Goal: Information Seeking & Learning: Learn about a topic

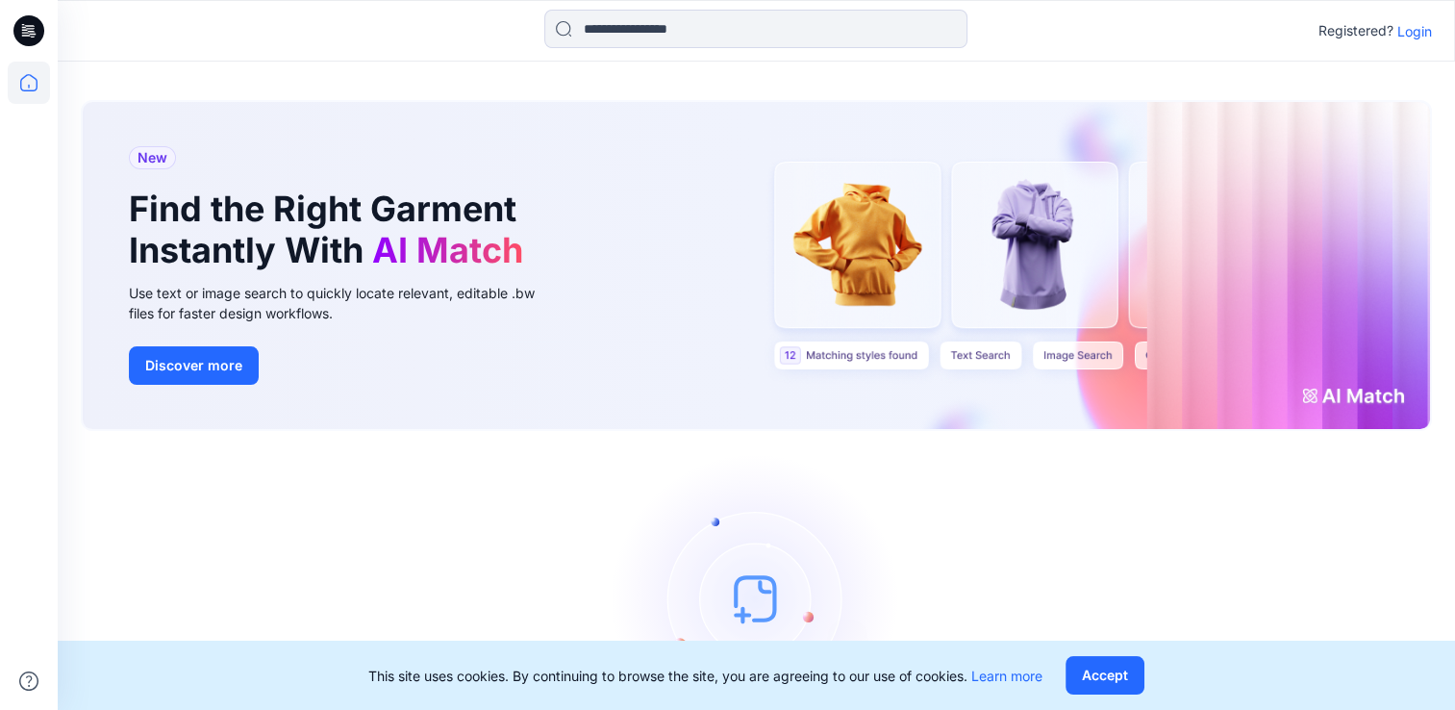
drag, startPoint x: 1109, startPoint y: 663, endPoint x: 1181, endPoint y: 558, distance: 128.0
click at [1111, 662] on button "Accept" at bounding box center [1104, 675] width 79 height 38
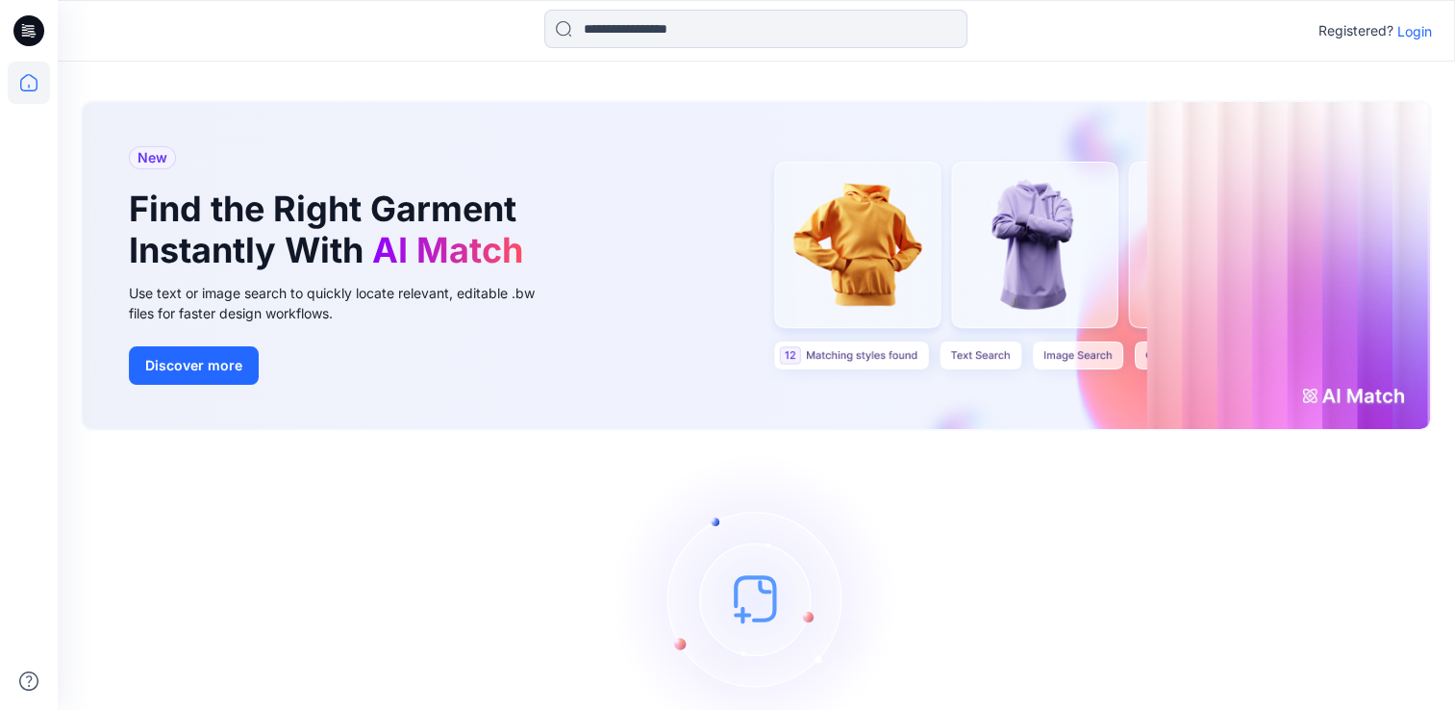
click at [1406, 37] on p "Login" at bounding box center [1414, 31] width 35 height 20
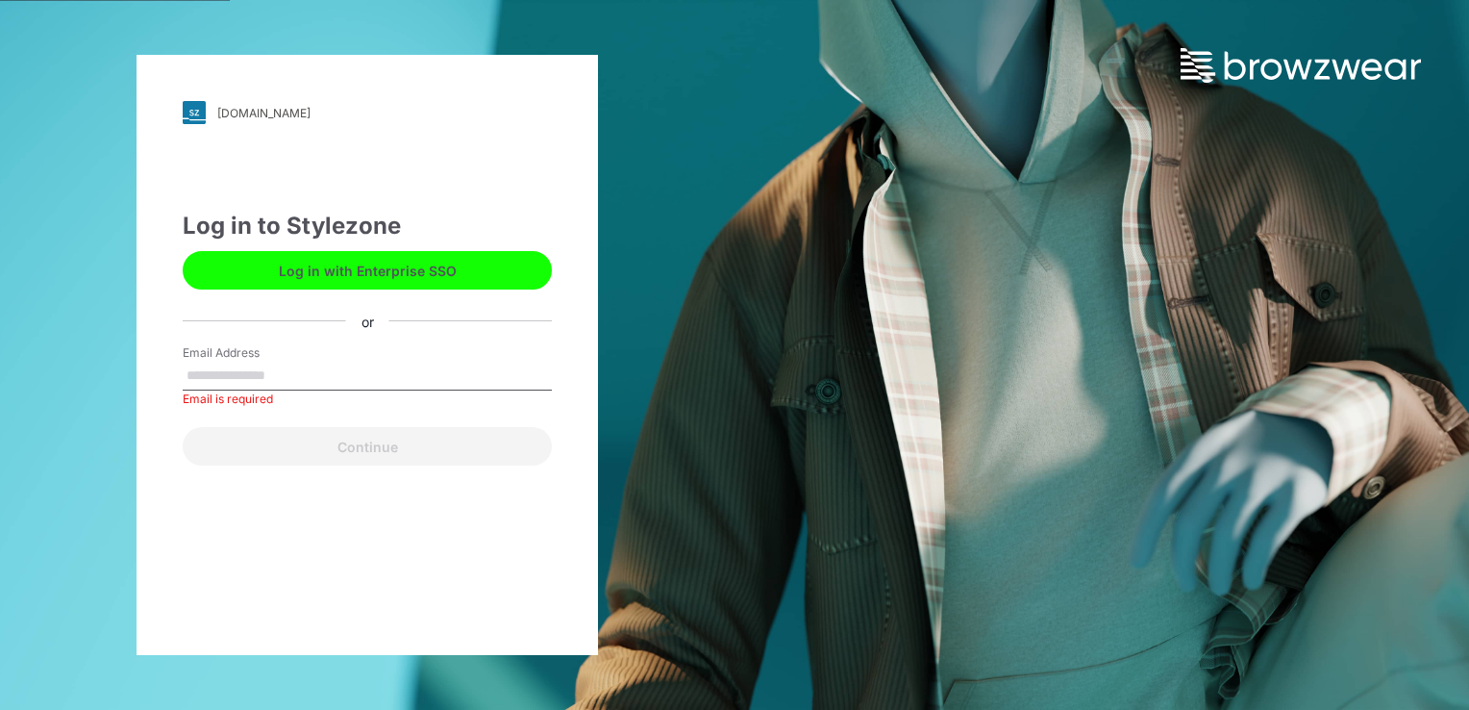
click at [323, 360] on div "Email Address Email is required" at bounding box center [367, 373] width 369 height 58
click at [296, 368] on input "Email Address" at bounding box center [367, 376] width 369 height 29
type input "**********"
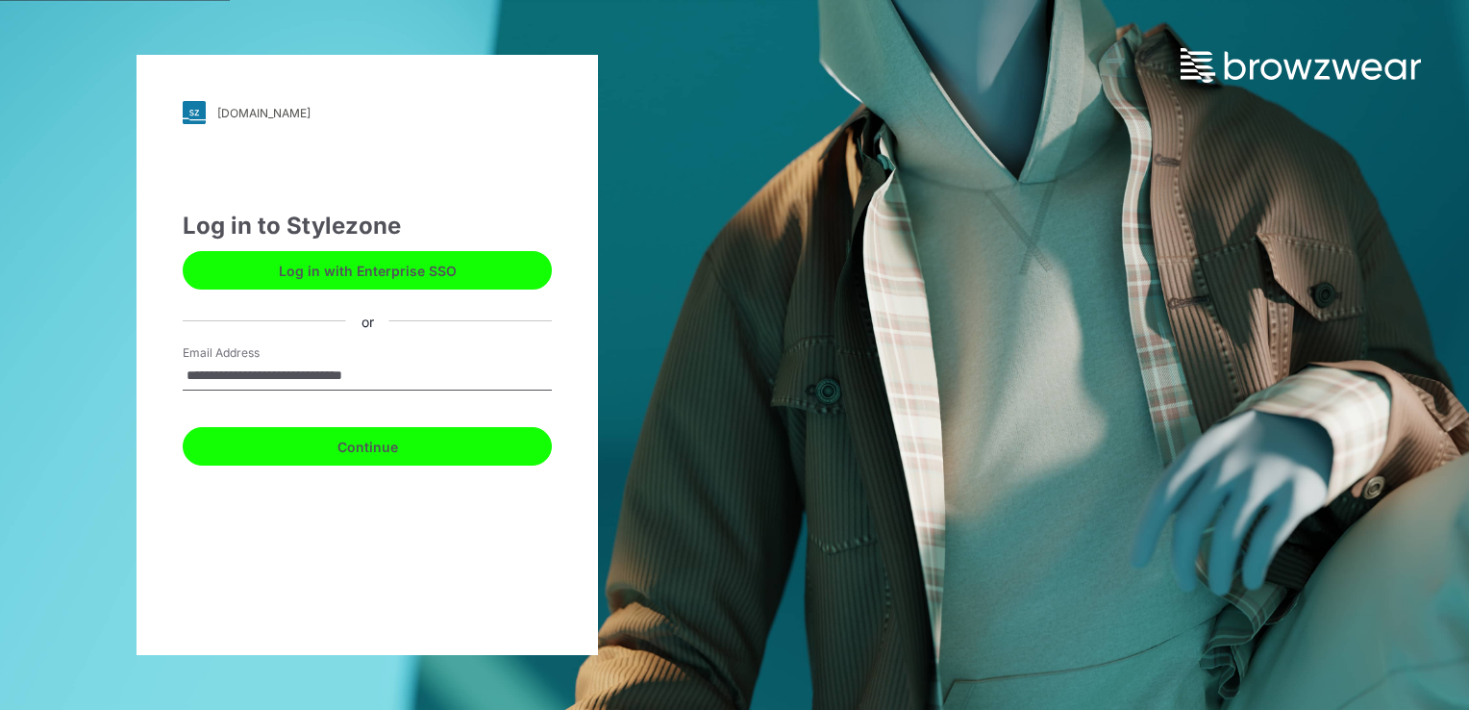
click at [375, 448] on button "Continue" at bounding box center [367, 446] width 369 height 38
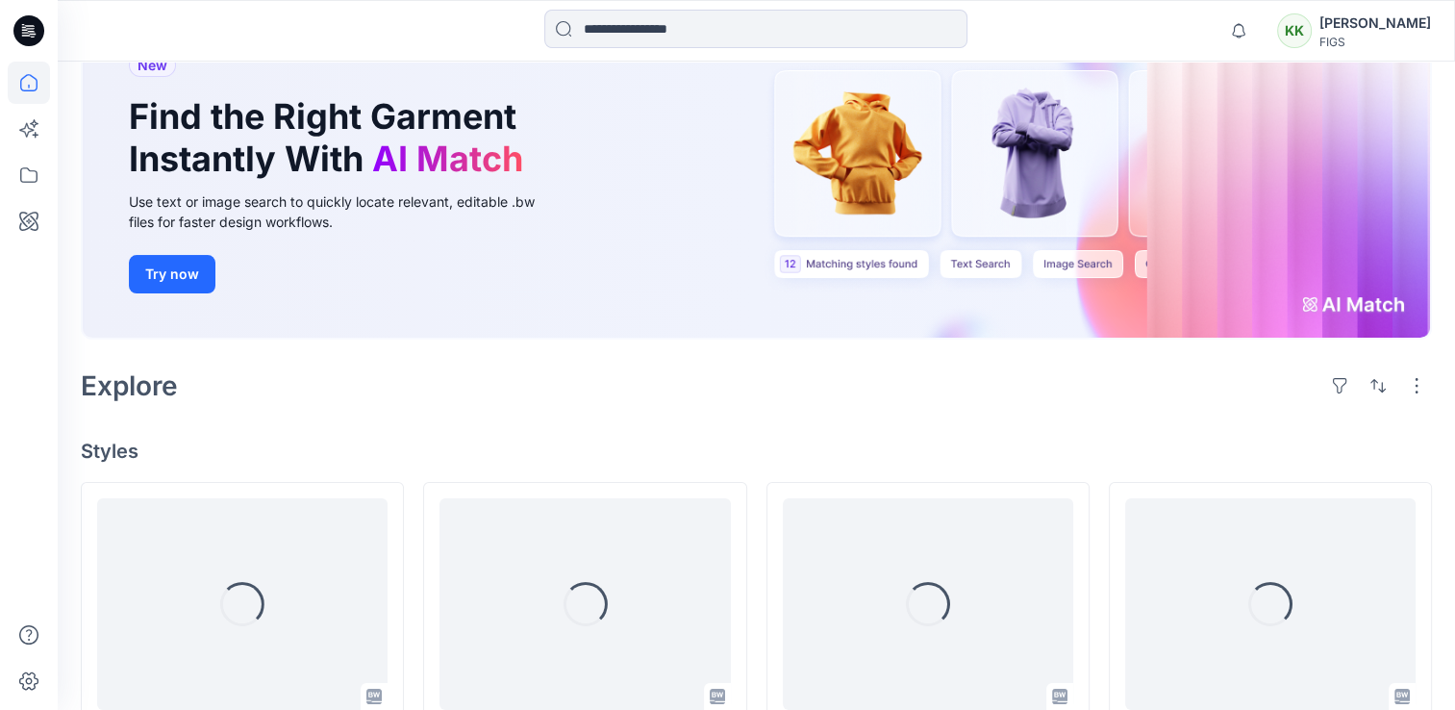
scroll to position [385, 0]
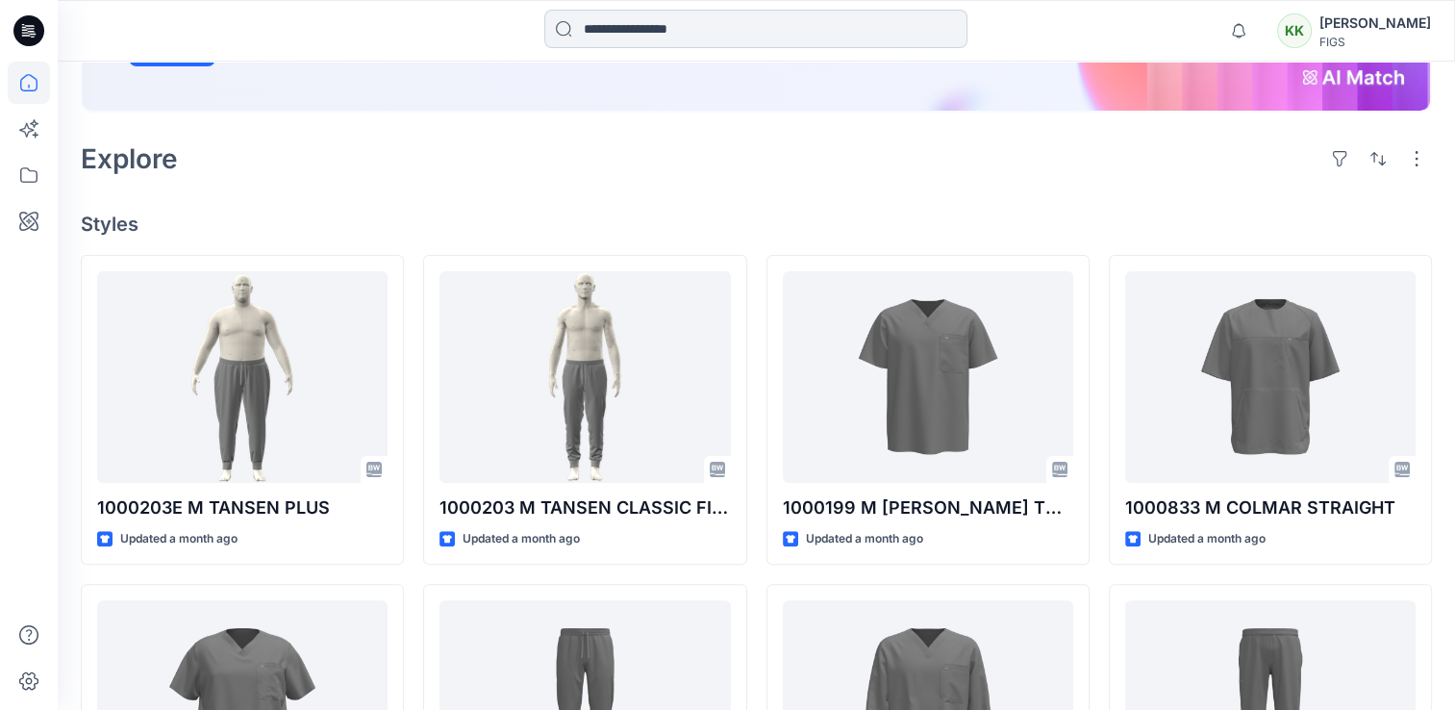
click at [661, 29] on input at bounding box center [755, 29] width 423 height 38
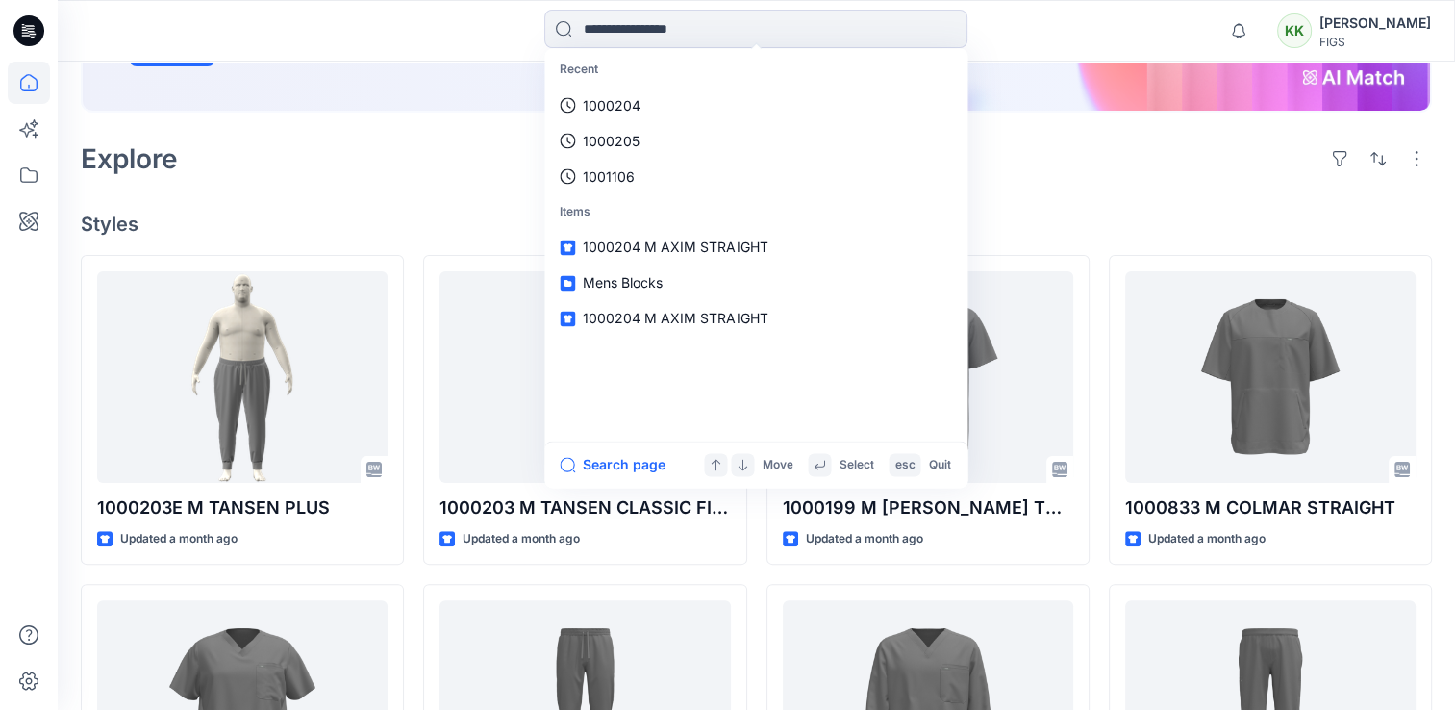
click at [409, 153] on div "Explore" at bounding box center [756, 159] width 1351 height 46
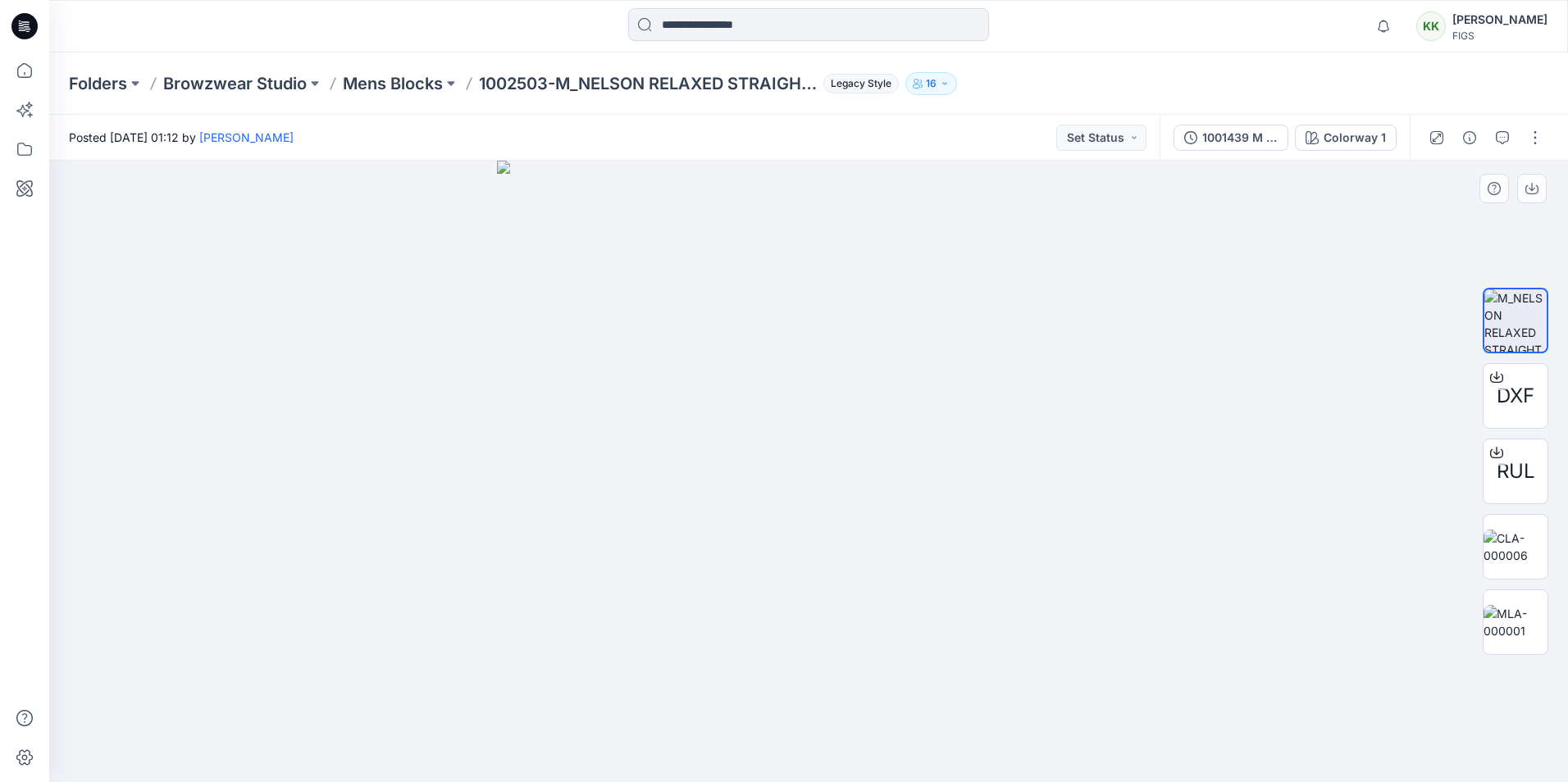
drag, startPoint x: 1164, startPoint y: 348, endPoint x: 629, endPoint y: 195, distance: 556.4
click at [1162, 348] on div at bounding box center [809, 471] width 1519 height 622
click at [401, 84] on p "Mens Blocks" at bounding box center [392, 84] width 100 height 23
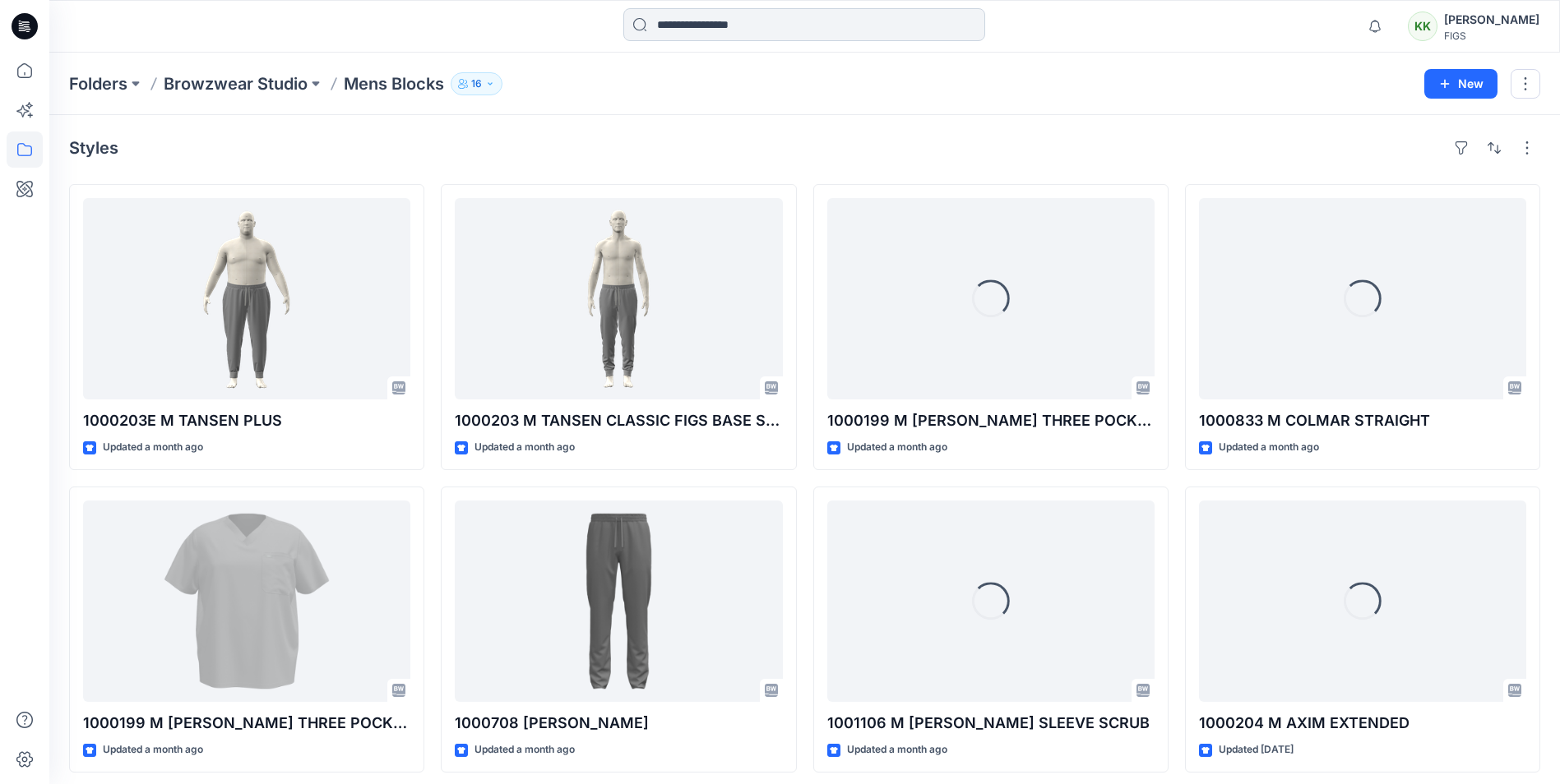
click at [710, 21] on input at bounding box center [804, 25] width 362 height 32
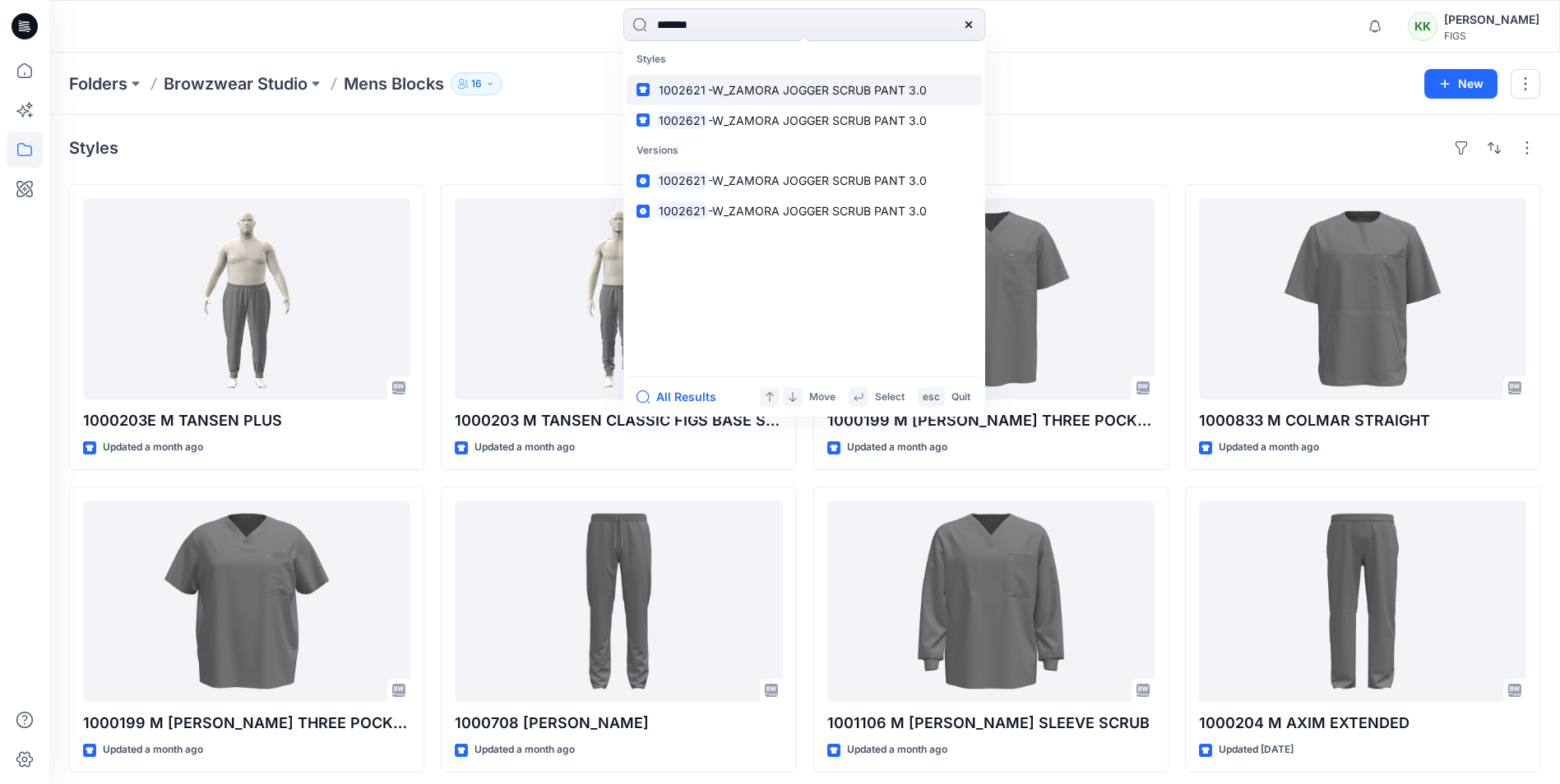
type input "*******"
click at [712, 90] on span "-W_ZAMORA JOGGER SCRUB PANT 3.0" at bounding box center [818, 90] width 219 height 14
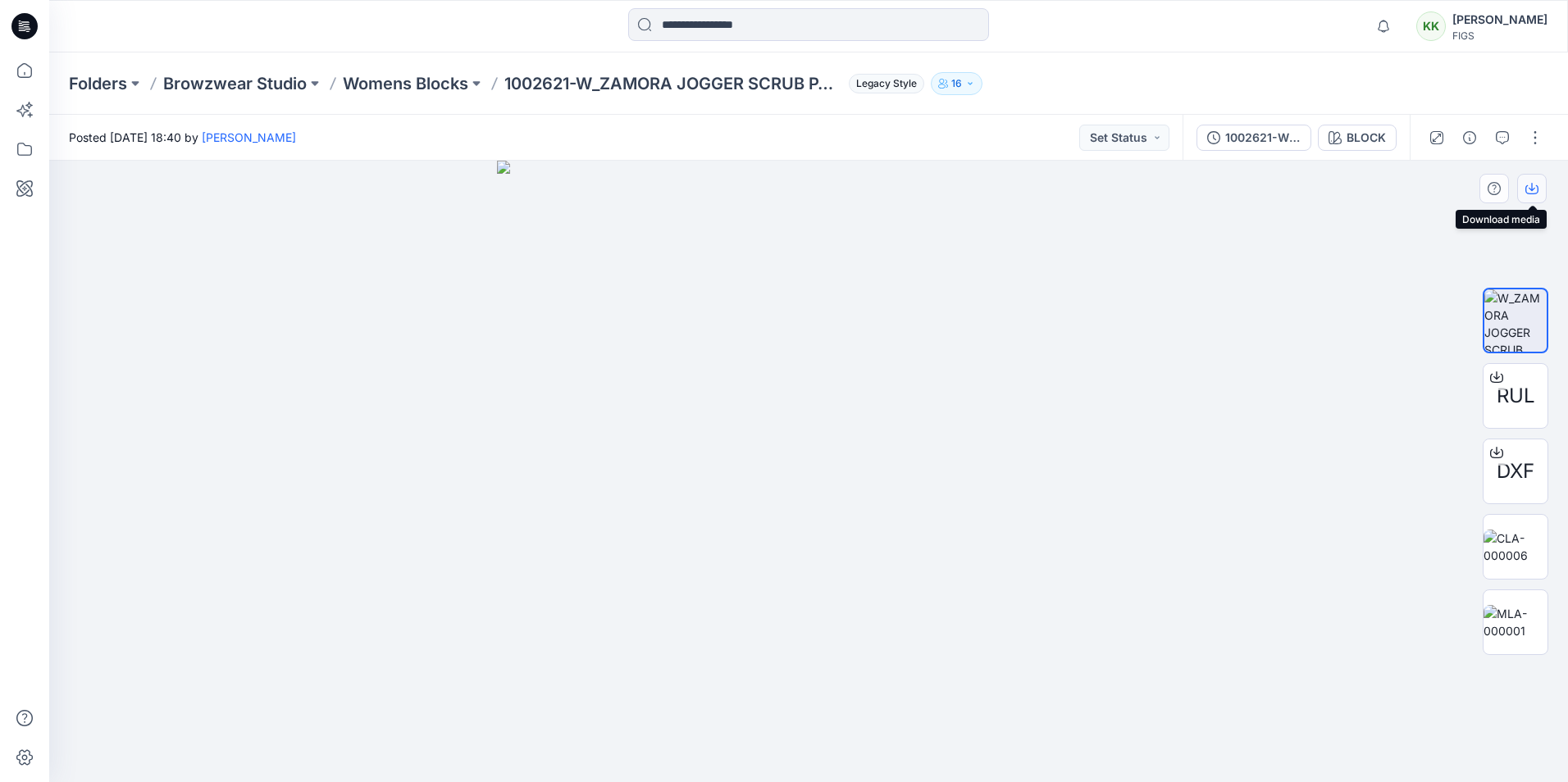
click at [1538, 188] on icon "button" at bounding box center [1531, 189] width 13 height 9
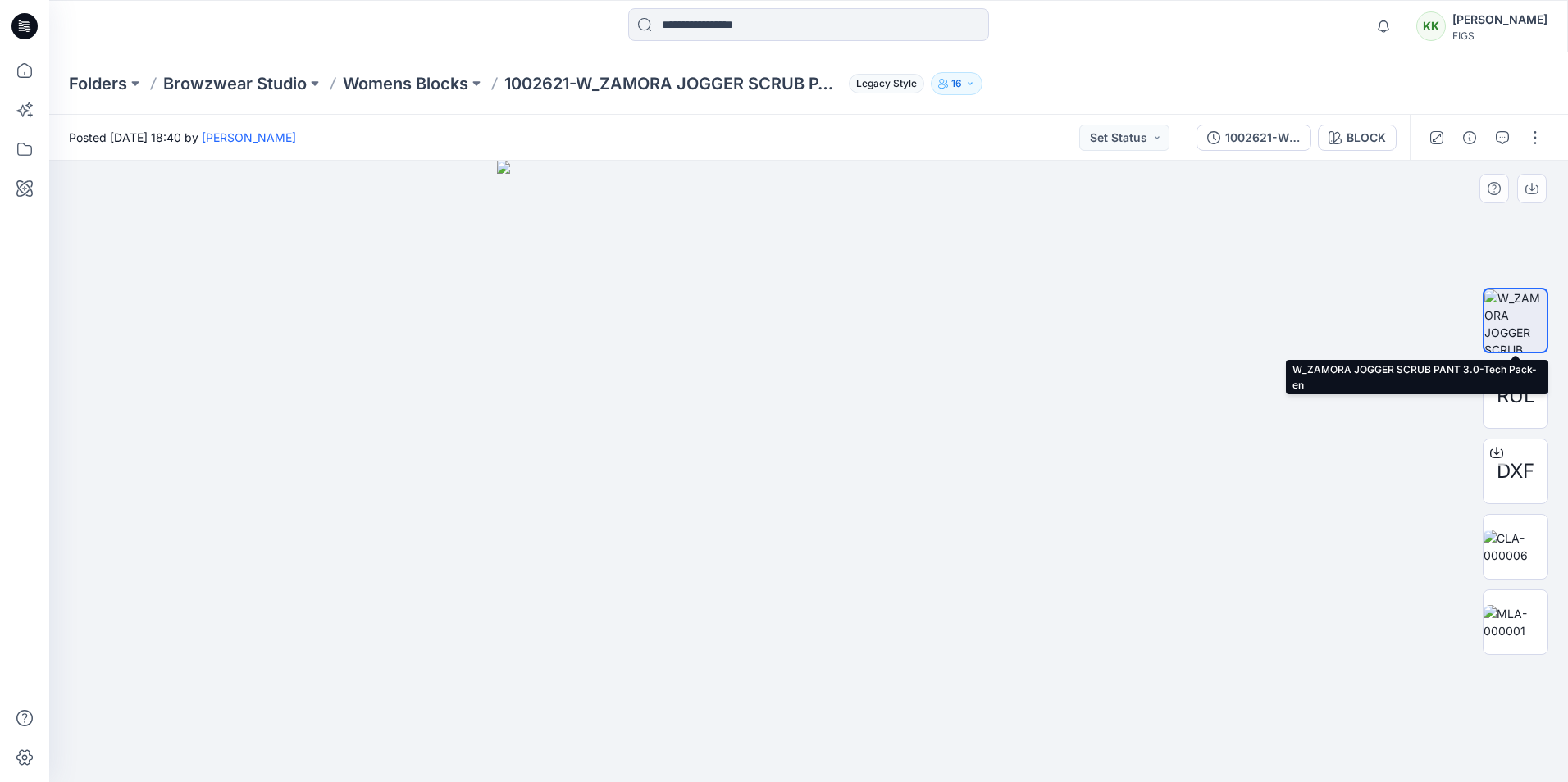
click at [1512, 306] on img at bounding box center [1515, 320] width 62 height 62
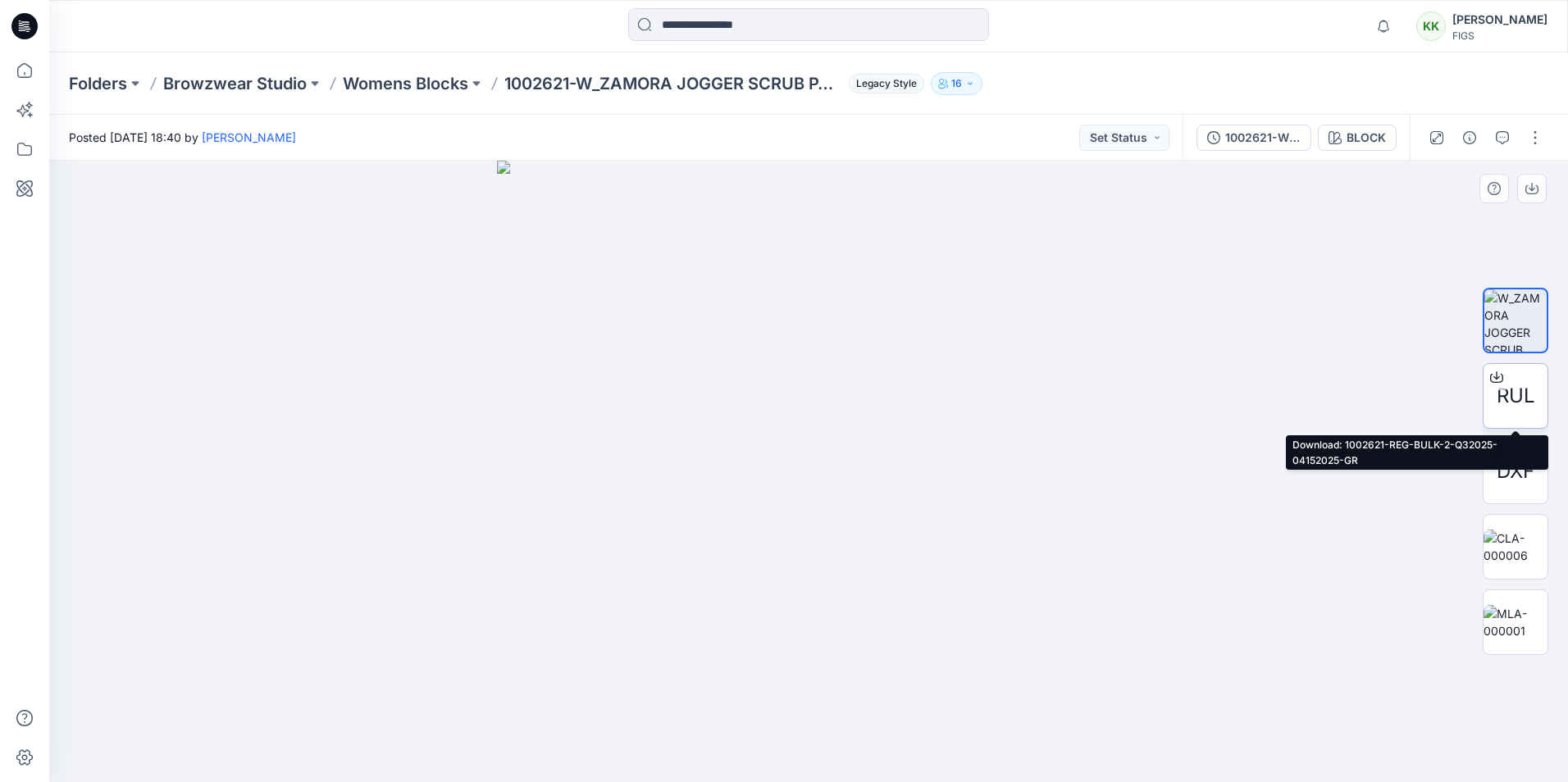
click at [1522, 401] on span "RUL" at bounding box center [1516, 396] width 38 height 30
click at [1449, 625] on div at bounding box center [809, 471] width 1519 height 622
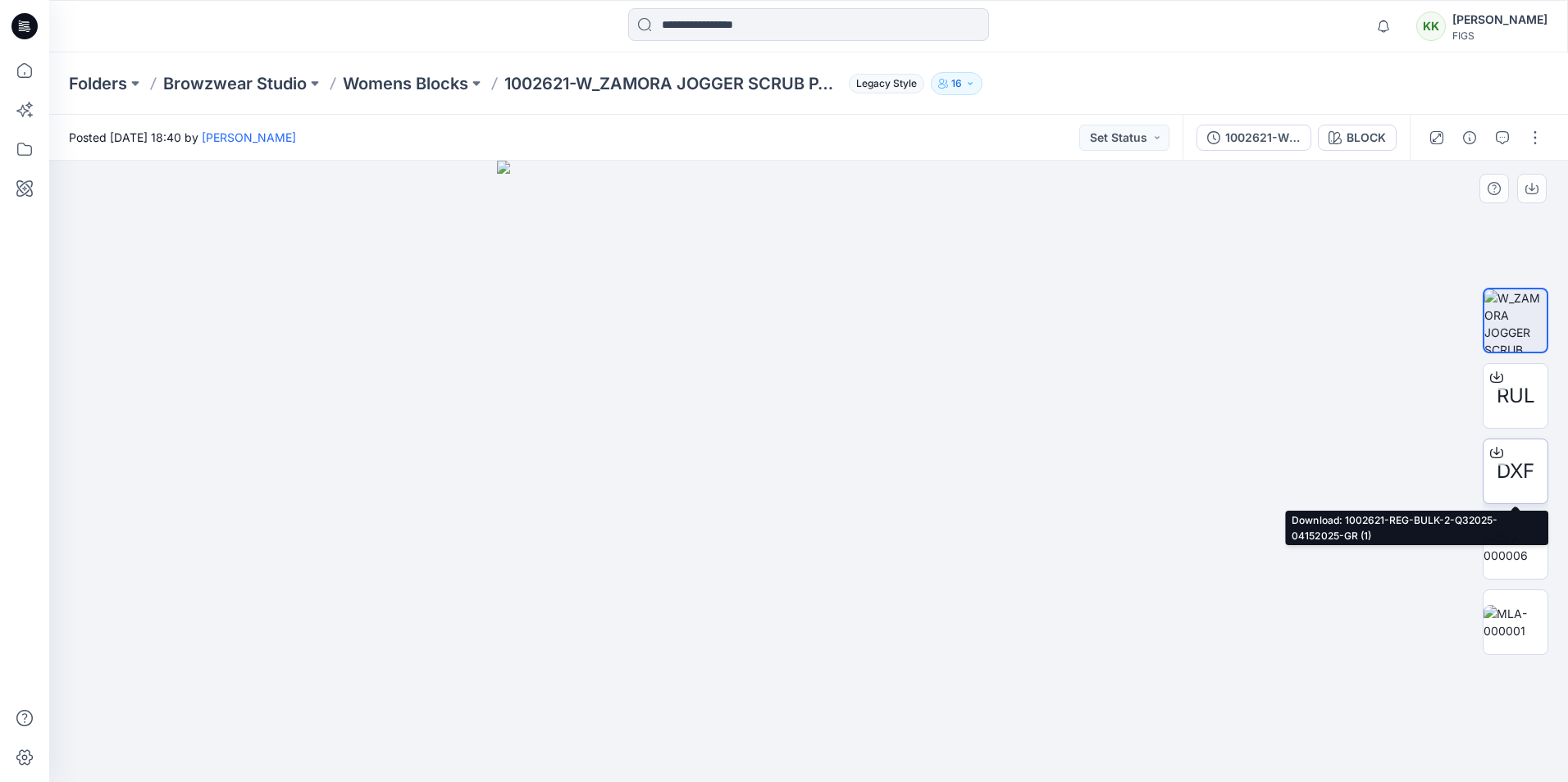
click at [1516, 466] on span "DXF" at bounding box center [1516, 472] width 38 height 30
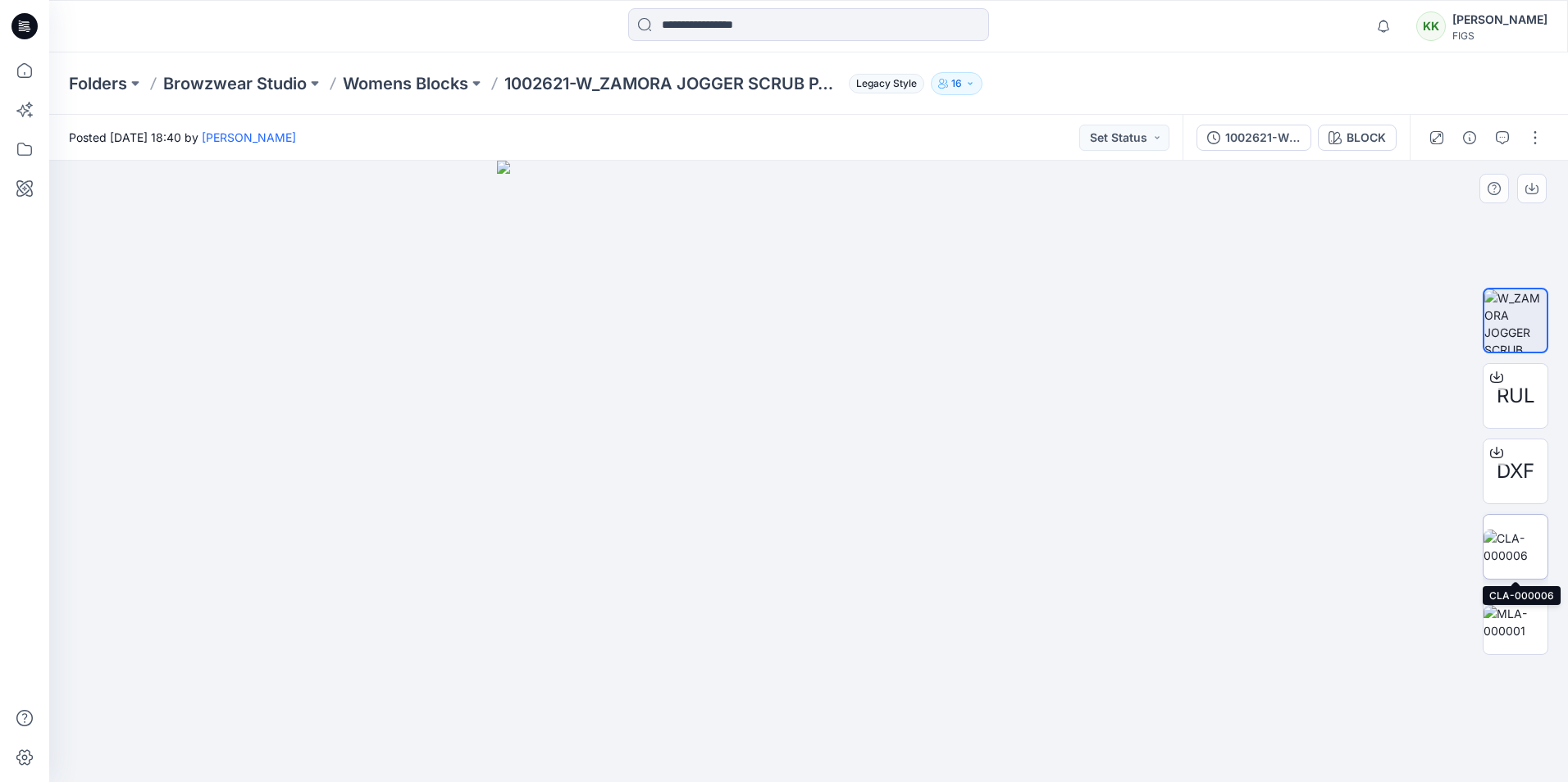
click at [1527, 548] on img at bounding box center [1515, 547] width 64 height 34
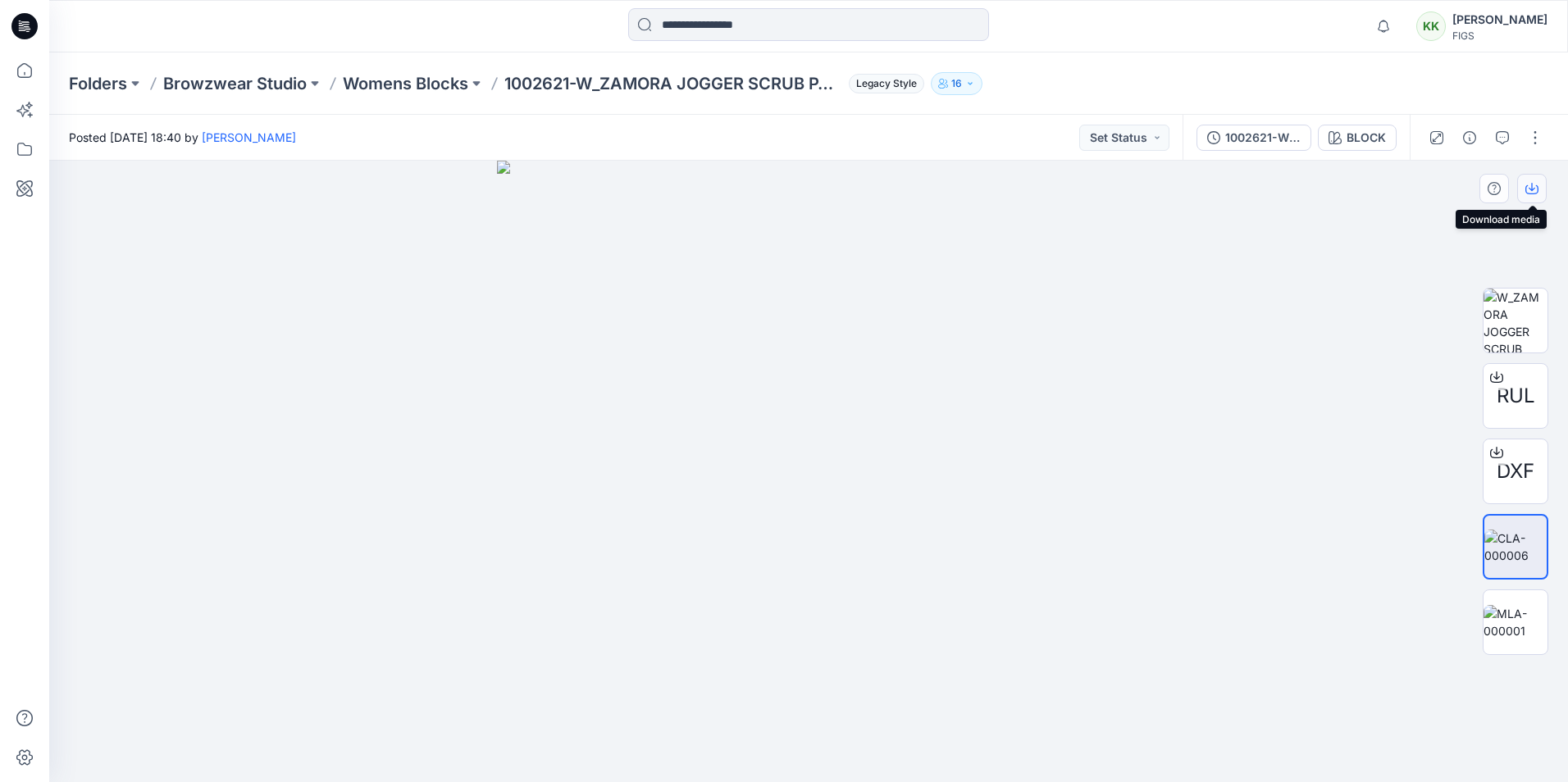
click at [1533, 188] on icon "button" at bounding box center [1531, 188] width 13 height 13
click at [1495, 627] on img at bounding box center [1515, 623] width 64 height 34
click at [1530, 183] on icon "button" at bounding box center [1531, 188] width 13 height 13
click at [1305, 513] on div at bounding box center [809, 471] width 1519 height 622
click at [418, 81] on p "Womens Blocks" at bounding box center [405, 84] width 125 height 23
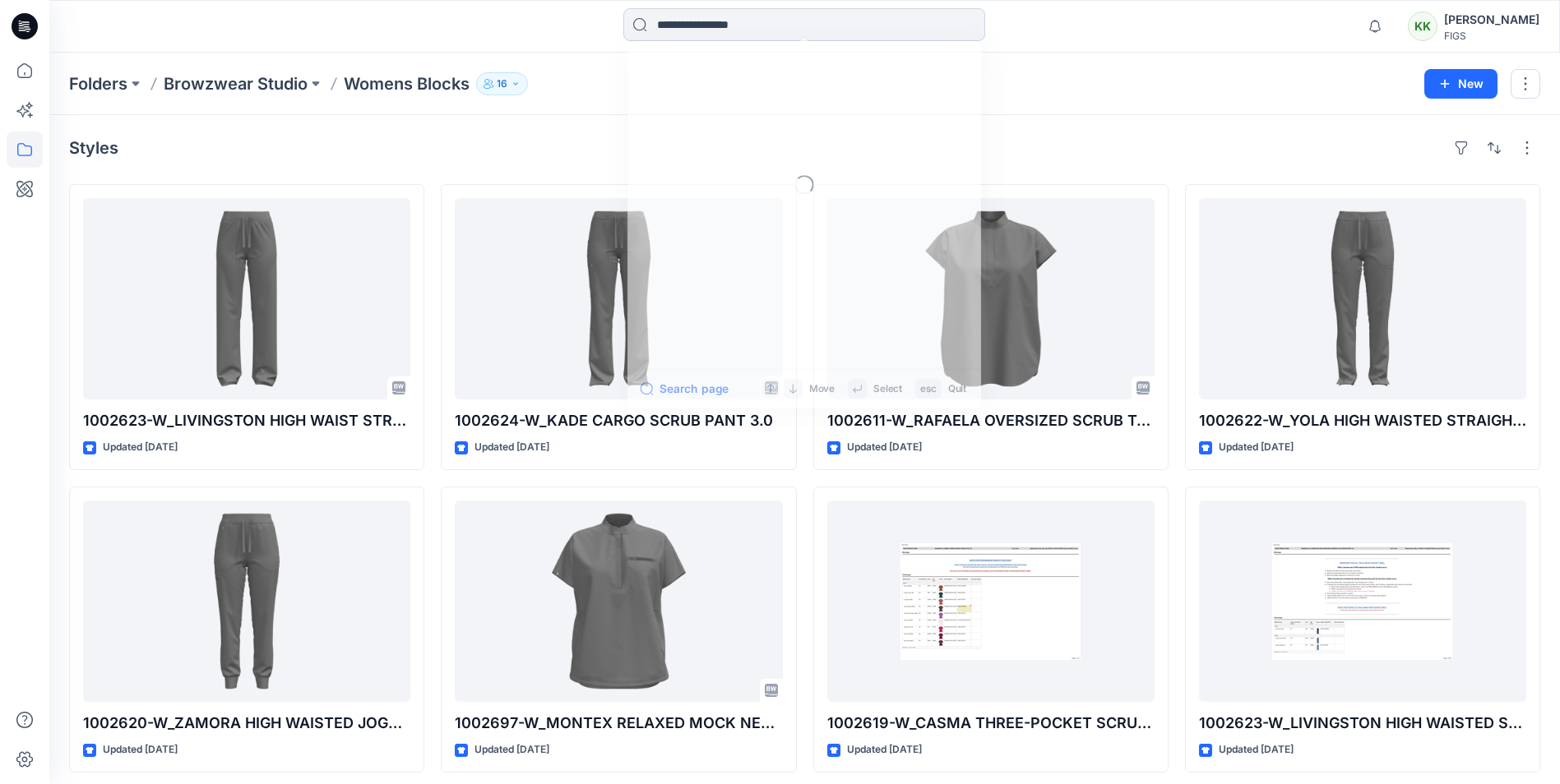
click at [718, 31] on input at bounding box center [804, 25] width 362 height 32
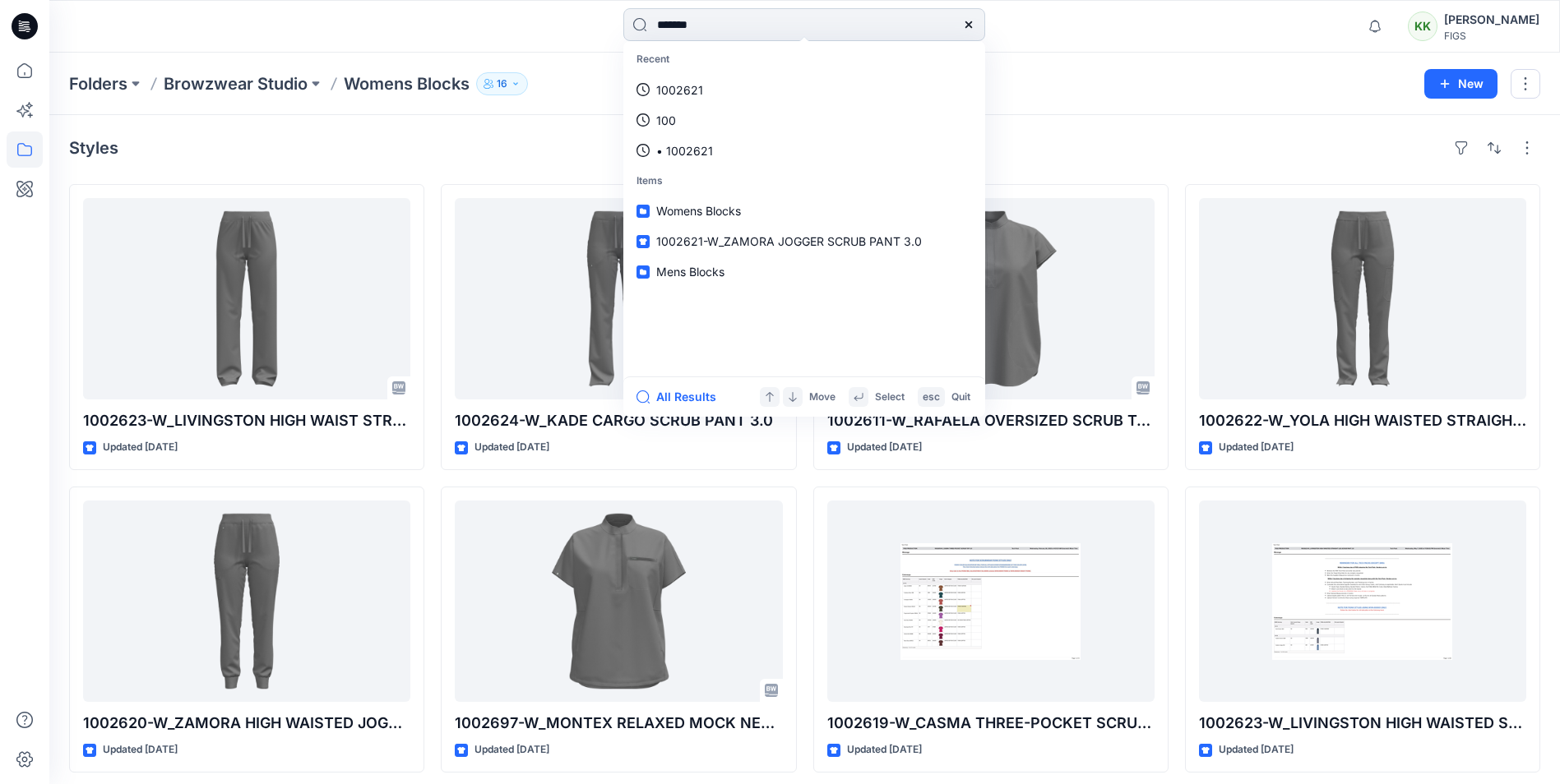
type input "*******"
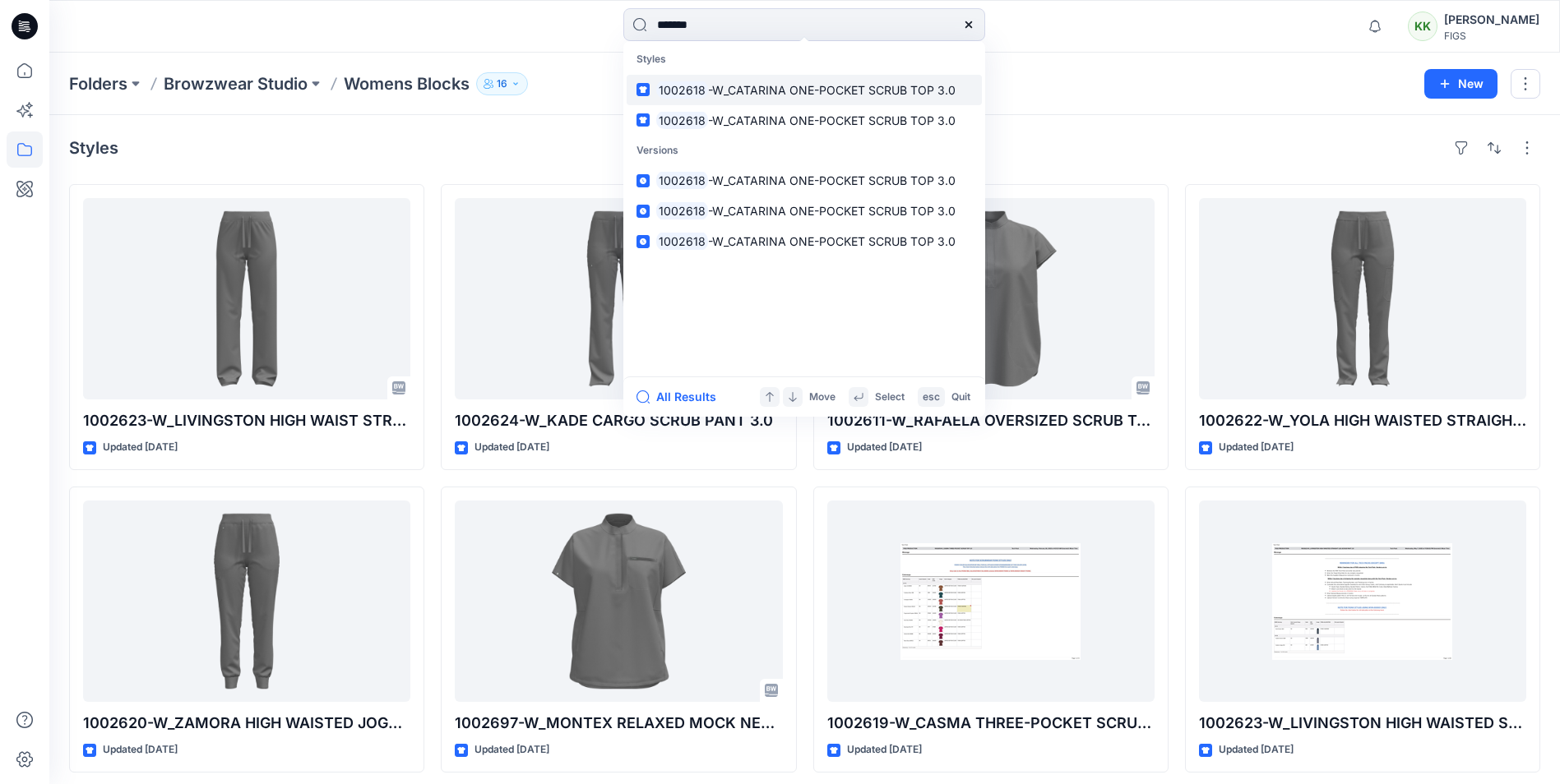
click at [710, 88] on span "-W_CATARINA ONE-POCKET SCRUB TOP 3.0" at bounding box center [831, 90] width 247 height 14
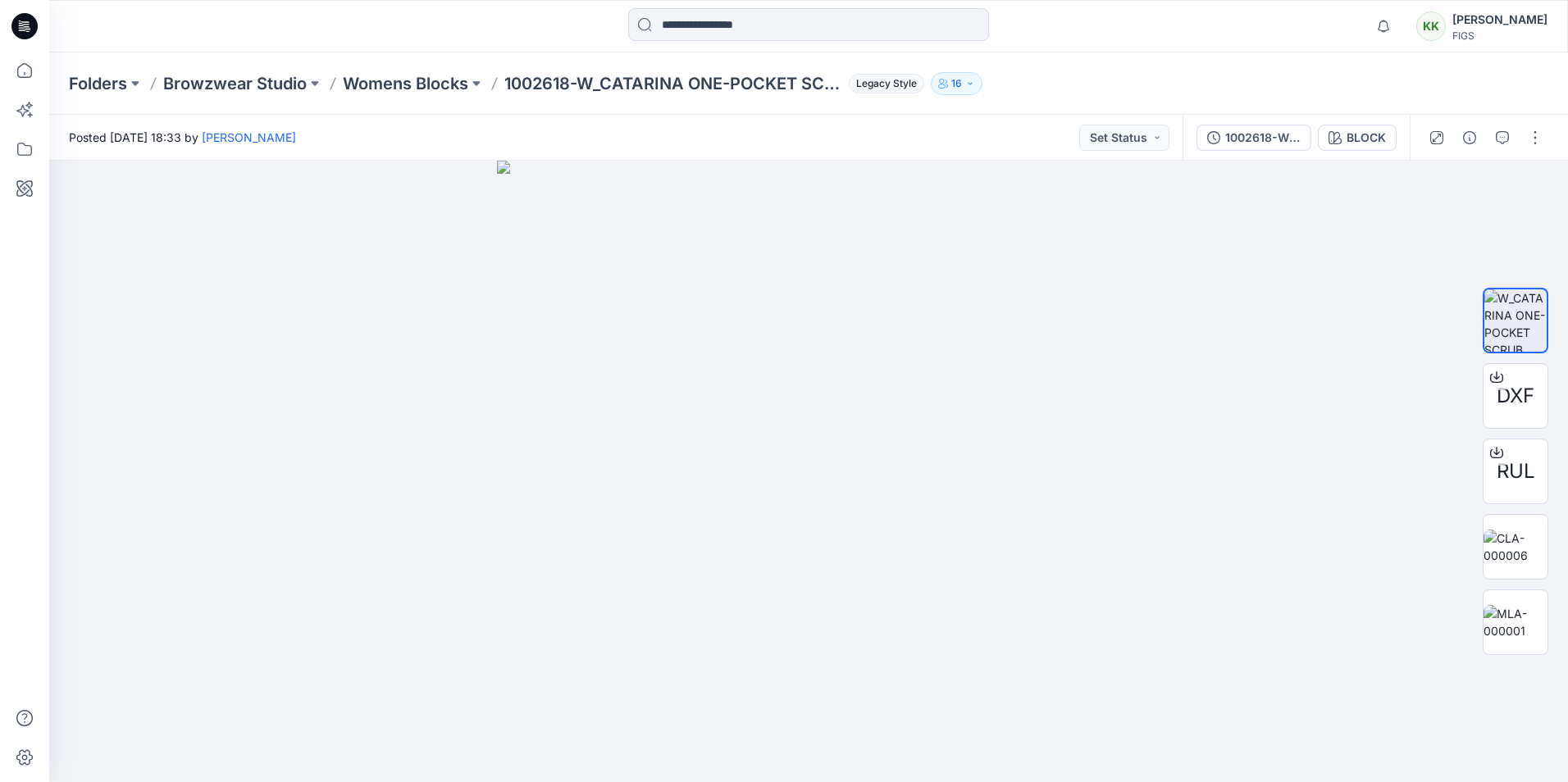
click at [971, 87] on icon "button" at bounding box center [971, 84] width 10 height 10
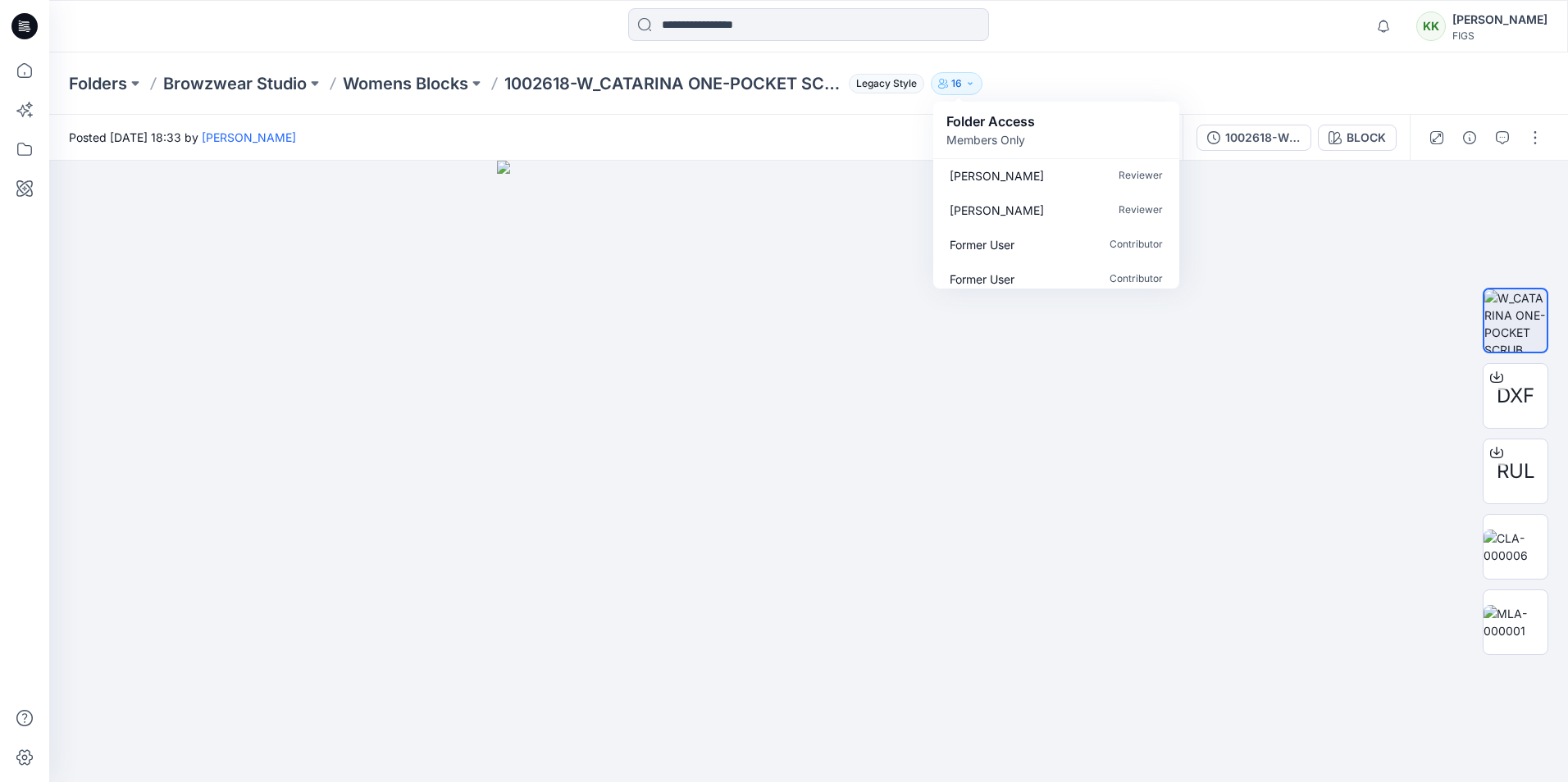
scroll to position [428, 0]
click at [1199, 312] on div at bounding box center [809, 471] width 1519 height 622
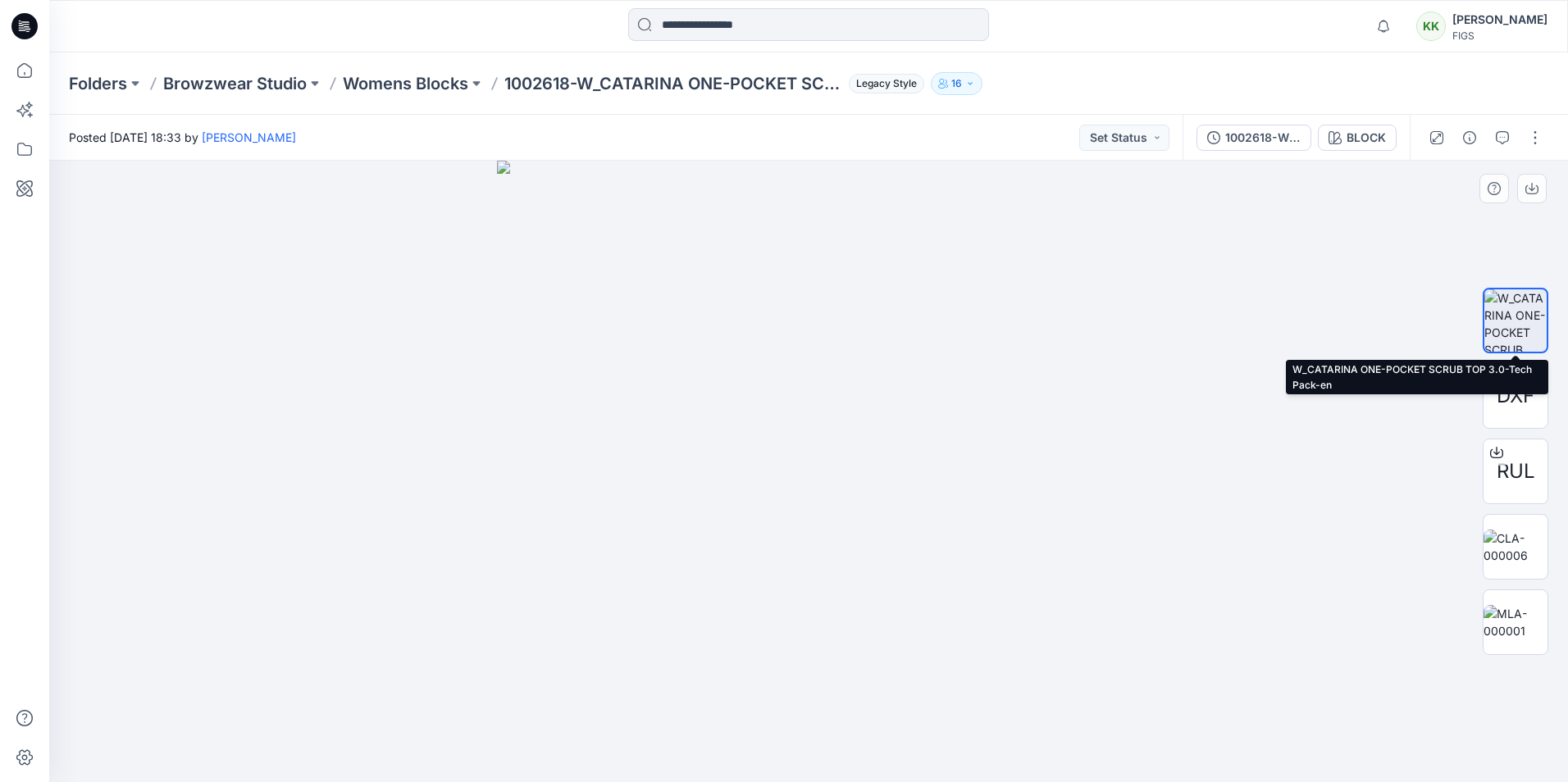
click at [1513, 308] on img at bounding box center [1515, 320] width 62 height 62
click at [1512, 321] on img at bounding box center [1515, 320] width 62 height 62
drag, startPoint x: 1517, startPoint y: 315, endPoint x: 1517, endPoint y: 292, distance: 23.0
click at [1517, 292] on img at bounding box center [1515, 320] width 62 height 62
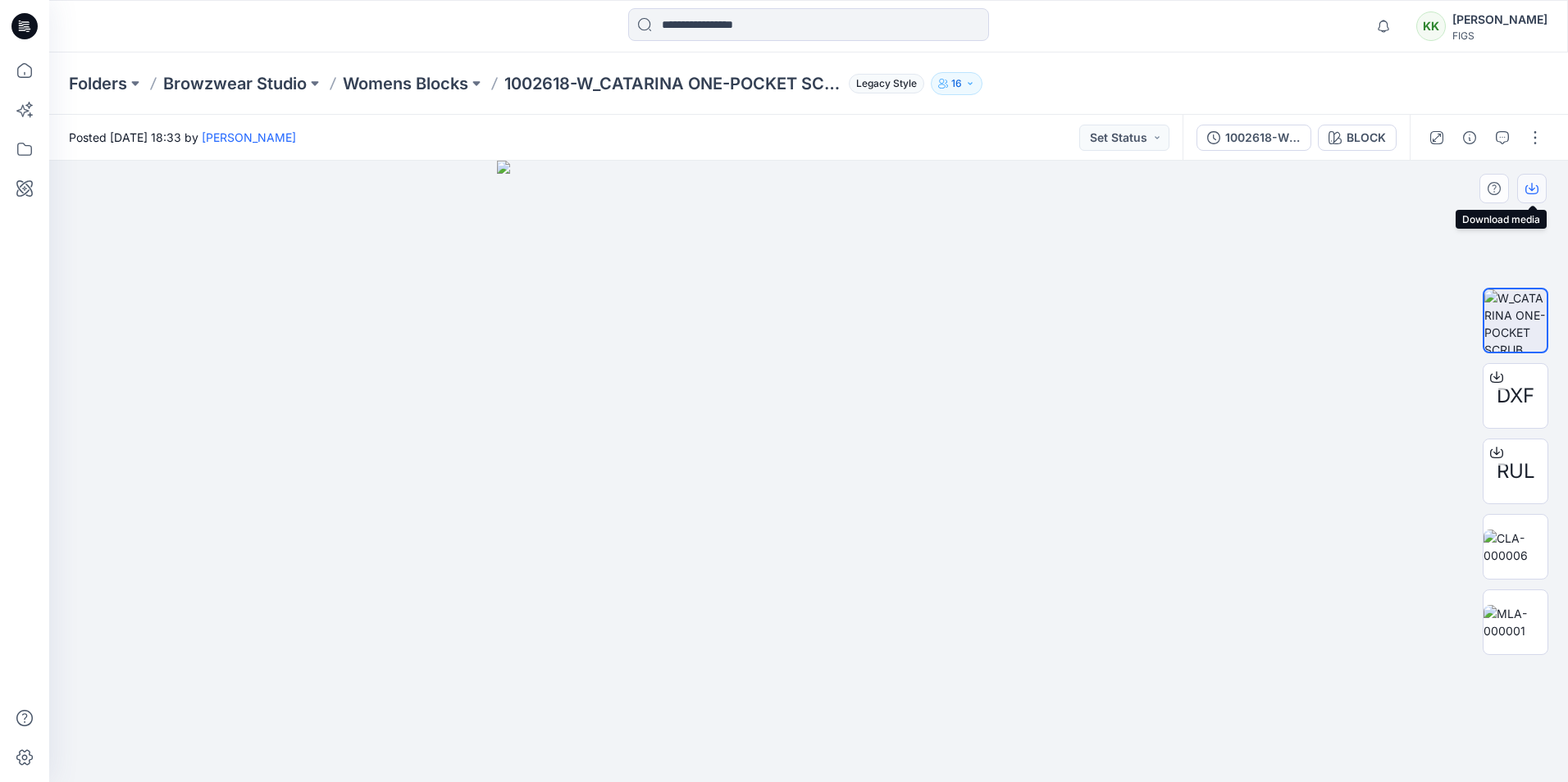
click at [1530, 186] on icon "button" at bounding box center [1531, 188] width 13 height 13
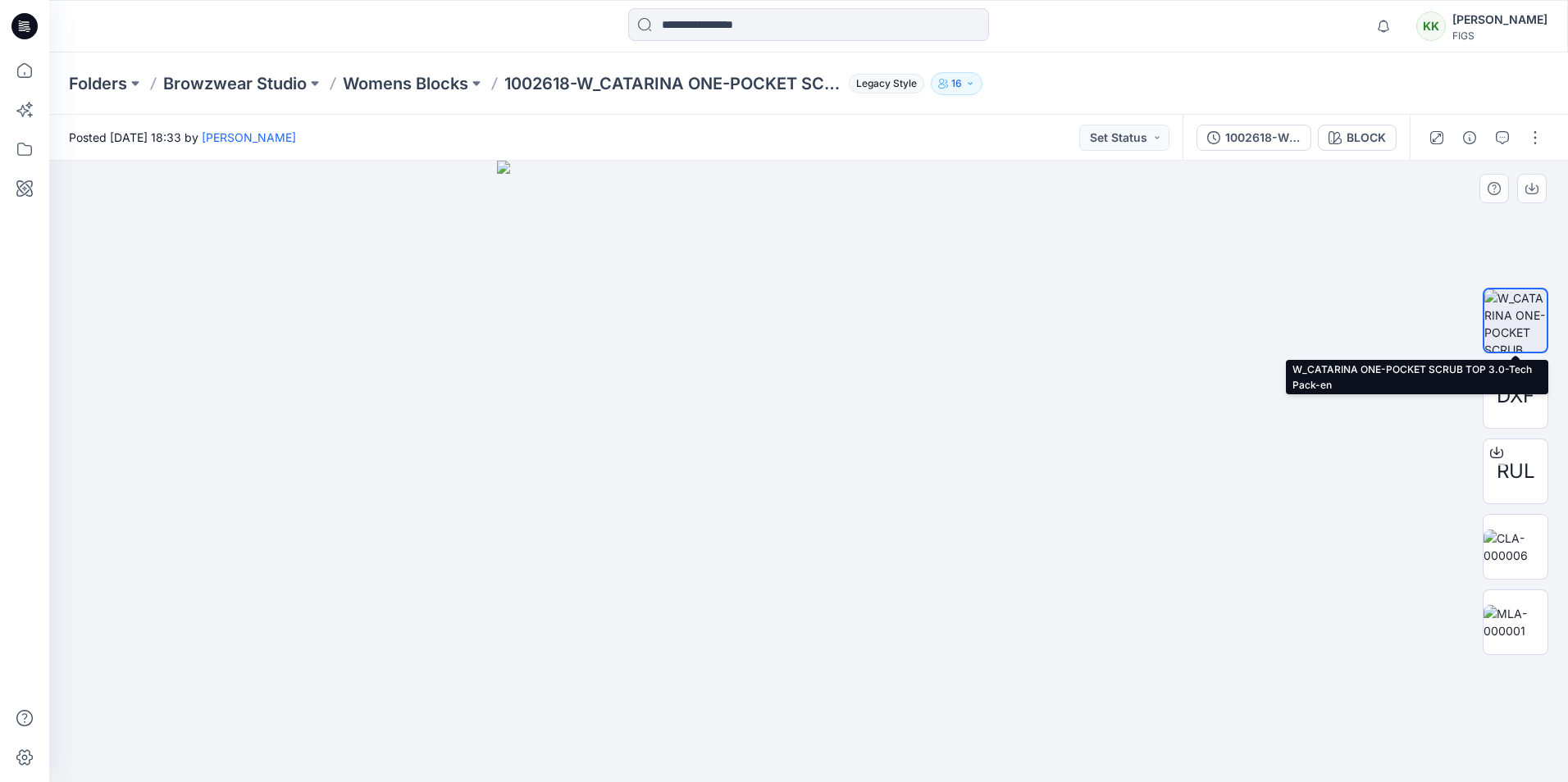
click at [1512, 326] on img at bounding box center [1515, 320] width 62 height 62
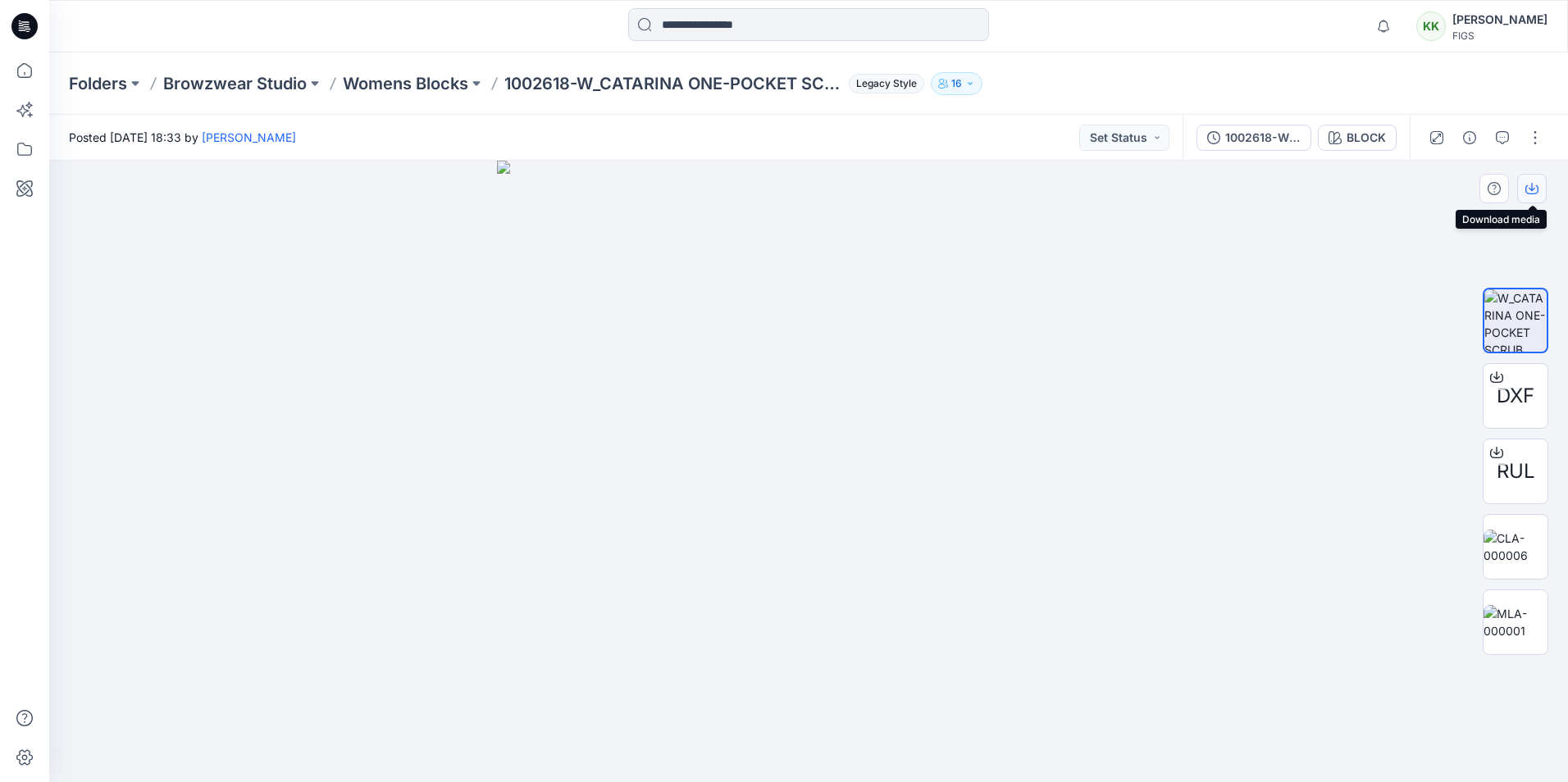
click at [1532, 188] on icon "button" at bounding box center [1532, 187] width 7 height 9
click at [1514, 404] on span "DXF" at bounding box center [1516, 396] width 38 height 30
click at [1193, 547] on div at bounding box center [809, 471] width 1519 height 622
click at [1519, 478] on span "RUL" at bounding box center [1516, 472] width 38 height 30
click at [1316, 671] on div at bounding box center [809, 471] width 1519 height 622
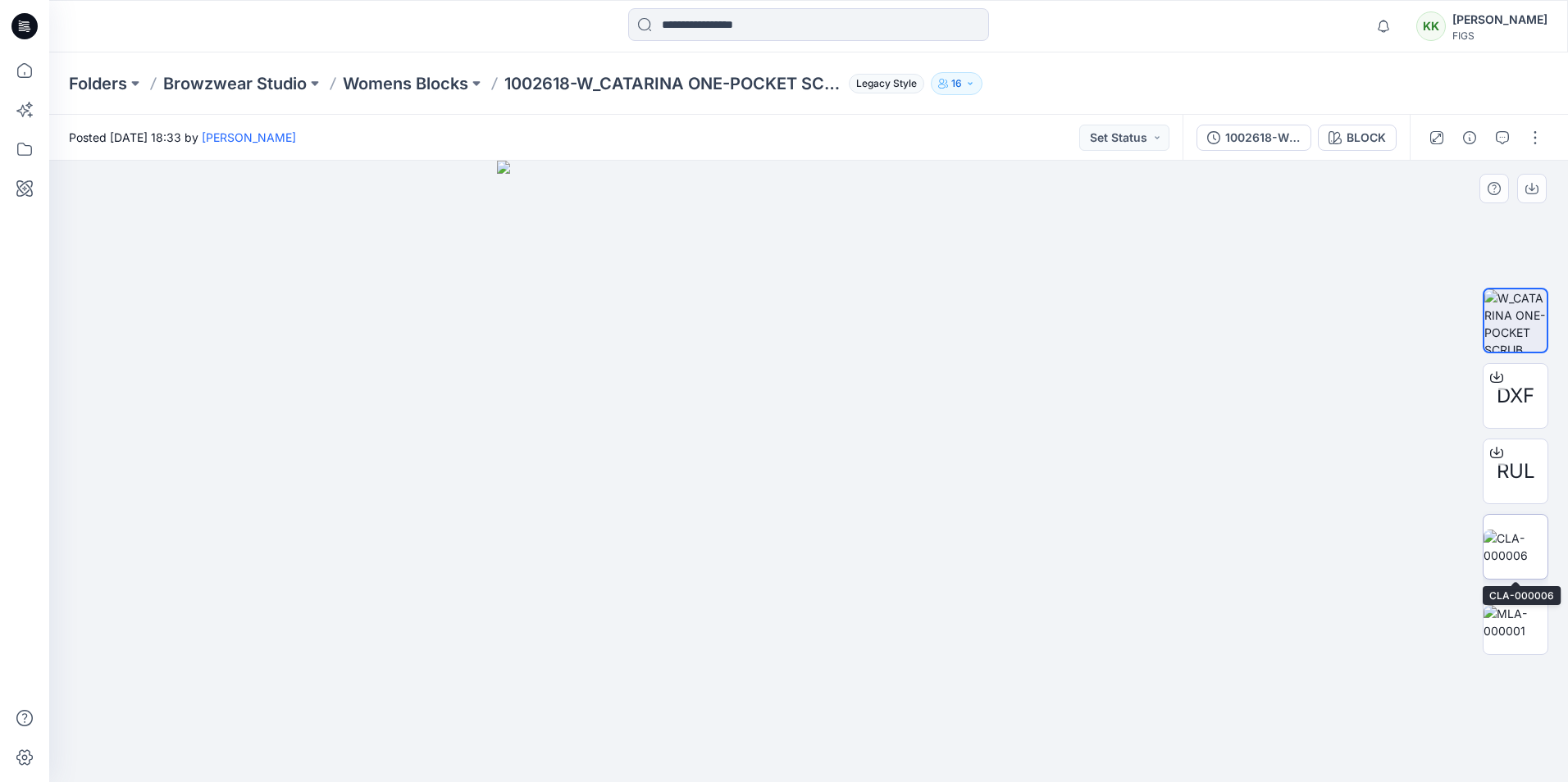
click at [1518, 536] on img at bounding box center [1515, 547] width 64 height 34
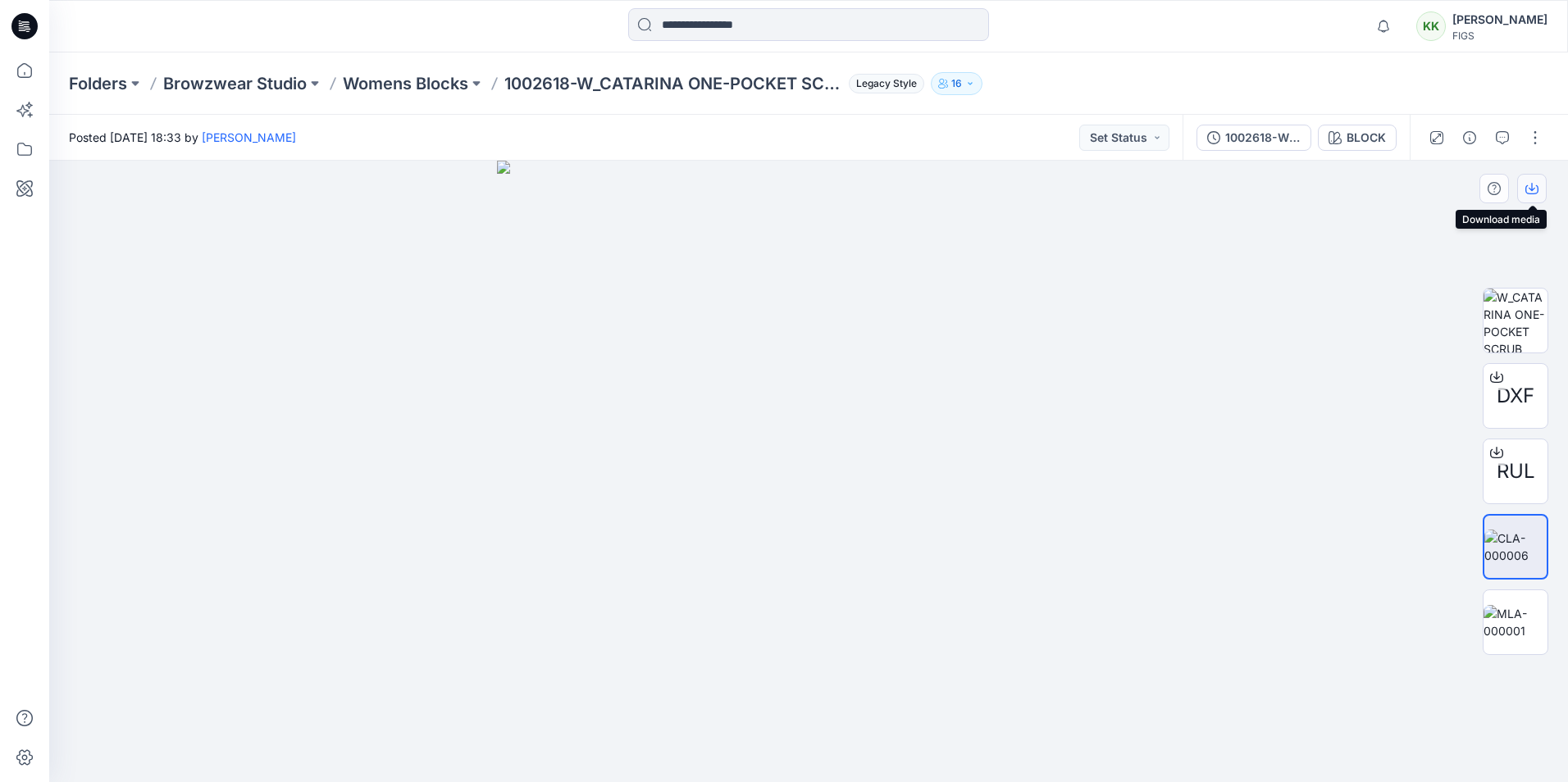
click at [1536, 187] on icon "button" at bounding box center [1531, 188] width 13 height 13
click at [1516, 617] on img at bounding box center [1515, 623] width 64 height 34
click at [1530, 188] on icon "button" at bounding box center [1532, 187] width 7 height 9
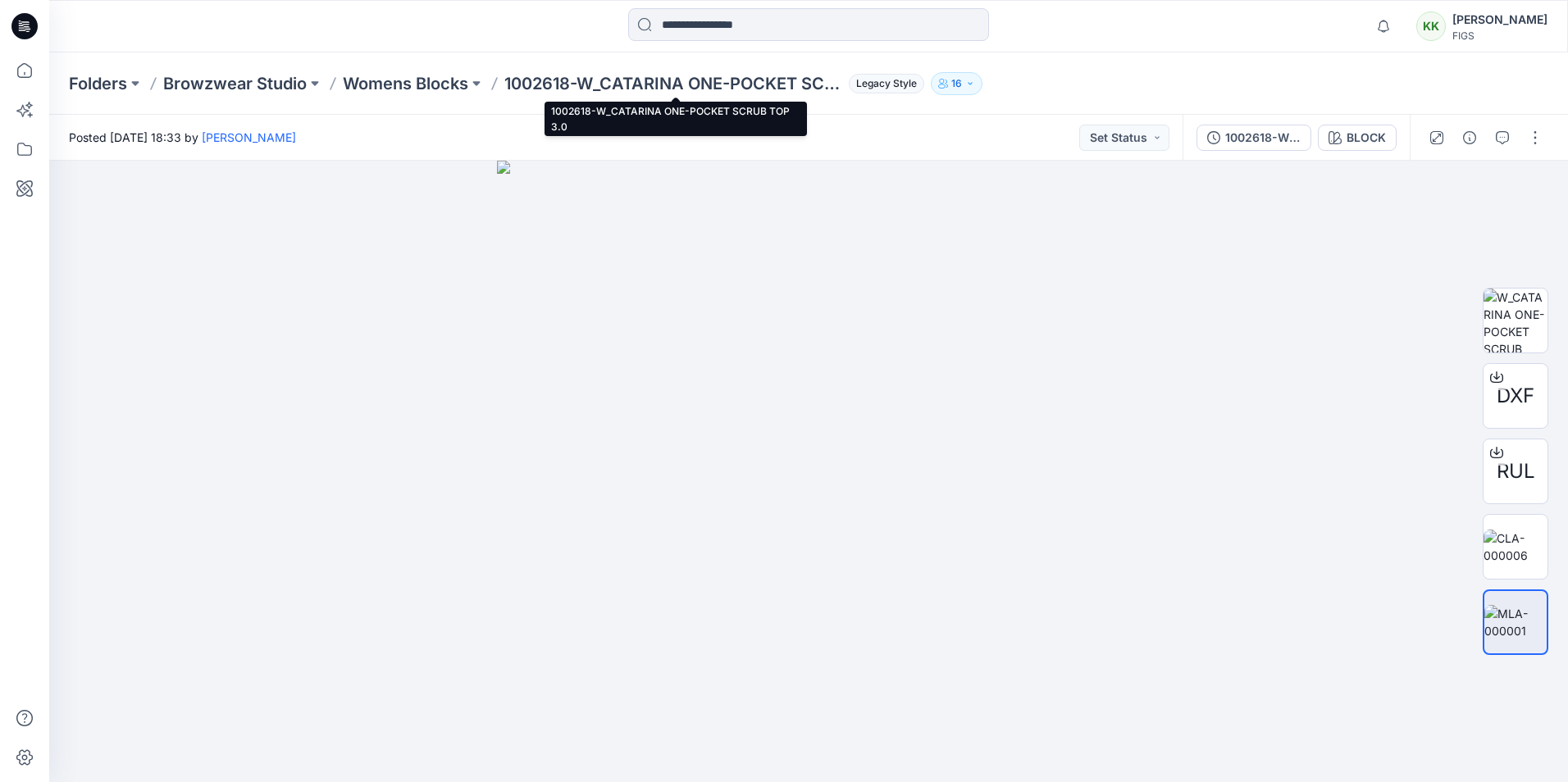
click at [822, 82] on p "1002618-W_CATARINA ONE-POCKET SCRUB TOP 3.0" at bounding box center [673, 84] width 338 height 23
click at [788, 83] on p "1002618-W_CATARINA ONE-POCKET SCRUB TOP 3.0" at bounding box center [673, 84] width 338 height 23
click at [815, 86] on p "1002618-W_CATARINA ONE-POCKET SCRUB TOP 3.0" at bounding box center [673, 84] width 338 height 23
click at [798, 85] on p "1002618-W_CATARINA ONE-POCKET SCRUB TOP 3.0" at bounding box center [673, 84] width 338 height 23
click at [415, 89] on p "Womens Blocks" at bounding box center [405, 84] width 125 height 23
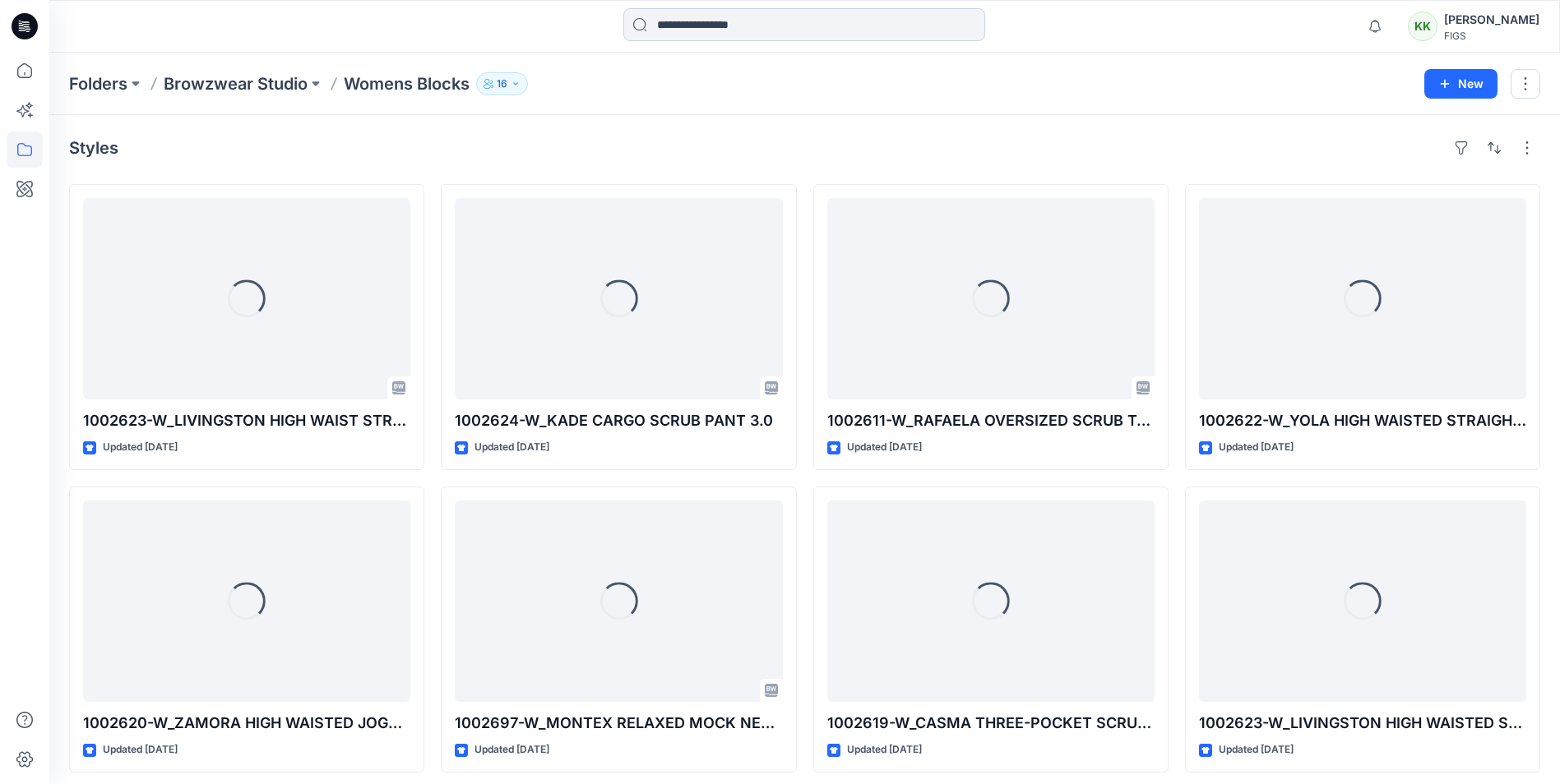
click at [688, 30] on input at bounding box center [804, 25] width 362 height 32
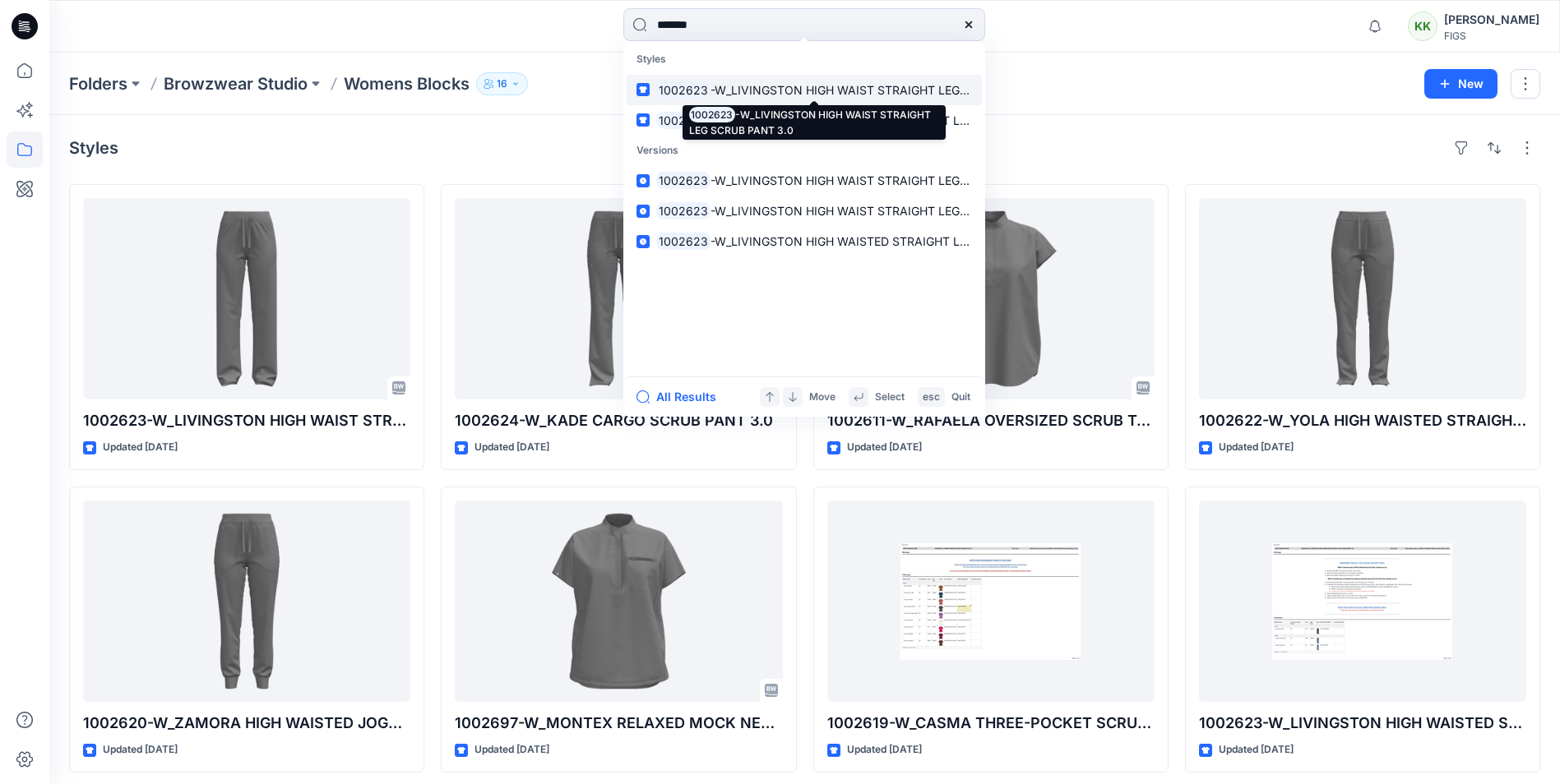
type input "*******"
click at [713, 90] on span "-W_LIVINGSTON HIGH WAIST STRAIGHT LEG SCRUB PANT 3.0" at bounding box center [884, 90] width 347 height 14
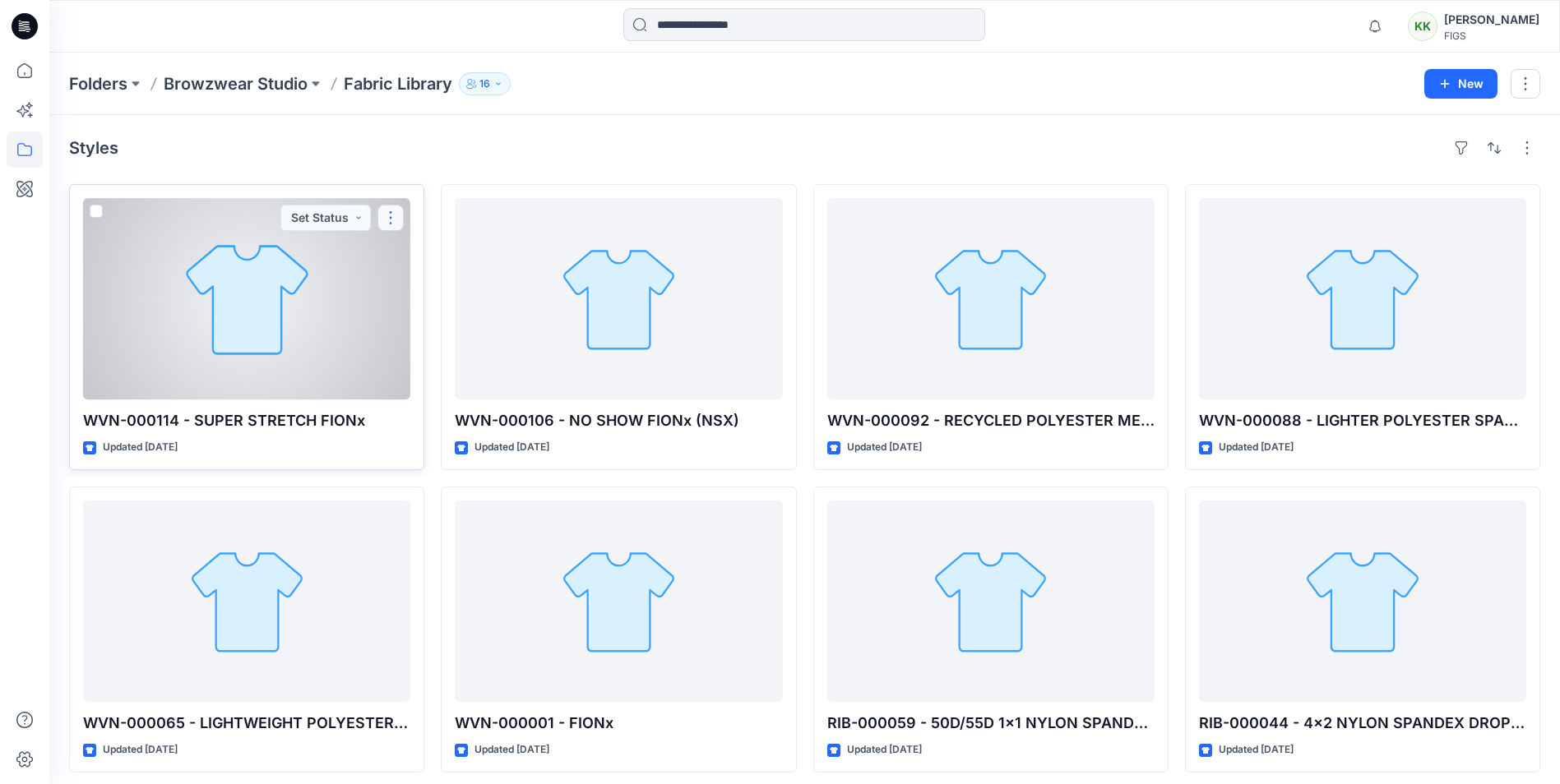
click at [388, 220] on button "button" at bounding box center [390, 217] width 27 height 27
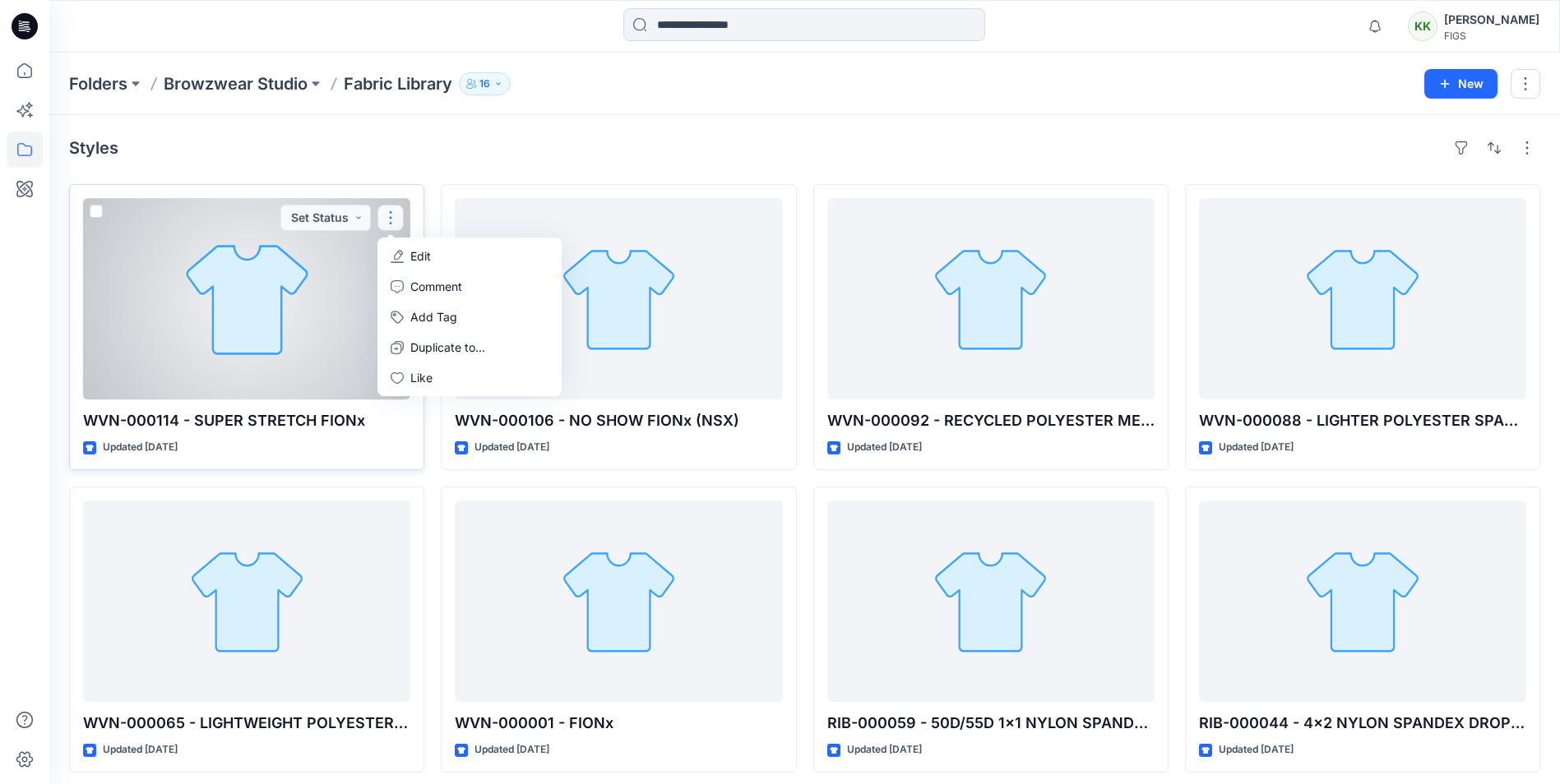
click at [230, 306] on div at bounding box center [246, 299] width 328 height 202
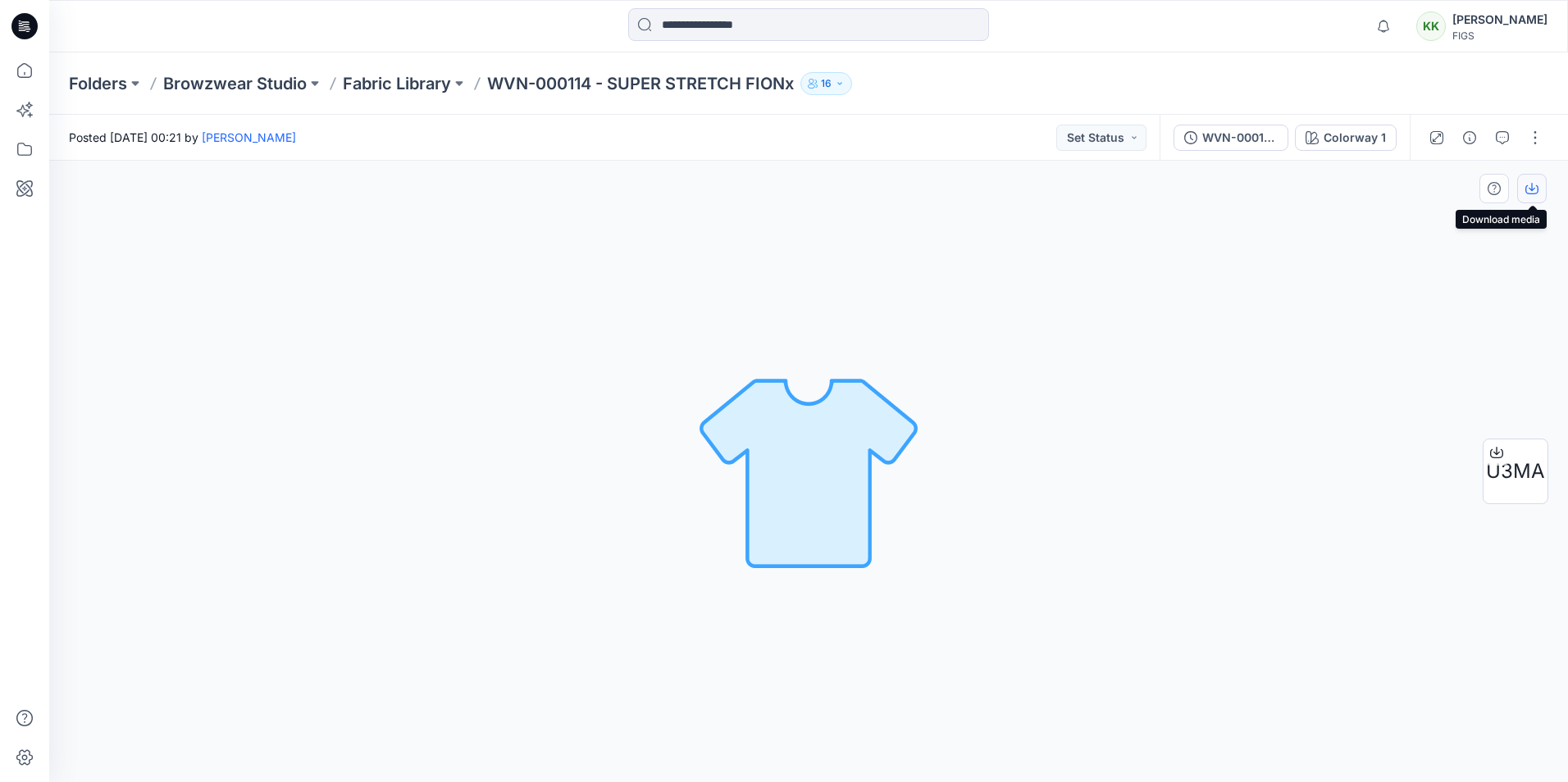
click at [1537, 189] on icon "button" at bounding box center [1531, 188] width 13 height 13
click at [1505, 465] on div at bounding box center [1496, 452] width 26 height 26
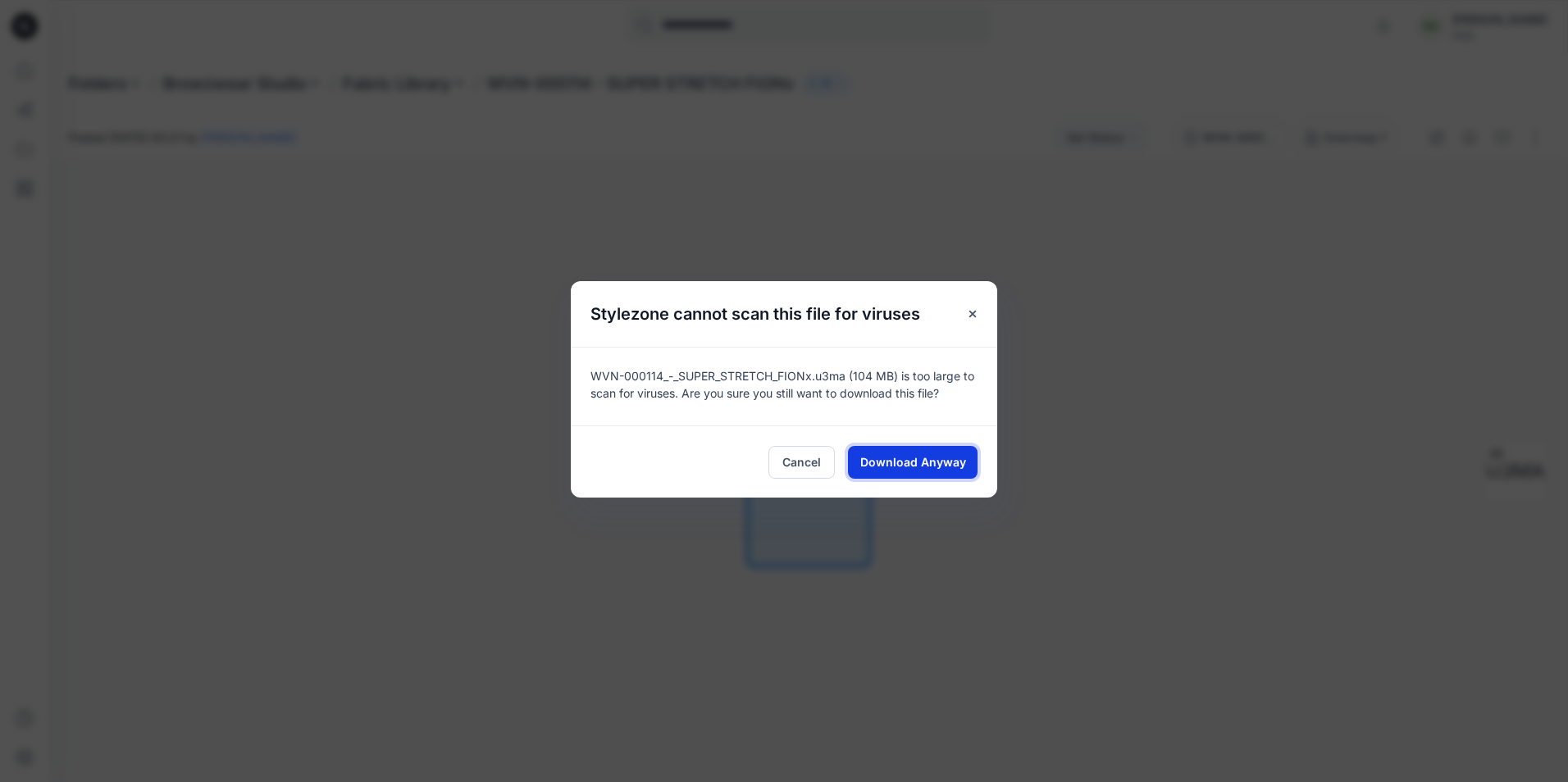
click at [913, 466] on span "Download Anyway" at bounding box center [914, 462] width 106 height 17
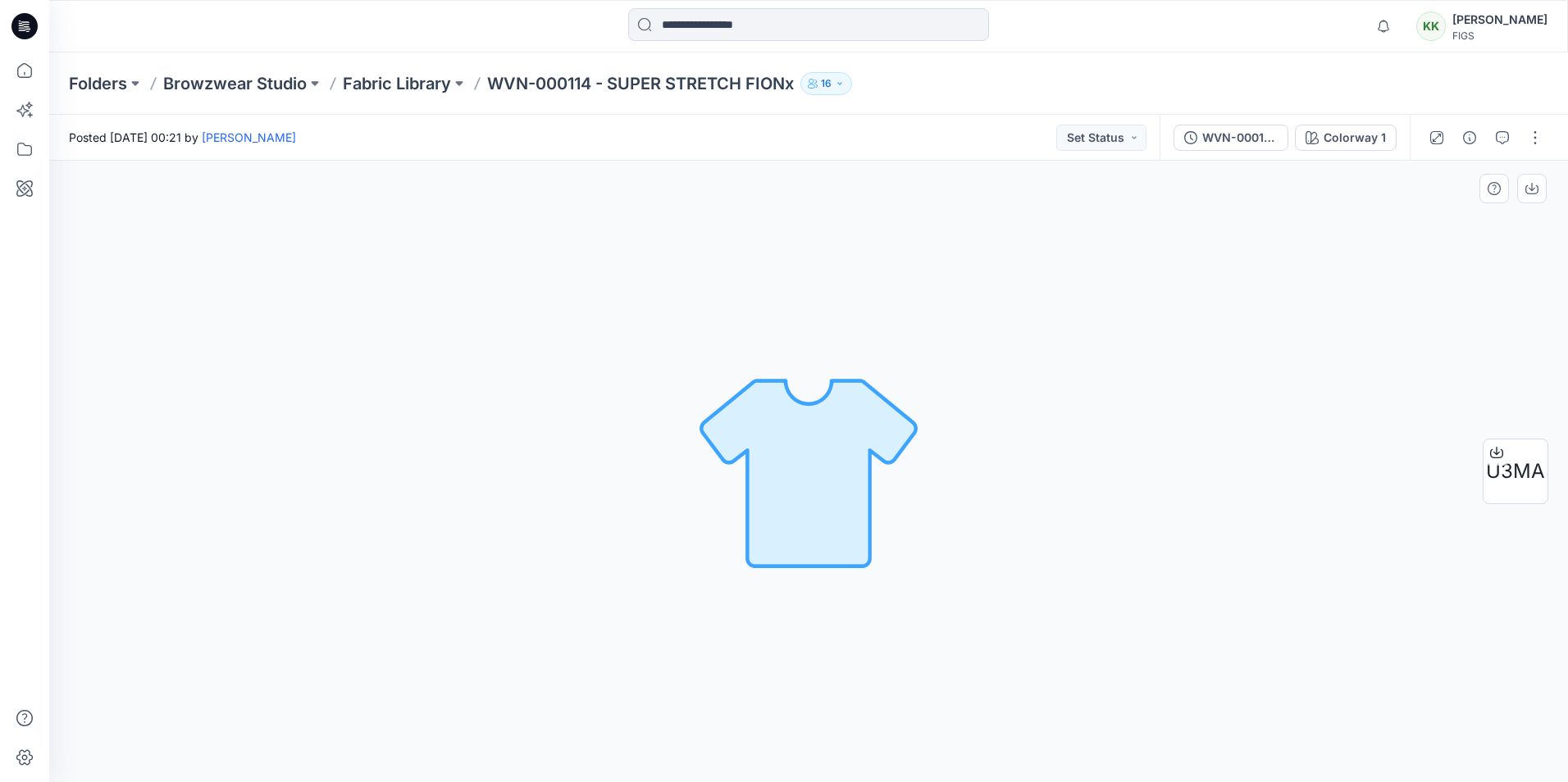
click at [1450, 270] on div "Colorway 1 Loading... Material Properties Loading..." at bounding box center [809, 471] width 1519 height 622
click at [608, 81] on p "WVN-000114 - SUPER STRETCH FIONx" at bounding box center [641, 84] width 307 height 23
click at [427, 86] on p "Fabric Library" at bounding box center [397, 84] width 108 height 23
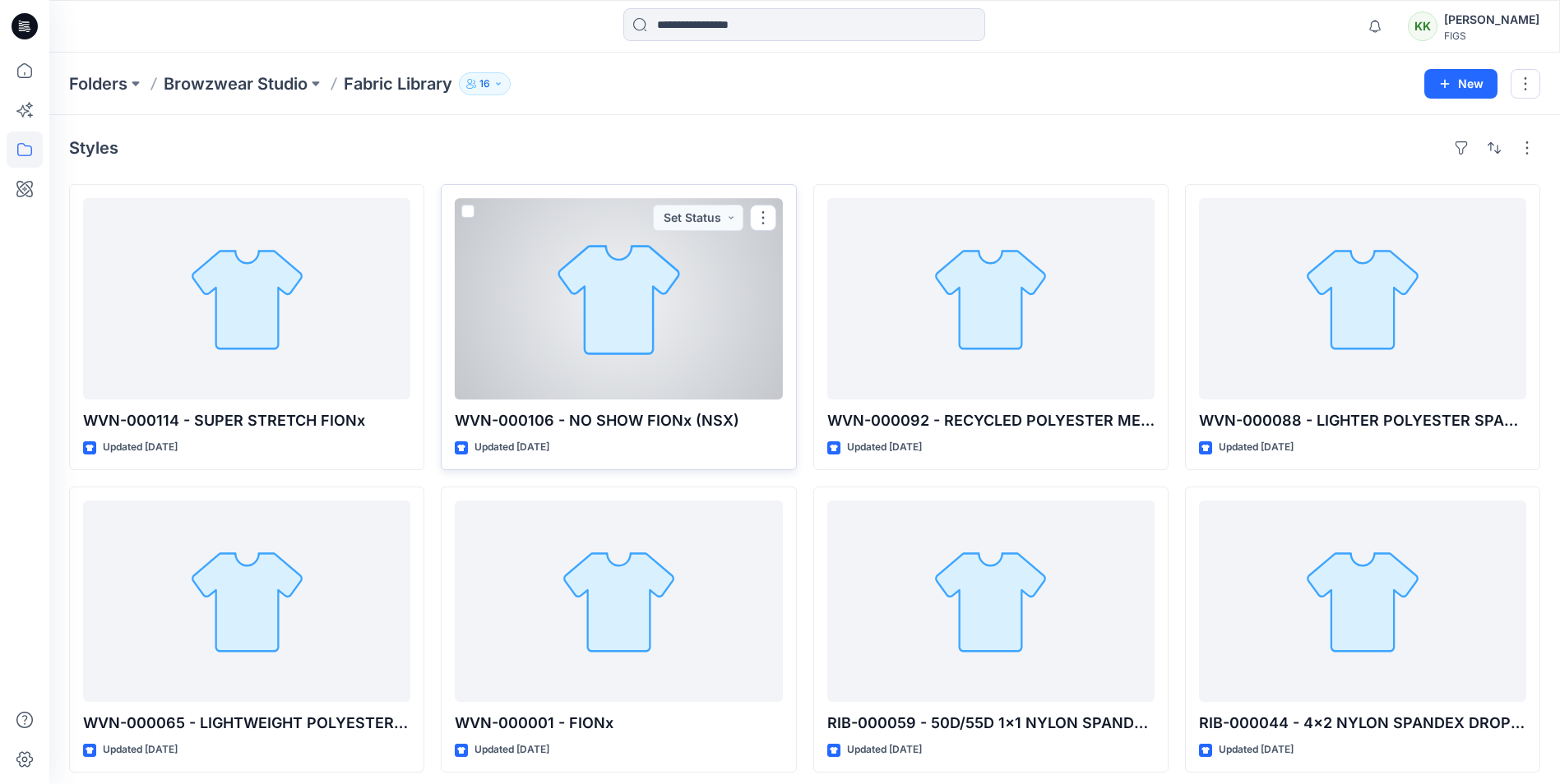
click at [653, 268] on div at bounding box center [618, 299] width 328 height 202
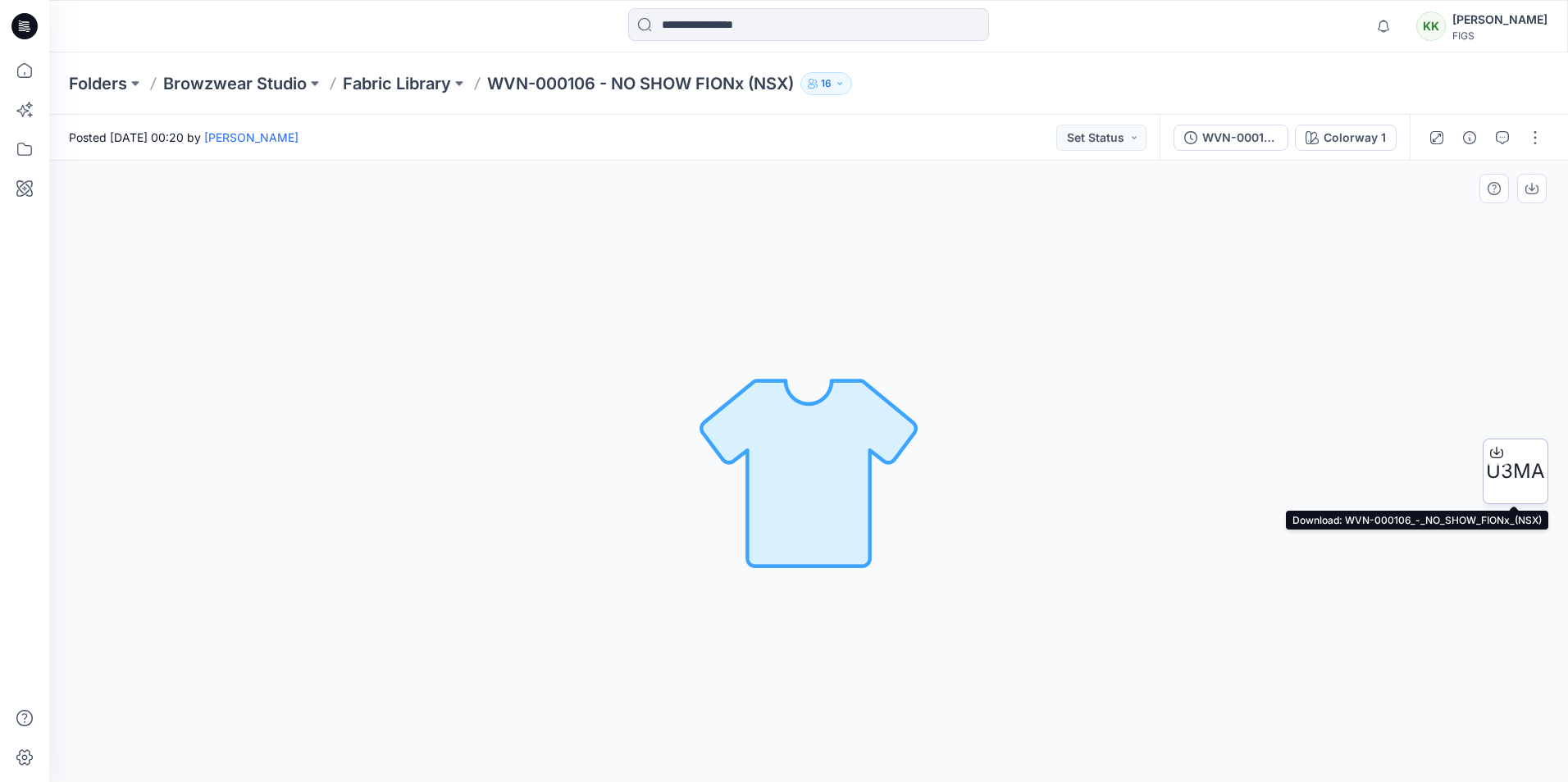
click at [1518, 461] on span "U3MA" at bounding box center [1515, 472] width 59 height 30
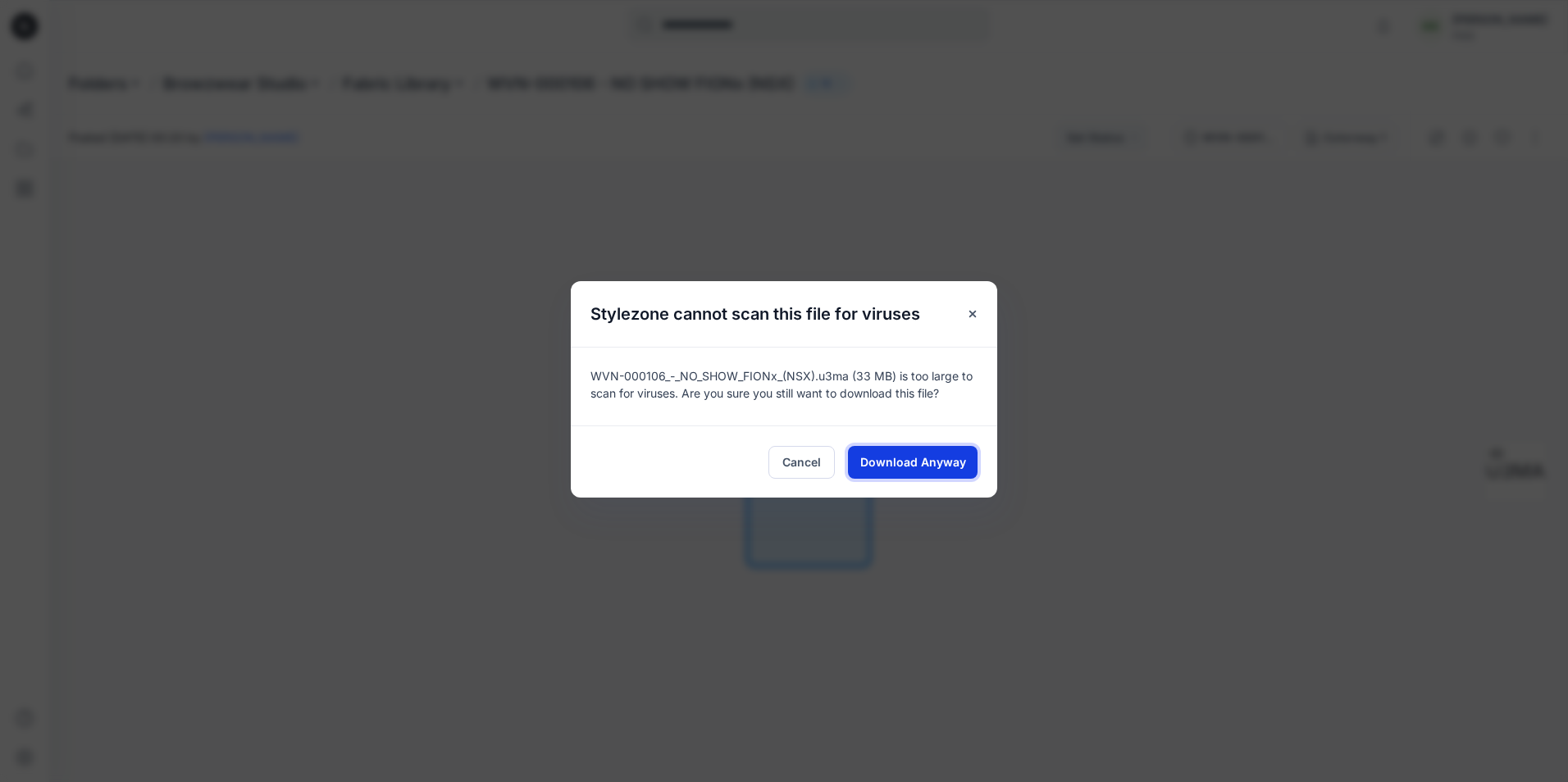
click at [934, 465] on span "Download Anyway" at bounding box center [914, 462] width 106 height 17
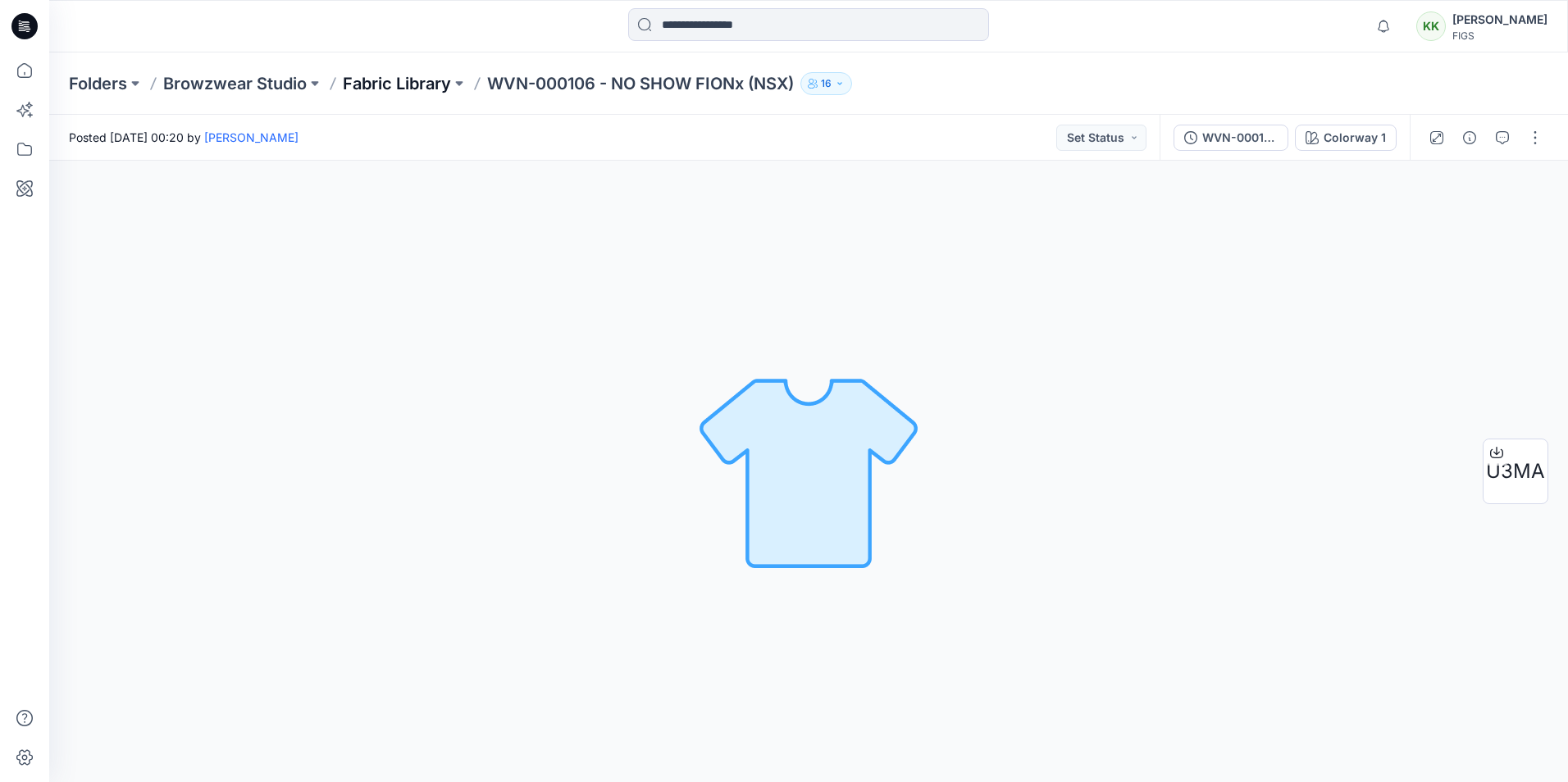
click at [415, 83] on p "Fabric Library" at bounding box center [397, 84] width 108 height 23
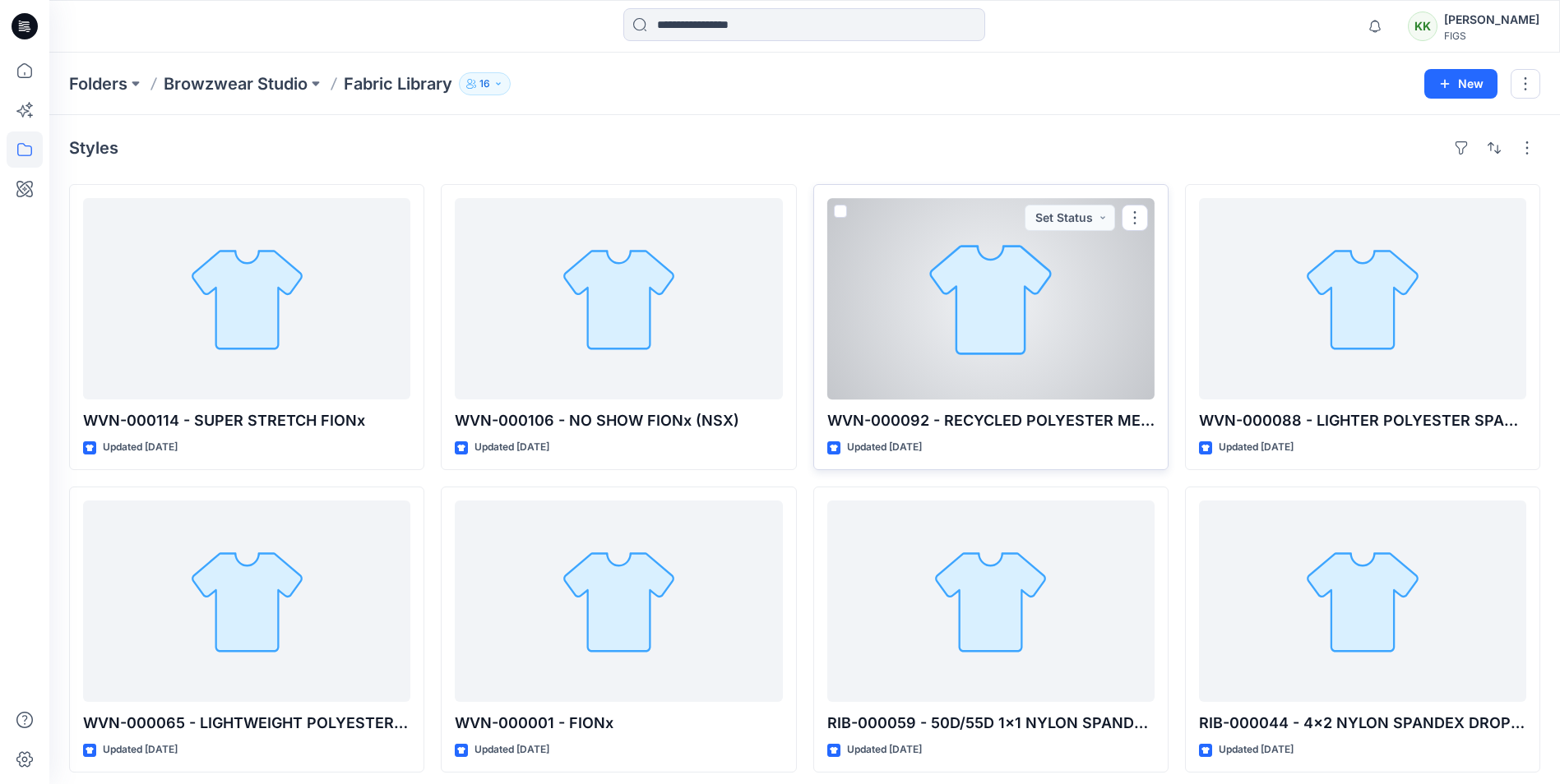
click at [904, 301] on div at bounding box center [990, 299] width 328 height 202
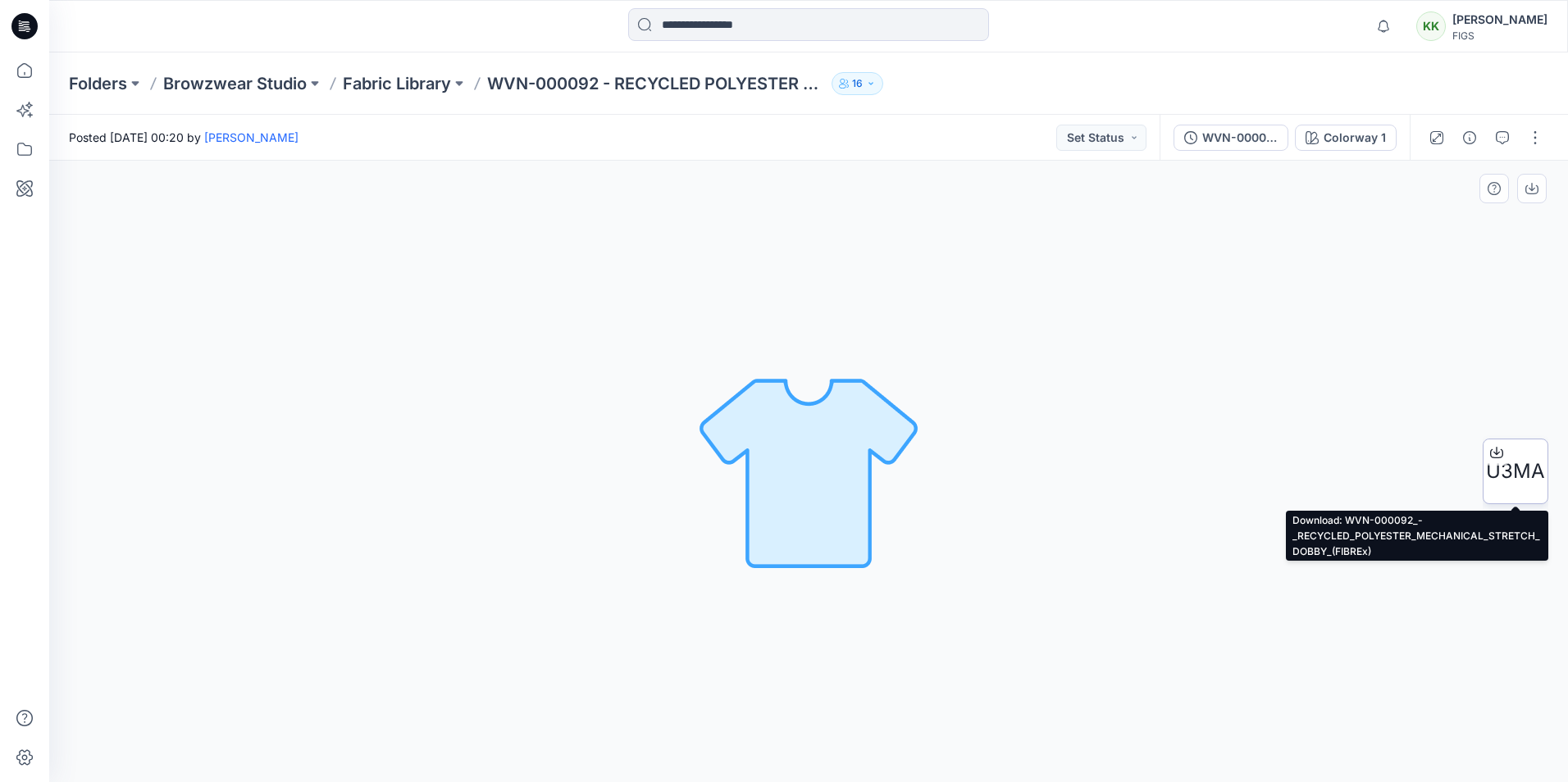
click at [1518, 458] on span "U3MA" at bounding box center [1515, 472] width 59 height 30
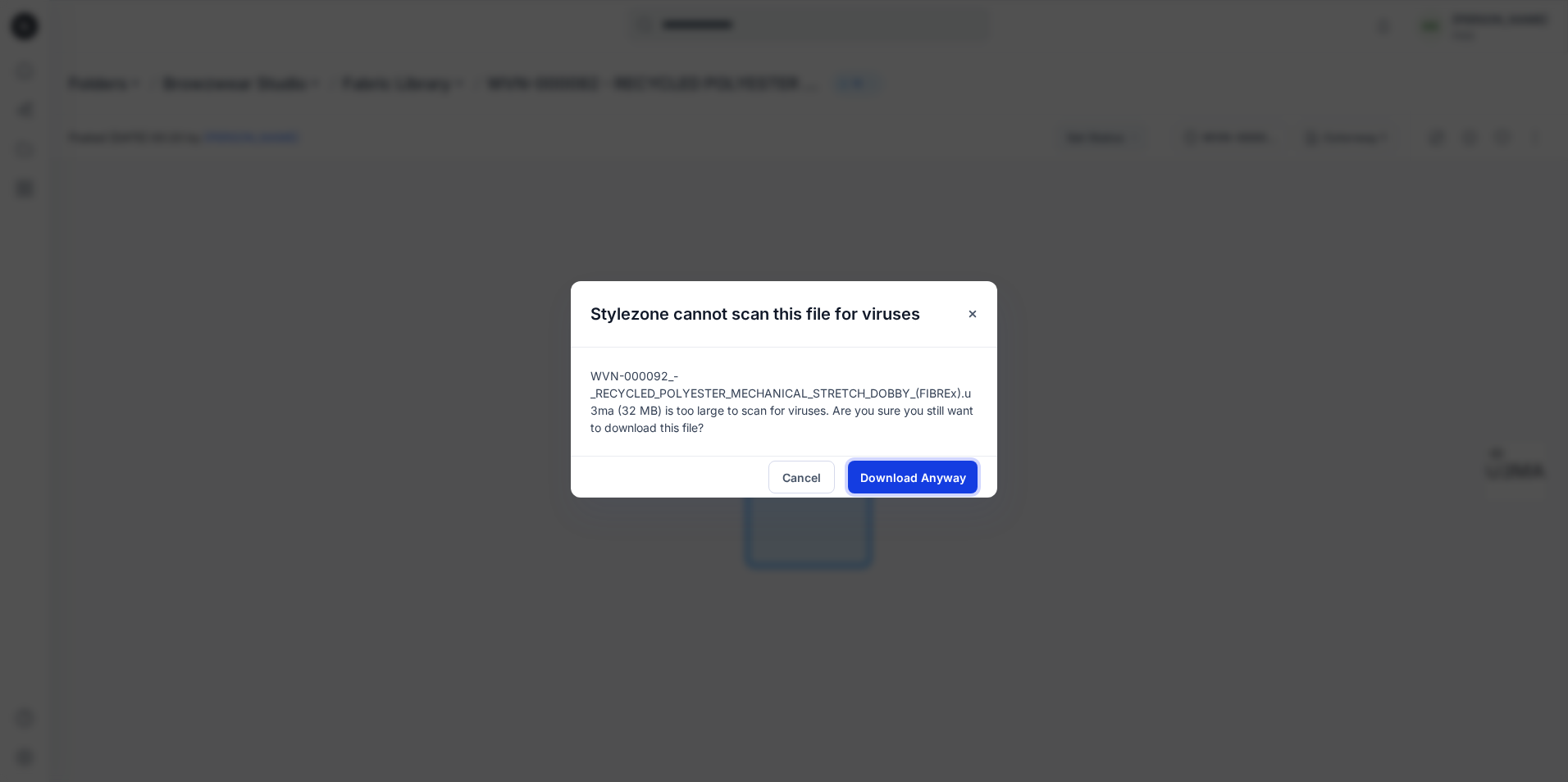
click at [916, 480] on span "Download Anyway" at bounding box center [914, 478] width 106 height 17
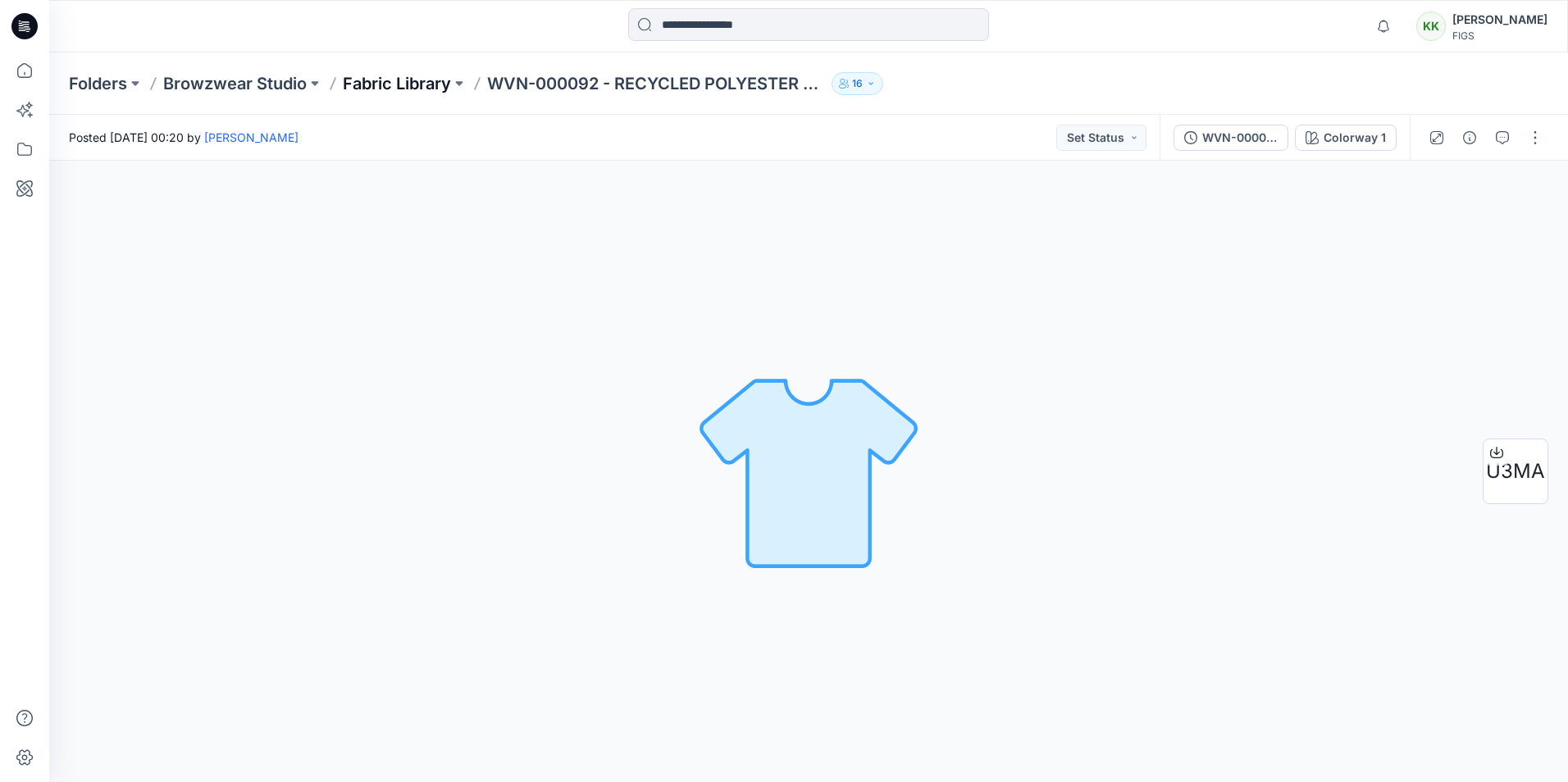
click at [418, 83] on p "Fabric Library" at bounding box center [397, 84] width 108 height 23
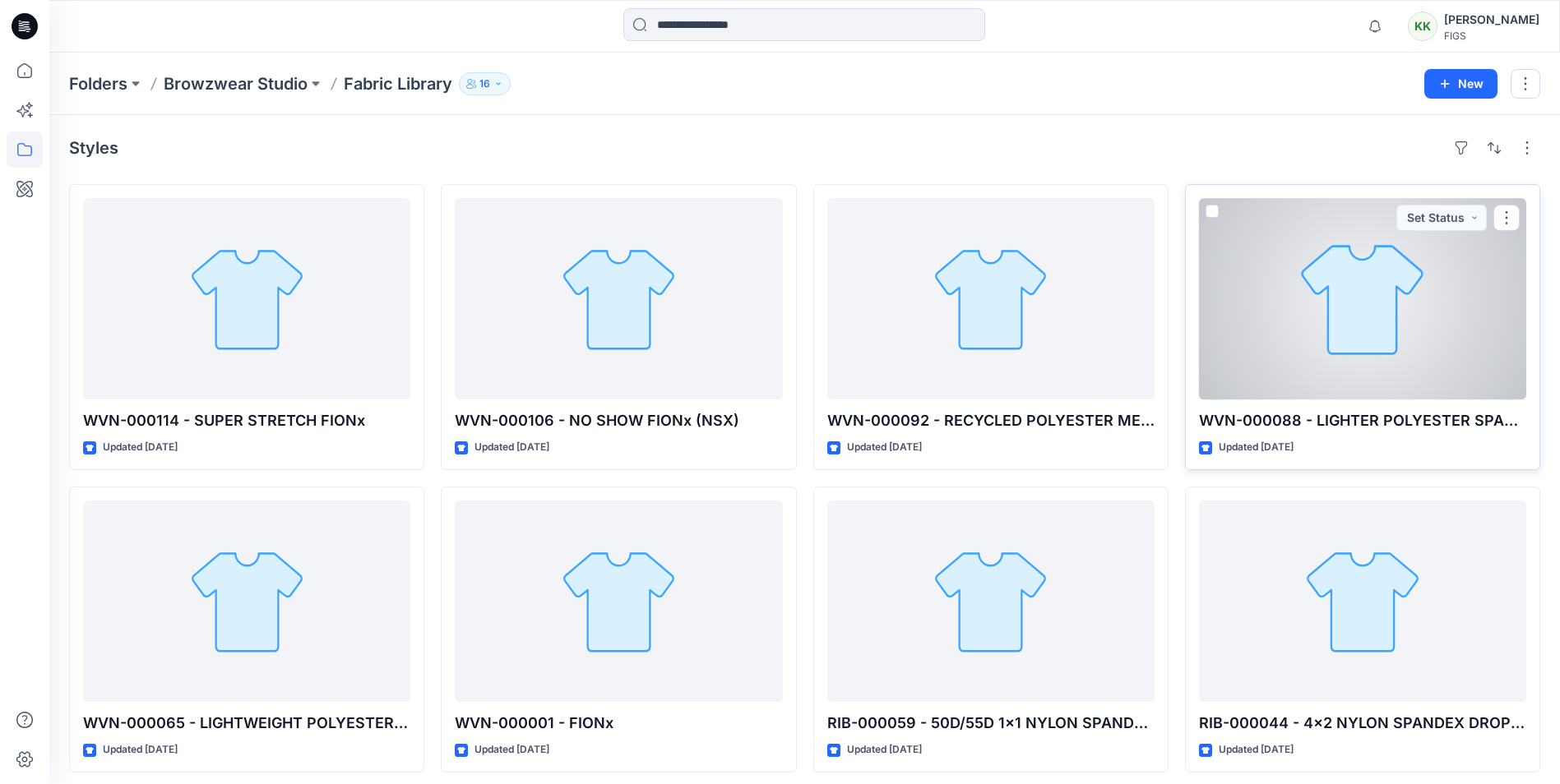
click at [1349, 265] on div at bounding box center [1362, 299] width 328 height 202
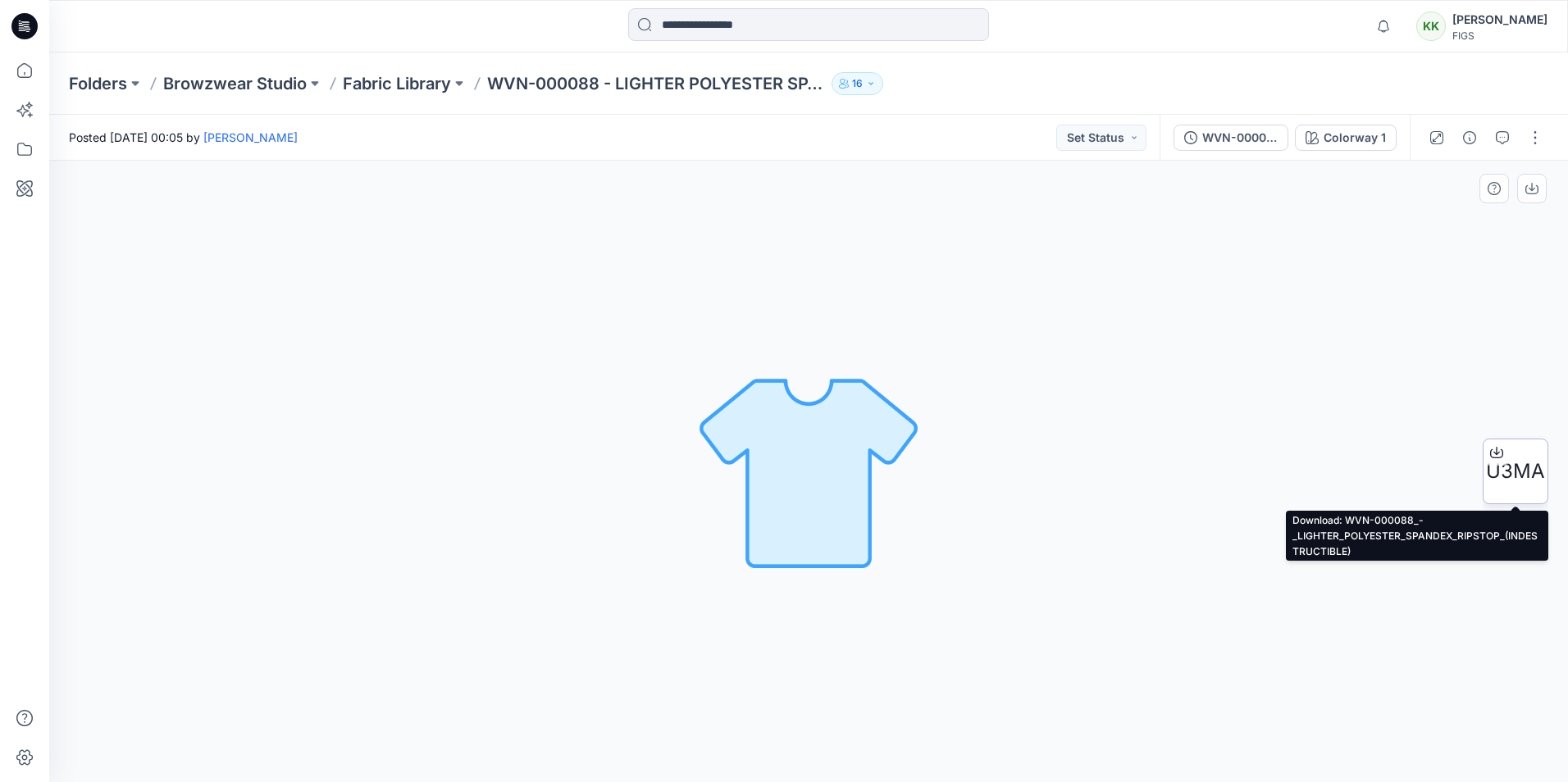
click at [1524, 468] on span "U3MA" at bounding box center [1515, 472] width 59 height 30
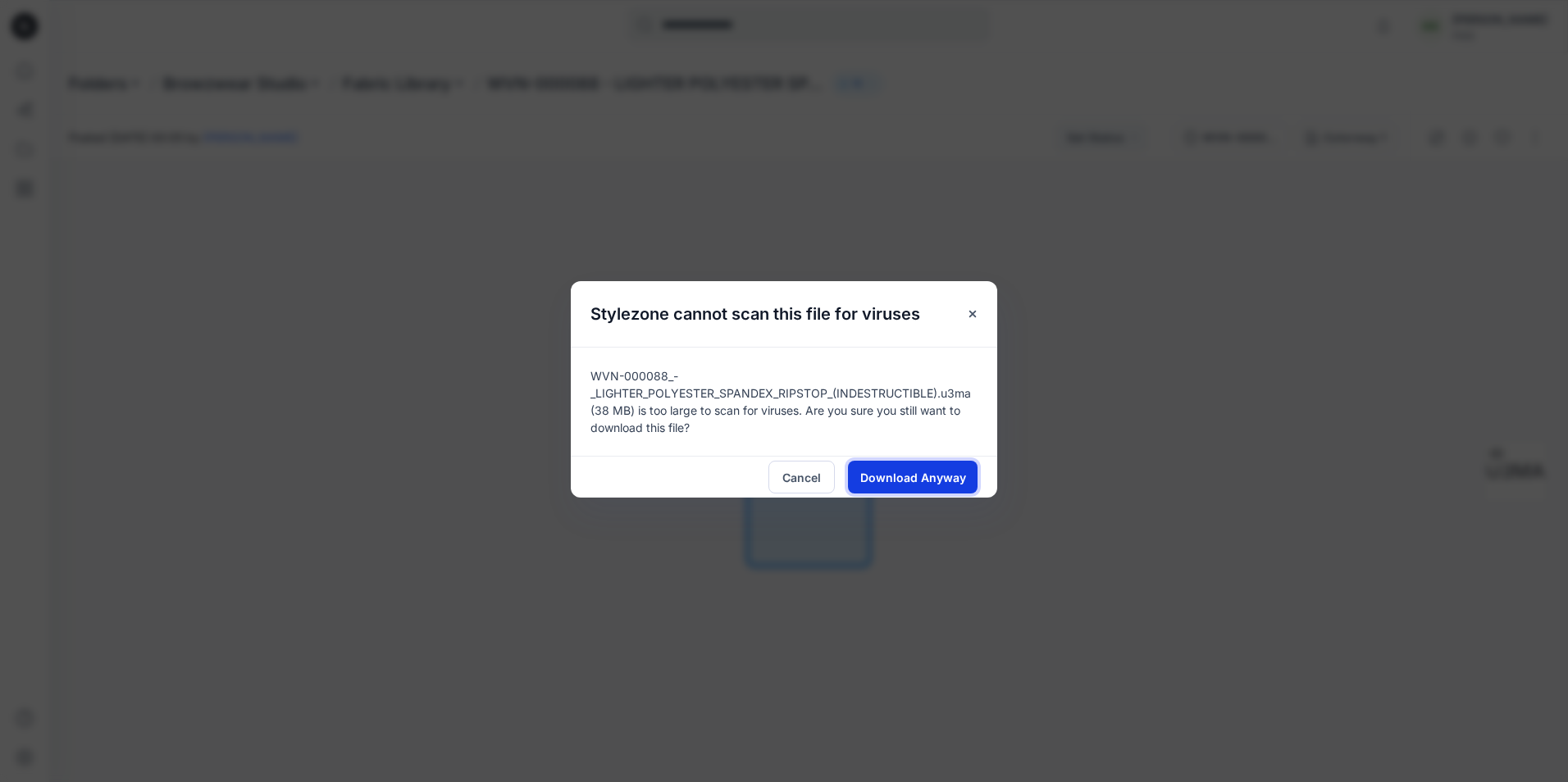
click at [920, 479] on span "Download Anyway" at bounding box center [914, 478] width 106 height 17
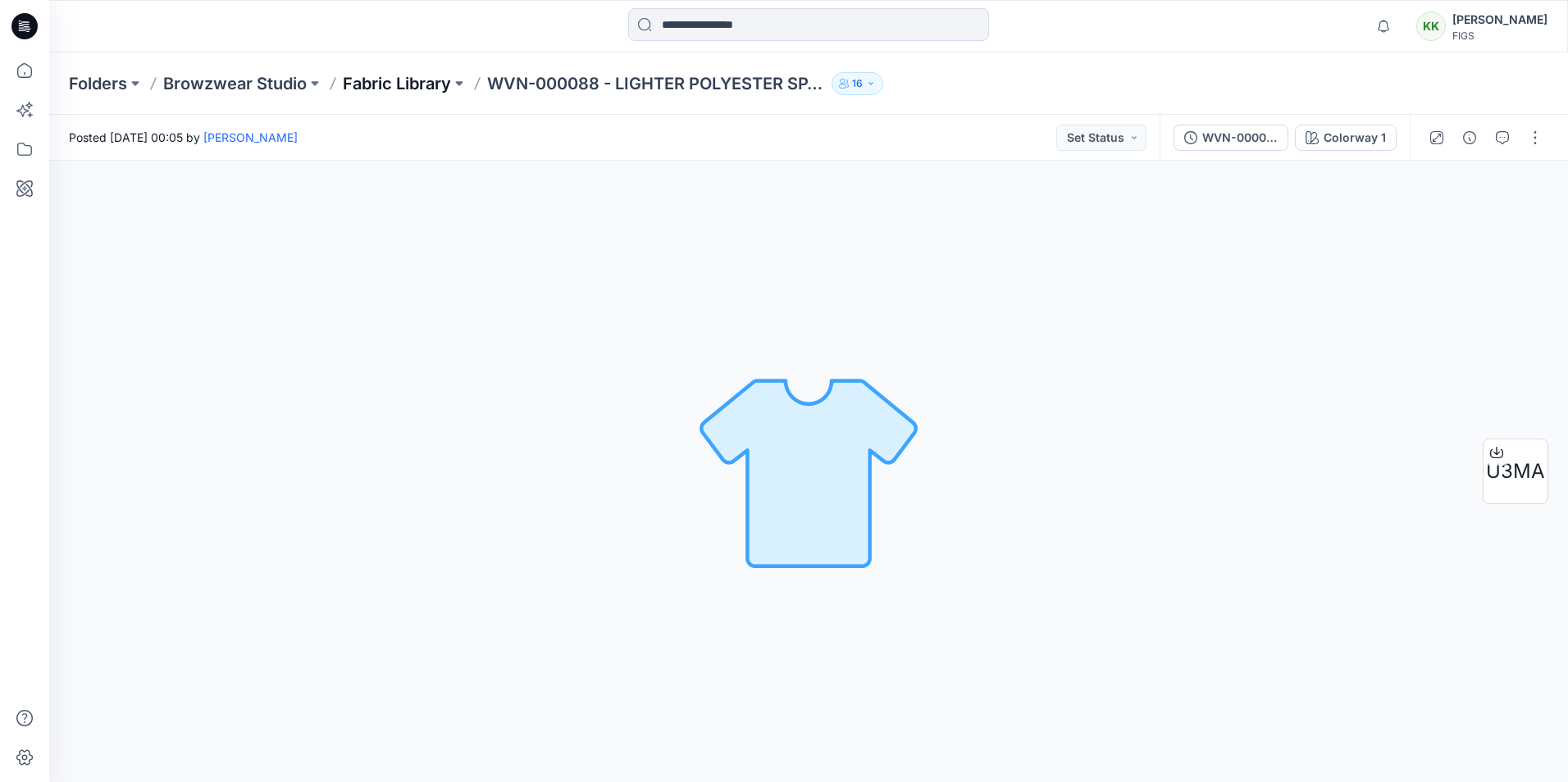
click at [390, 79] on p "Fabric Library" at bounding box center [397, 84] width 108 height 23
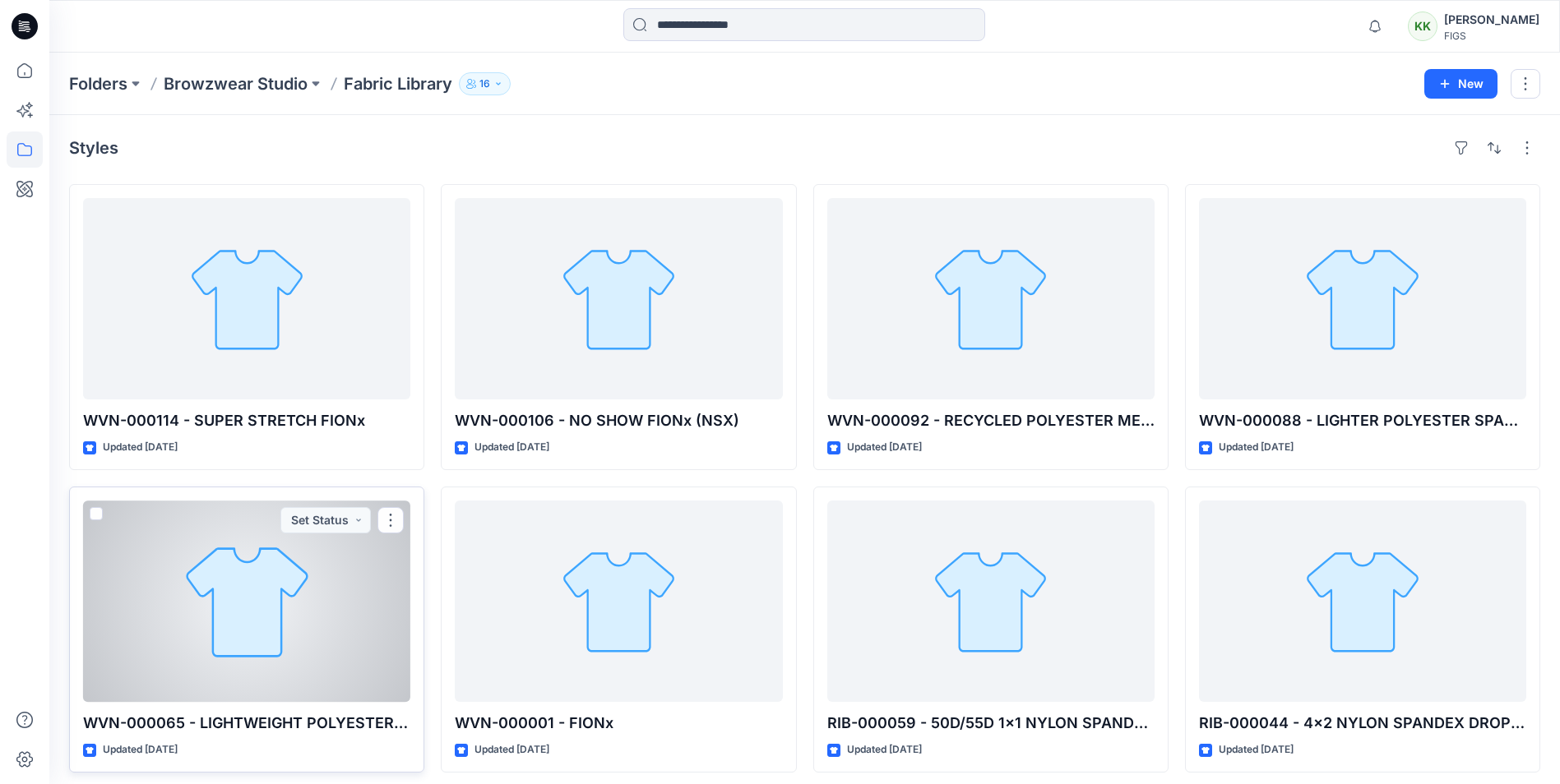
click at [295, 557] on div at bounding box center [246, 602] width 328 height 202
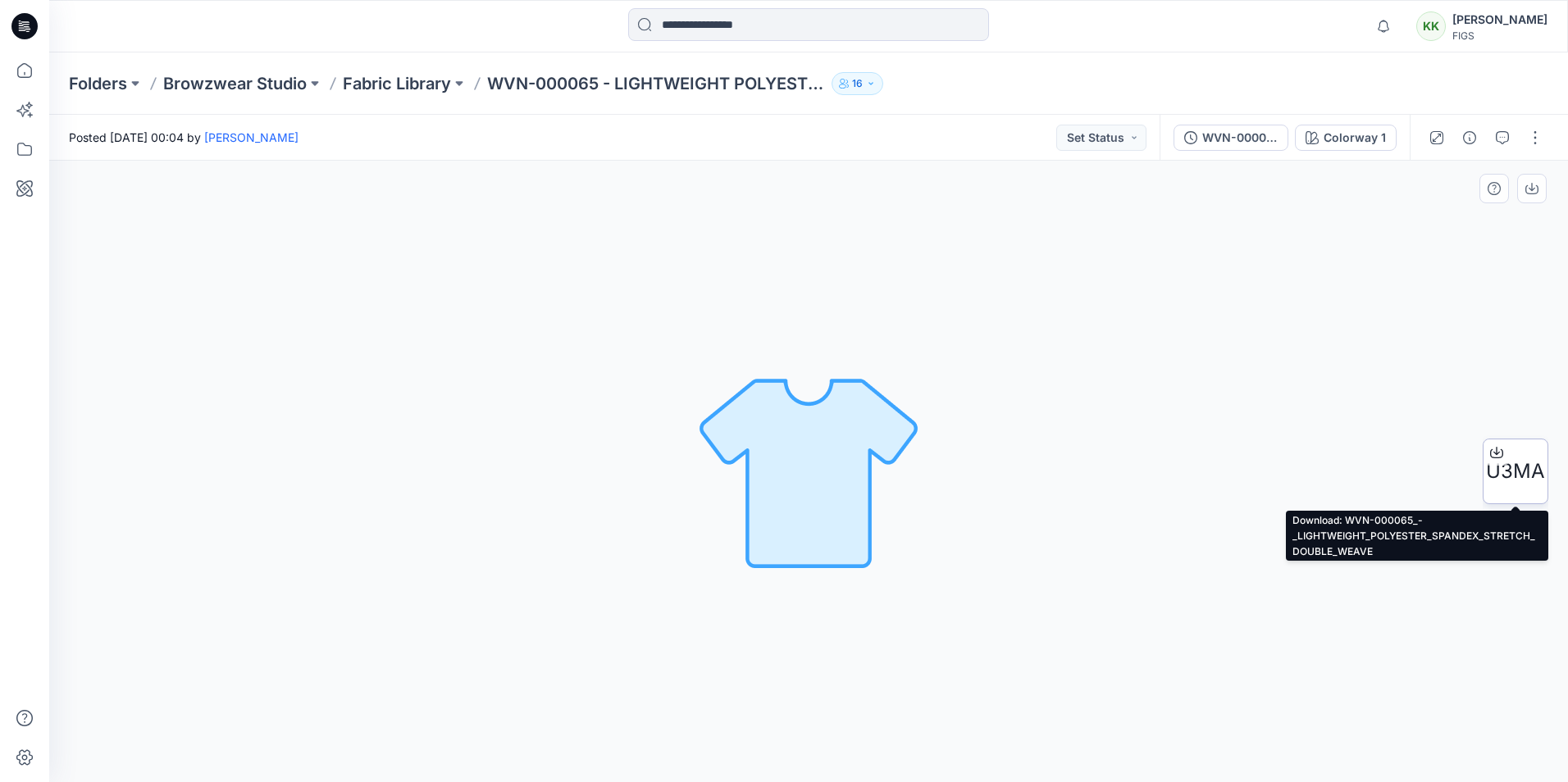
click at [1513, 468] on span "U3MA" at bounding box center [1515, 472] width 59 height 30
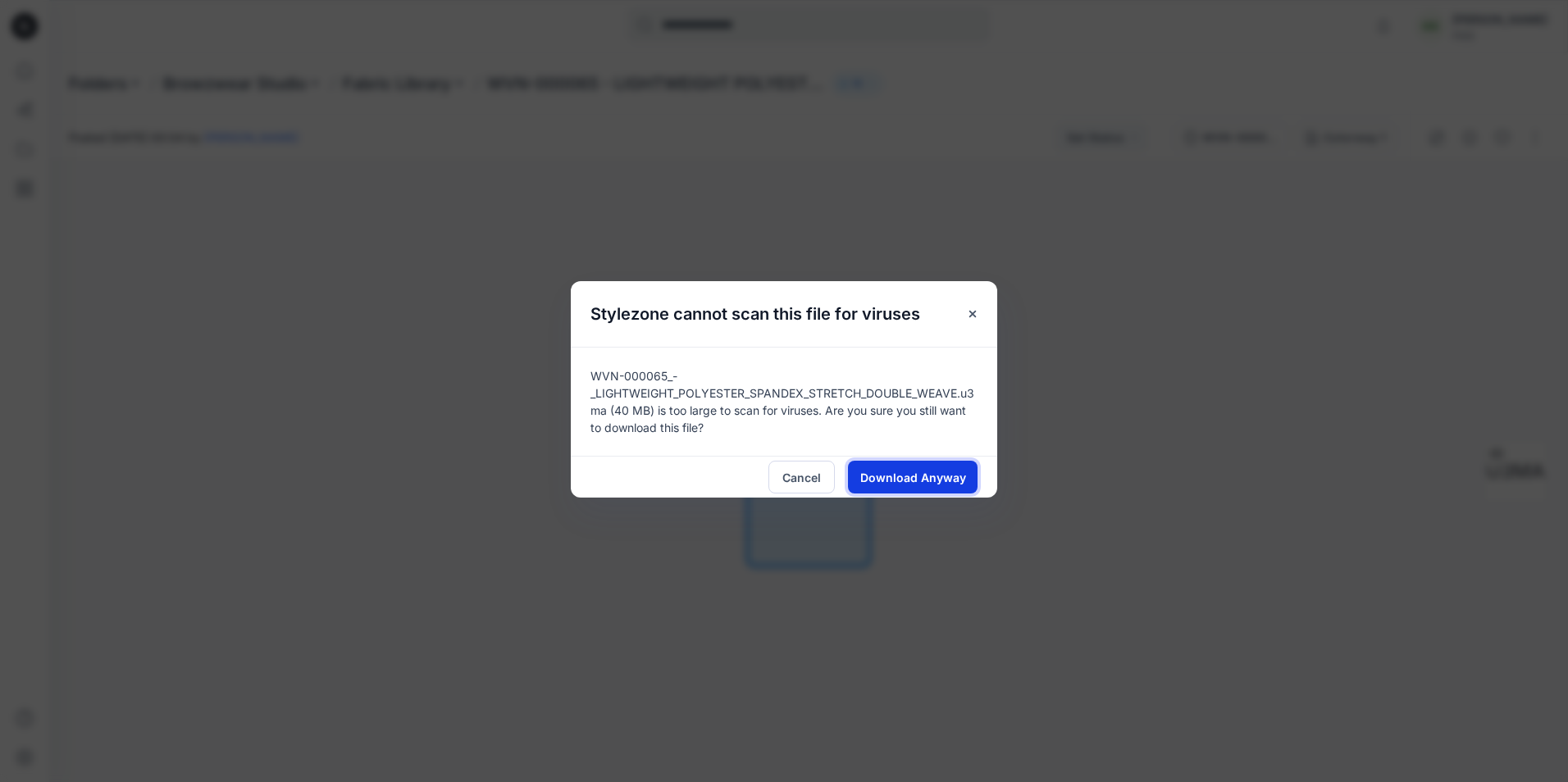
click at [942, 484] on span "Download Anyway" at bounding box center [914, 478] width 106 height 17
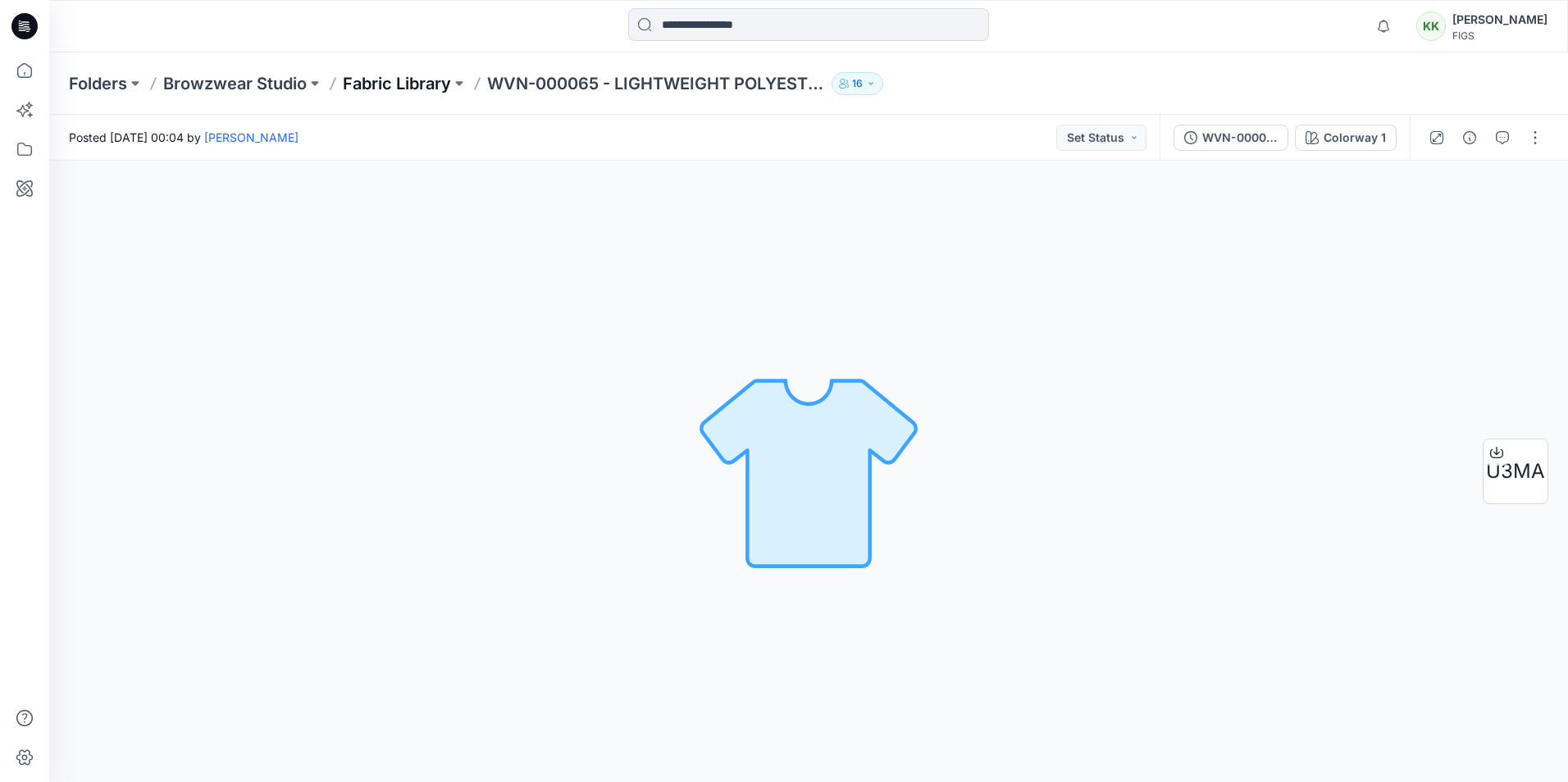
click at [392, 81] on p "Fabric Library" at bounding box center [397, 84] width 108 height 23
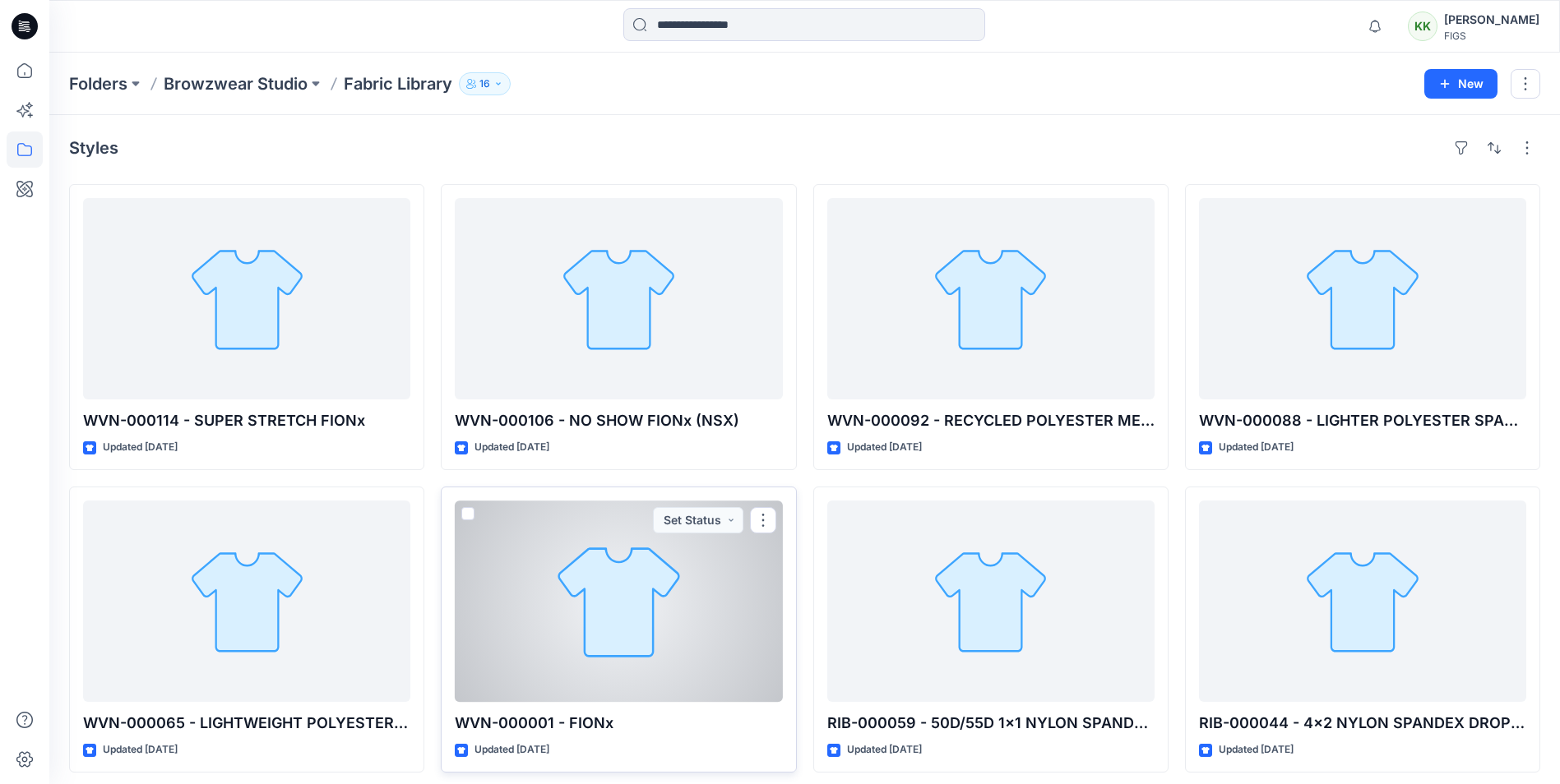
click at [630, 544] on div at bounding box center [618, 602] width 328 height 202
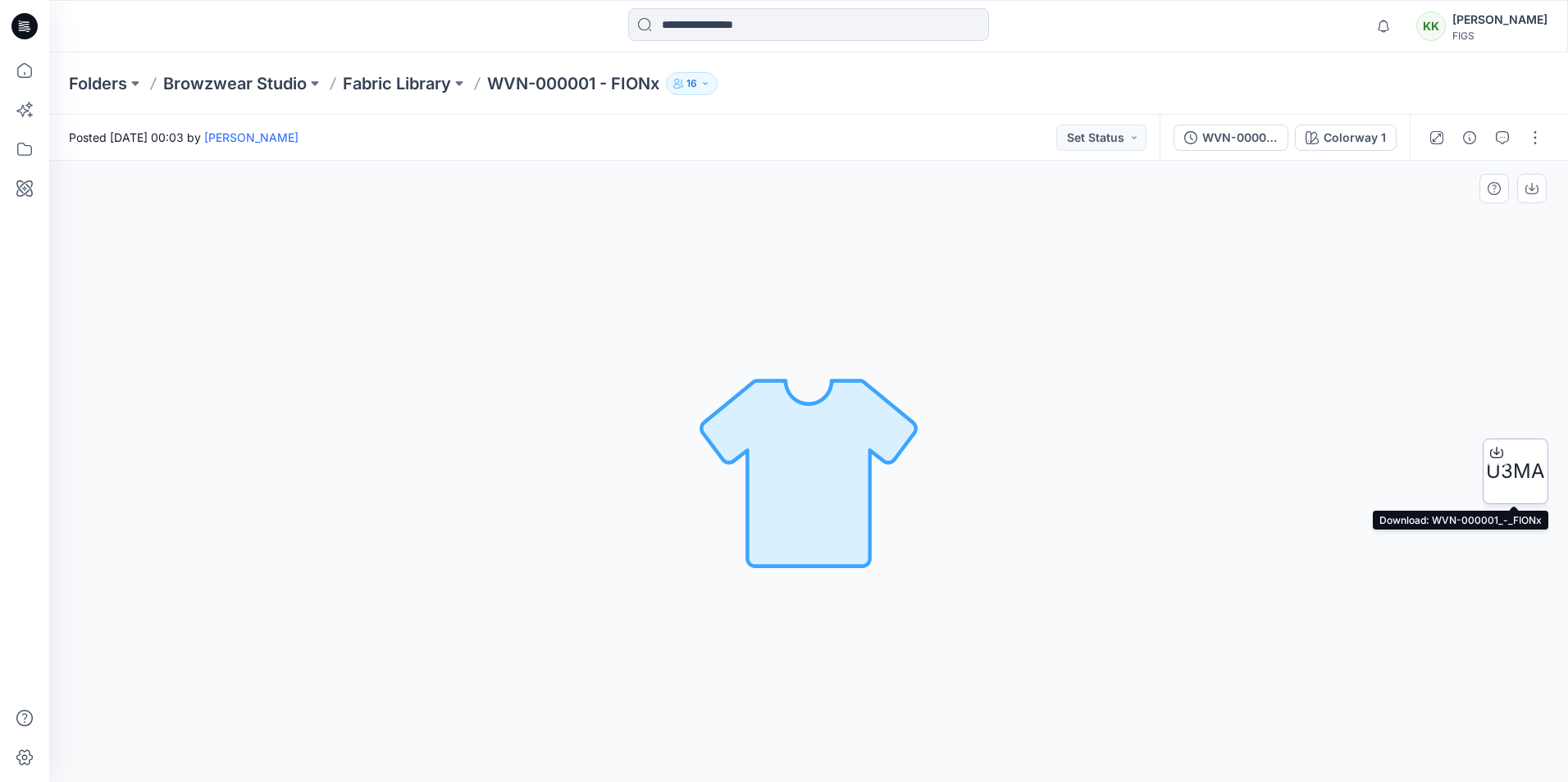
click at [1520, 473] on span "U3MA" at bounding box center [1515, 472] width 59 height 30
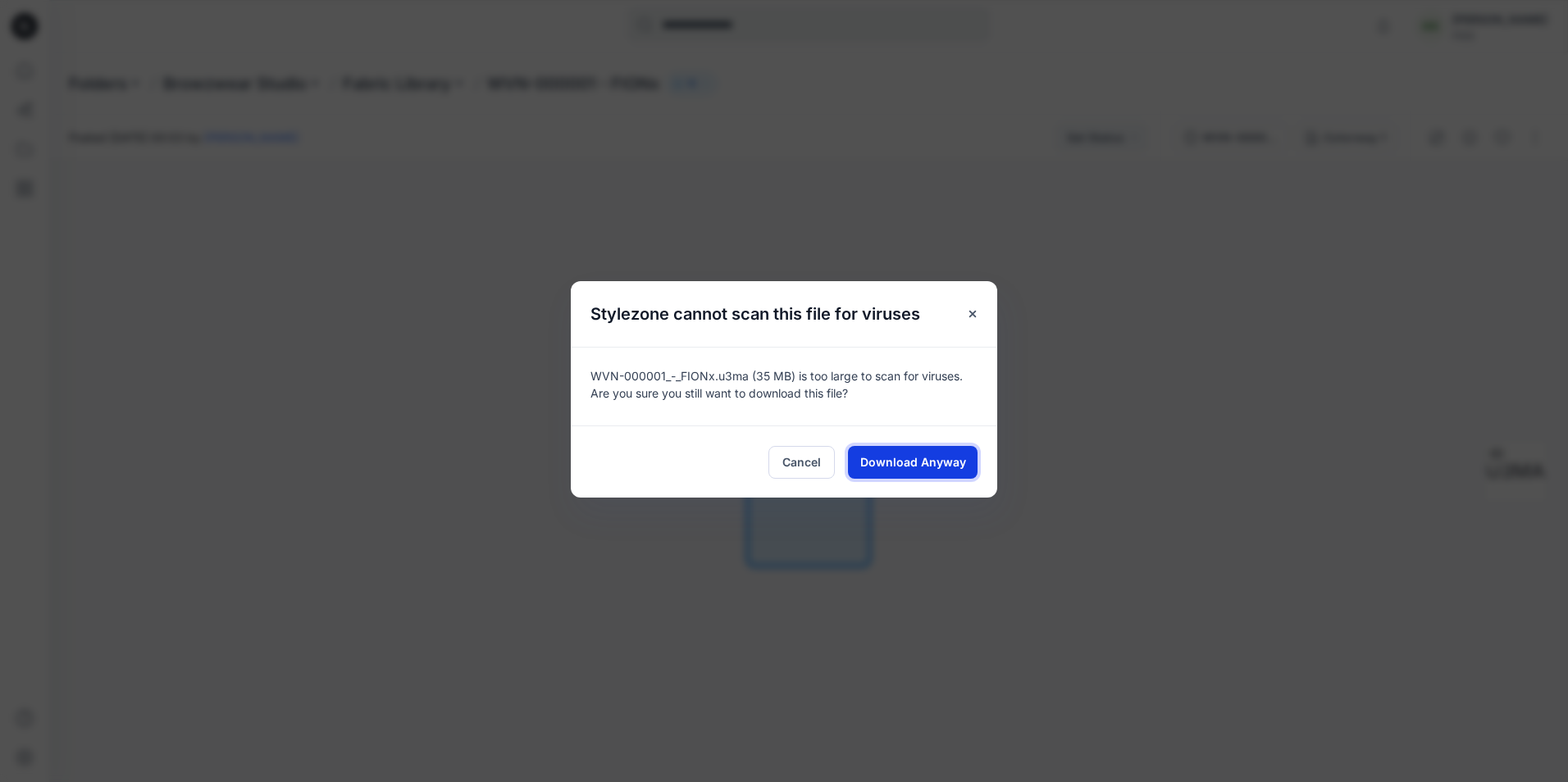
click at [910, 471] on button "Download Anyway" at bounding box center [913, 462] width 130 height 32
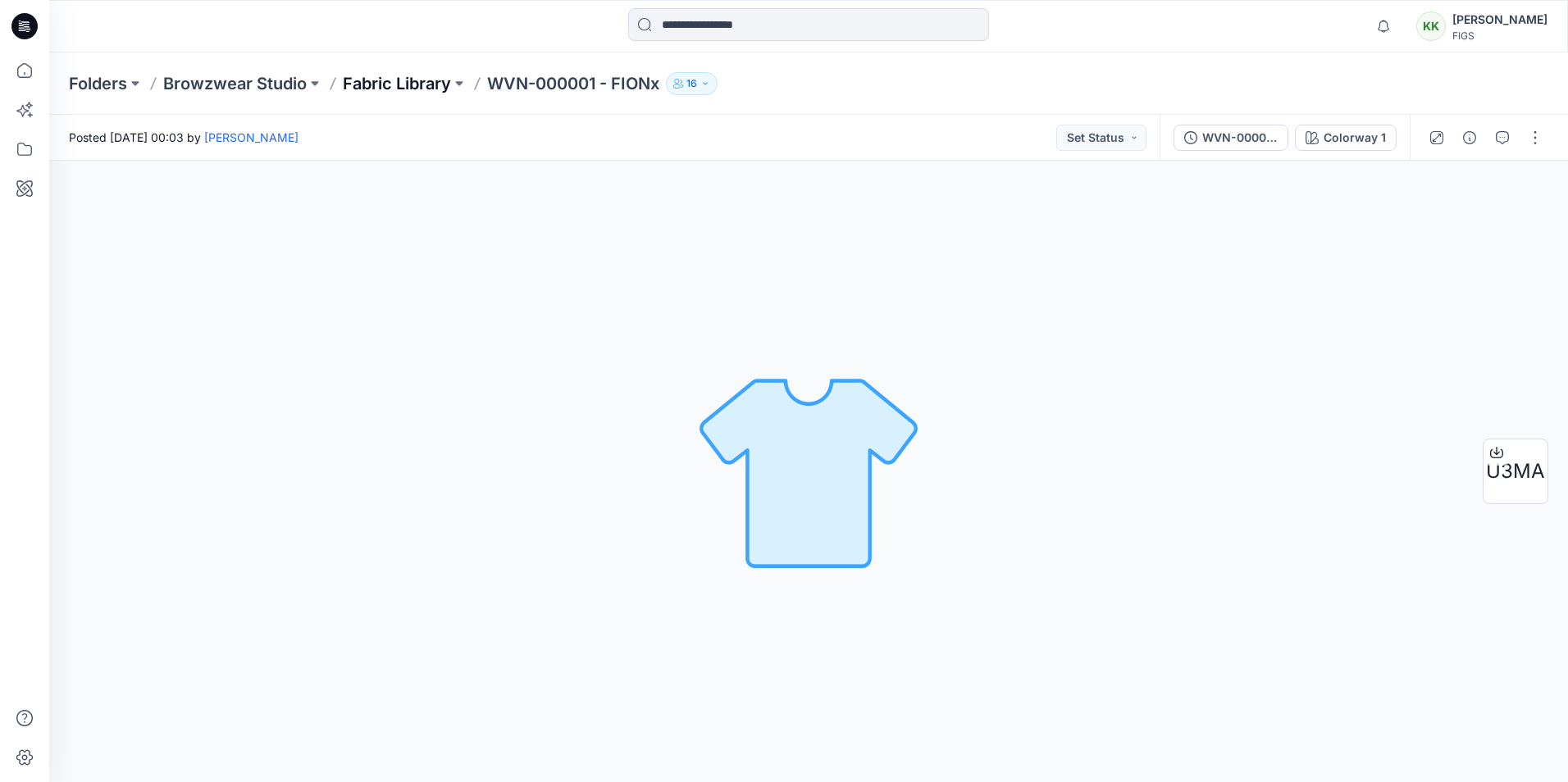
click at [412, 81] on p "Fabric Library" at bounding box center [397, 84] width 108 height 23
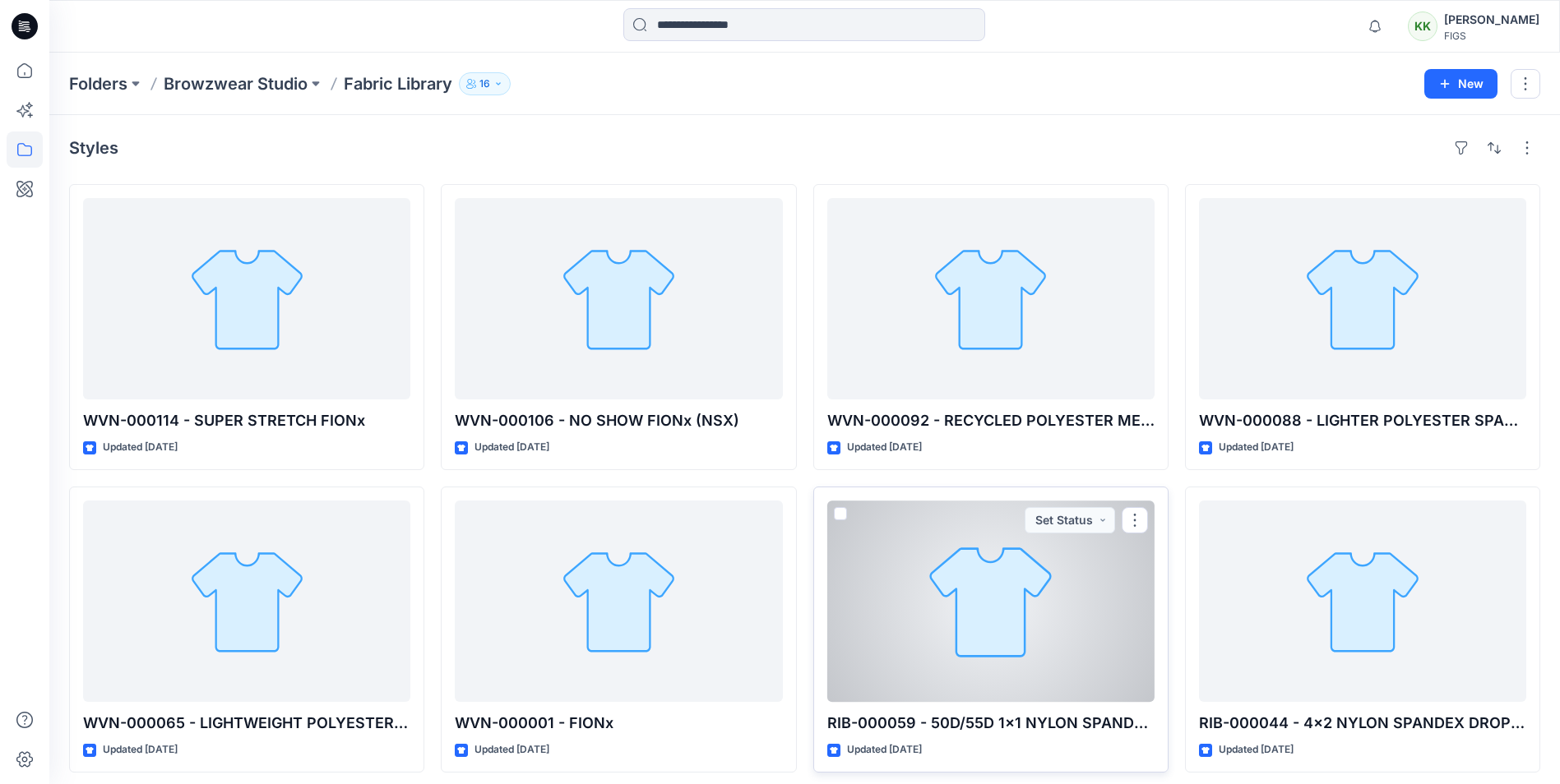
click at [968, 606] on div at bounding box center [990, 602] width 328 height 202
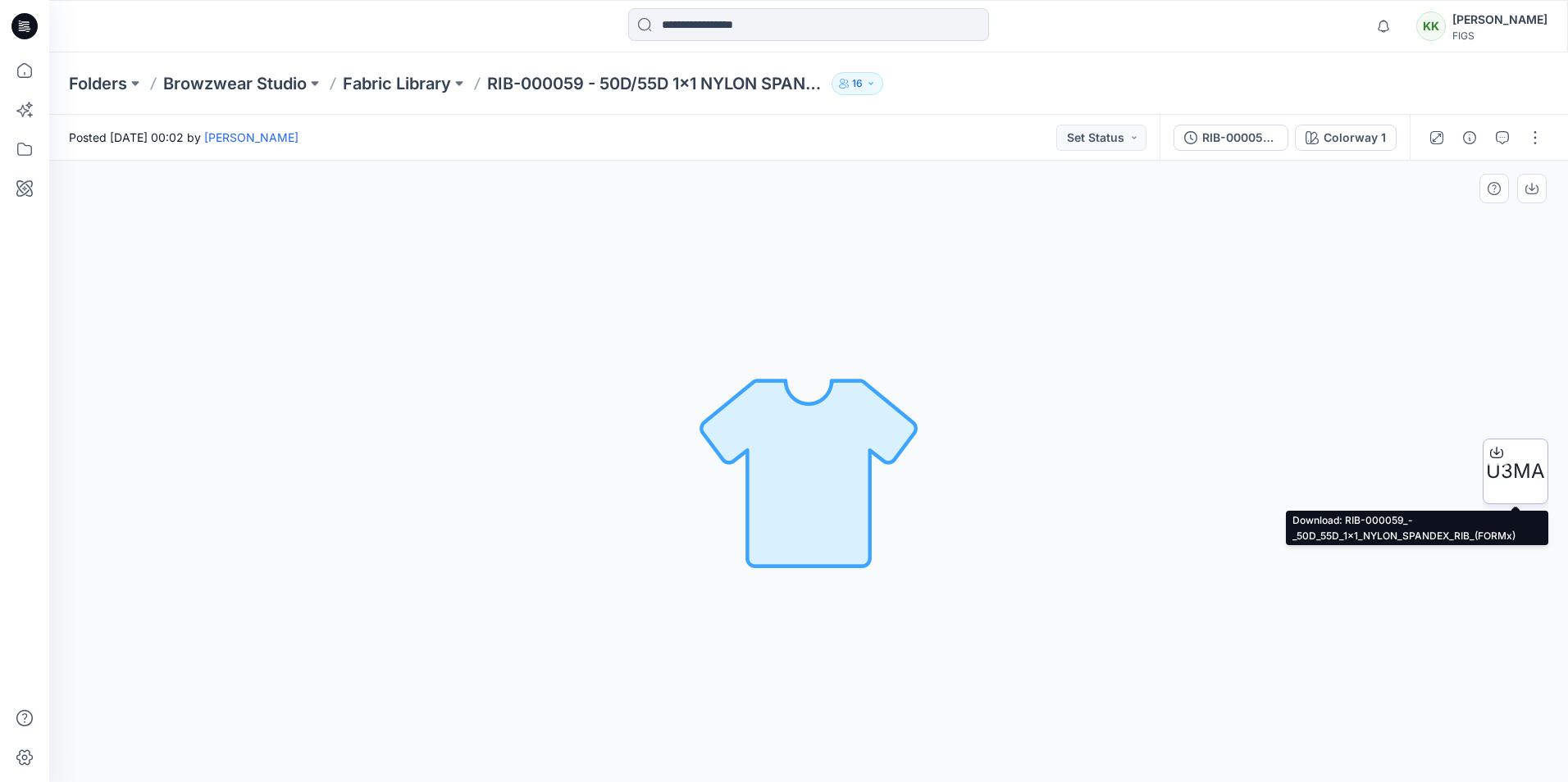
click at [1505, 478] on span "U3MA" at bounding box center [1515, 472] width 59 height 30
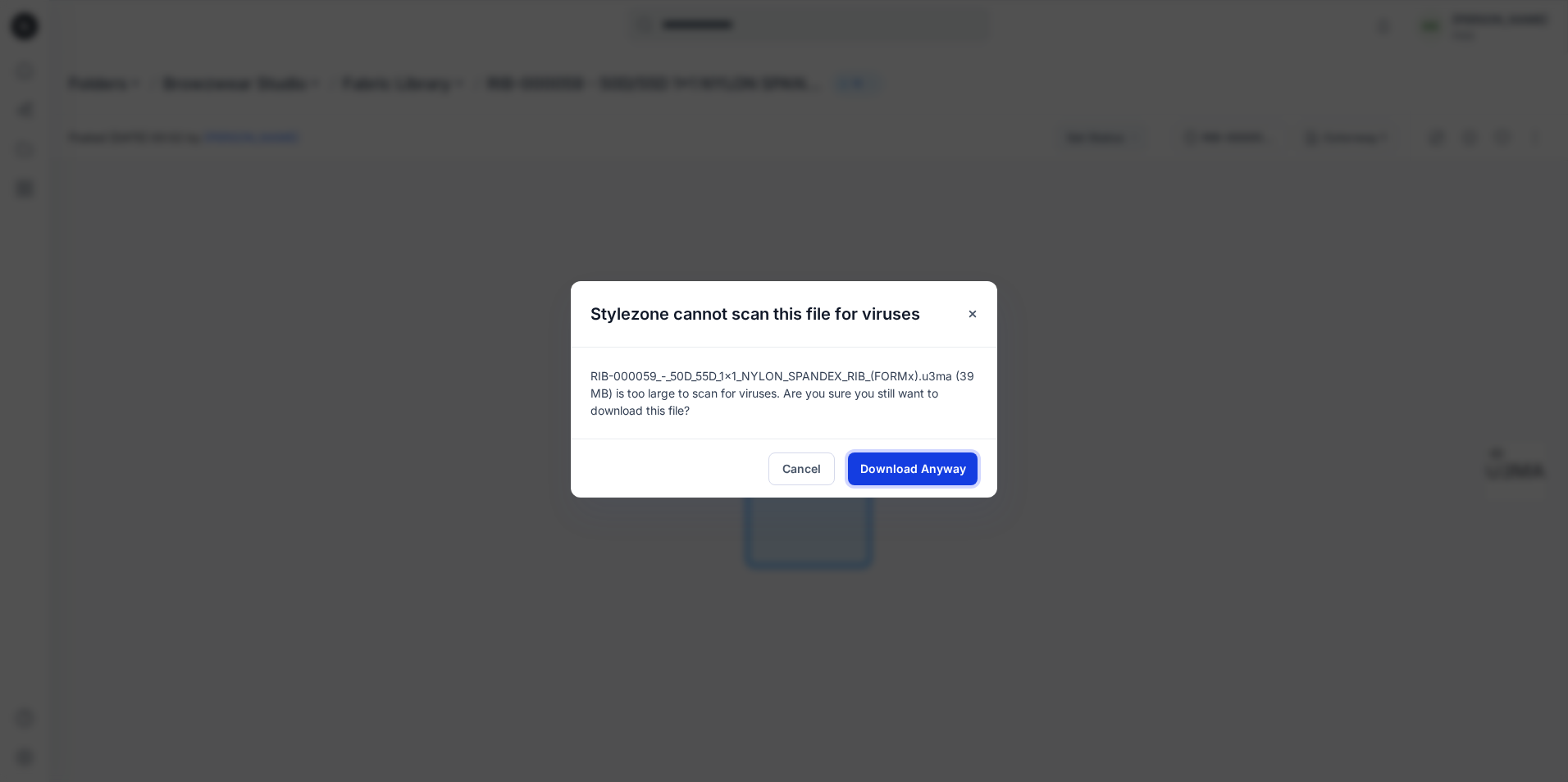
click at [882, 467] on span "Download Anyway" at bounding box center [914, 468] width 106 height 17
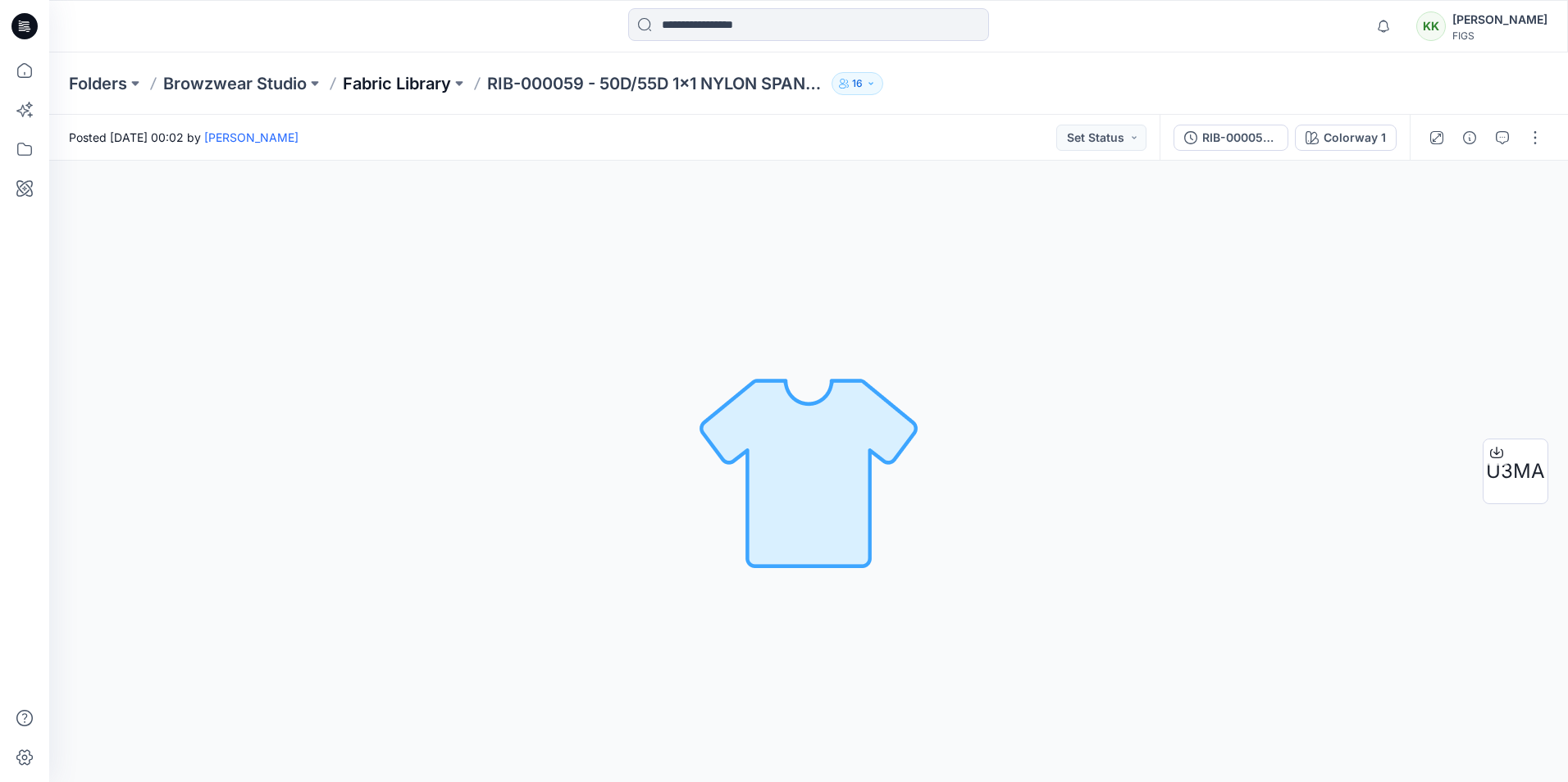
click at [400, 72] on p "Fabric Library" at bounding box center [397, 84] width 108 height 23
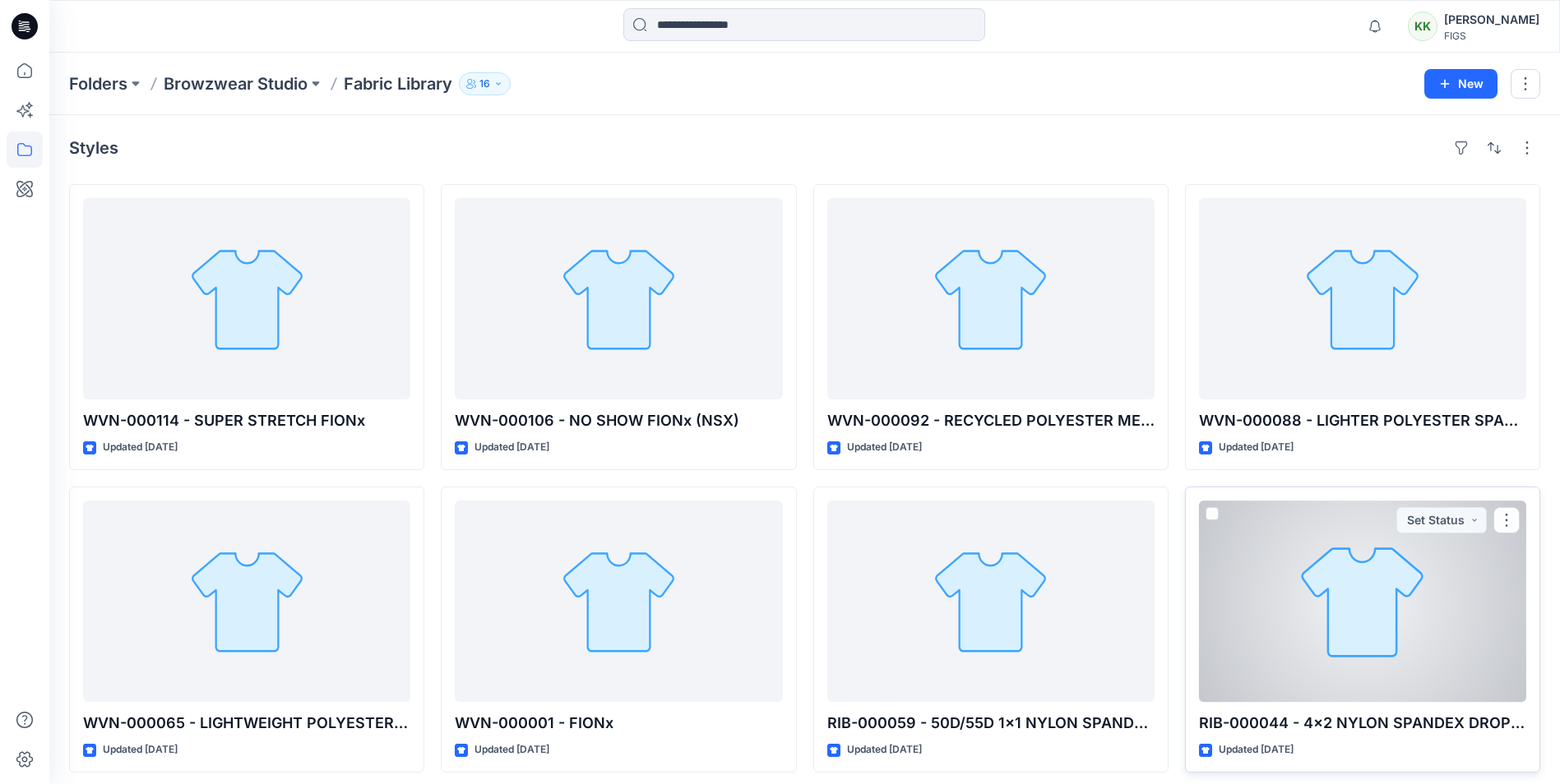
click at [1365, 616] on div at bounding box center [1362, 602] width 328 height 202
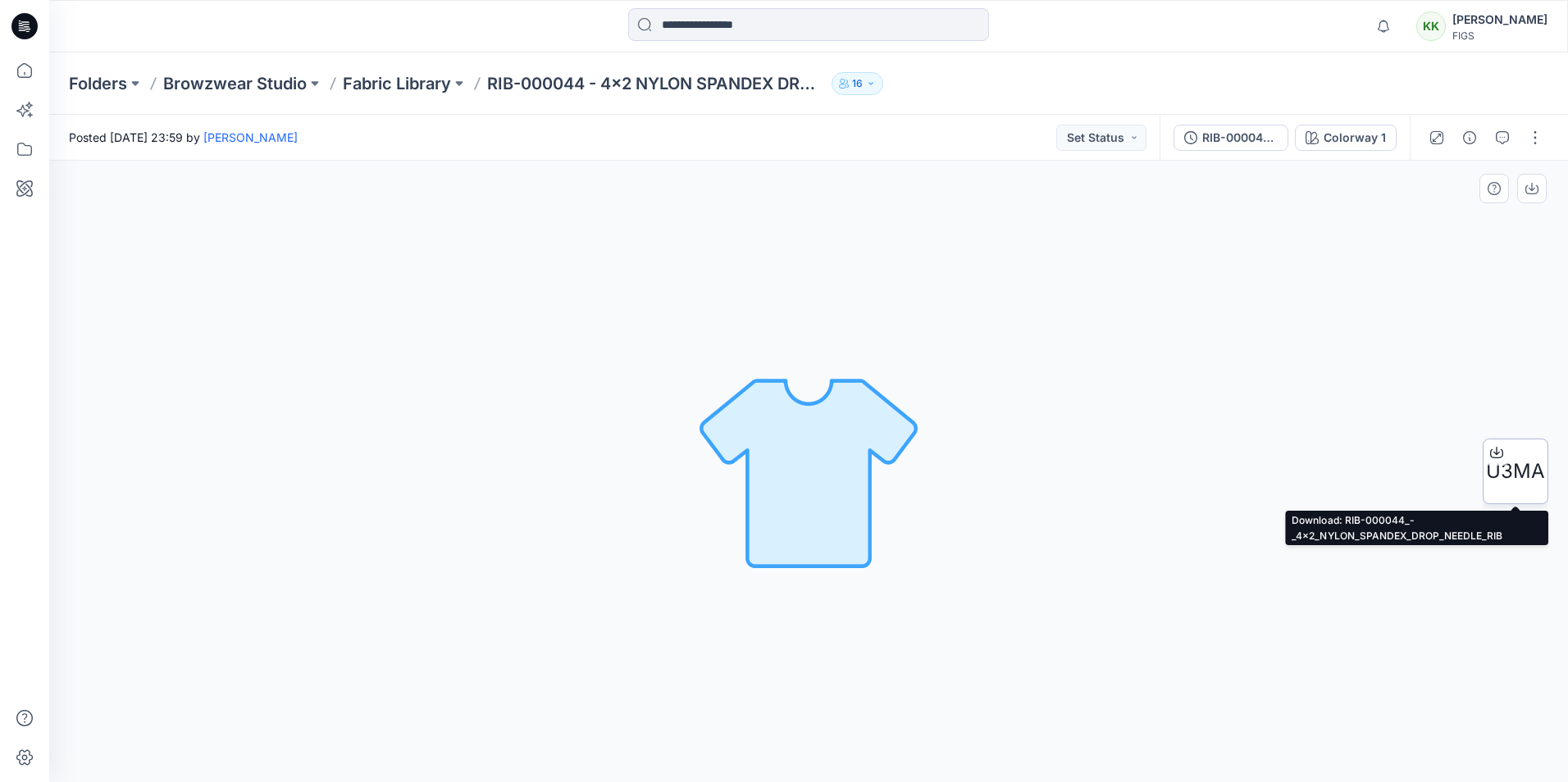
click at [1502, 458] on icon at bounding box center [1496, 454] width 13 height 9
click at [395, 79] on p "Fabric Library" at bounding box center [397, 84] width 108 height 23
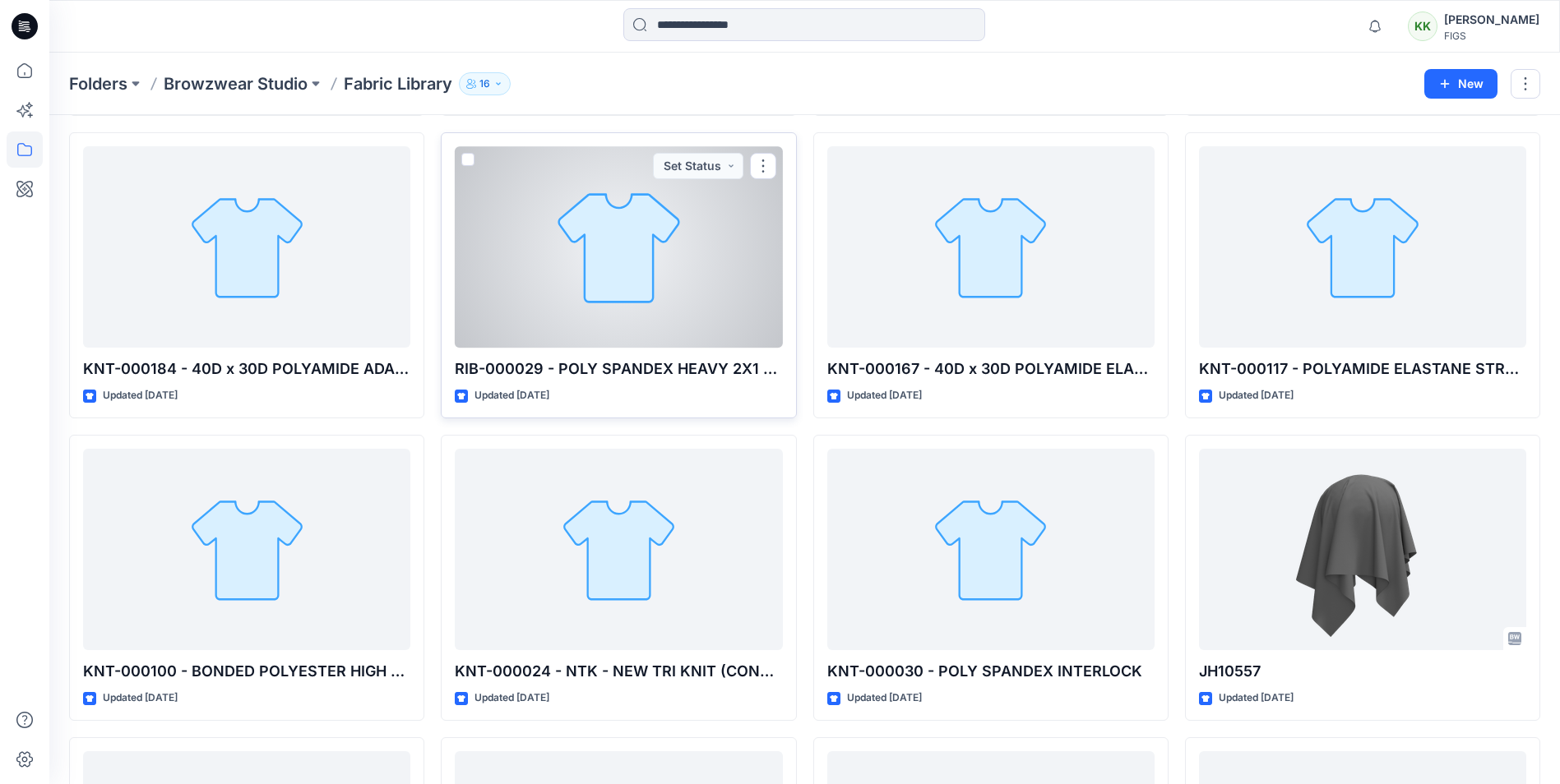
scroll to position [657, 0]
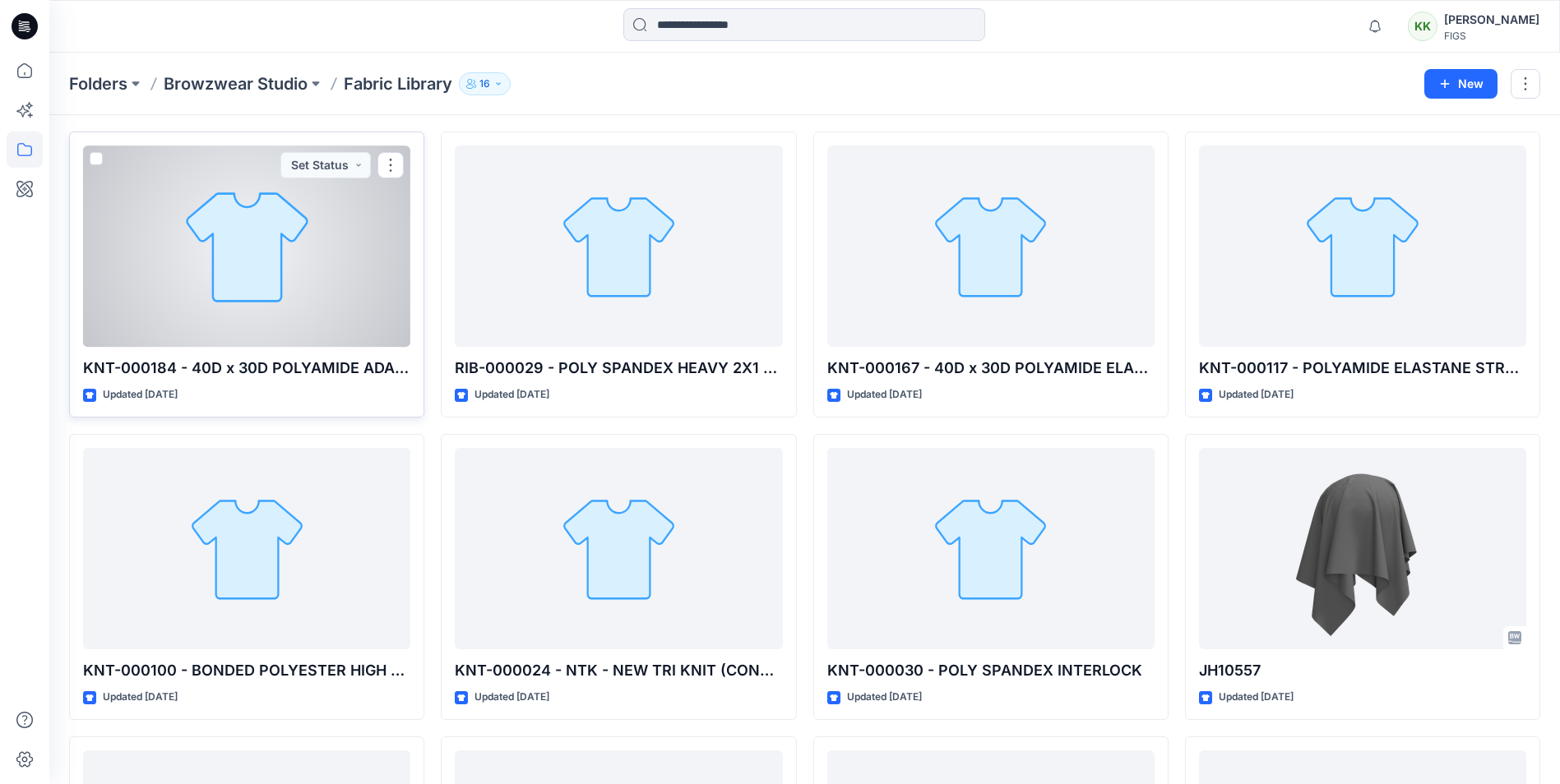
click at [305, 207] on div at bounding box center [246, 246] width 328 height 202
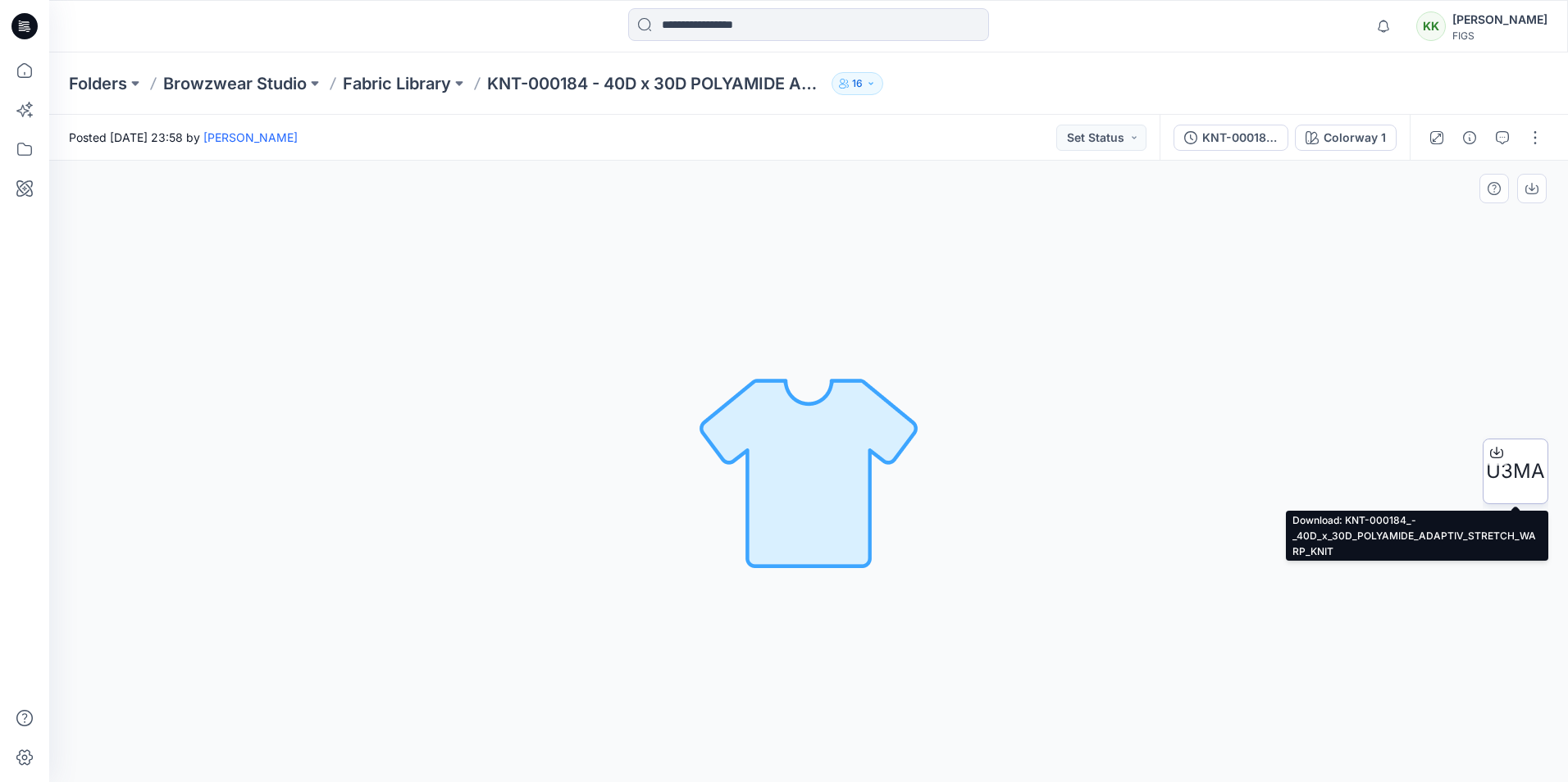
click at [1507, 464] on div "U3MA" at bounding box center [1515, 471] width 66 height 66
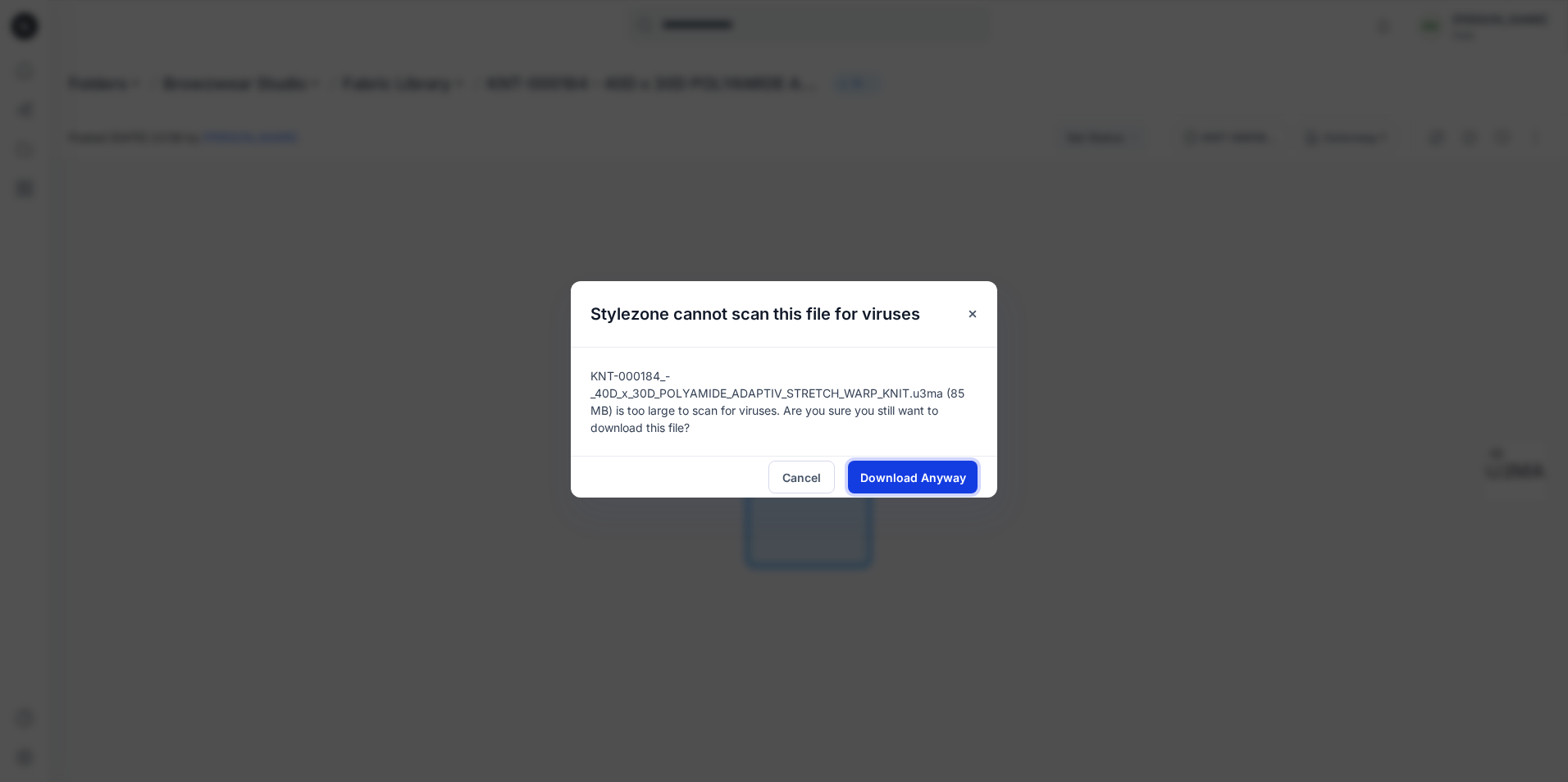
click at [903, 472] on span "Download Anyway" at bounding box center [914, 478] width 106 height 17
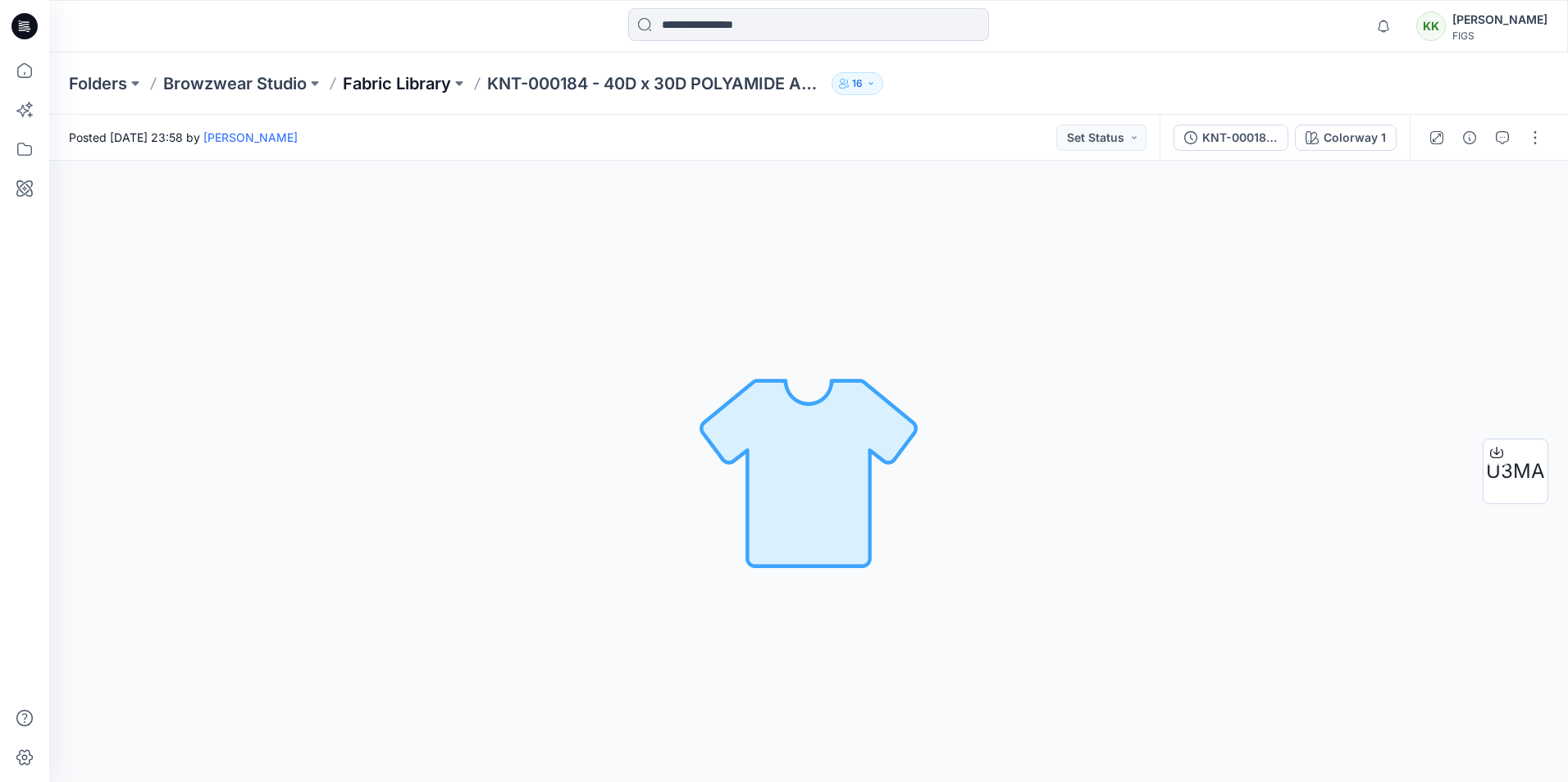
click at [410, 86] on p "Fabric Library" at bounding box center [397, 84] width 108 height 23
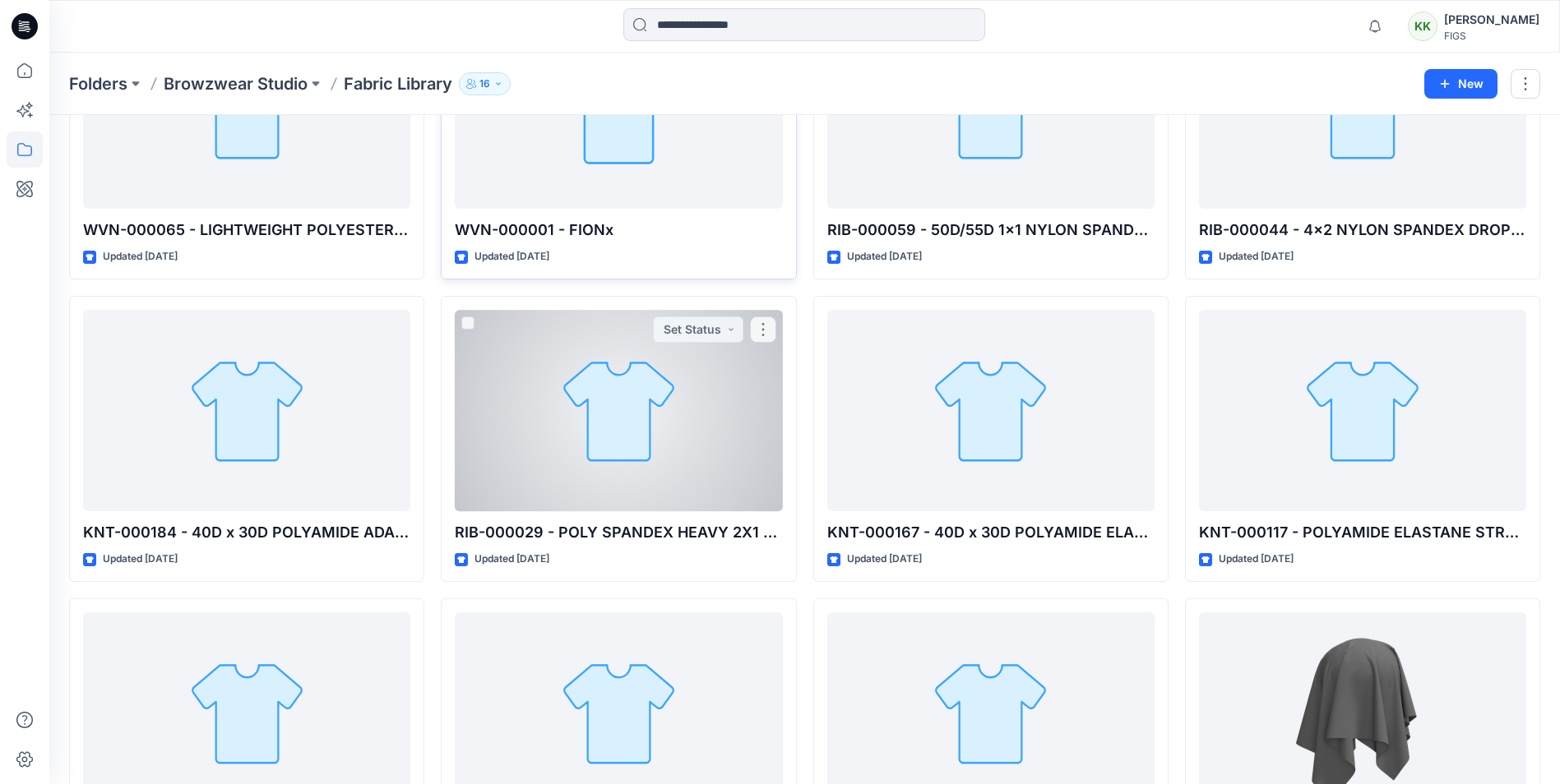
scroll to position [548, 0]
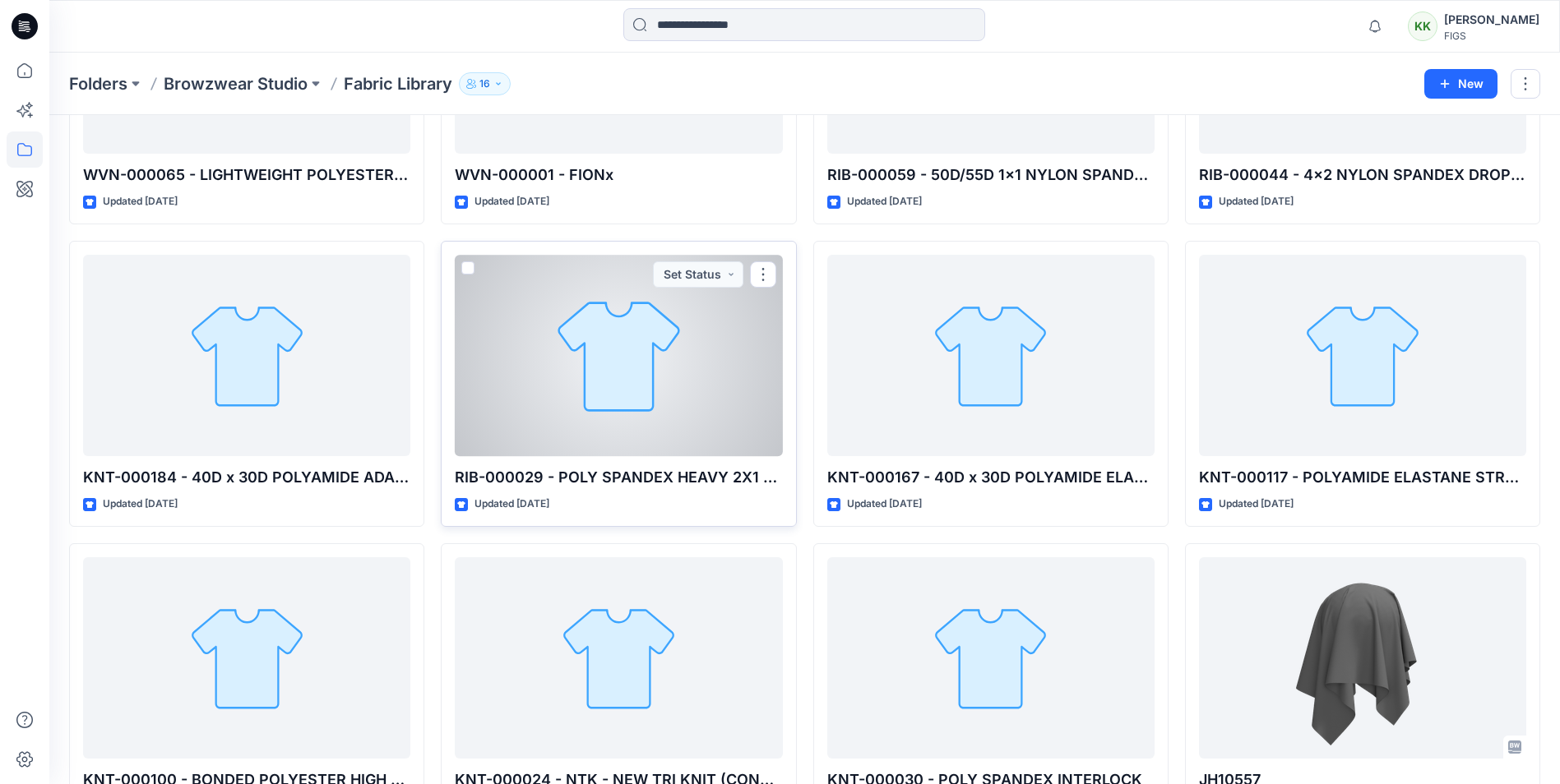
click at [566, 377] on div at bounding box center [618, 356] width 328 height 202
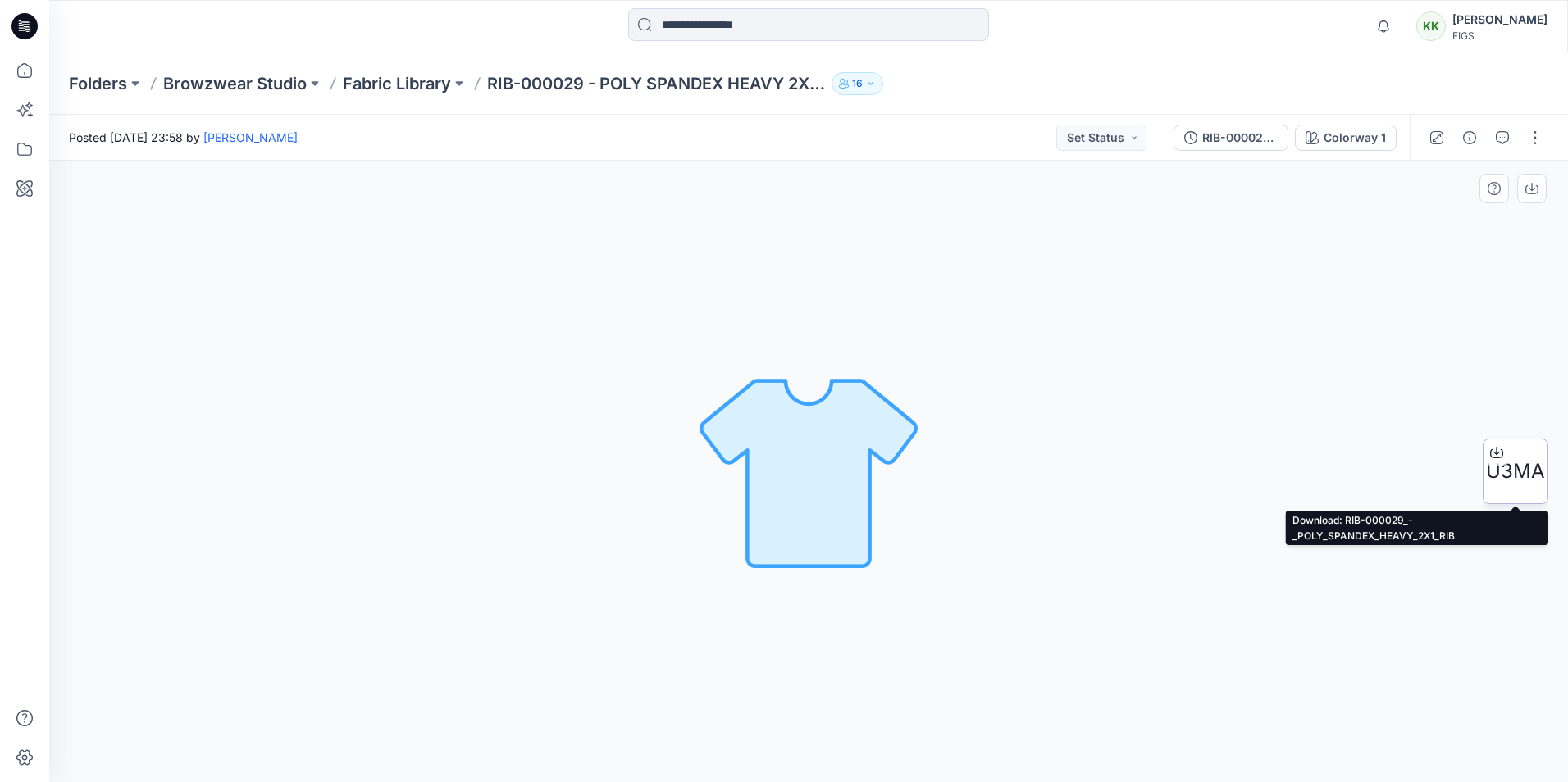
click at [1512, 463] on span "U3MA" at bounding box center [1515, 472] width 59 height 30
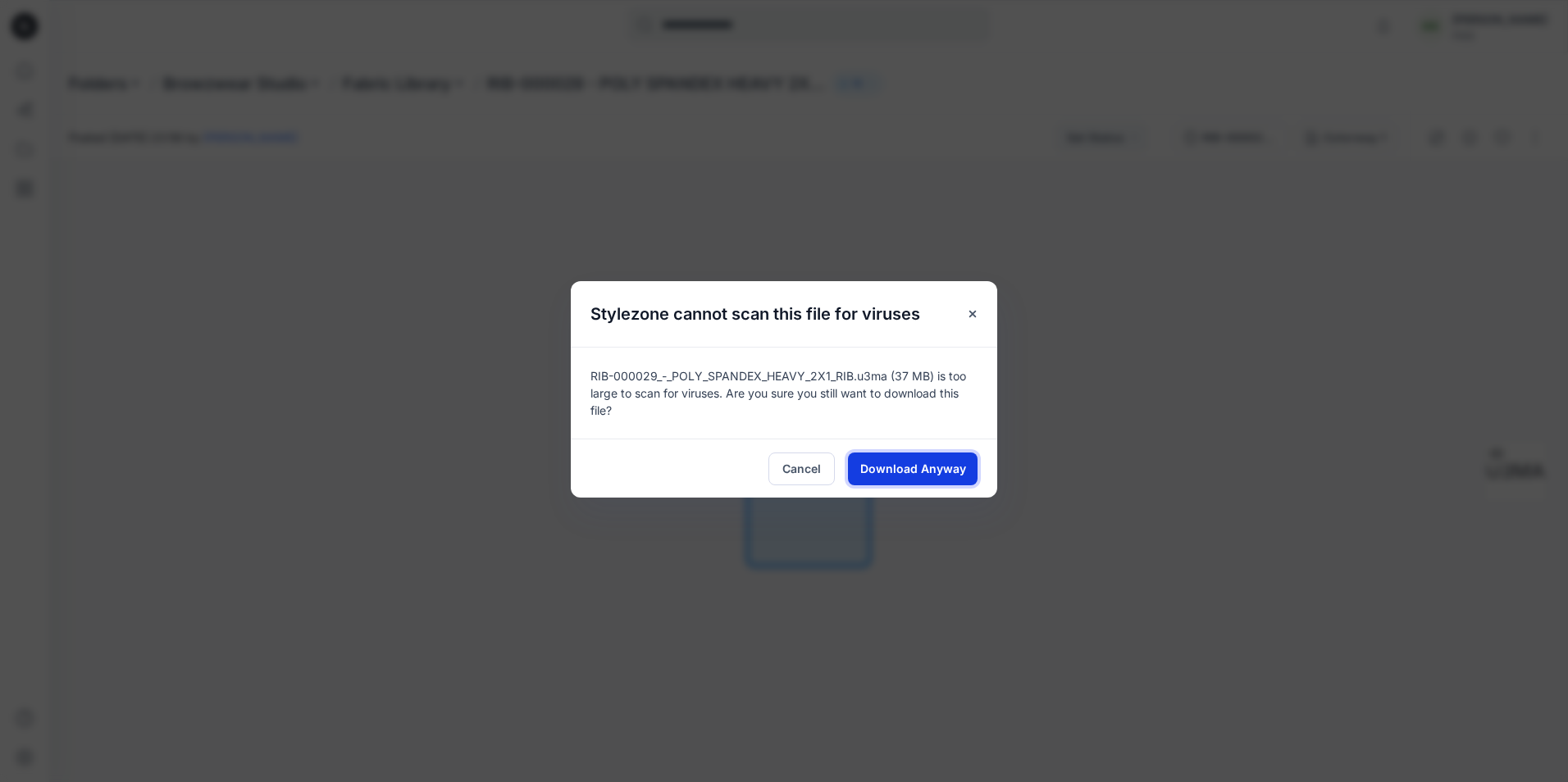
click at [908, 463] on span "Download Anyway" at bounding box center [914, 468] width 106 height 17
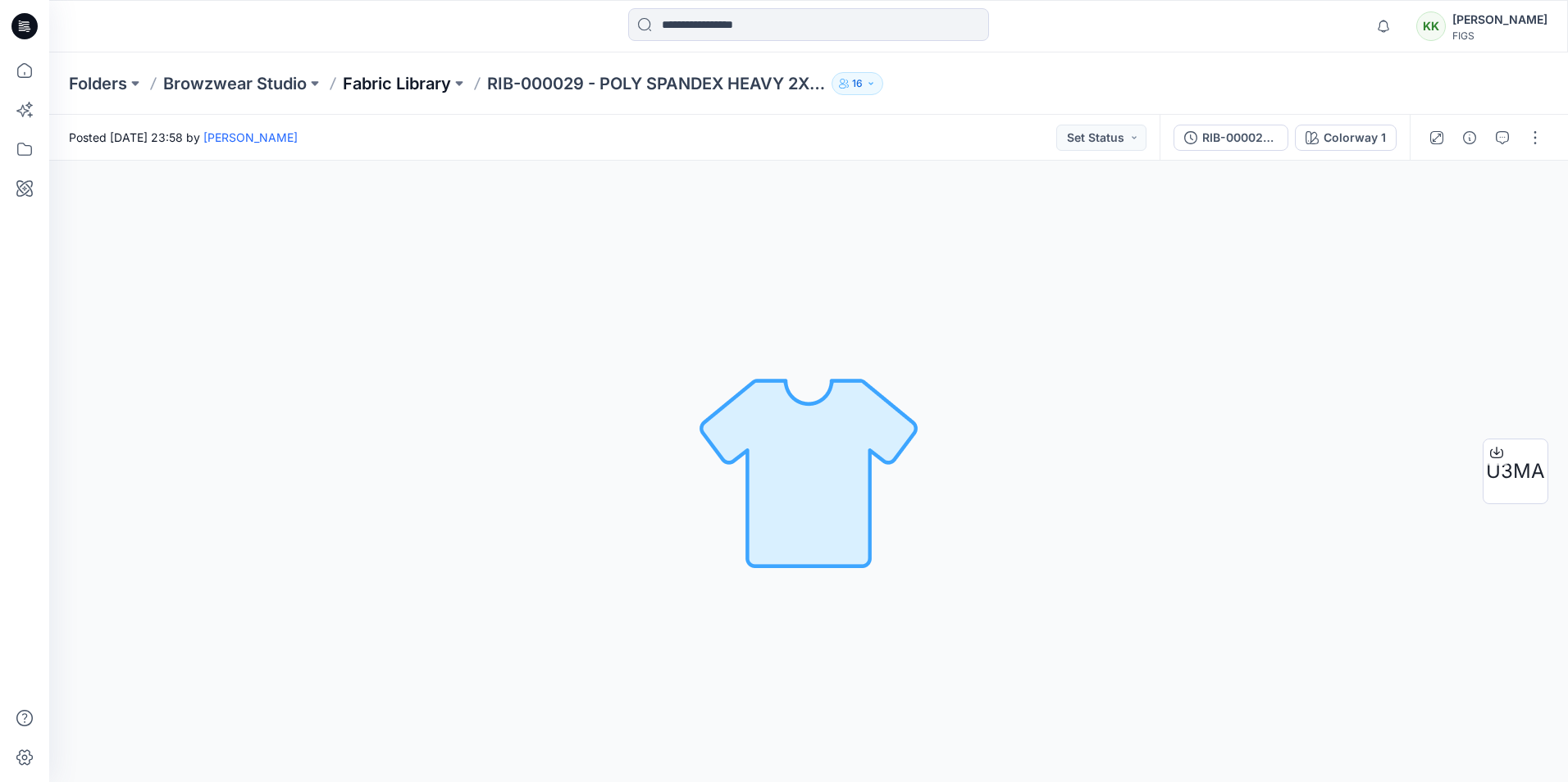
click at [415, 82] on p "Fabric Library" at bounding box center [397, 84] width 108 height 23
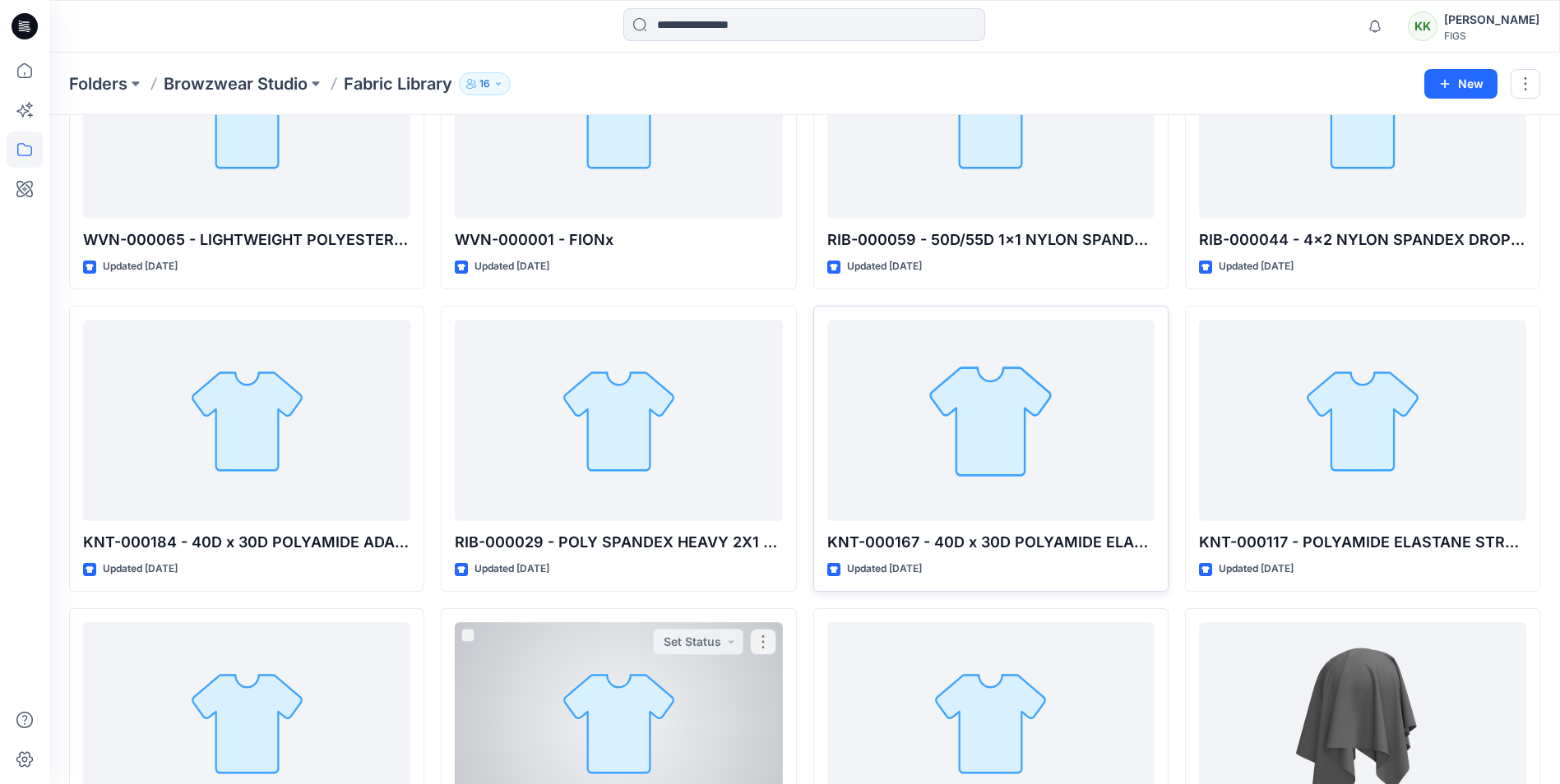
scroll to position [493, 0]
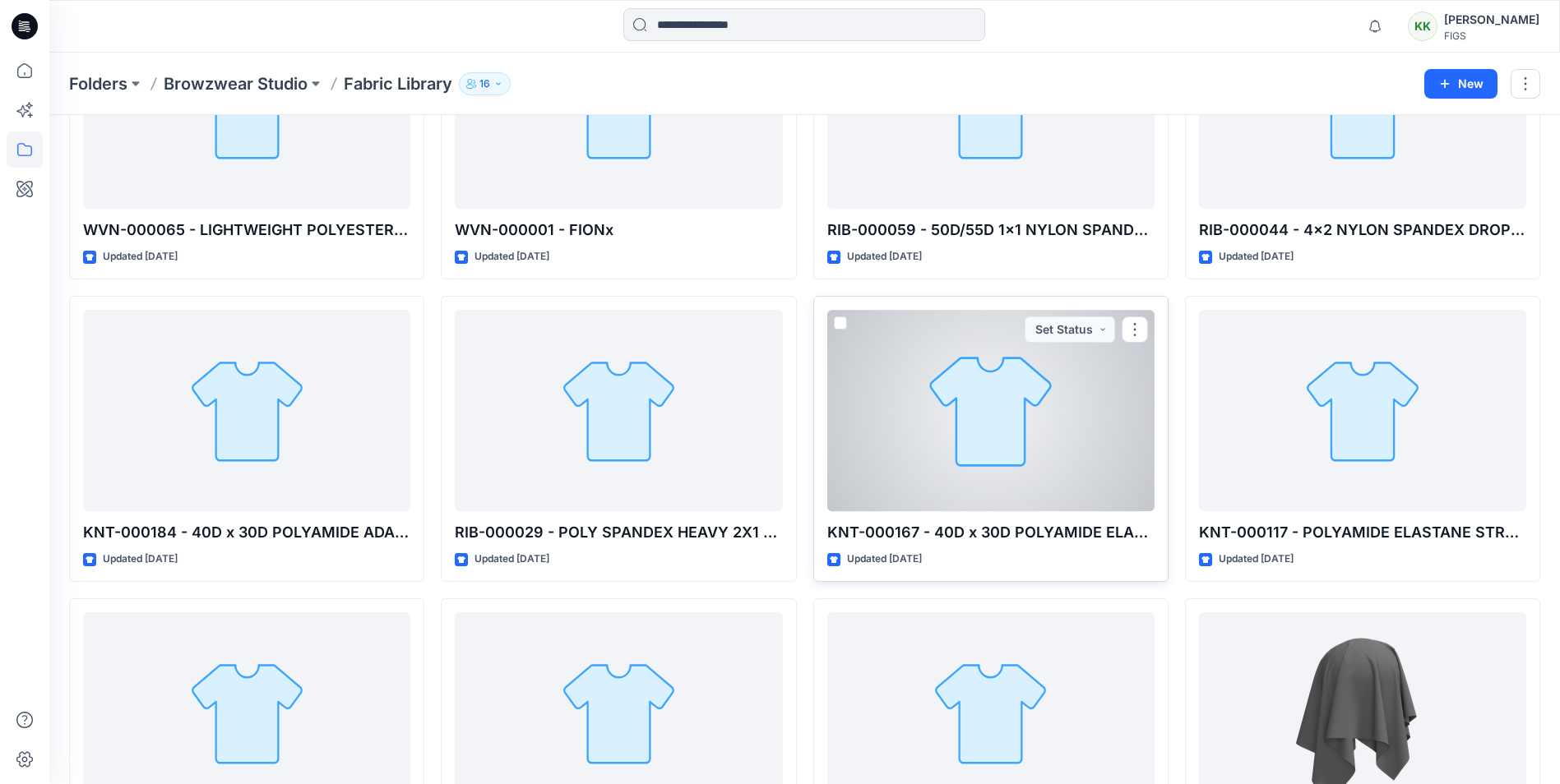
click at [990, 438] on div at bounding box center [990, 411] width 328 height 202
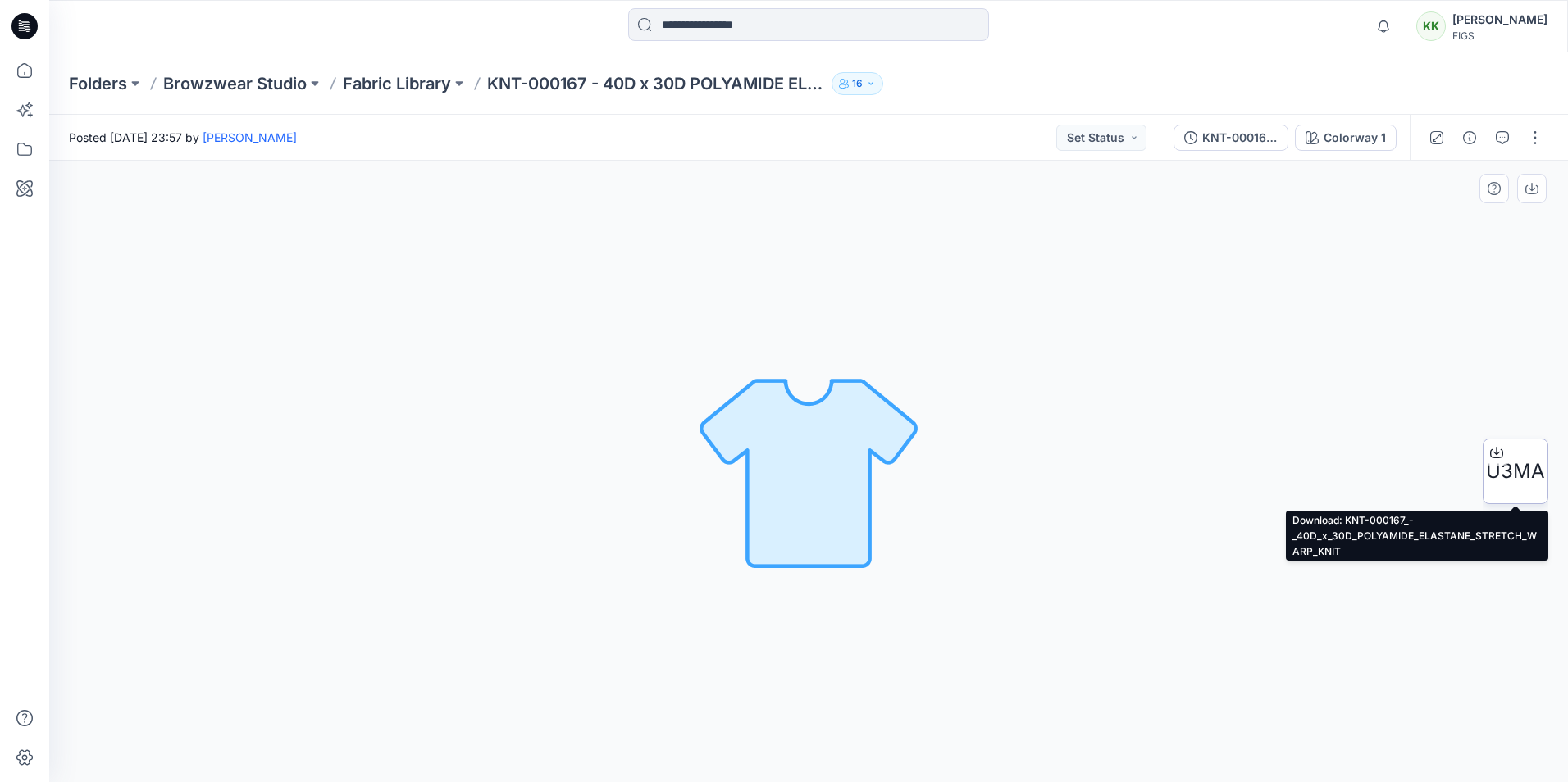
click at [1518, 459] on span "U3MA" at bounding box center [1515, 472] width 59 height 30
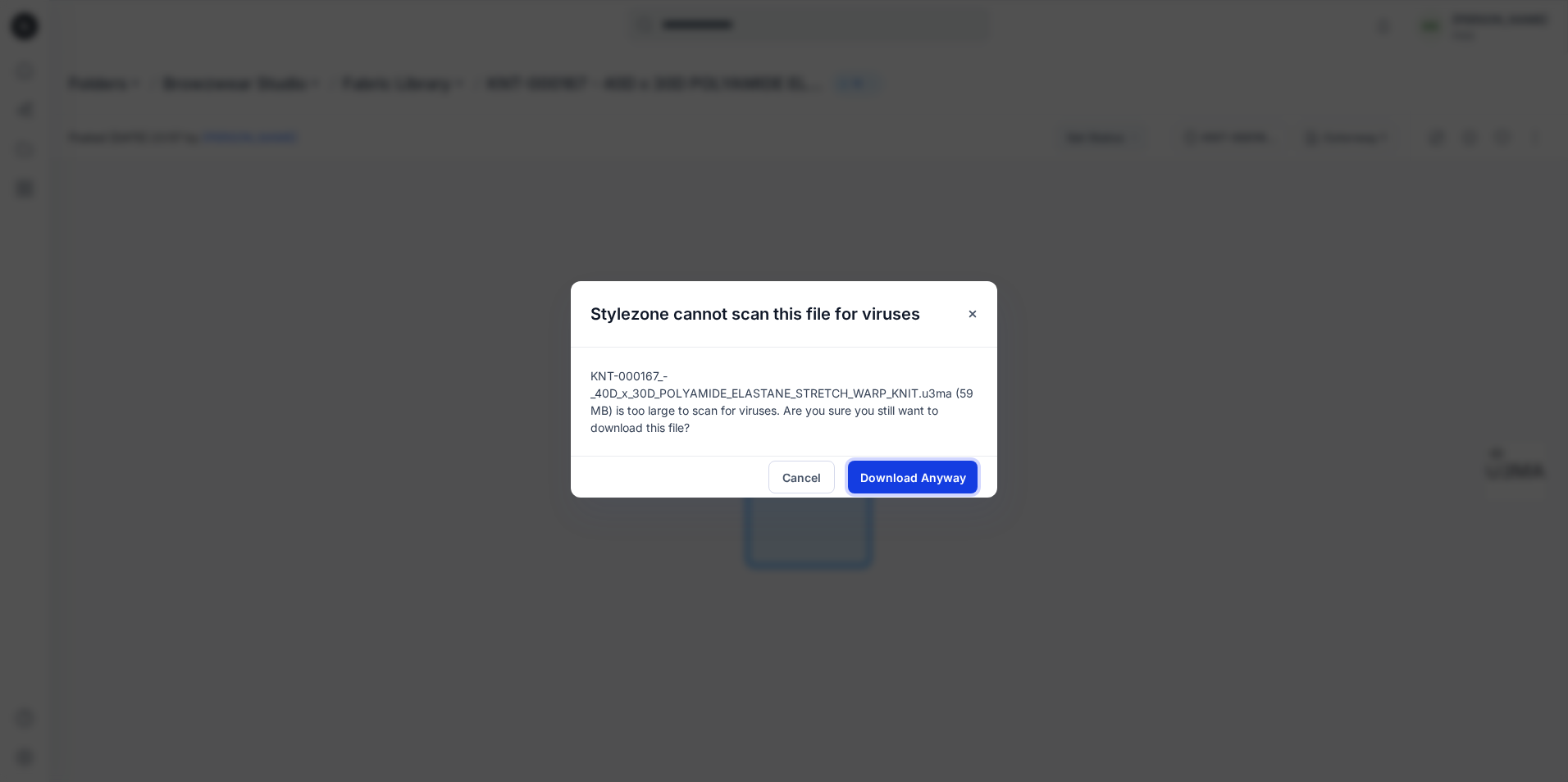
click at [927, 467] on button "Download Anyway" at bounding box center [913, 477] width 130 height 32
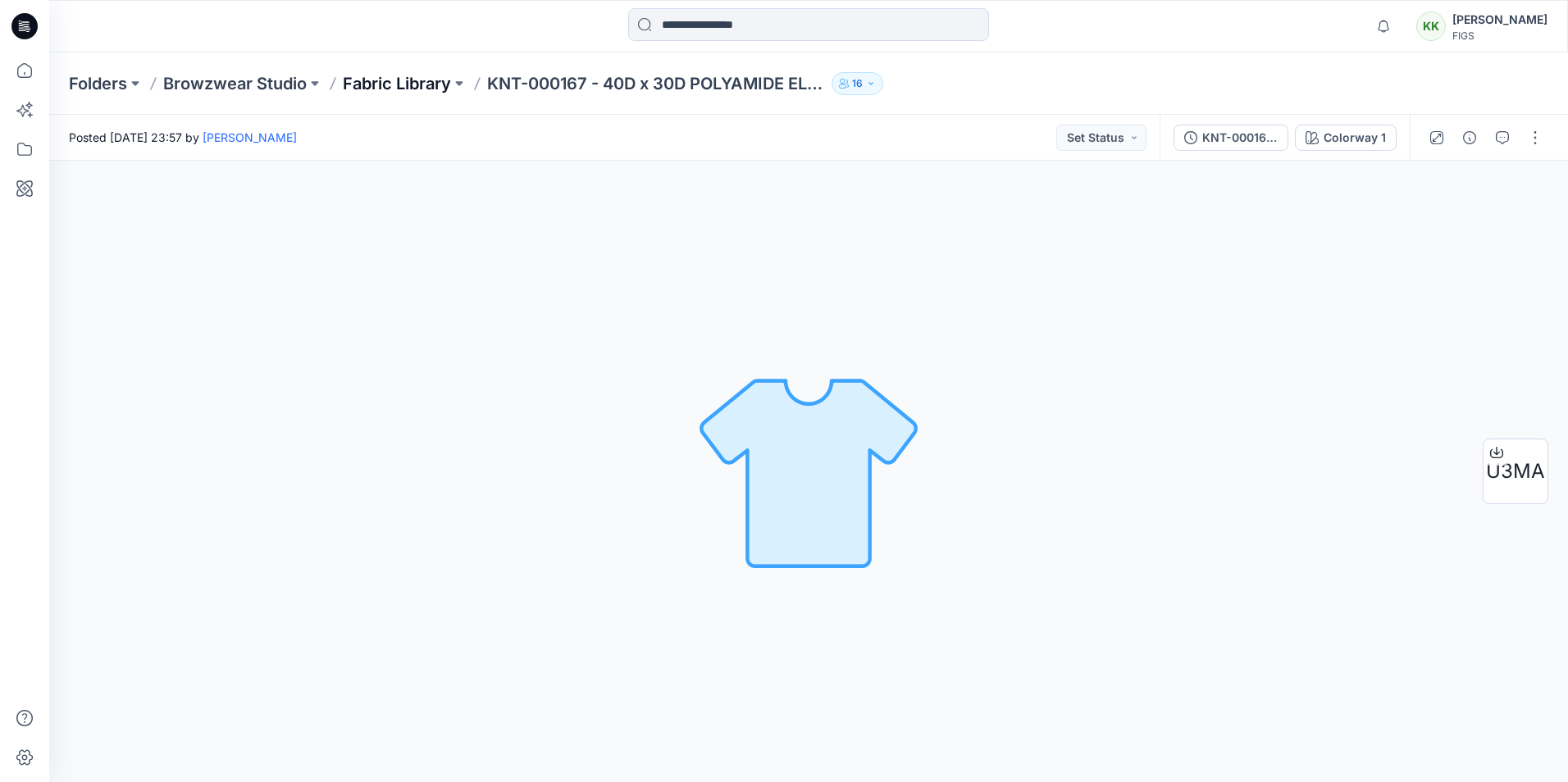
click at [425, 75] on p "Fabric Library" at bounding box center [397, 84] width 108 height 23
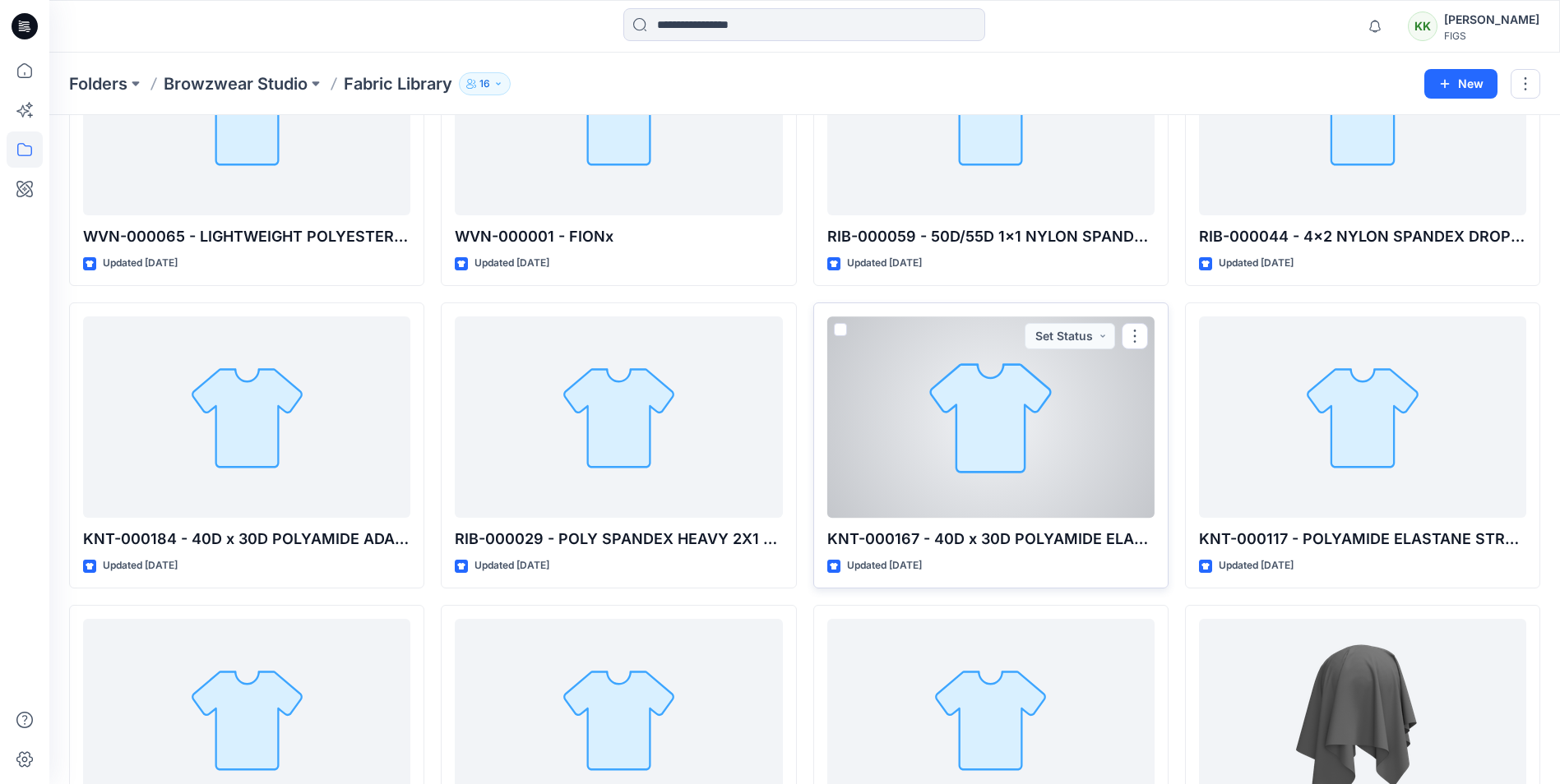
scroll to position [493, 0]
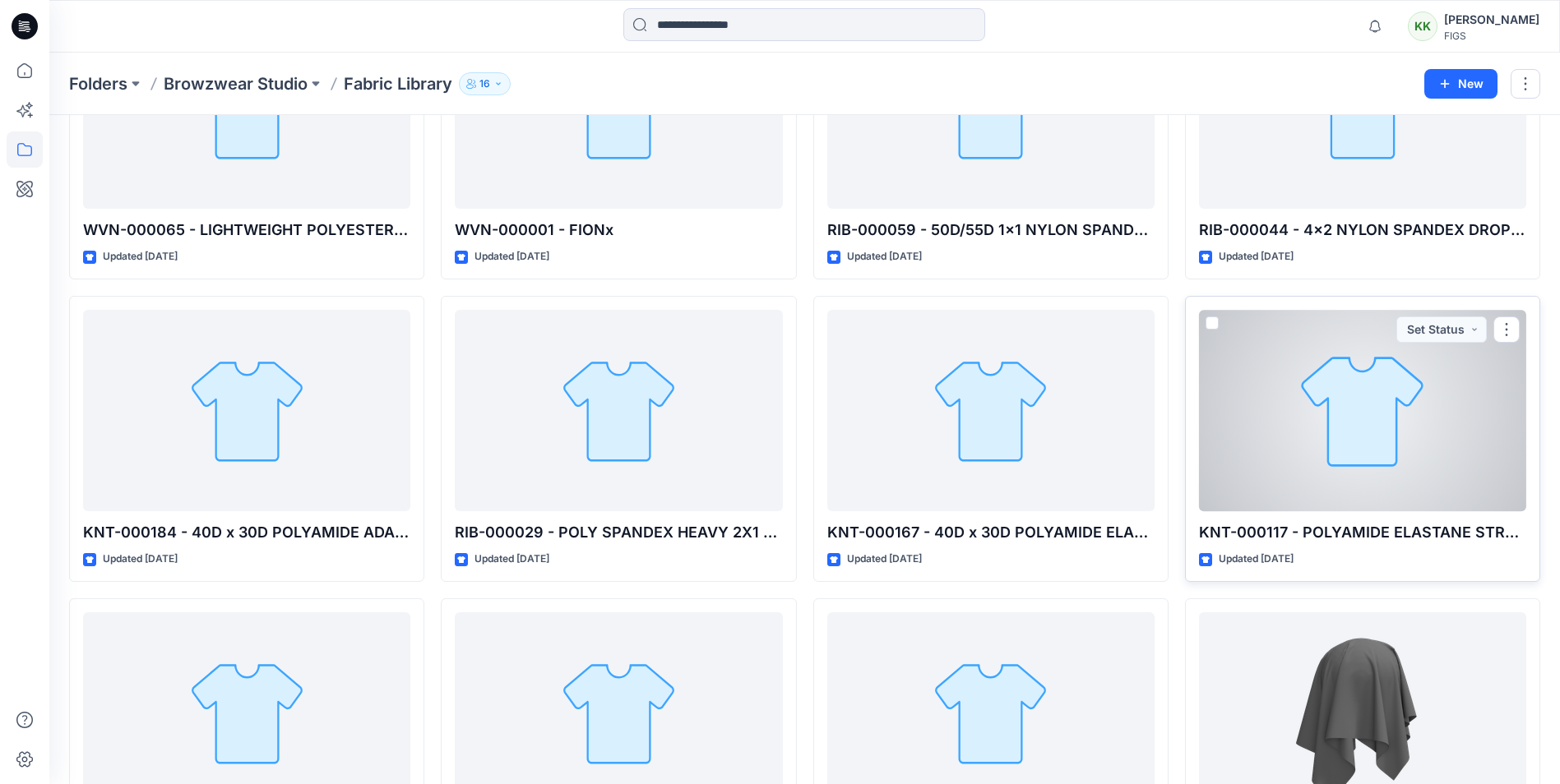
click at [1334, 417] on div at bounding box center [1362, 411] width 328 height 202
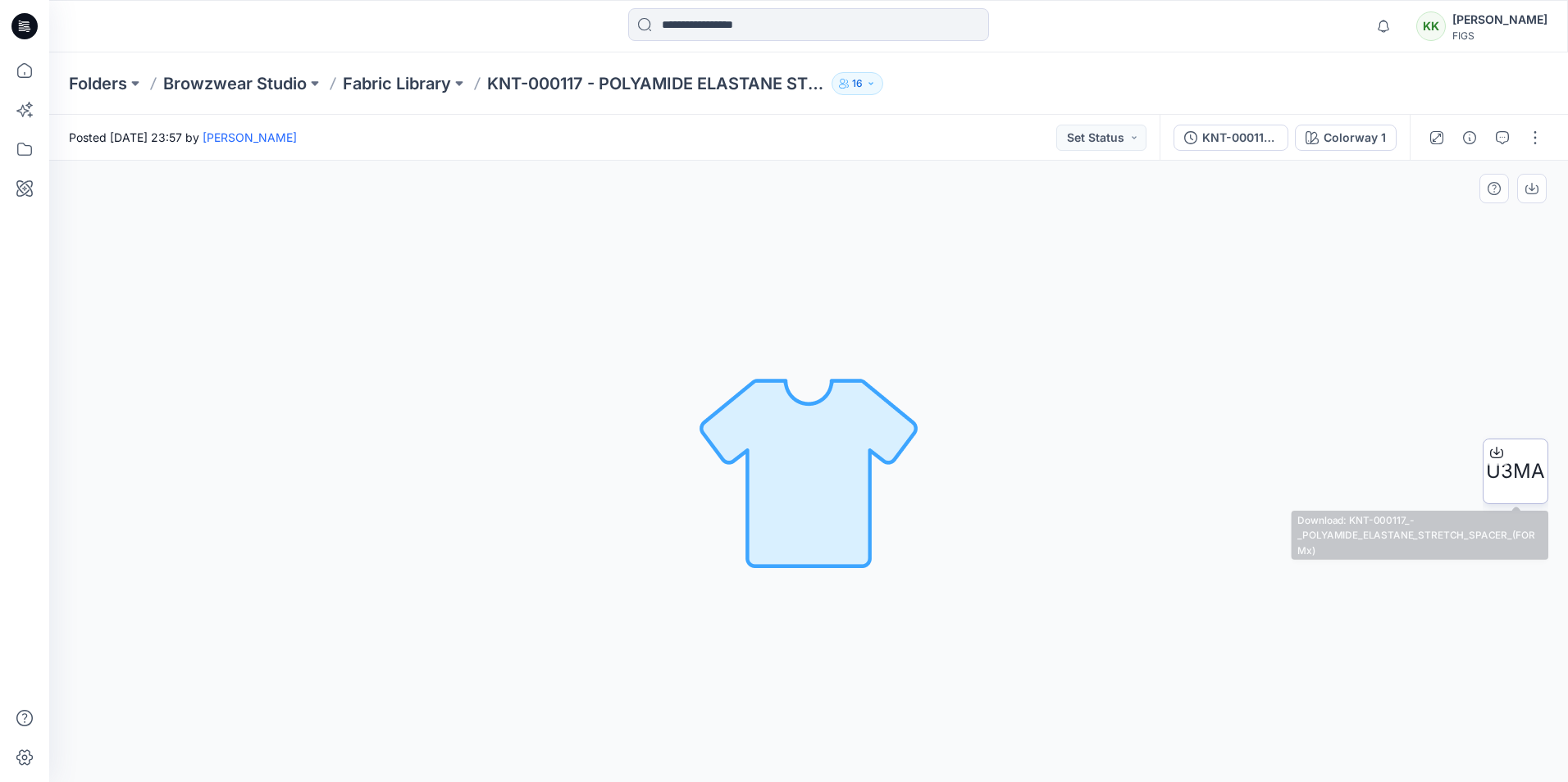
click at [1519, 475] on span "U3MA" at bounding box center [1515, 472] width 59 height 30
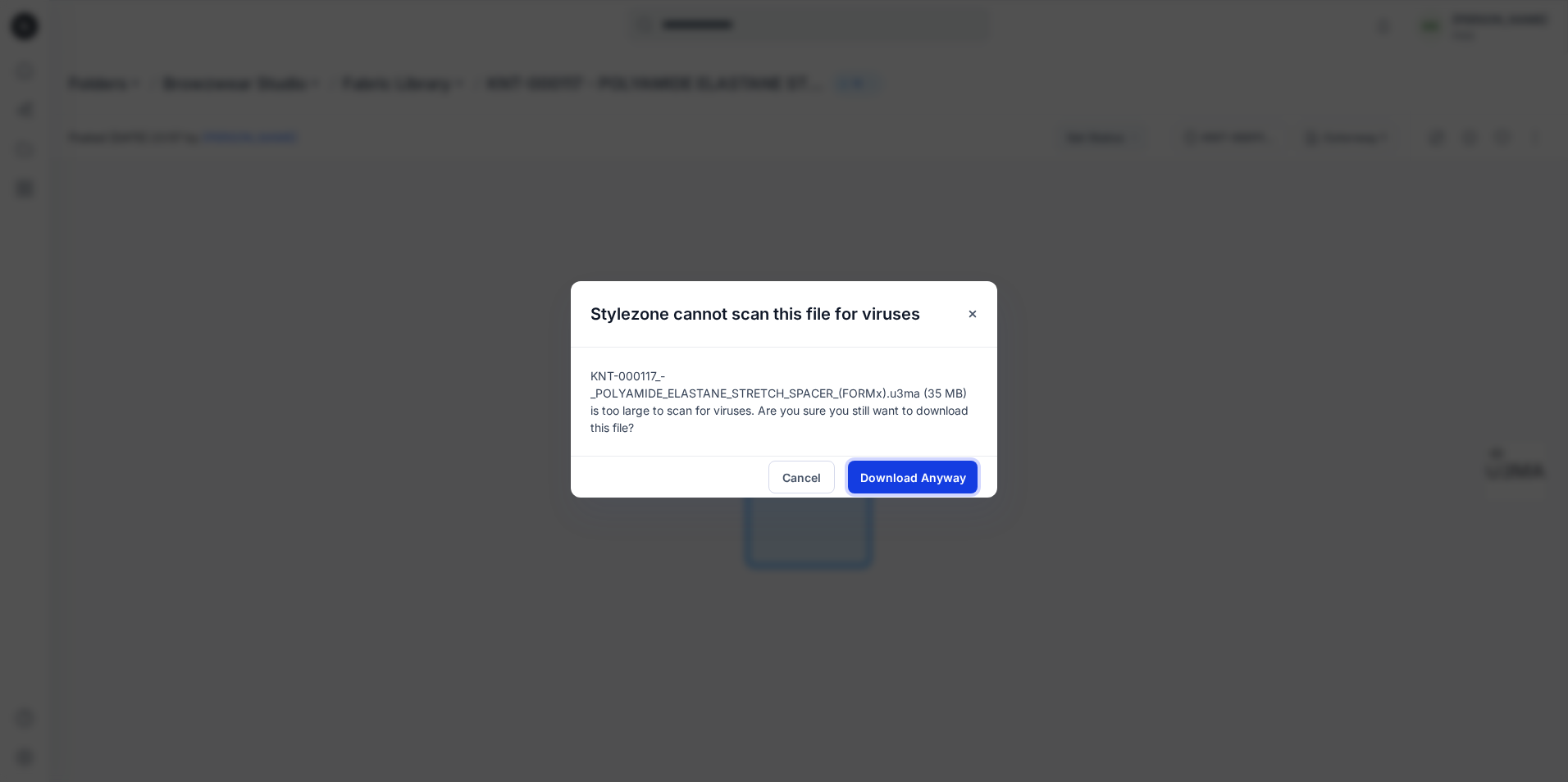
click at [916, 473] on span "Download Anyway" at bounding box center [914, 478] width 106 height 17
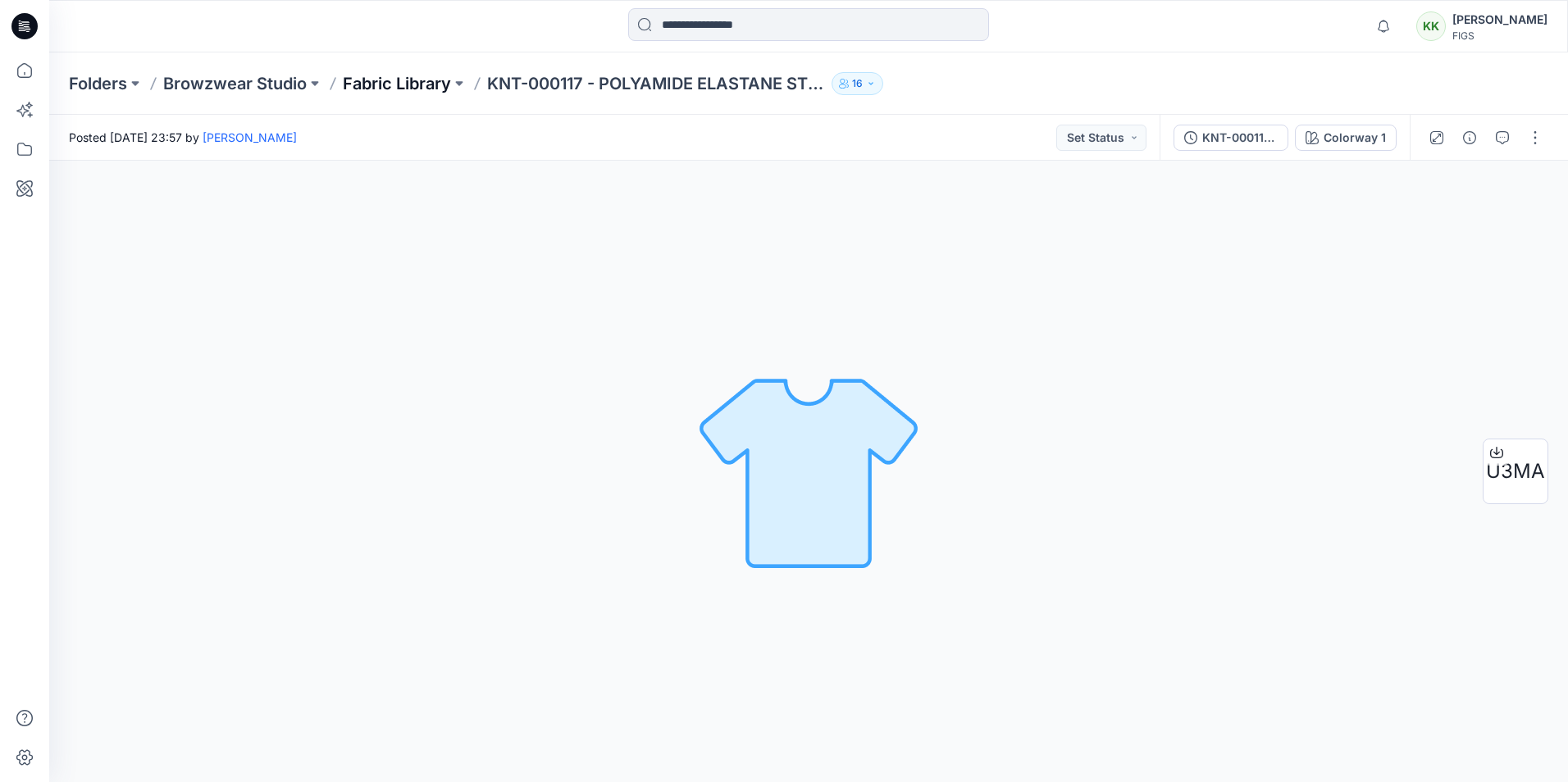
click at [437, 78] on p "Fabric Library" at bounding box center [397, 84] width 108 height 23
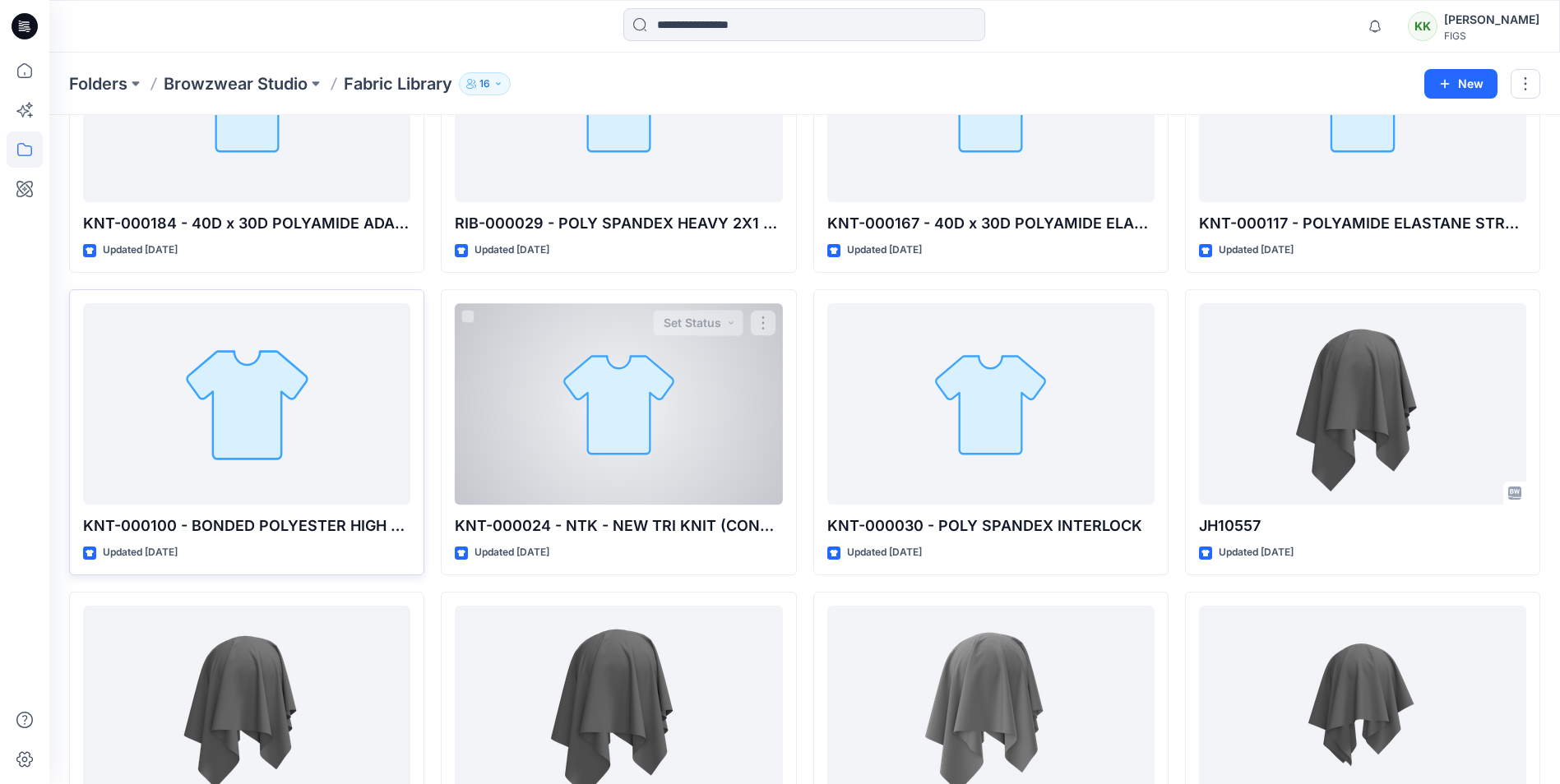
scroll to position [822, 0]
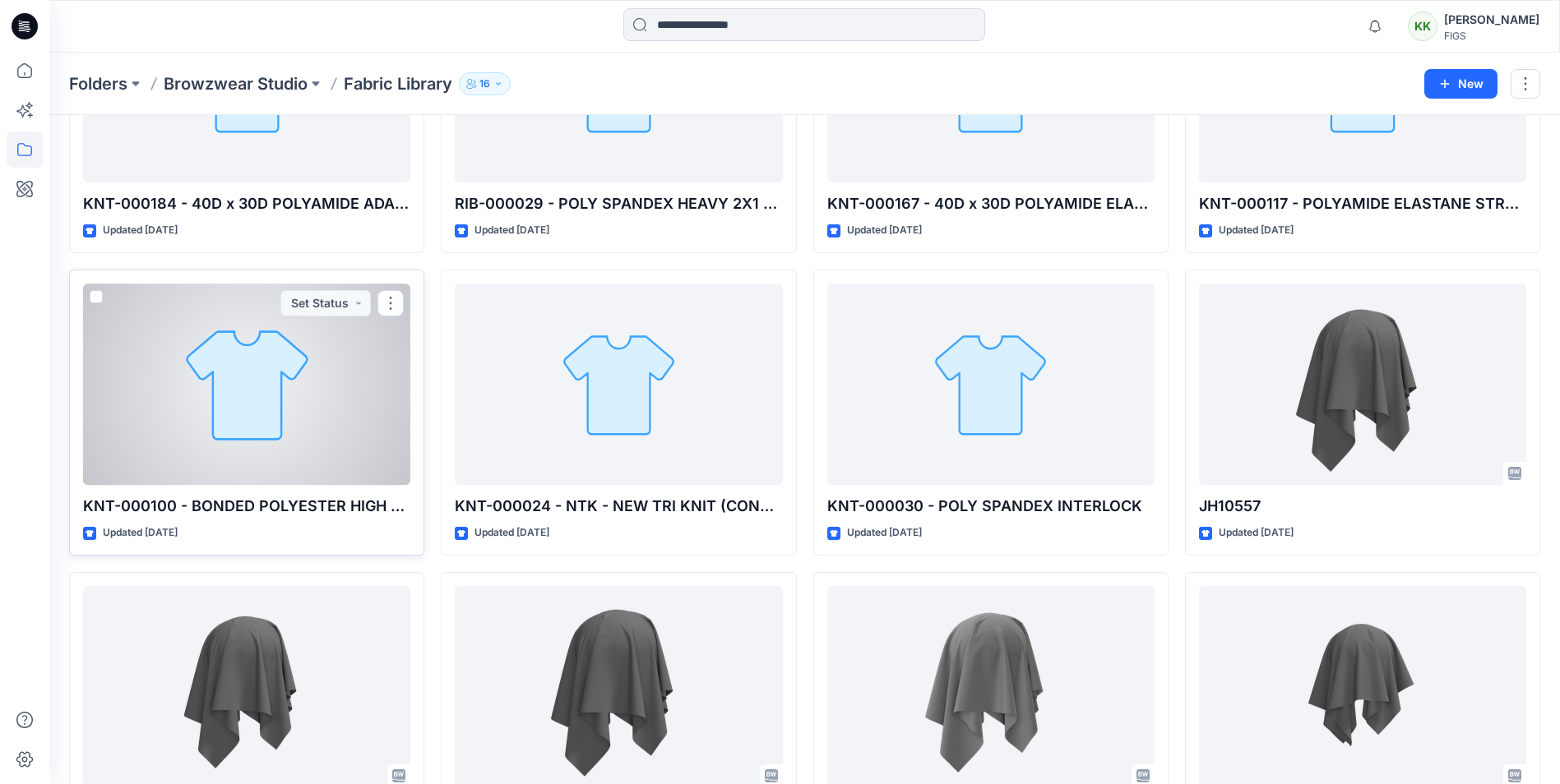
click at [333, 374] on div at bounding box center [246, 385] width 328 height 202
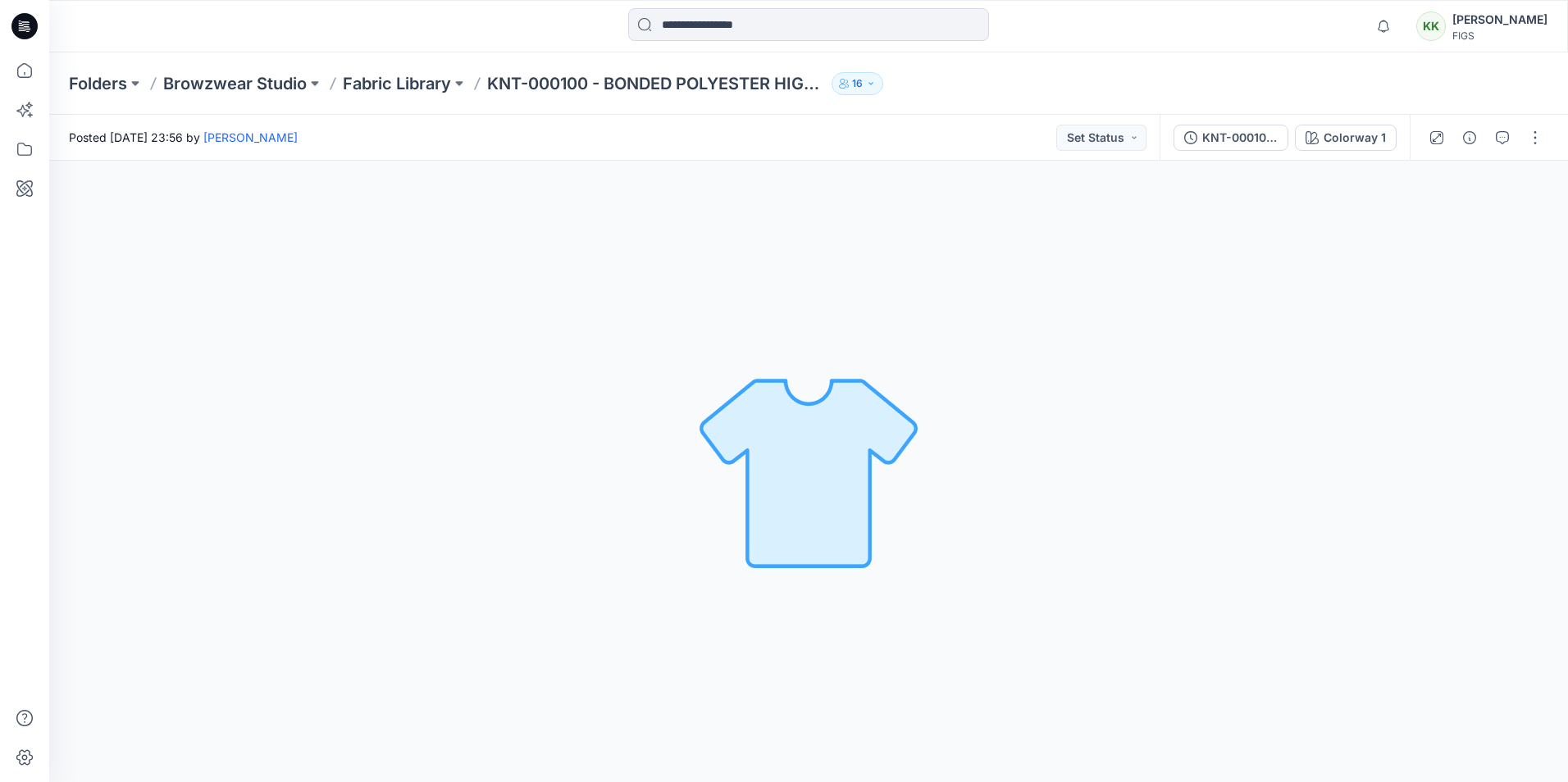
click at [1016, 389] on div "Colorway 1 Loading... Material Properties Loading..." at bounding box center [809, 471] width 1519 height 622
click at [413, 82] on p "Fabric Library" at bounding box center [397, 84] width 108 height 23
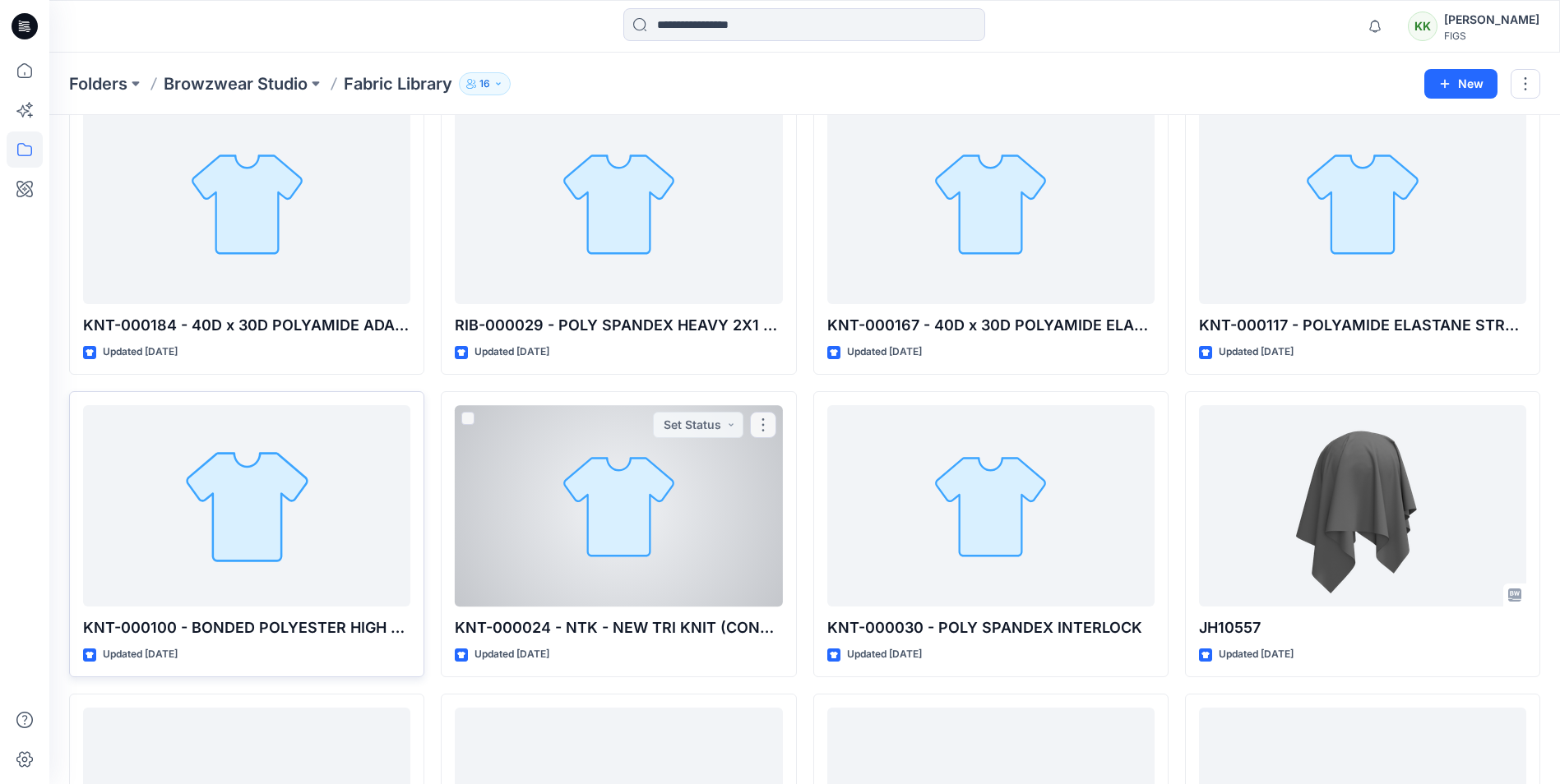
scroll to position [822, 0]
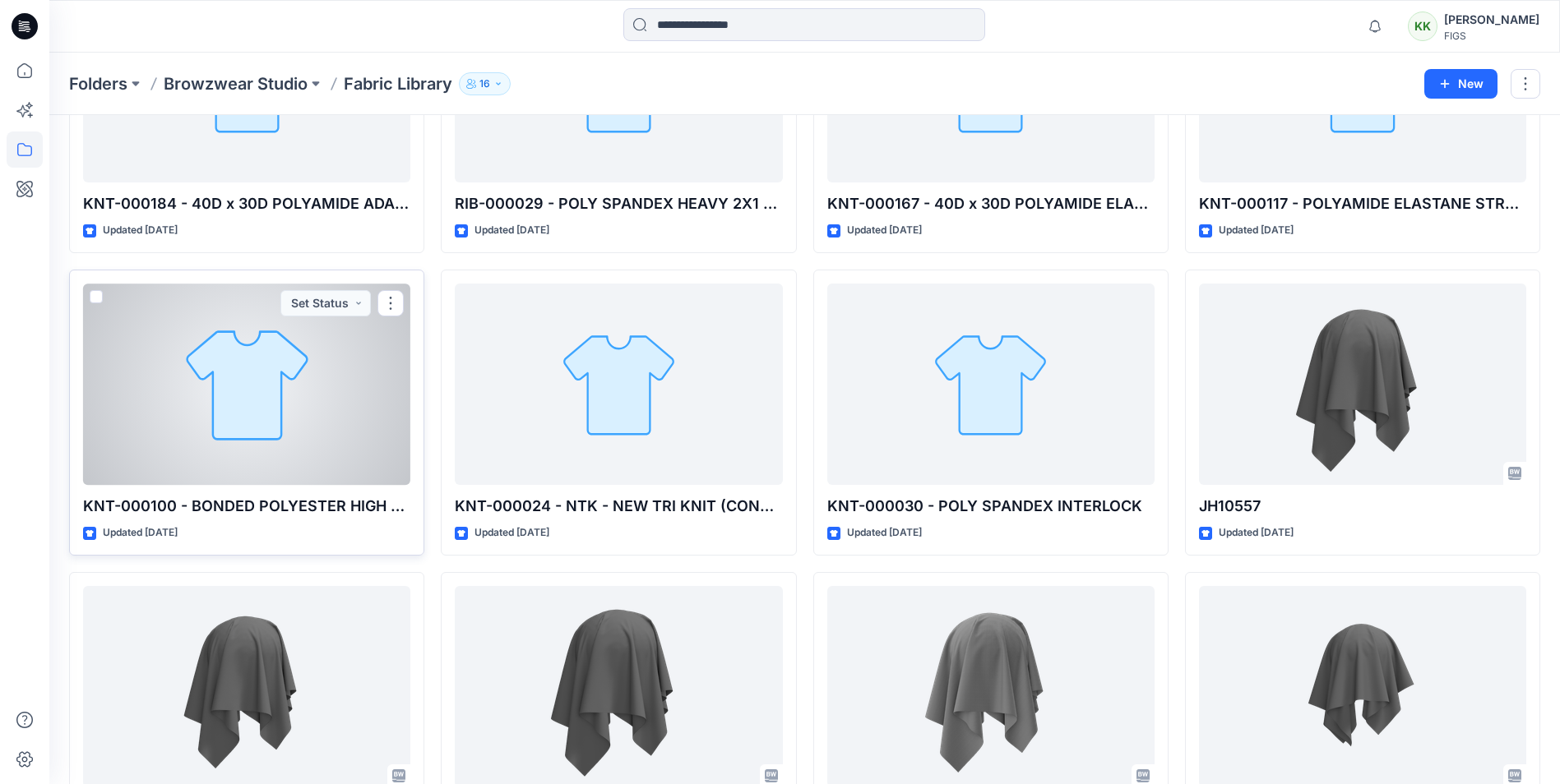
click at [180, 384] on div at bounding box center [246, 385] width 328 height 202
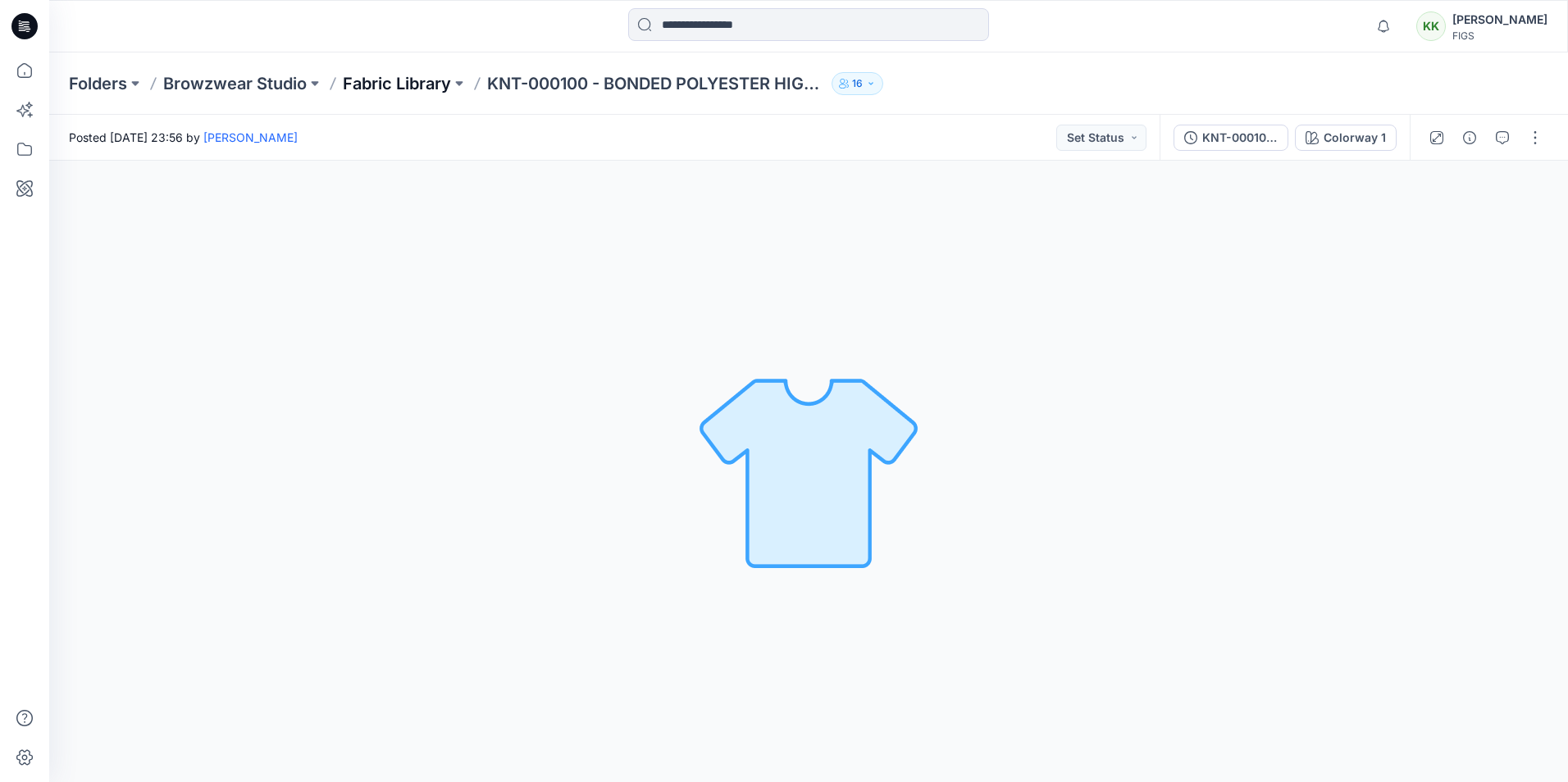
click at [404, 75] on p "Fabric Library" at bounding box center [397, 84] width 108 height 23
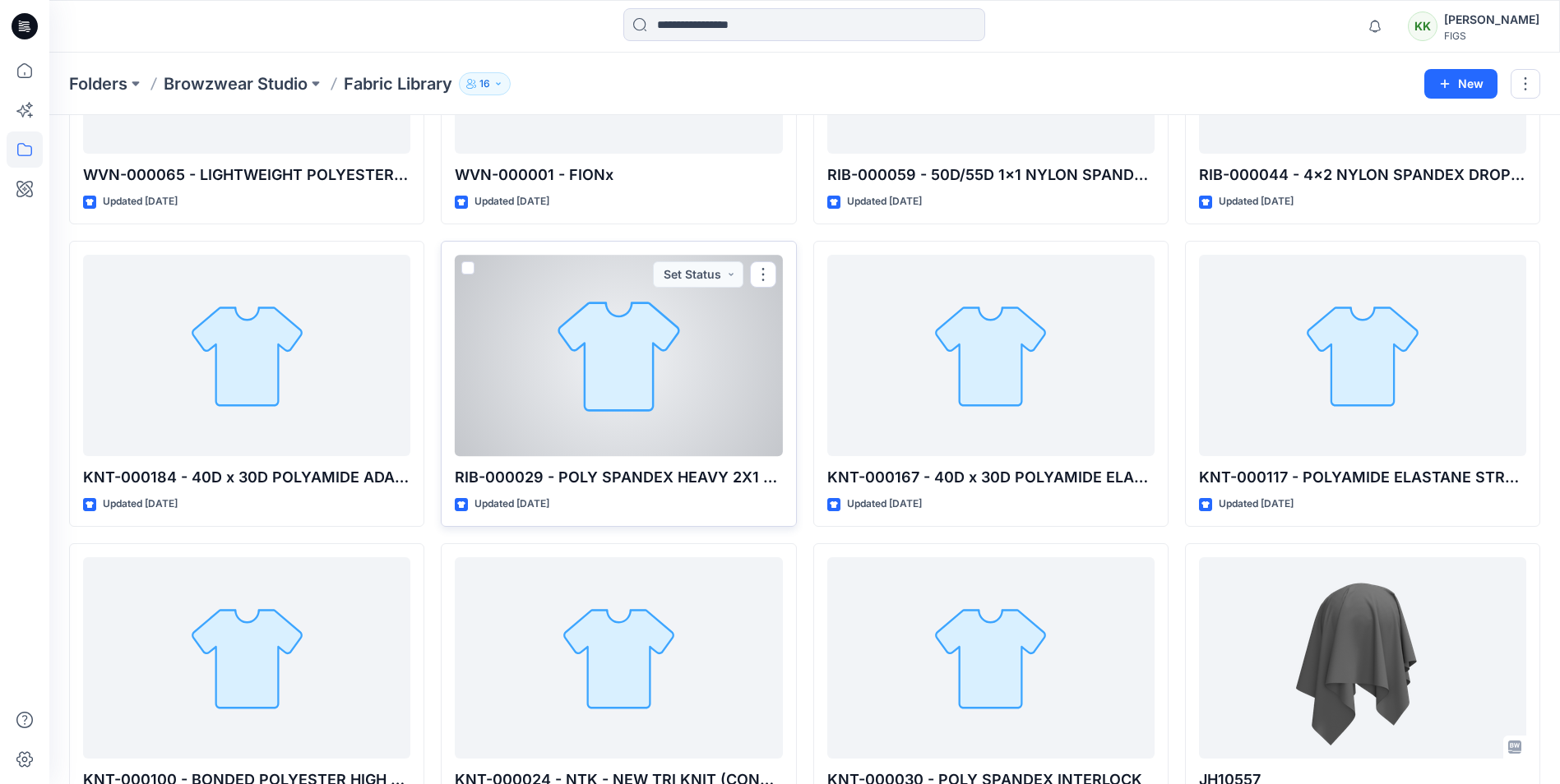
scroll to position [657, 0]
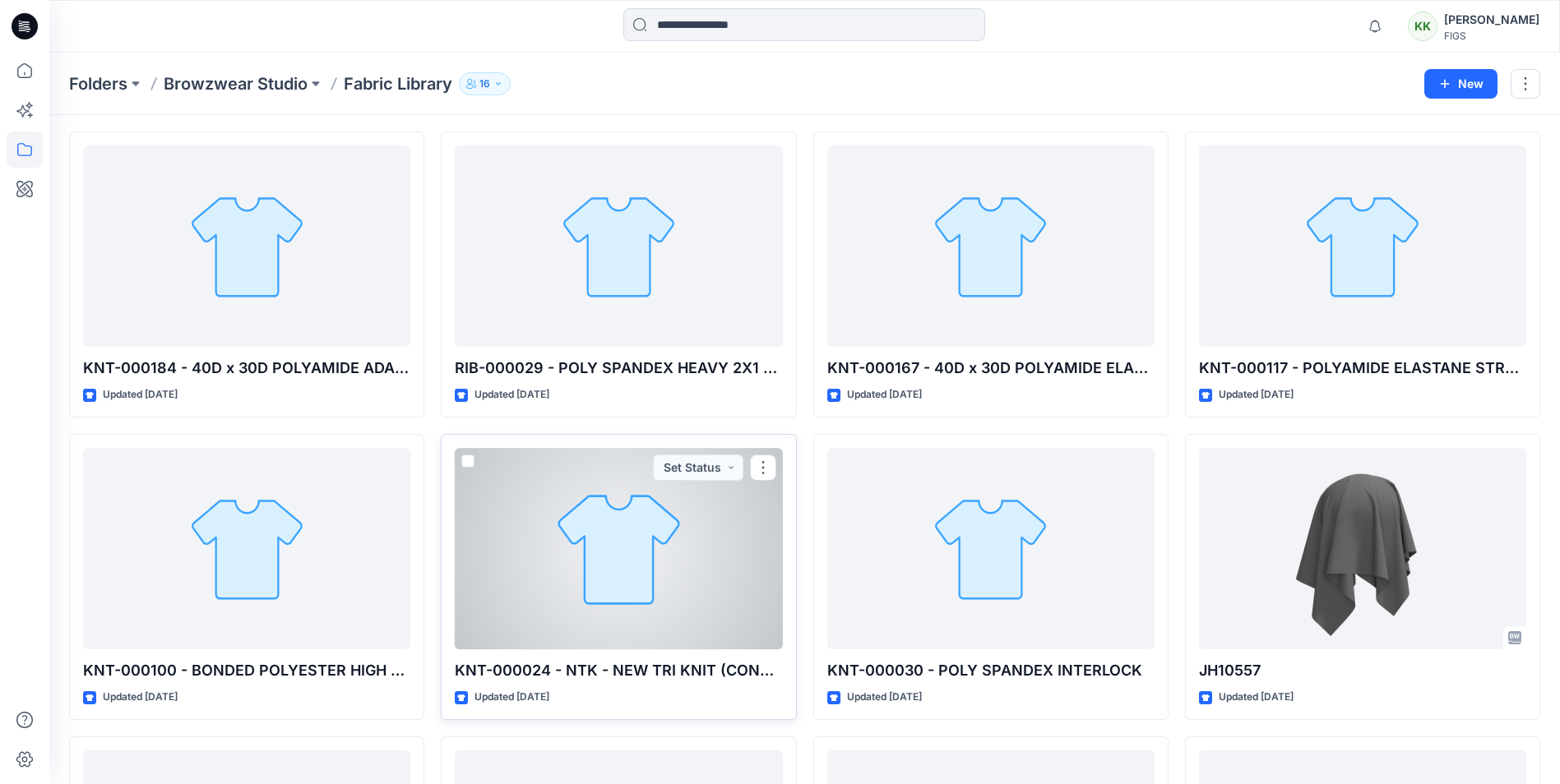
click at [558, 542] on div at bounding box center [618, 549] width 328 height 202
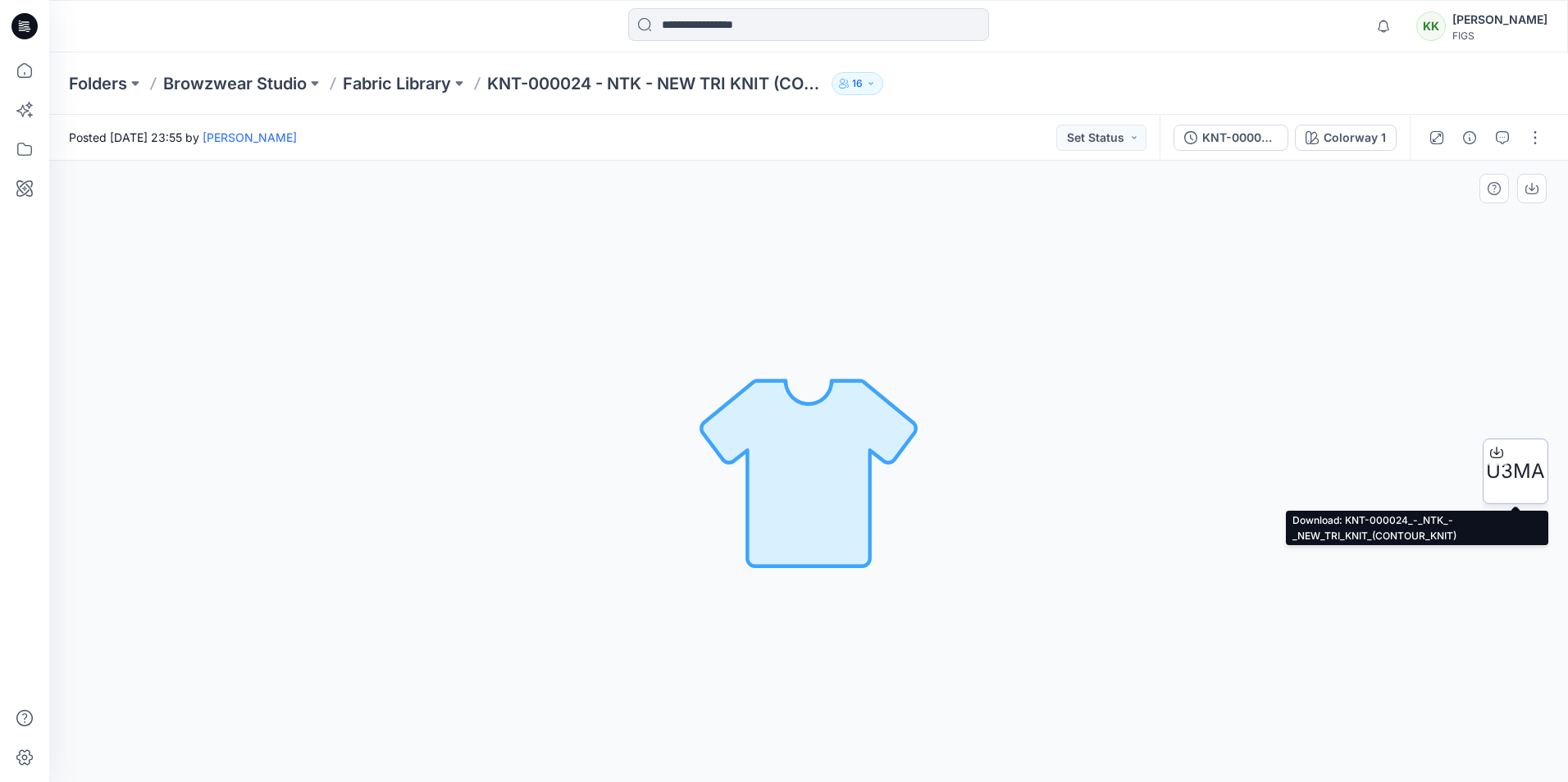
click at [1513, 480] on span "U3MA" at bounding box center [1515, 472] width 59 height 30
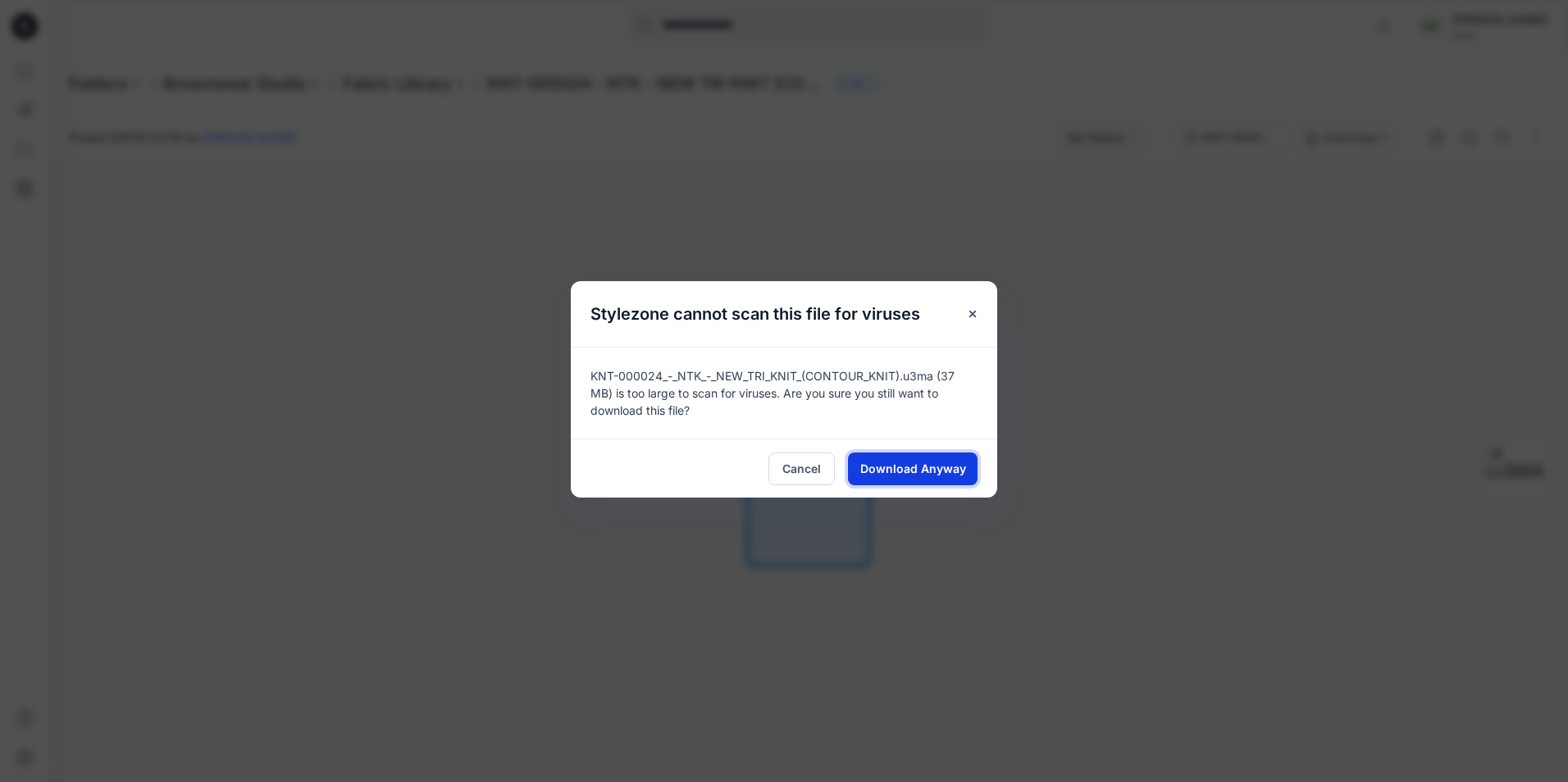
click at [923, 463] on span "Download Anyway" at bounding box center [914, 468] width 106 height 17
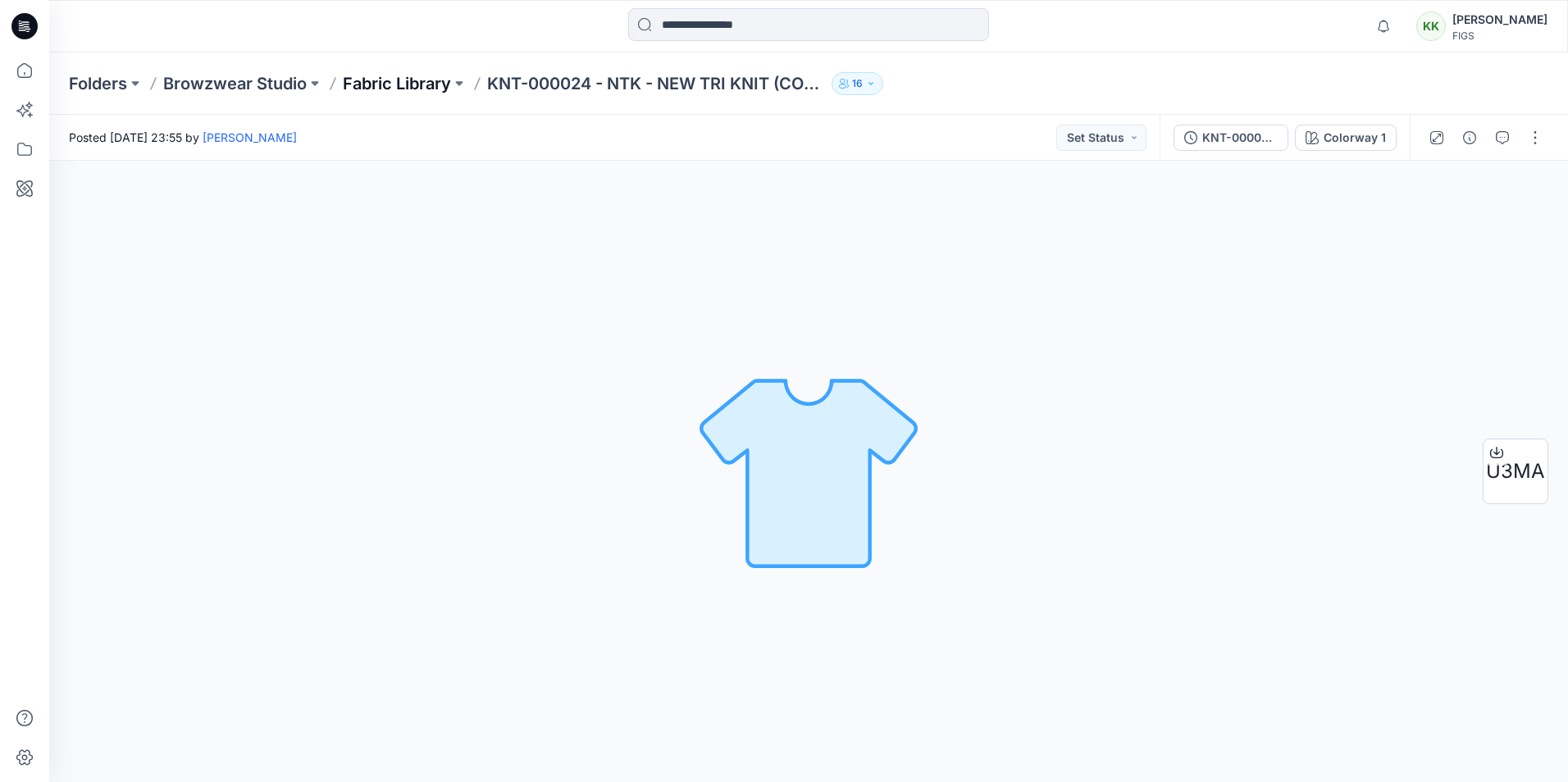
click at [377, 87] on p "Fabric Library" at bounding box center [397, 84] width 108 height 23
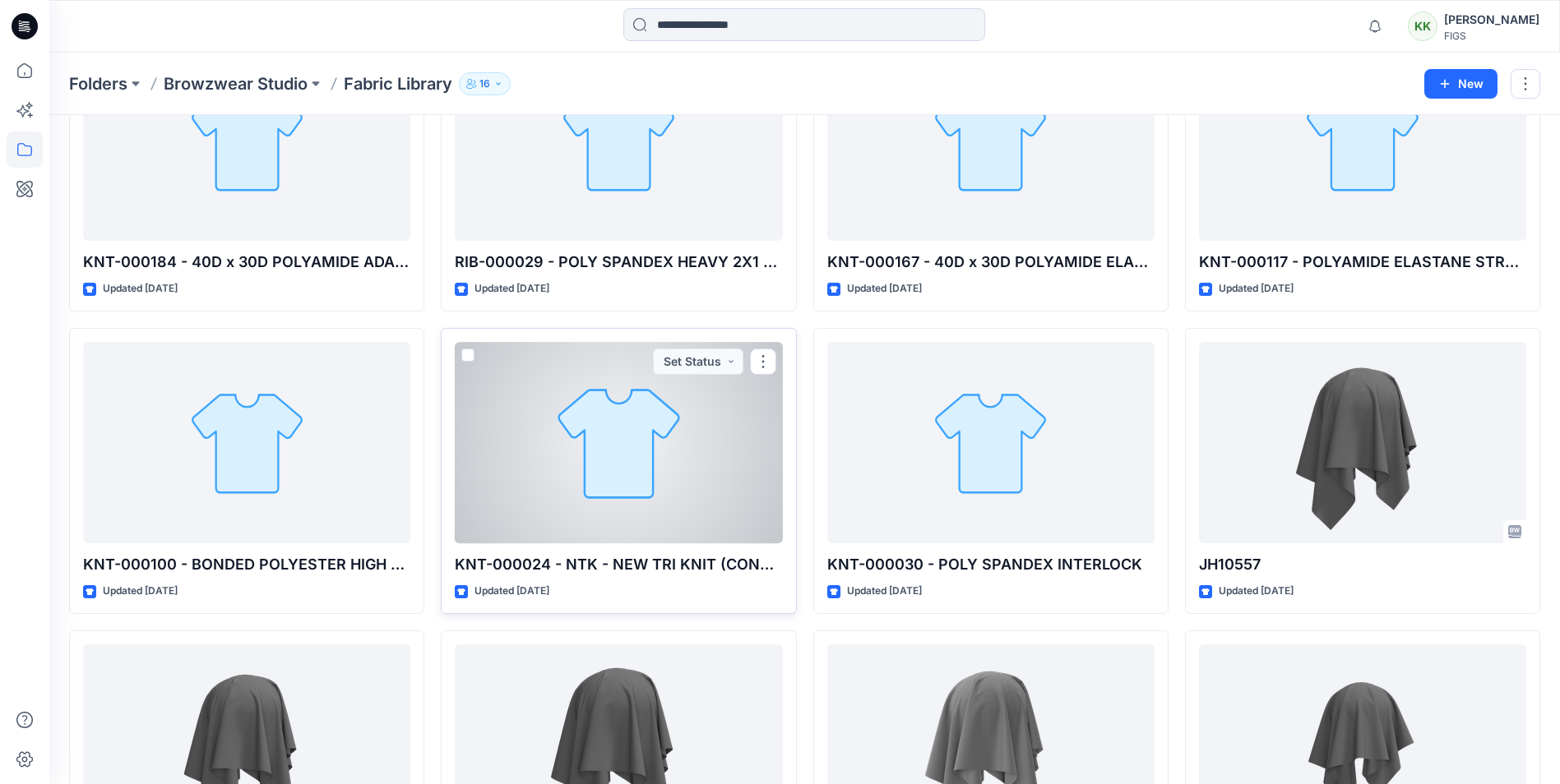
scroll to position [767, 0]
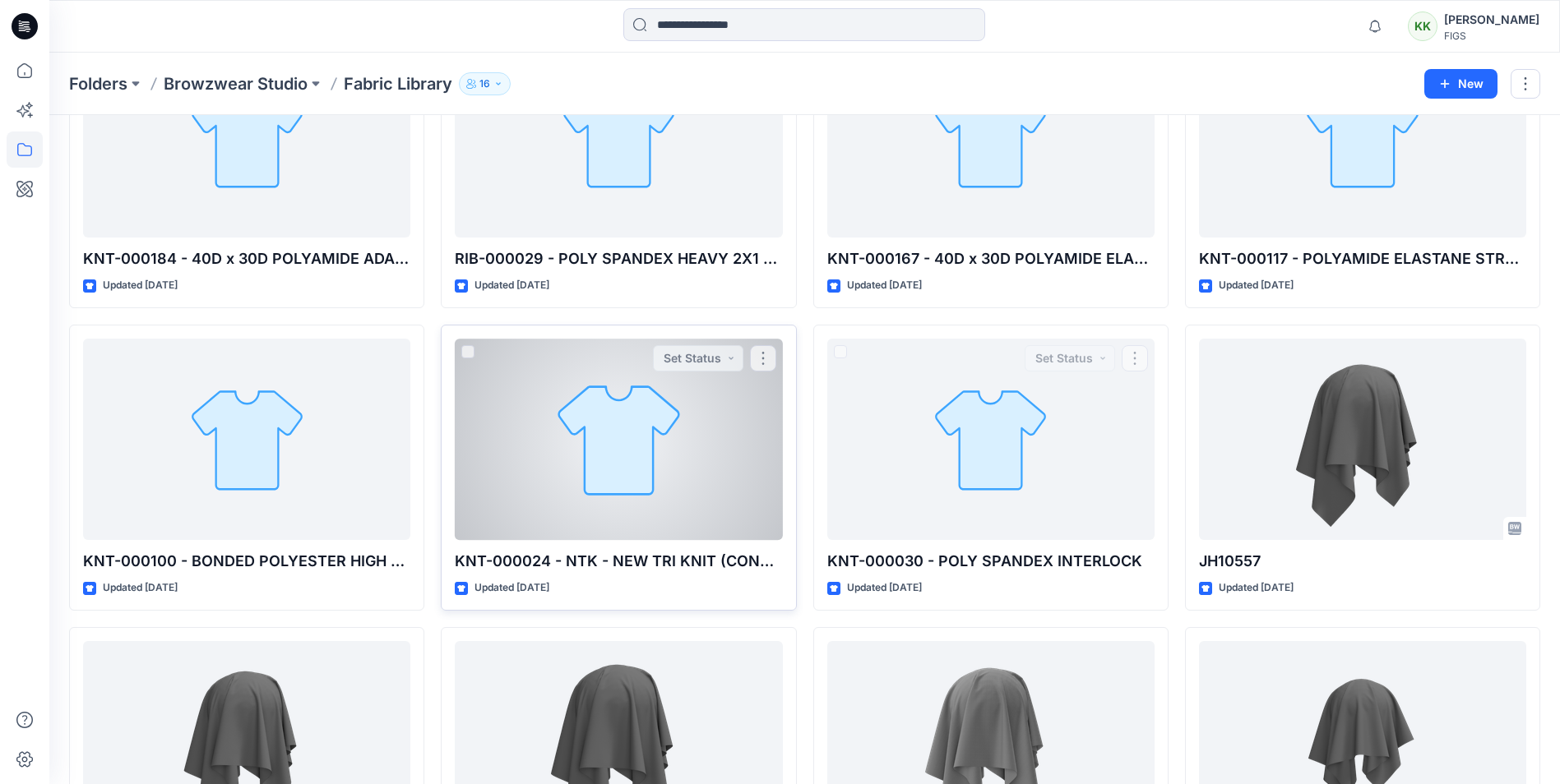
click at [653, 483] on div at bounding box center [618, 439] width 328 height 202
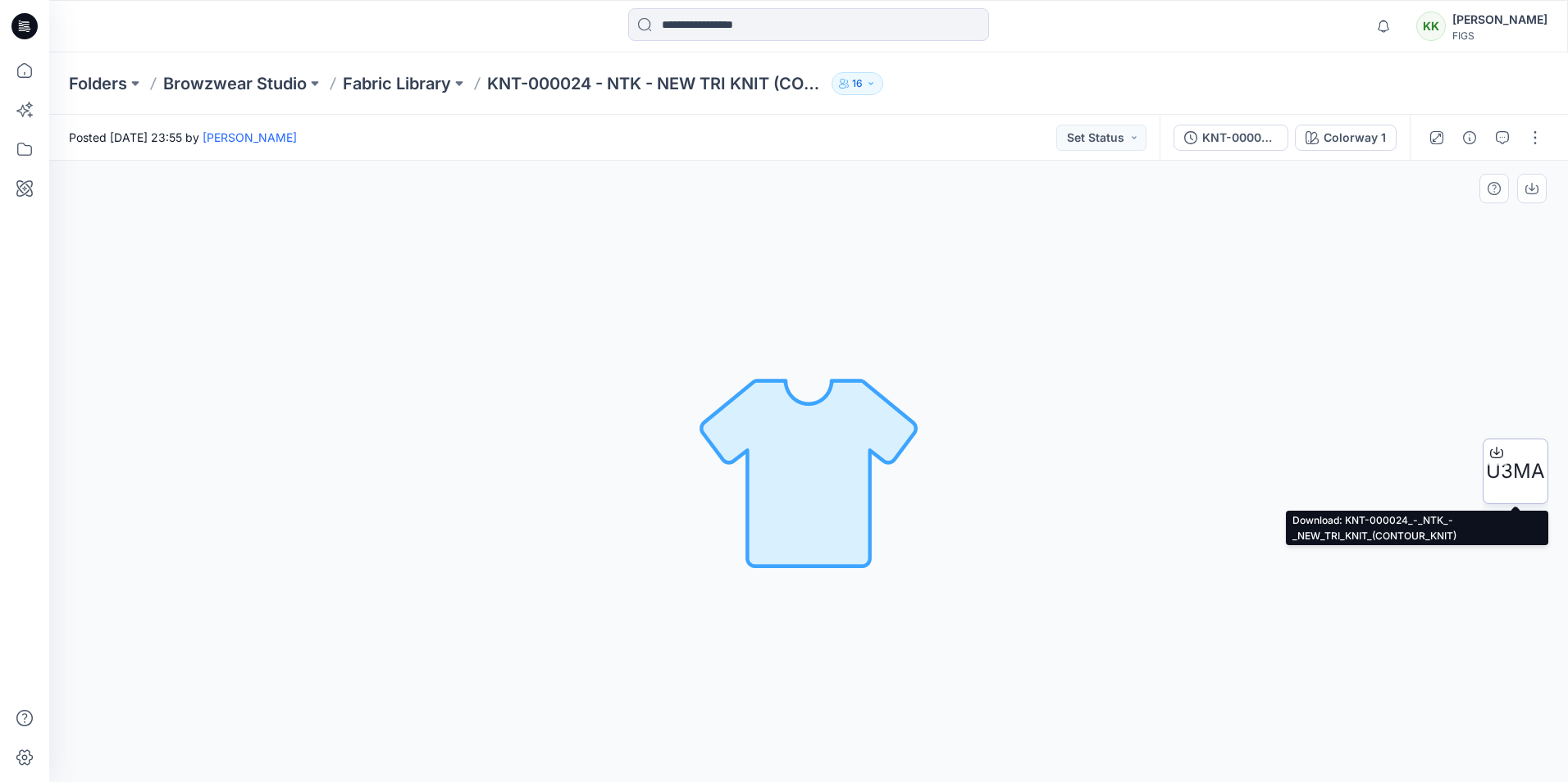
click at [1515, 481] on span "U3MA" at bounding box center [1515, 472] width 59 height 30
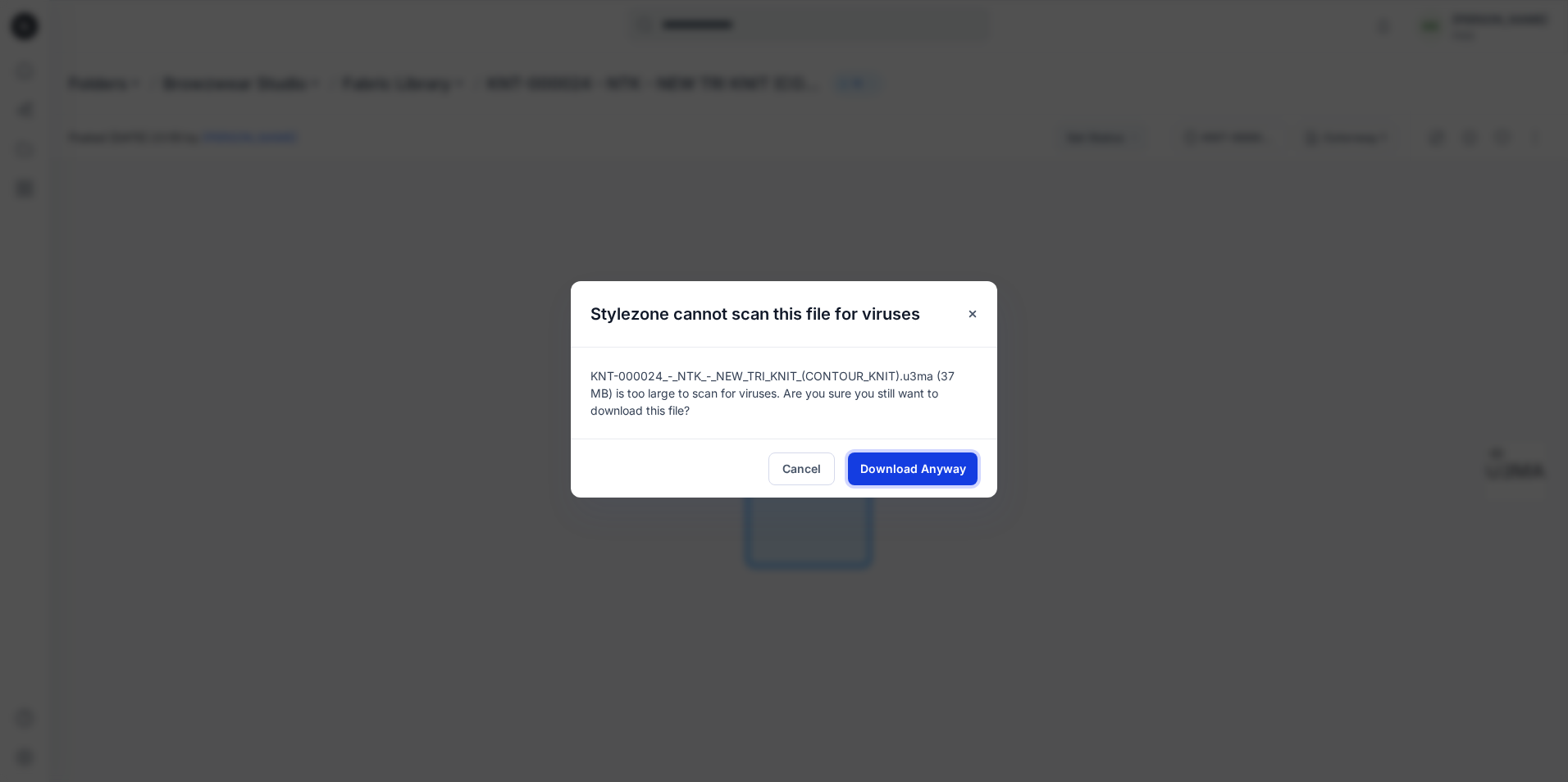
click at [903, 468] on span "Download Anyway" at bounding box center [914, 468] width 106 height 17
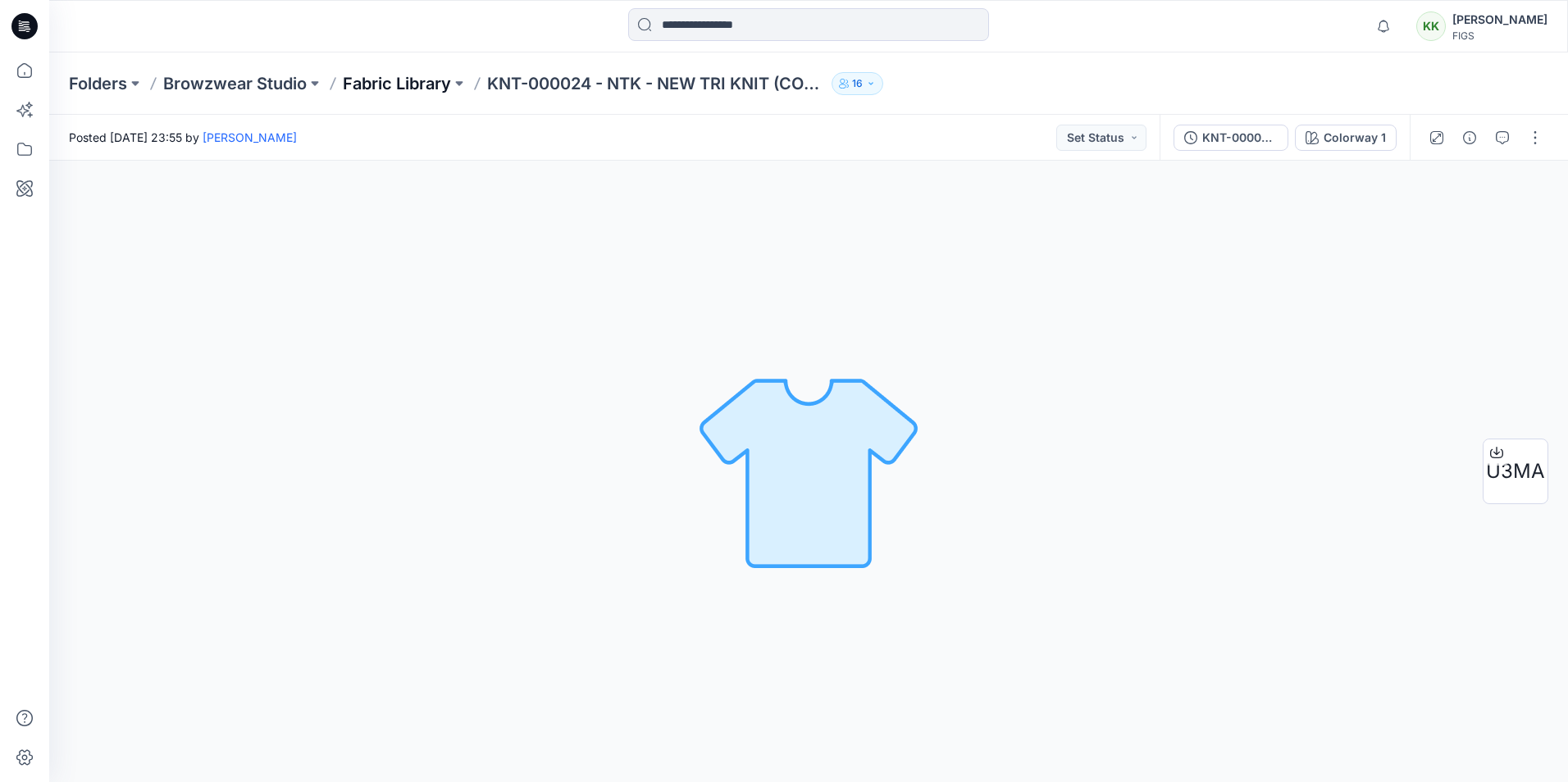
click at [401, 85] on p "Fabric Library" at bounding box center [397, 84] width 108 height 23
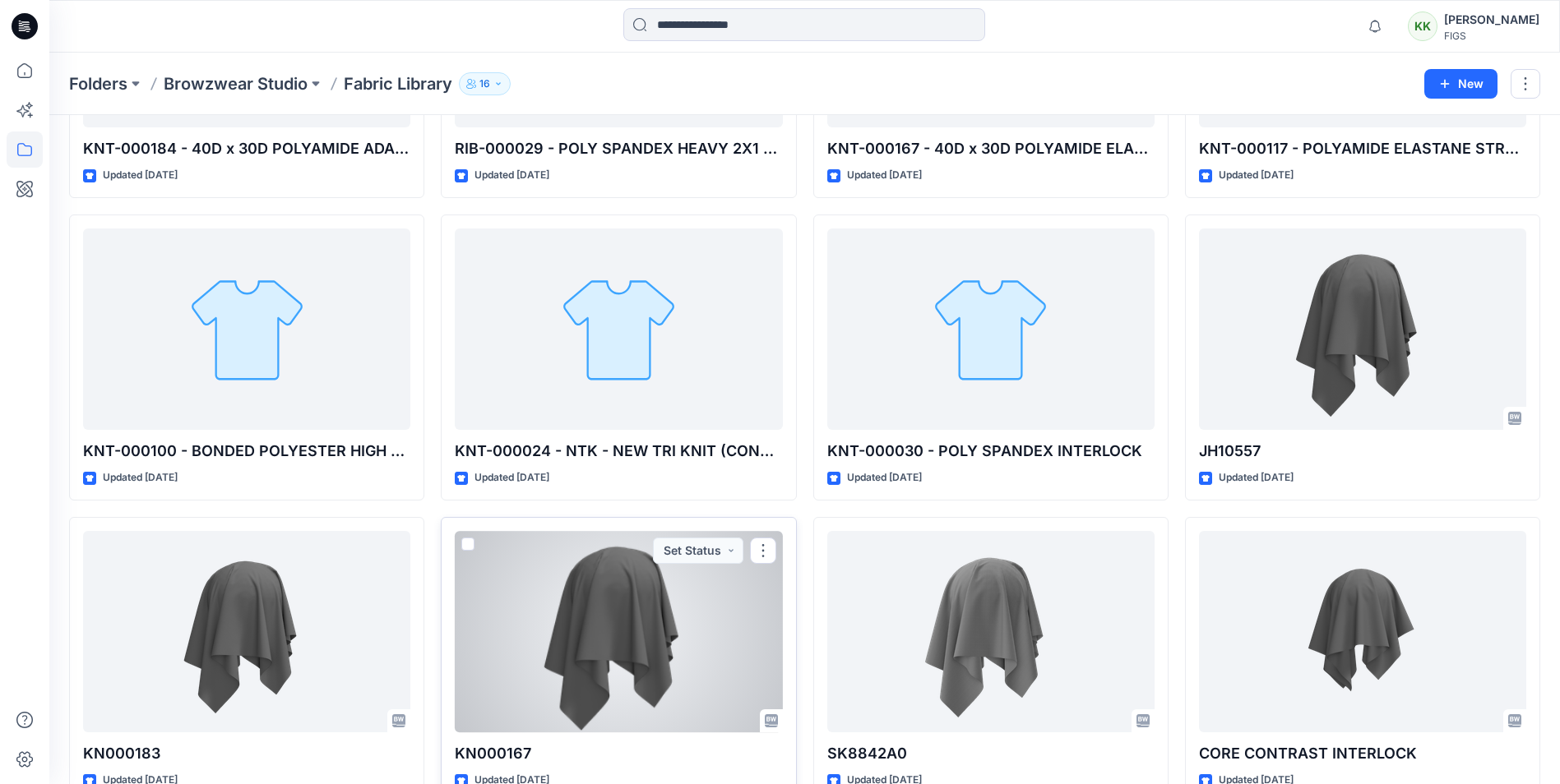
scroll to position [931, 0]
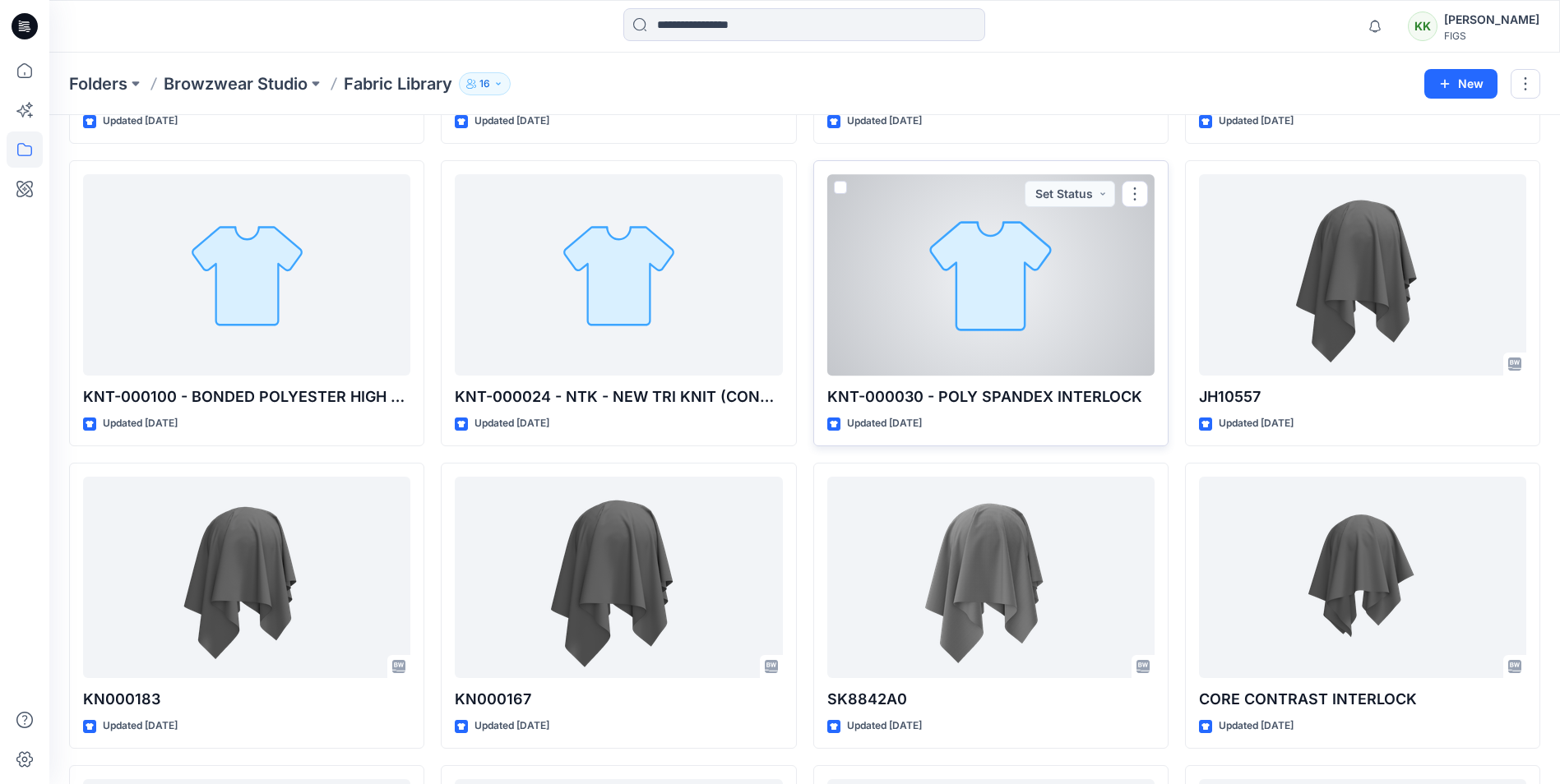
click at [992, 304] on div at bounding box center [990, 275] width 328 height 202
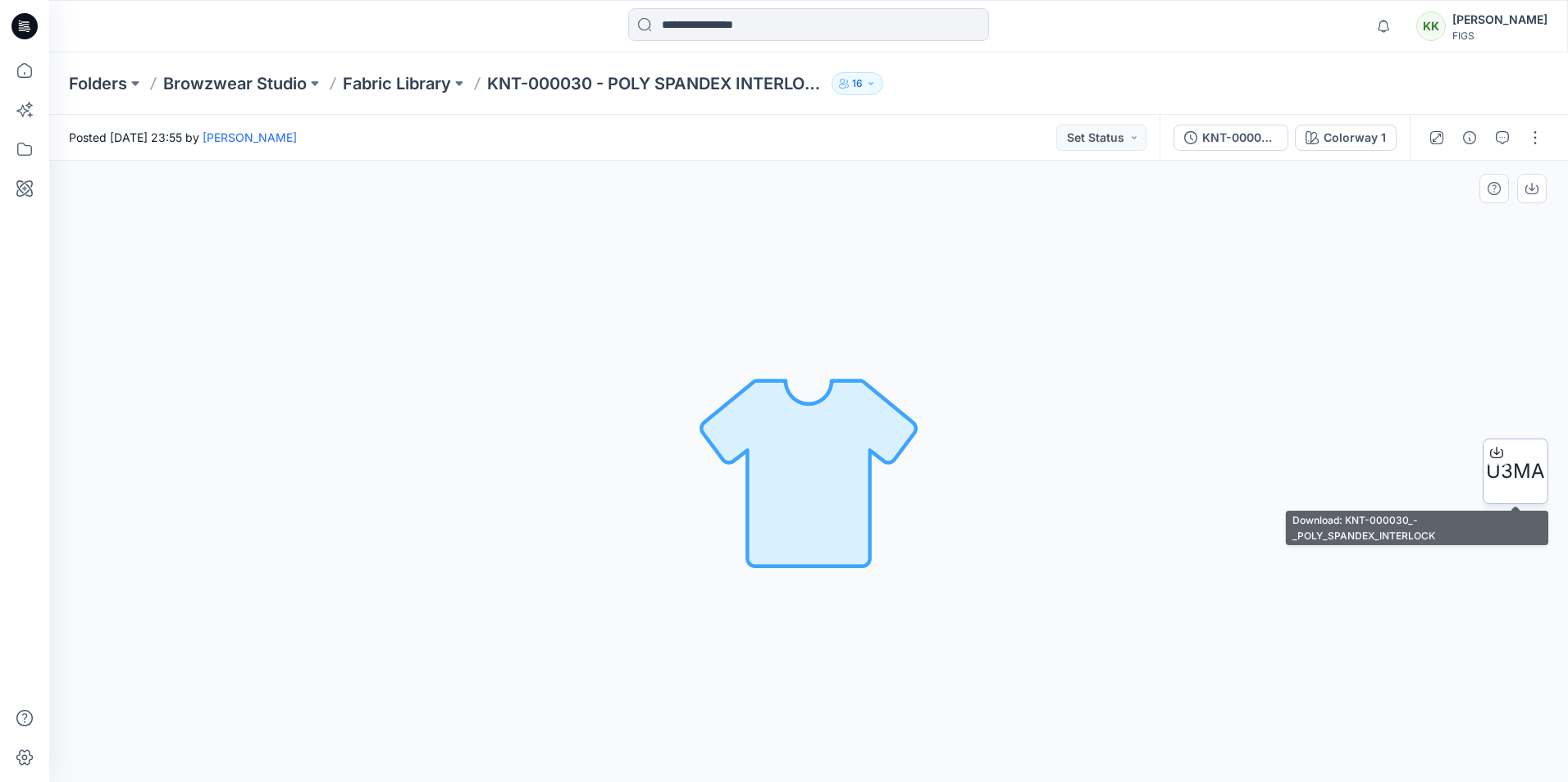
click at [1496, 468] on span "U3MA" at bounding box center [1515, 472] width 59 height 30
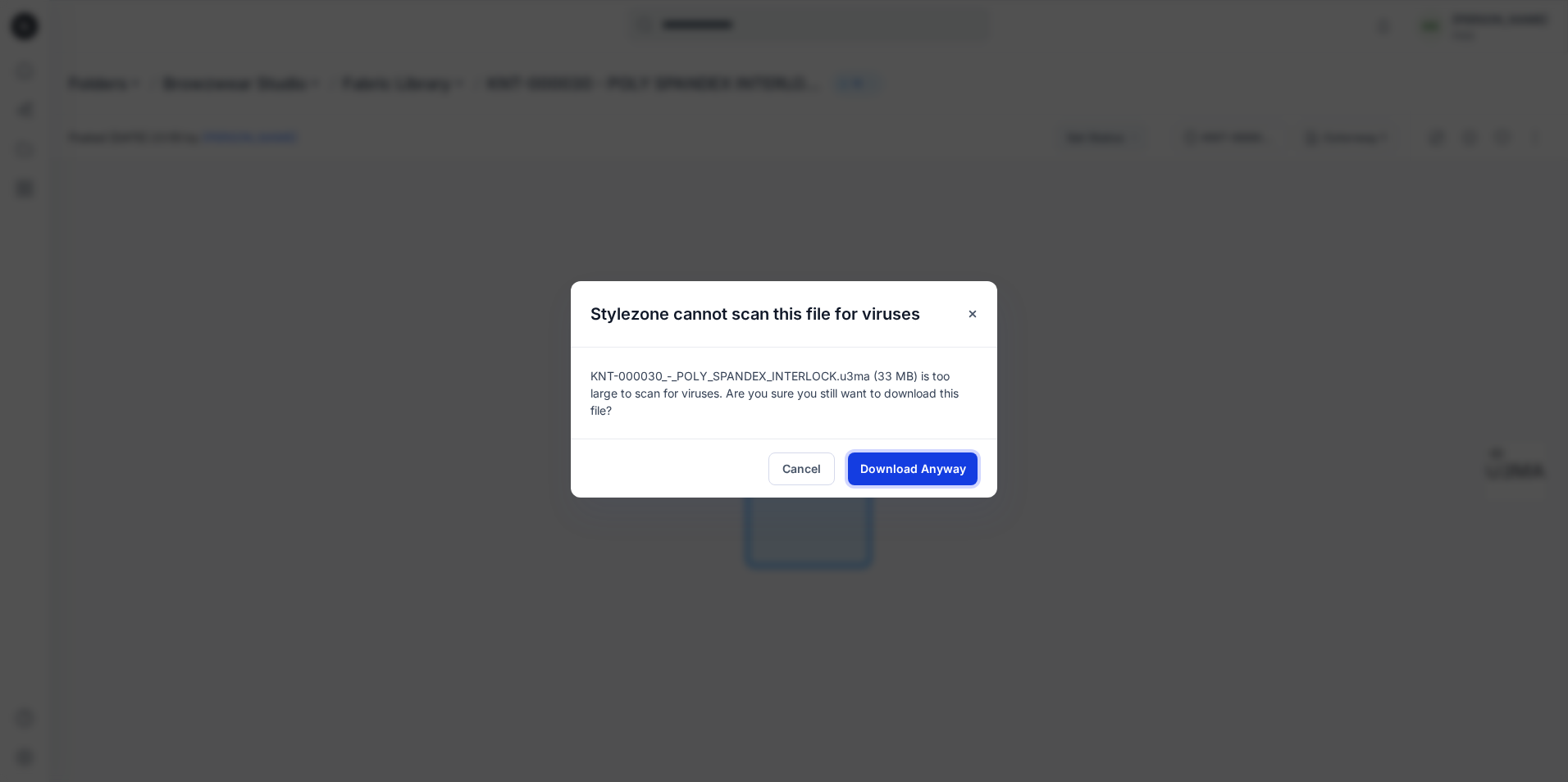
click at [920, 475] on span "Download Anyway" at bounding box center [914, 468] width 106 height 17
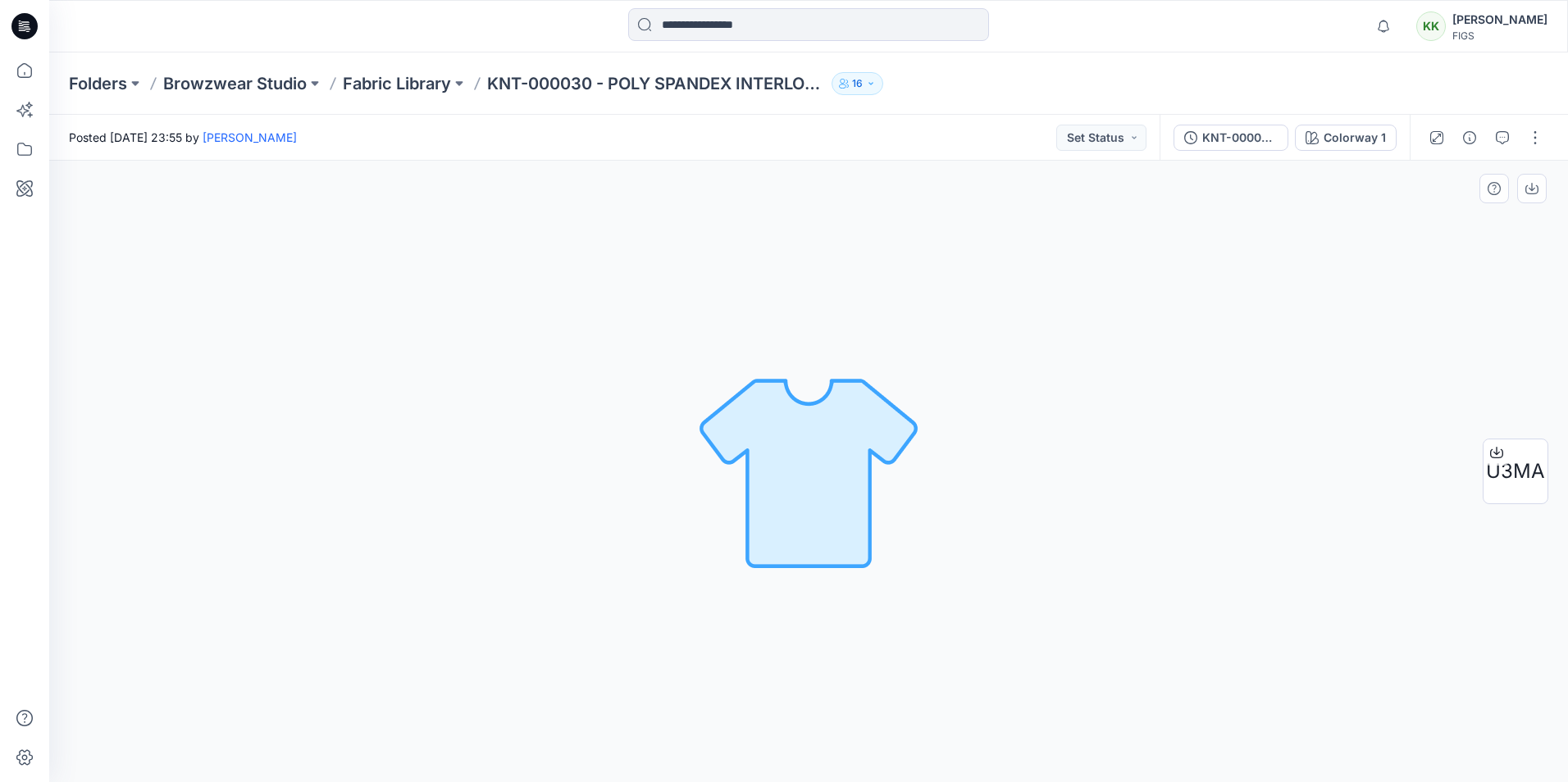
drag, startPoint x: 988, startPoint y: 231, endPoint x: 781, endPoint y: 200, distance: 209.3
click at [988, 231] on div "Colorway 1 Loading... Material Properties Loading..." at bounding box center [809, 471] width 1519 height 622
click at [363, 93] on p "Fabric Library" at bounding box center [397, 84] width 108 height 23
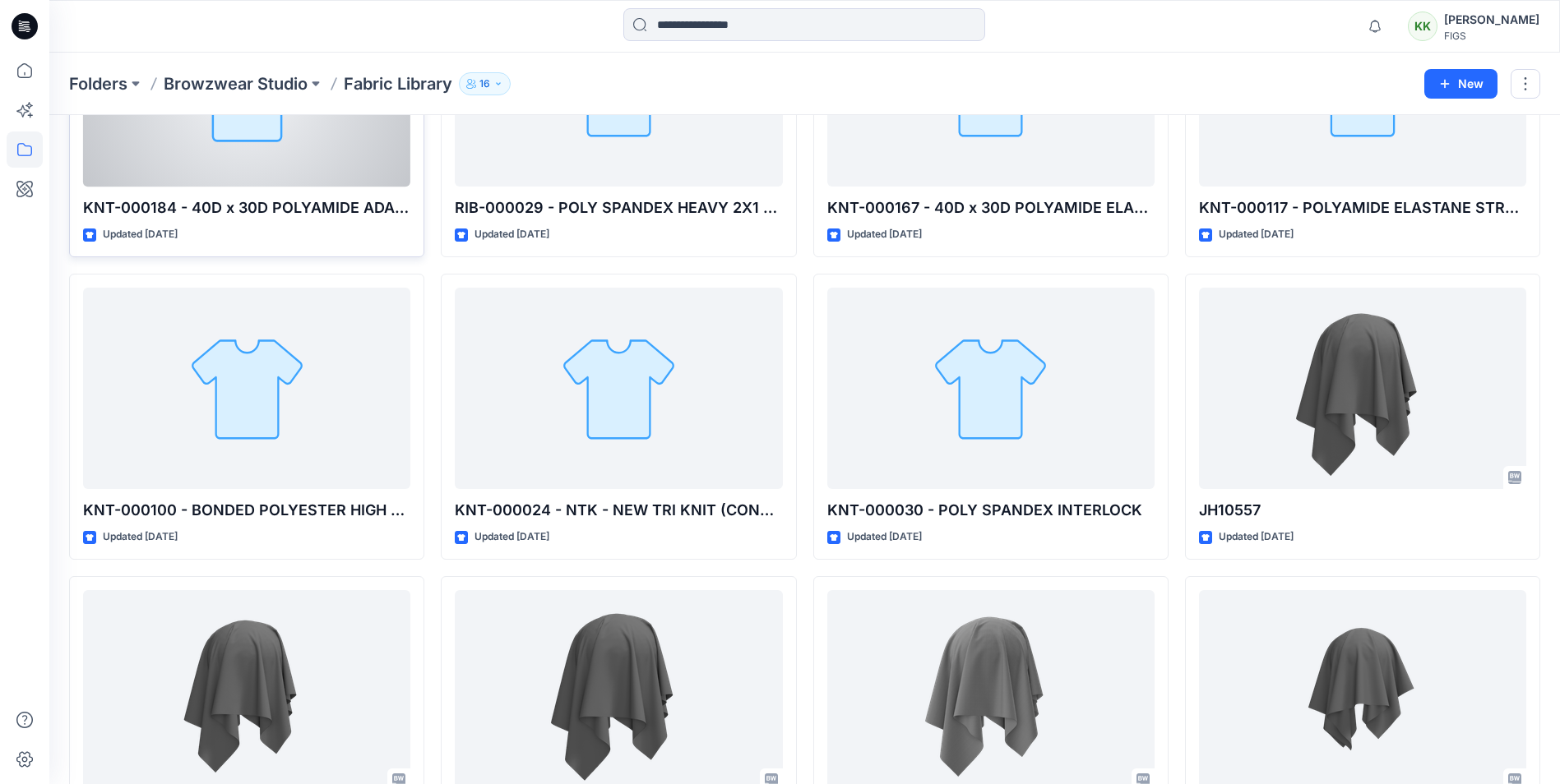
scroll to position [822, 0]
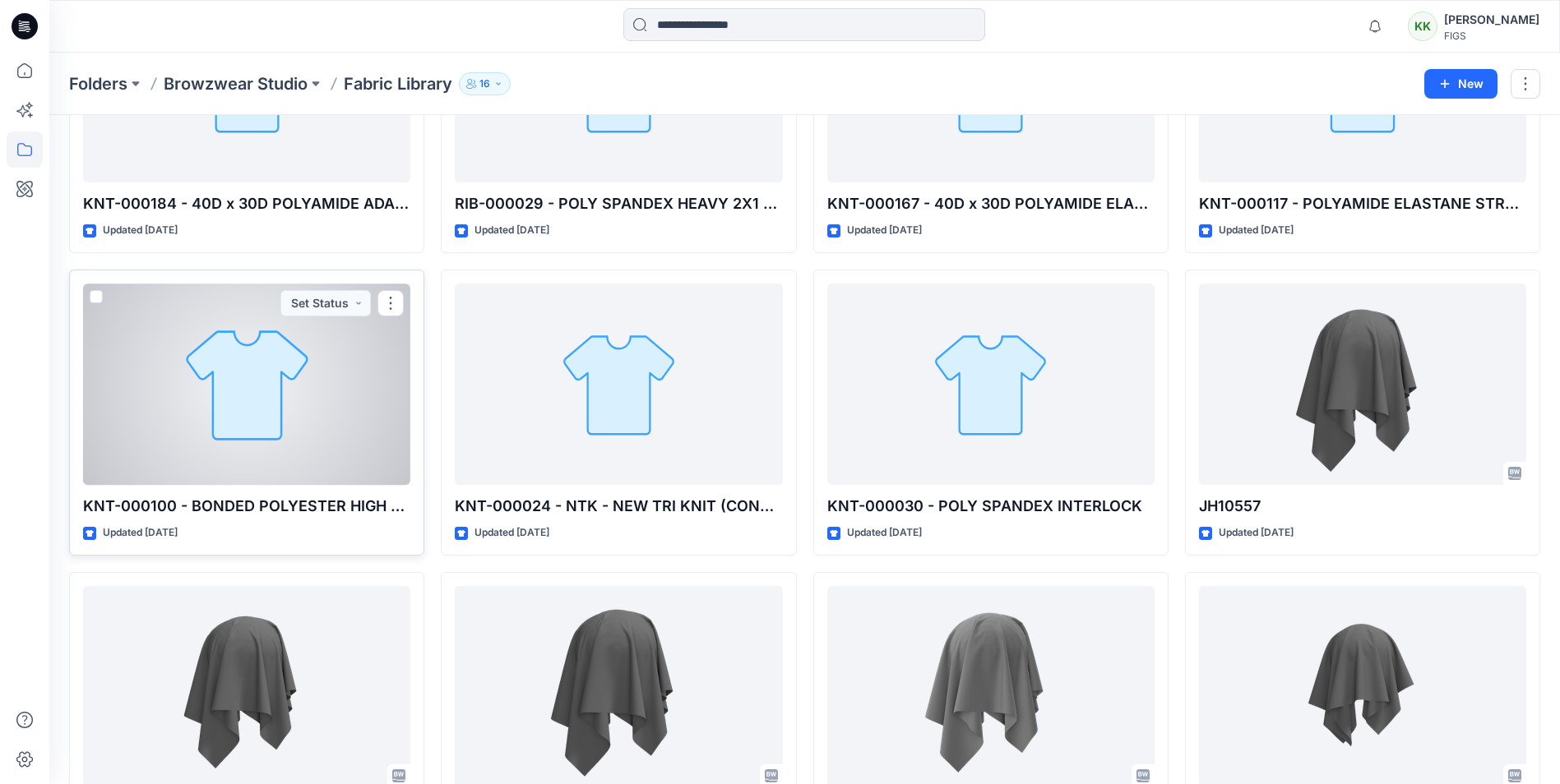
click at [248, 421] on div at bounding box center [246, 385] width 328 height 202
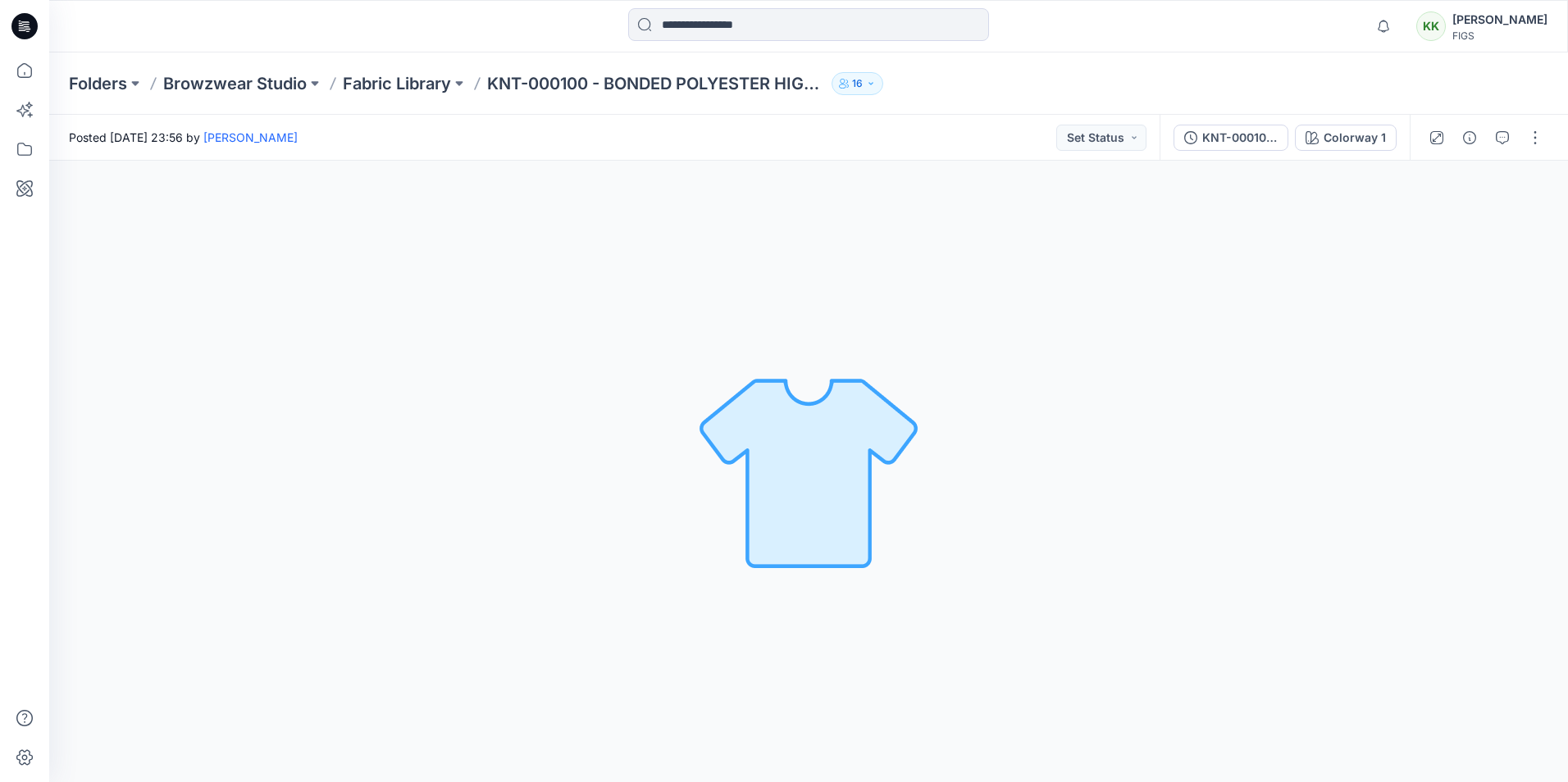
drag, startPoint x: 1388, startPoint y: 388, endPoint x: 722, endPoint y: 157, distance: 704.9
click at [1385, 388] on div "Colorway 1 Loading... Material Properties Loading..." at bounding box center [809, 471] width 1519 height 622
click at [543, 83] on p "KNT-000100 - BONDED POLYESTER HIGH PILE DWR(C0)" at bounding box center [656, 84] width 338 height 23
click at [426, 88] on p "Fabric Library" at bounding box center [397, 84] width 108 height 23
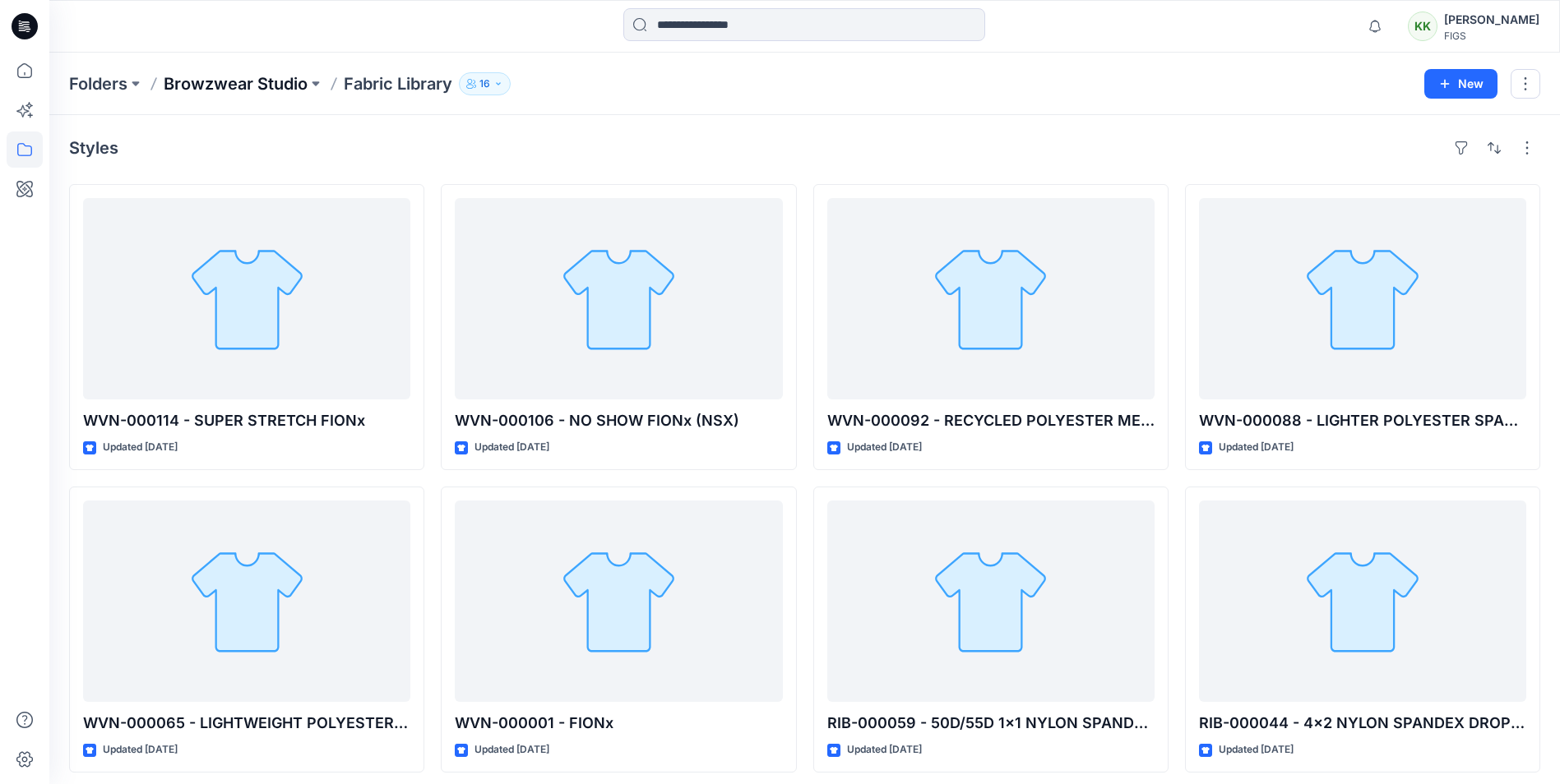
click at [269, 81] on p "Browzwear Studio" at bounding box center [235, 84] width 144 height 23
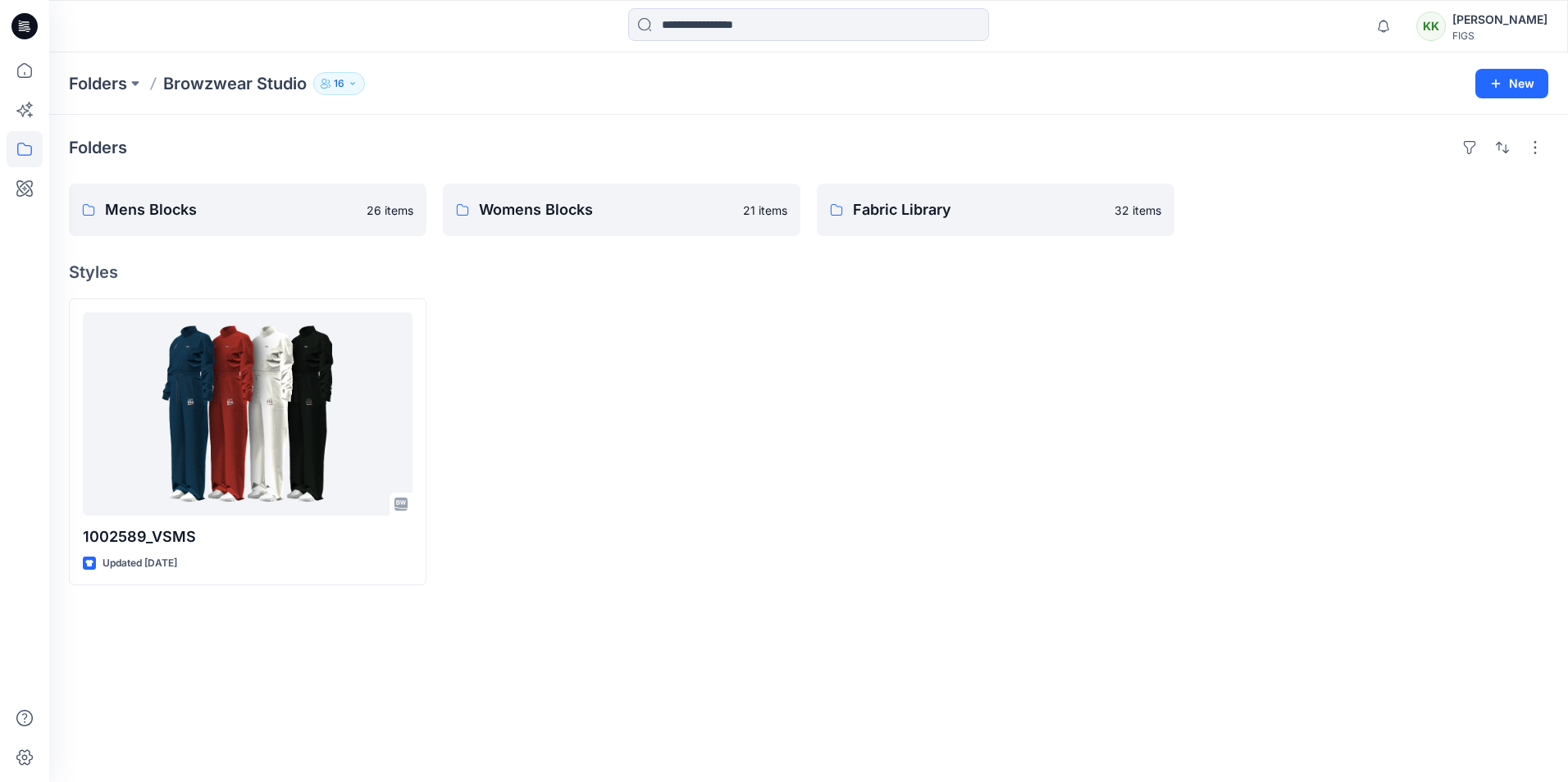
click at [947, 464] on div at bounding box center [996, 442] width 357 height 287
click at [992, 215] on p "Fabric Library" at bounding box center [994, 210] width 282 height 23
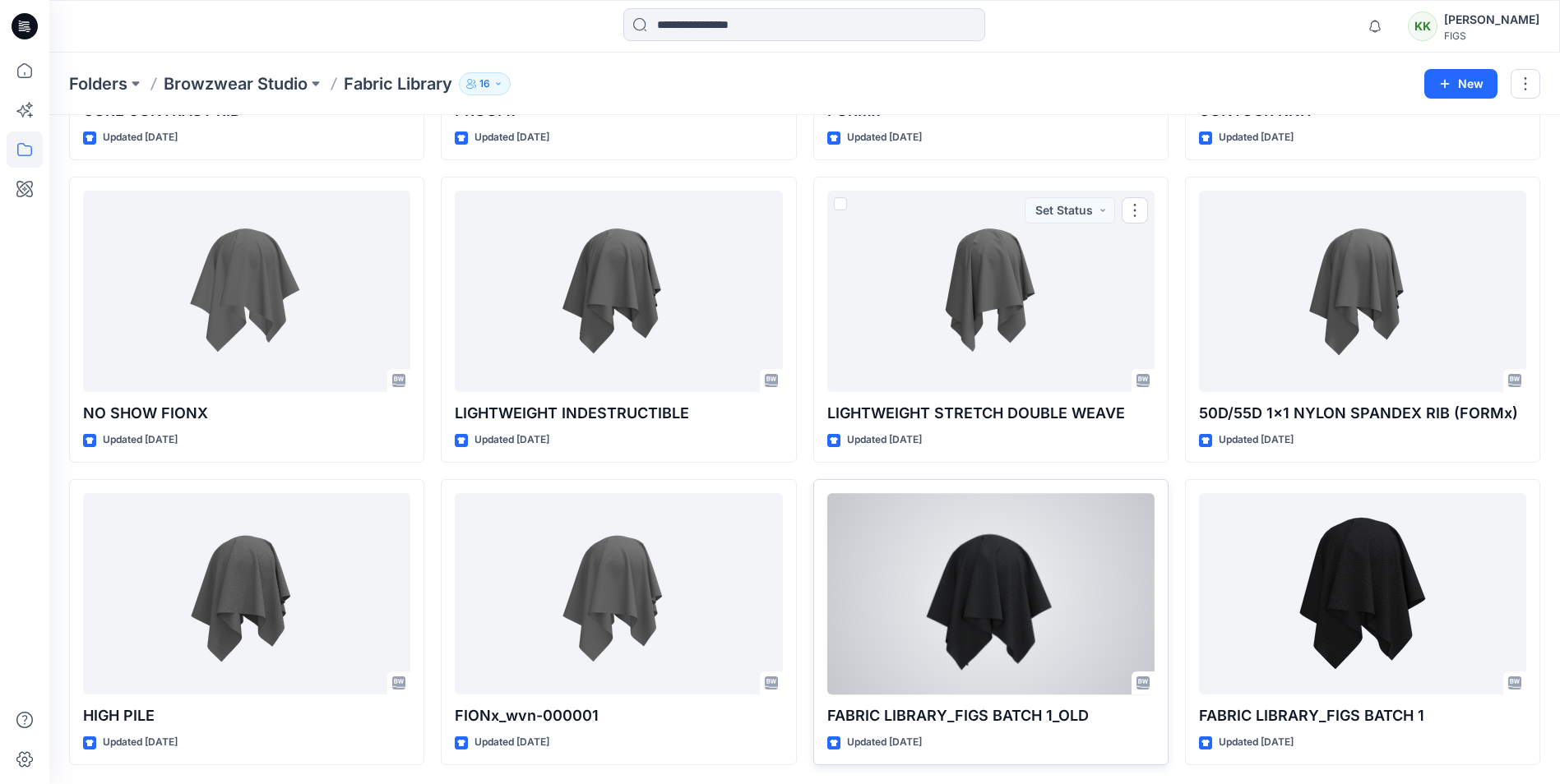
scroll to position [1824, 0]
click at [982, 598] on div at bounding box center [990, 593] width 328 height 202
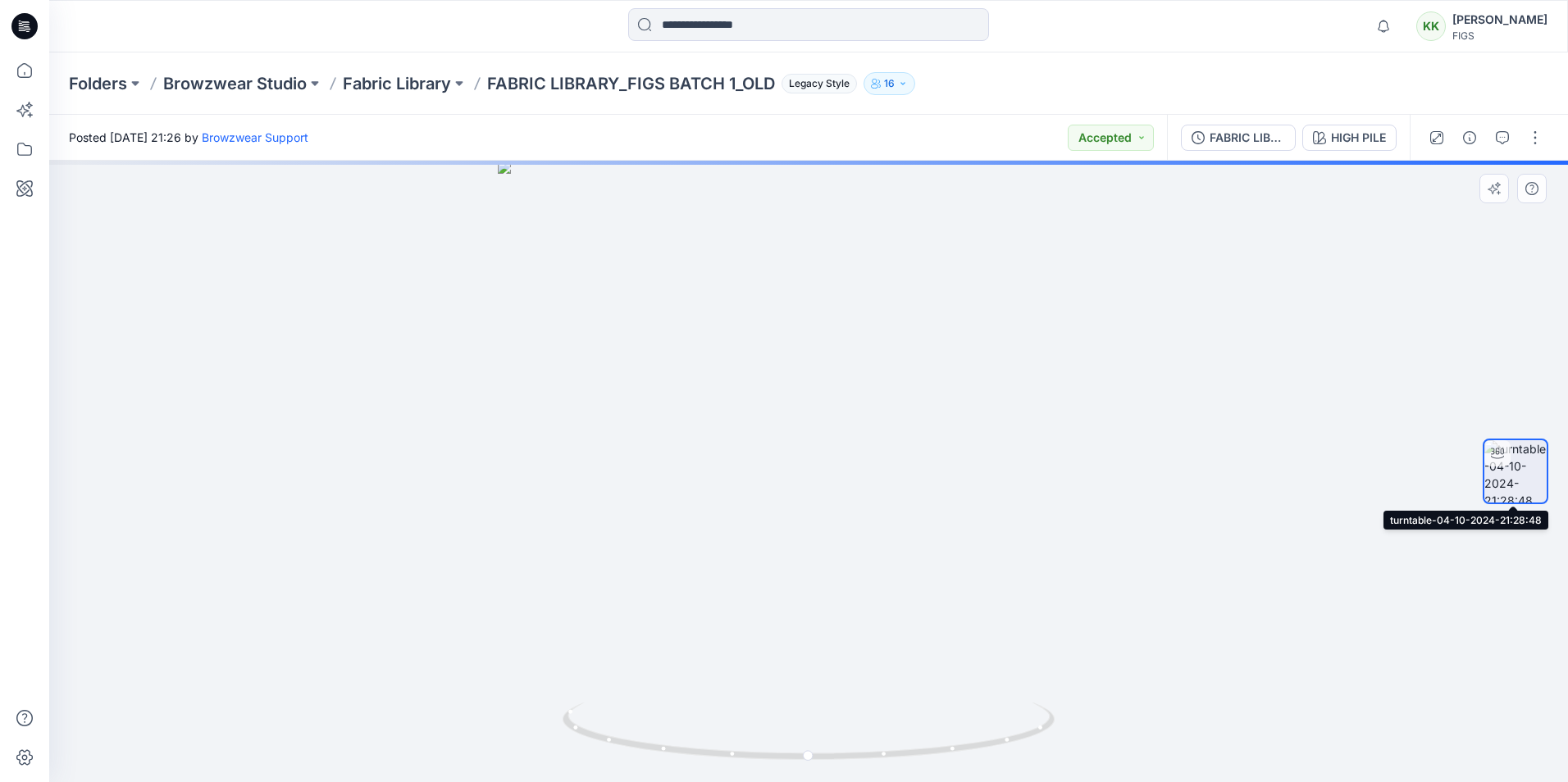
click at [1509, 457] on div at bounding box center [1497, 453] width 26 height 26
drag, startPoint x: 878, startPoint y: 649, endPoint x: 589, endPoint y: 425, distance: 365.6
click at [737, 675] on div at bounding box center [809, 471] width 1519 height 622
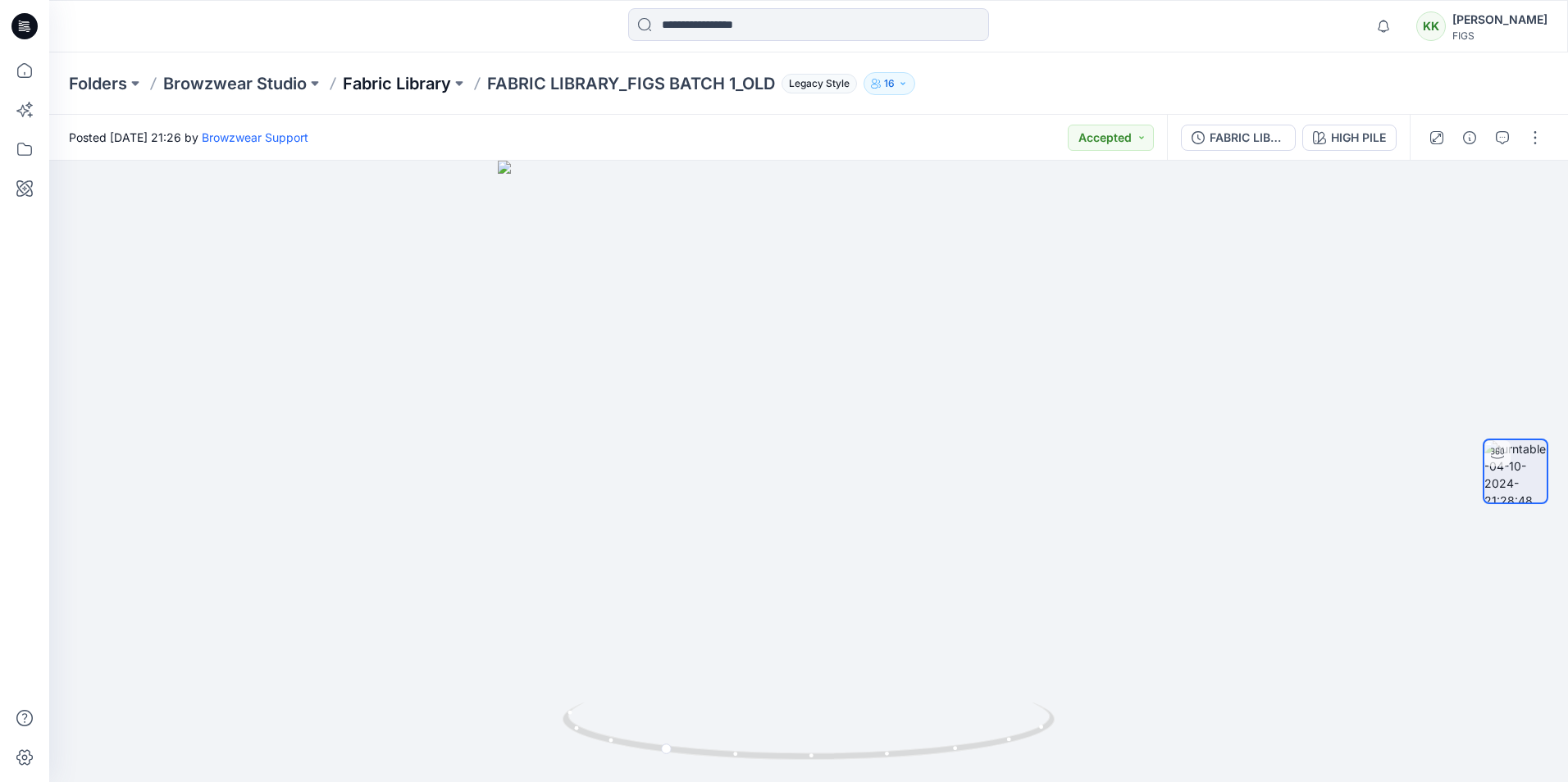
click at [375, 80] on p "Fabric Library" at bounding box center [397, 84] width 108 height 23
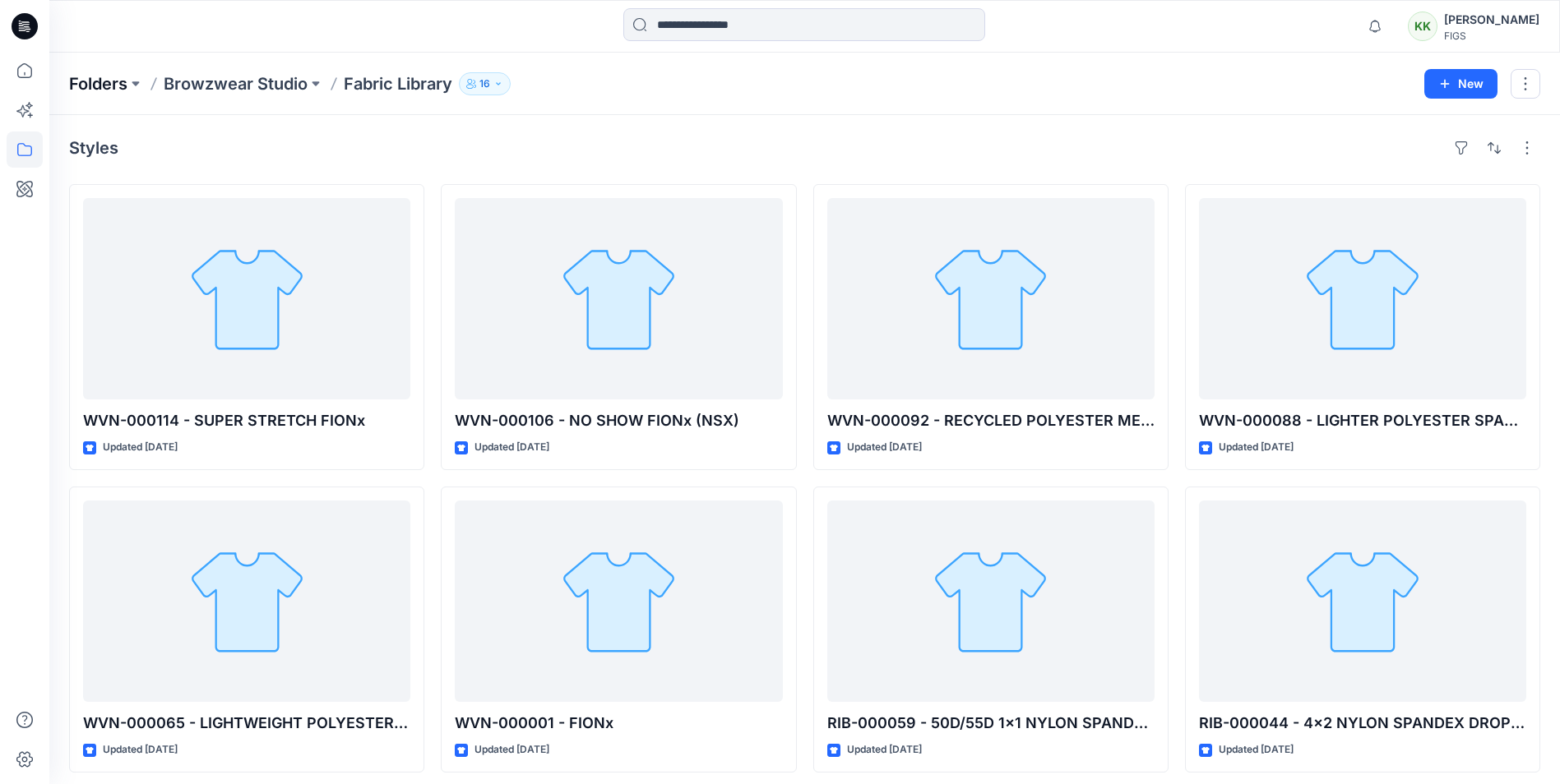
click at [91, 91] on p "Folders" at bounding box center [98, 84] width 58 height 23
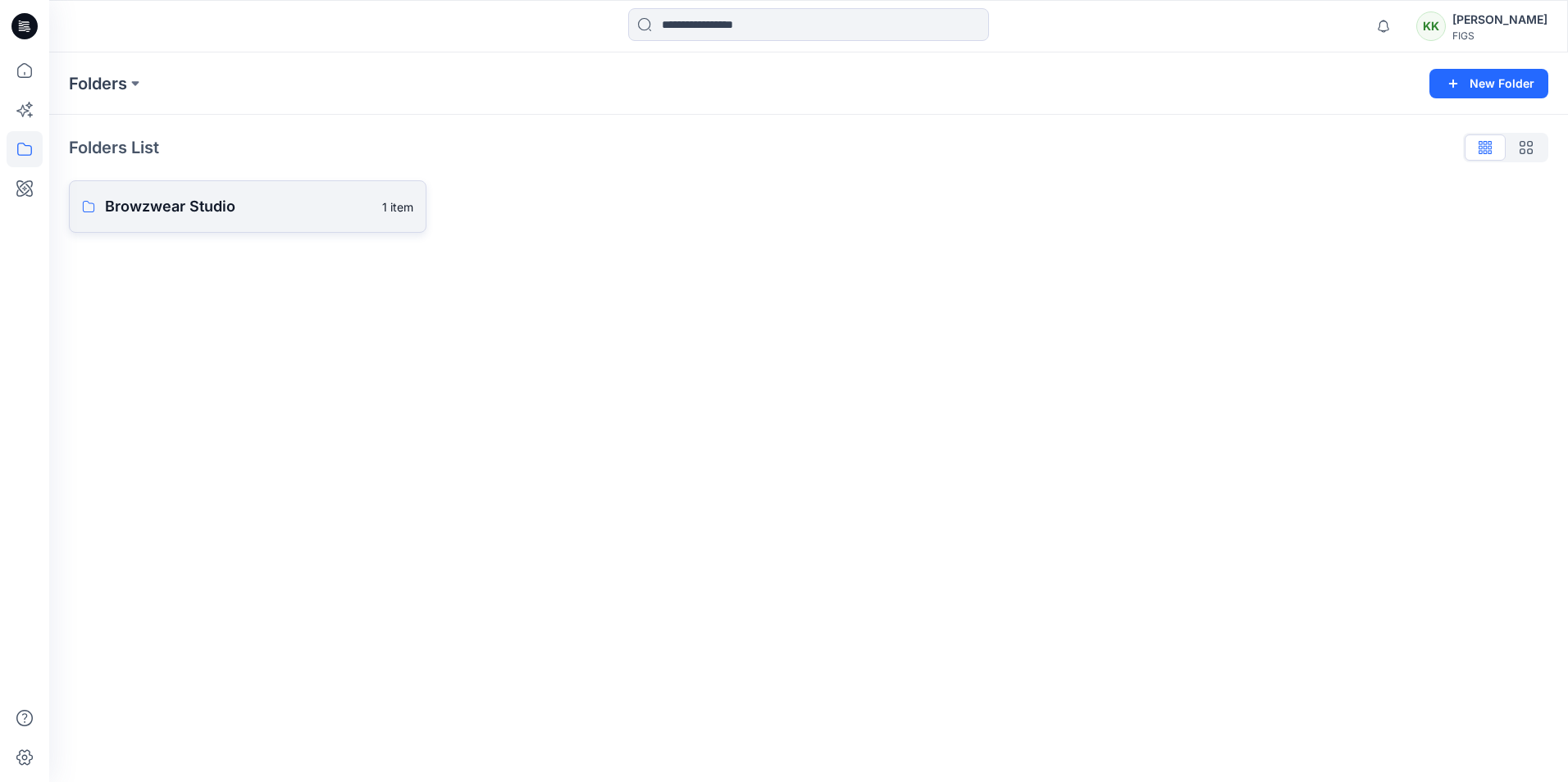
click at [241, 211] on p "Browzwear Studio" at bounding box center [238, 206] width 267 height 23
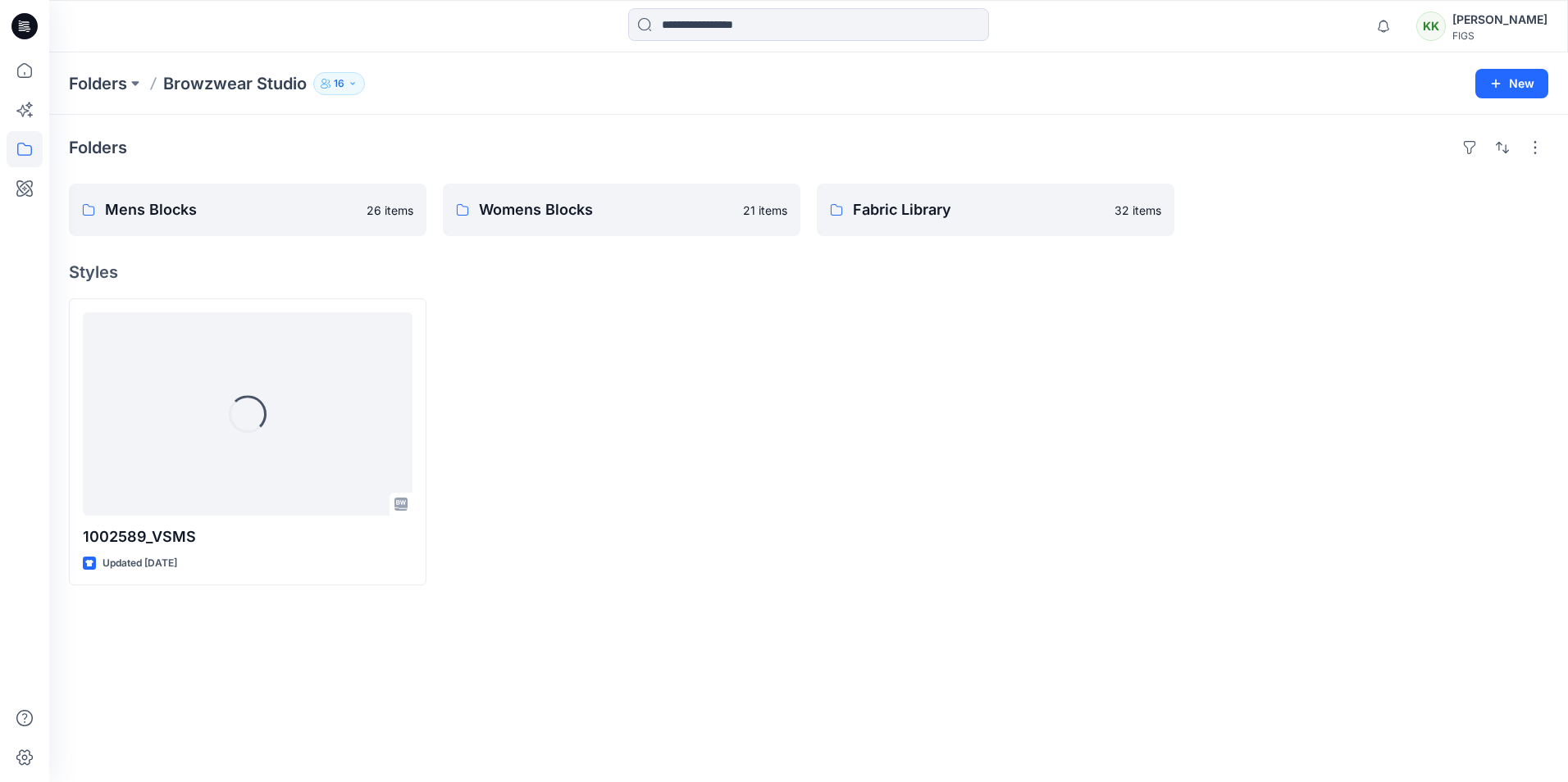
click at [882, 433] on div at bounding box center [996, 442] width 357 height 287
click at [694, 213] on p "Womens Blocks" at bounding box center [620, 210] width 282 height 23
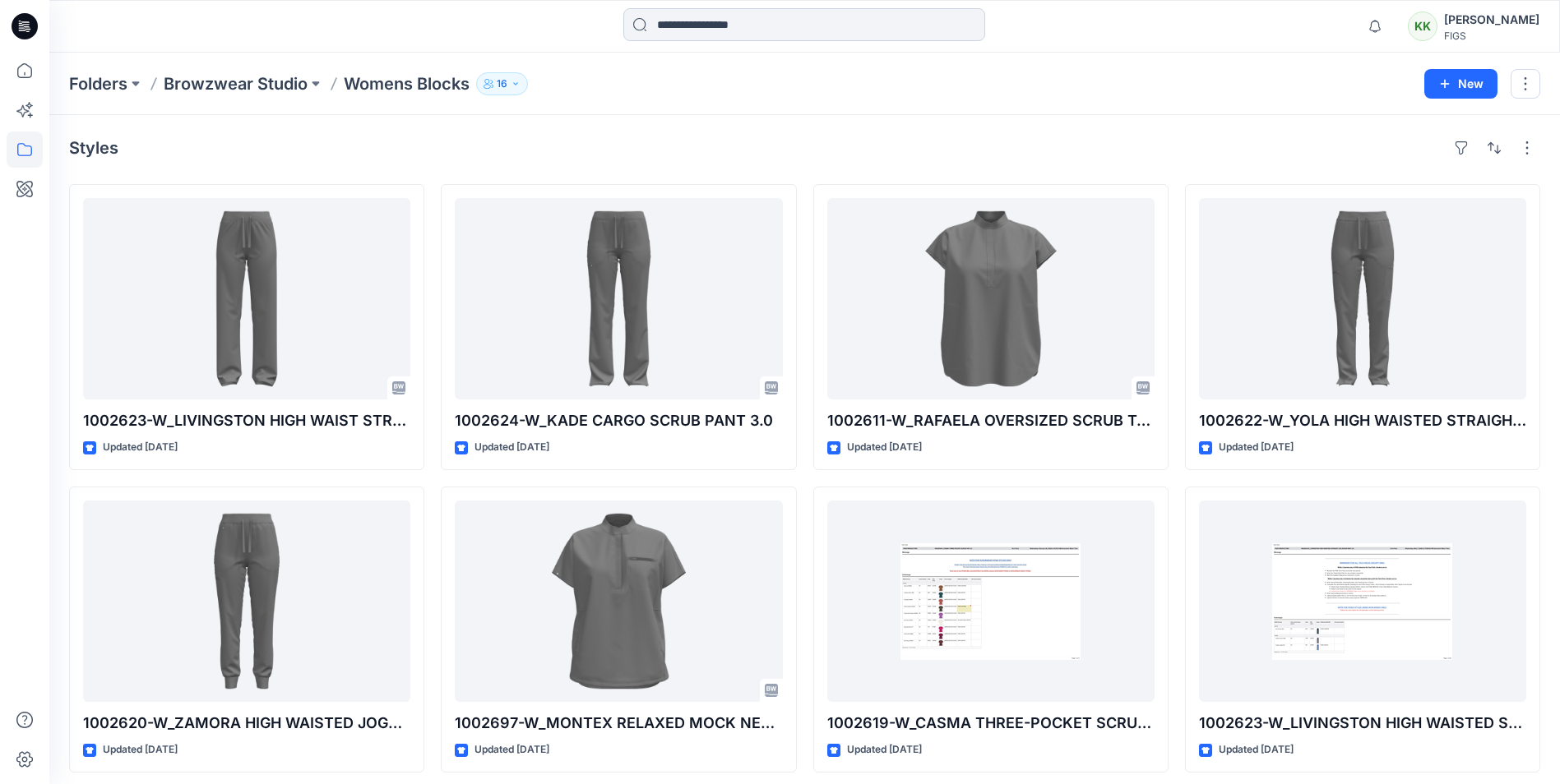
click at [704, 21] on input at bounding box center [804, 25] width 362 height 32
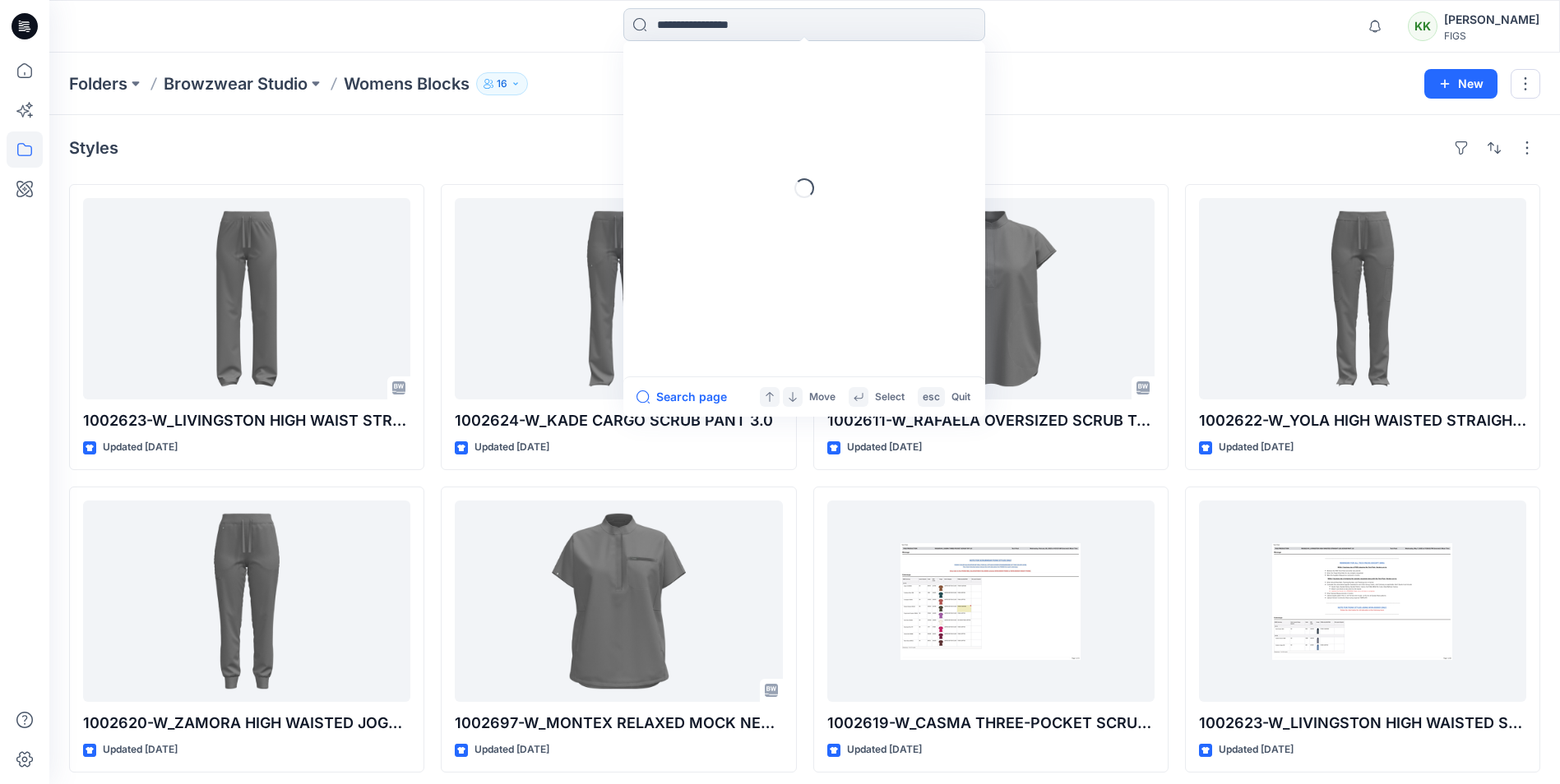
paste input "**********"
type input "**********"
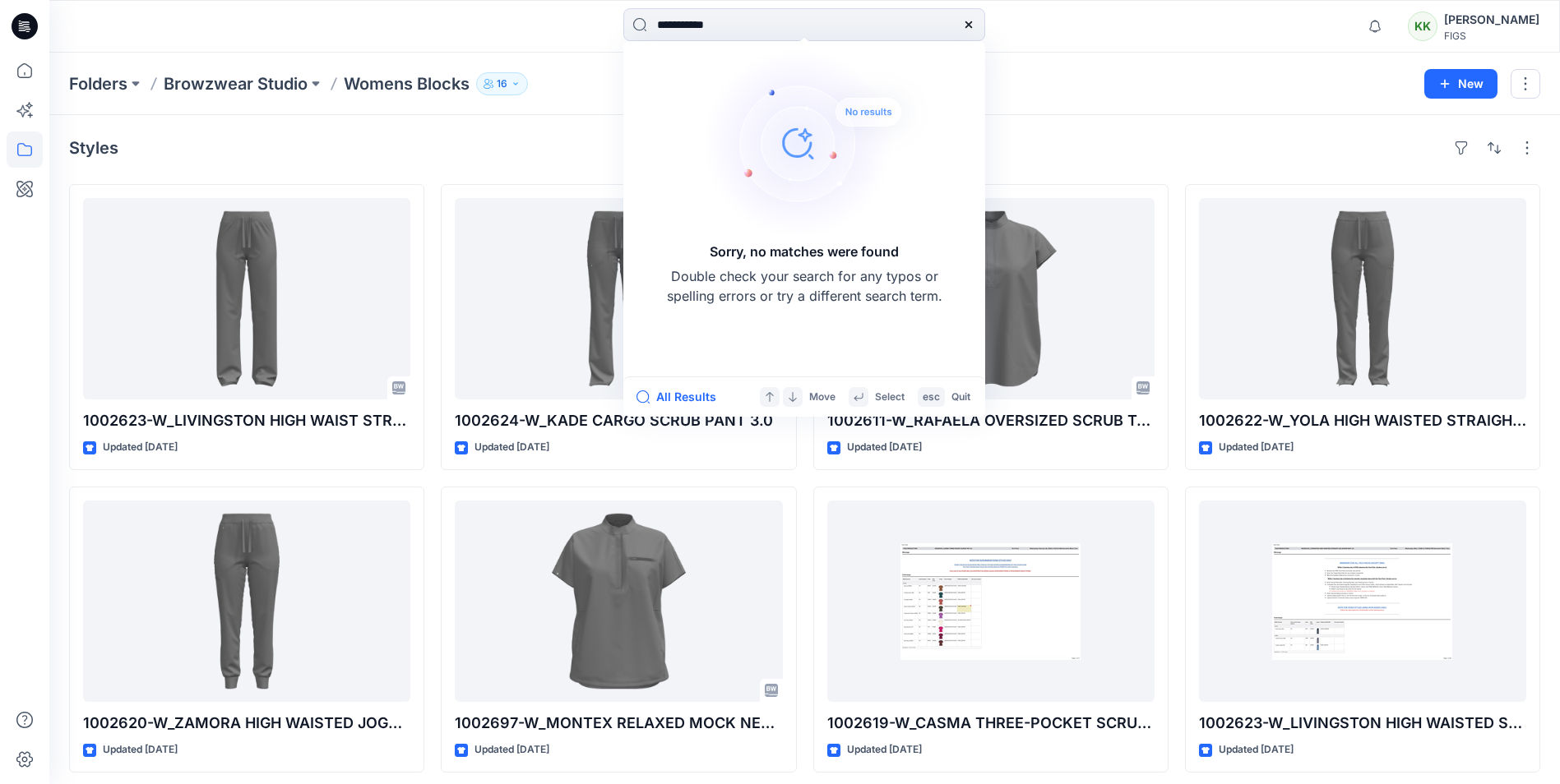
drag, startPoint x: 772, startPoint y: 25, endPoint x: 566, endPoint y: 25, distance: 206.0
click at [587, 25] on div "**********" at bounding box center [804, 27] width 755 height 36
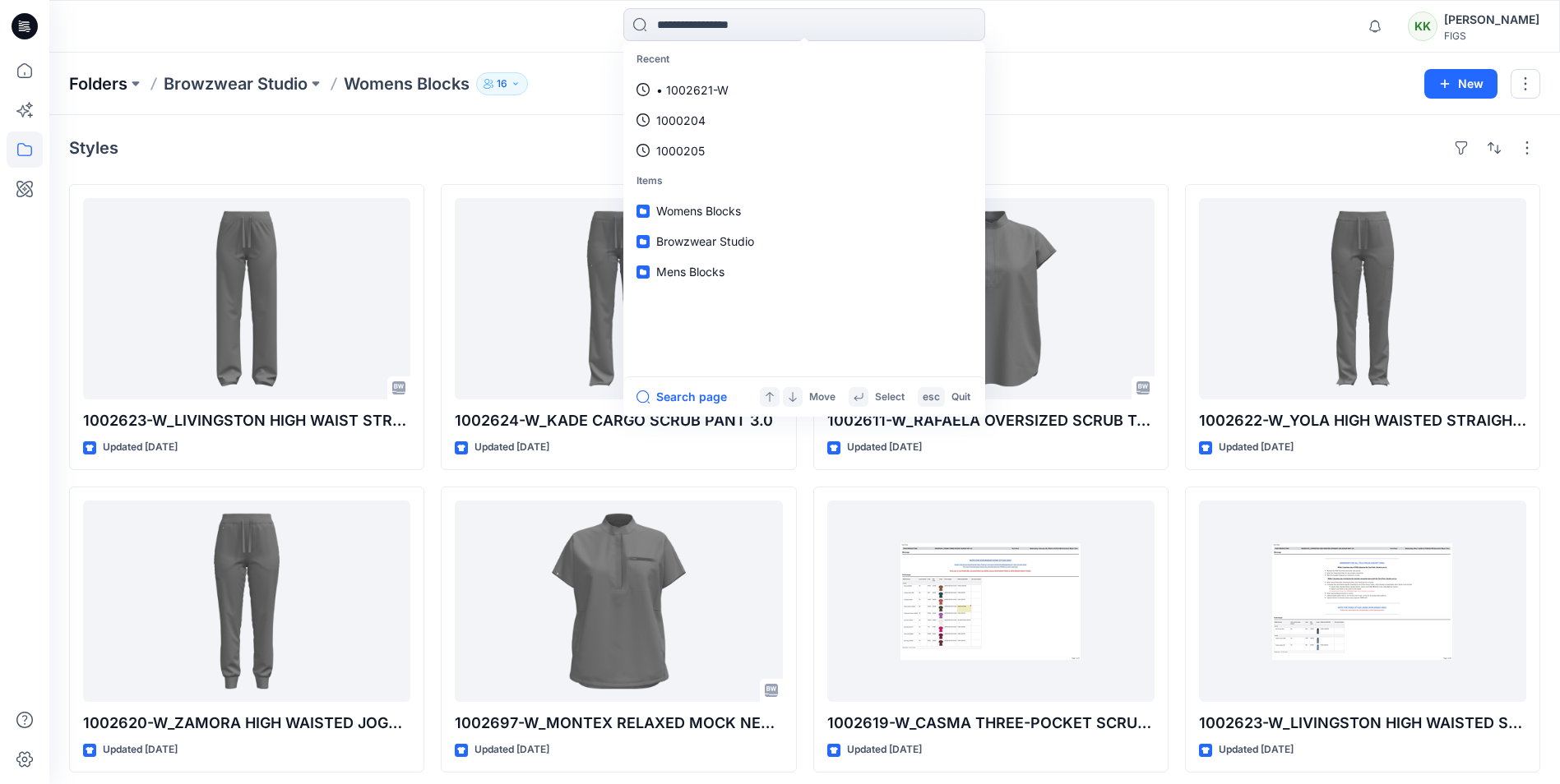
click at [118, 85] on p "Folders" at bounding box center [98, 84] width 58 height 23
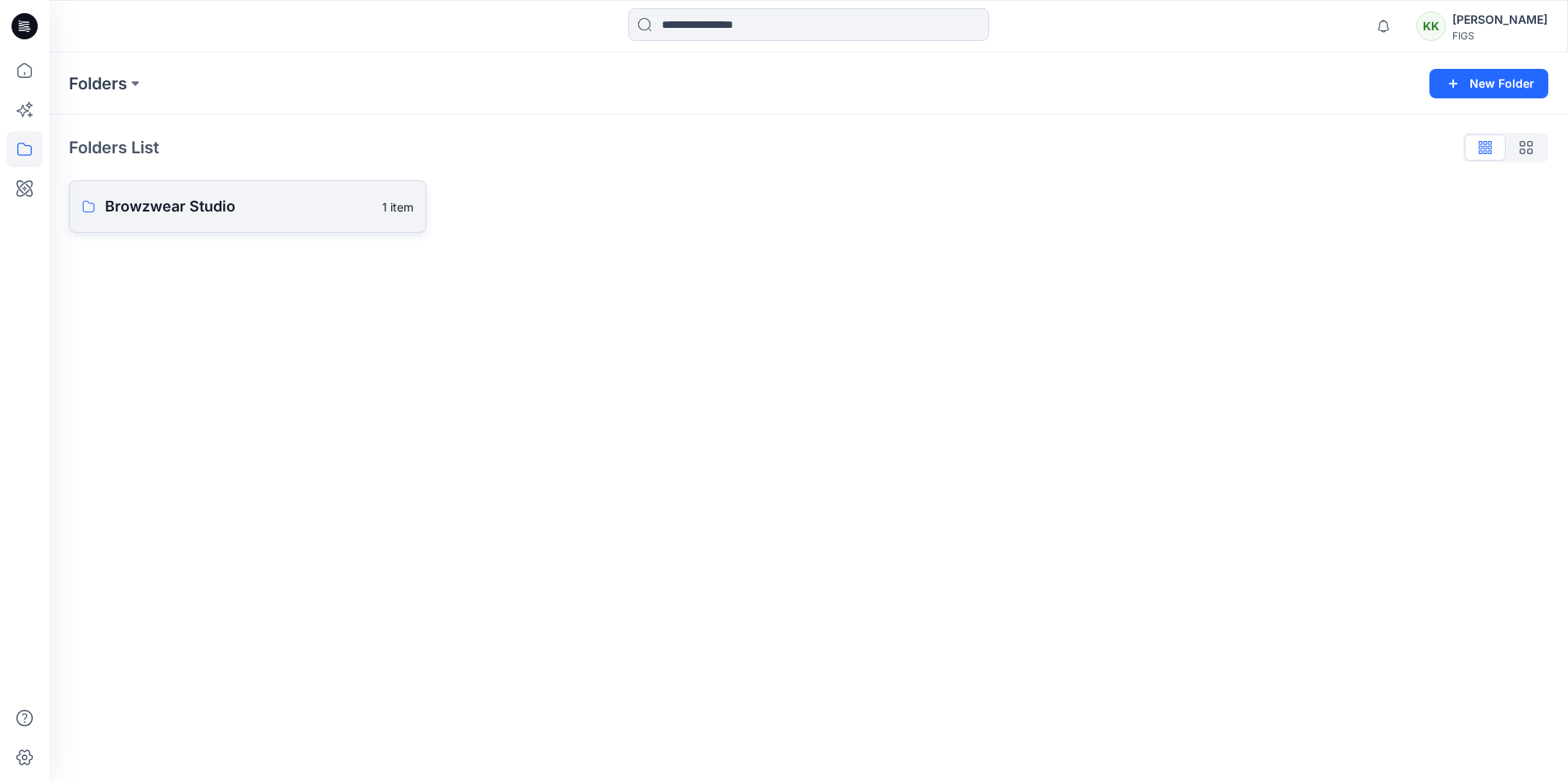
click at [142, 219] on link "Browzwear Studio 1 item" at bounding box center [247, 207] width 357 height 53
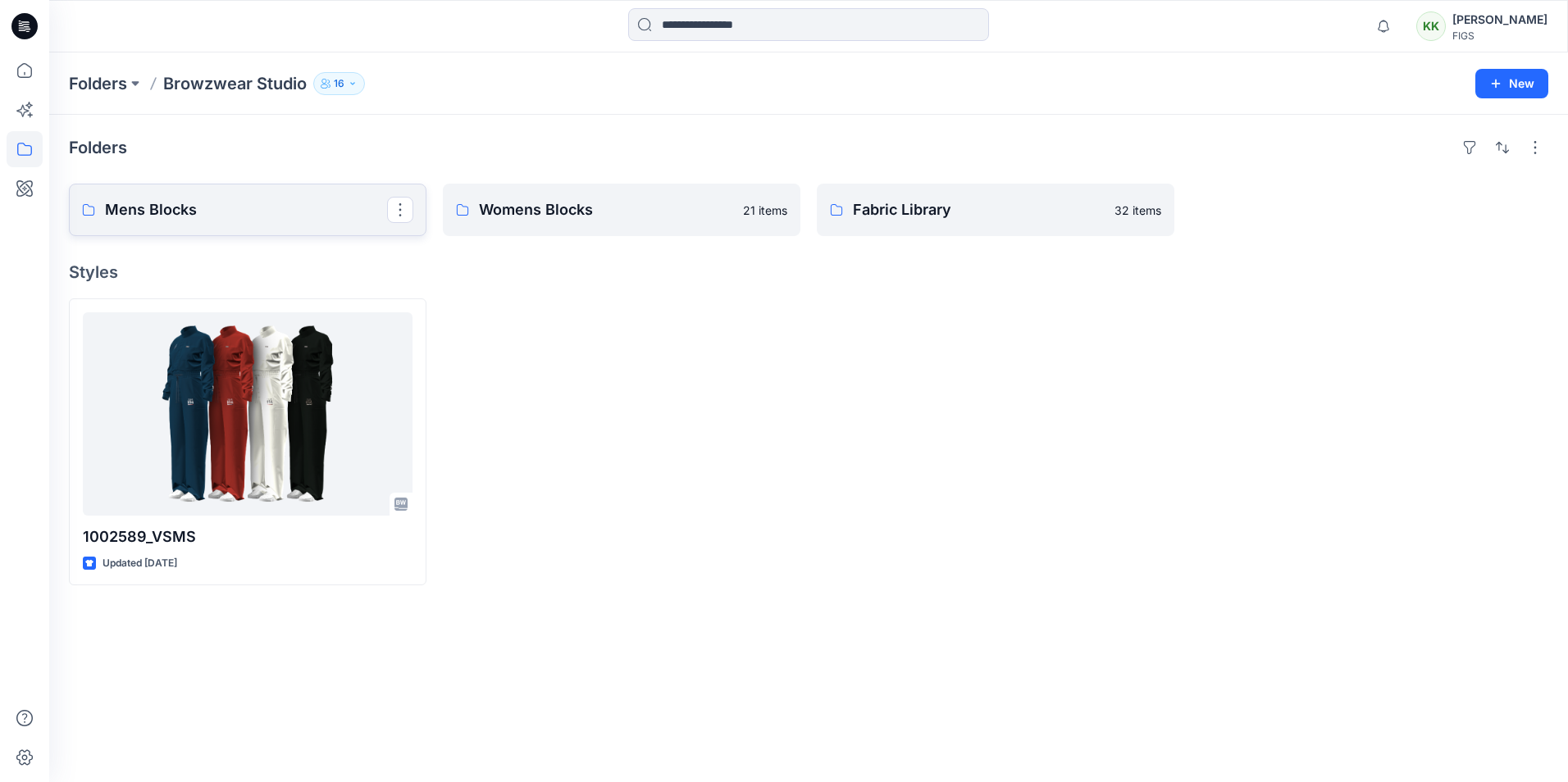
click at [276, 211] on p "Mens Blocks" at bounding box center [246, 210] width 282 height 23
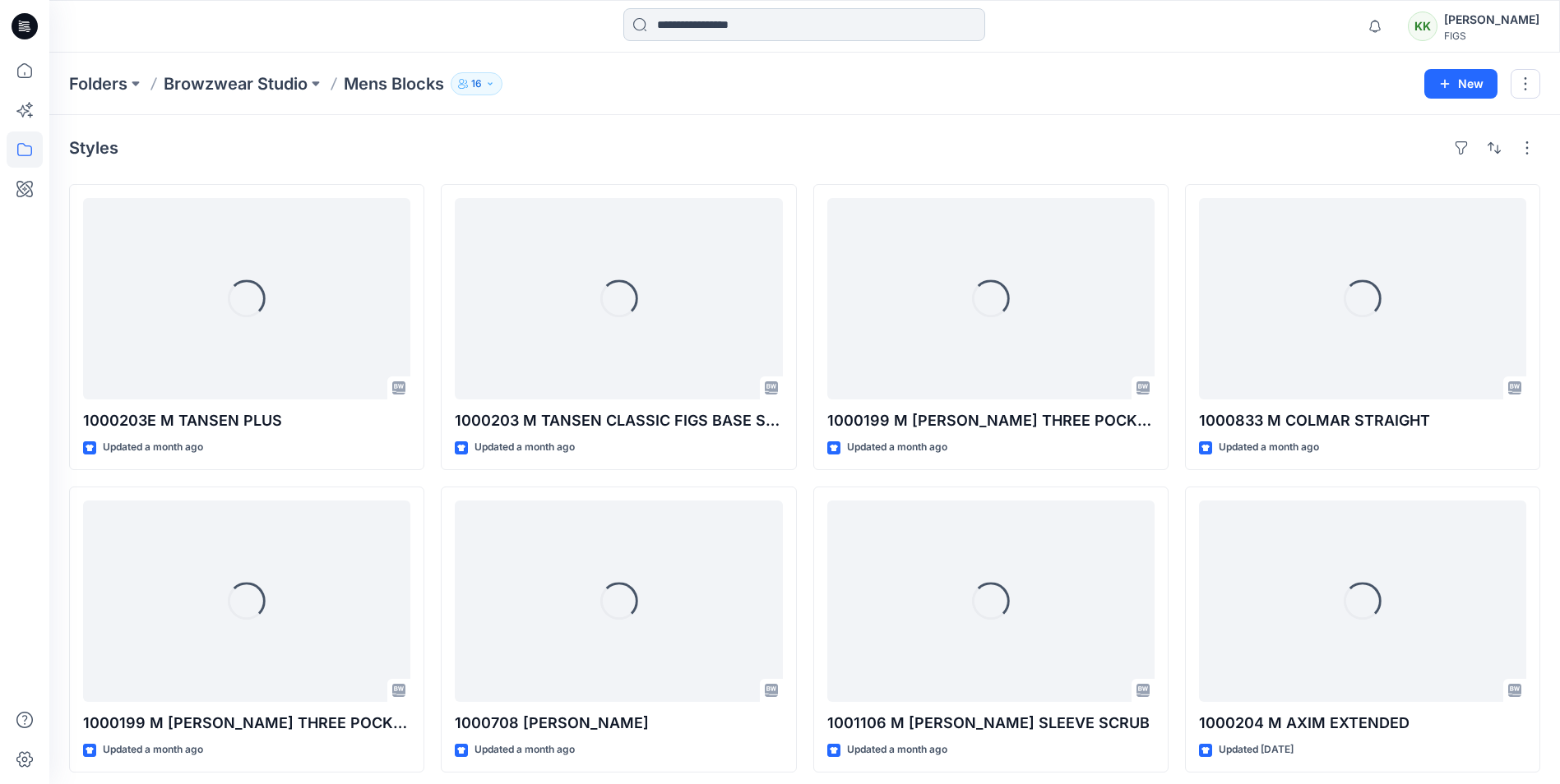
click at [680, 15] on input at bounding box center [804, 25] width 362 height 32
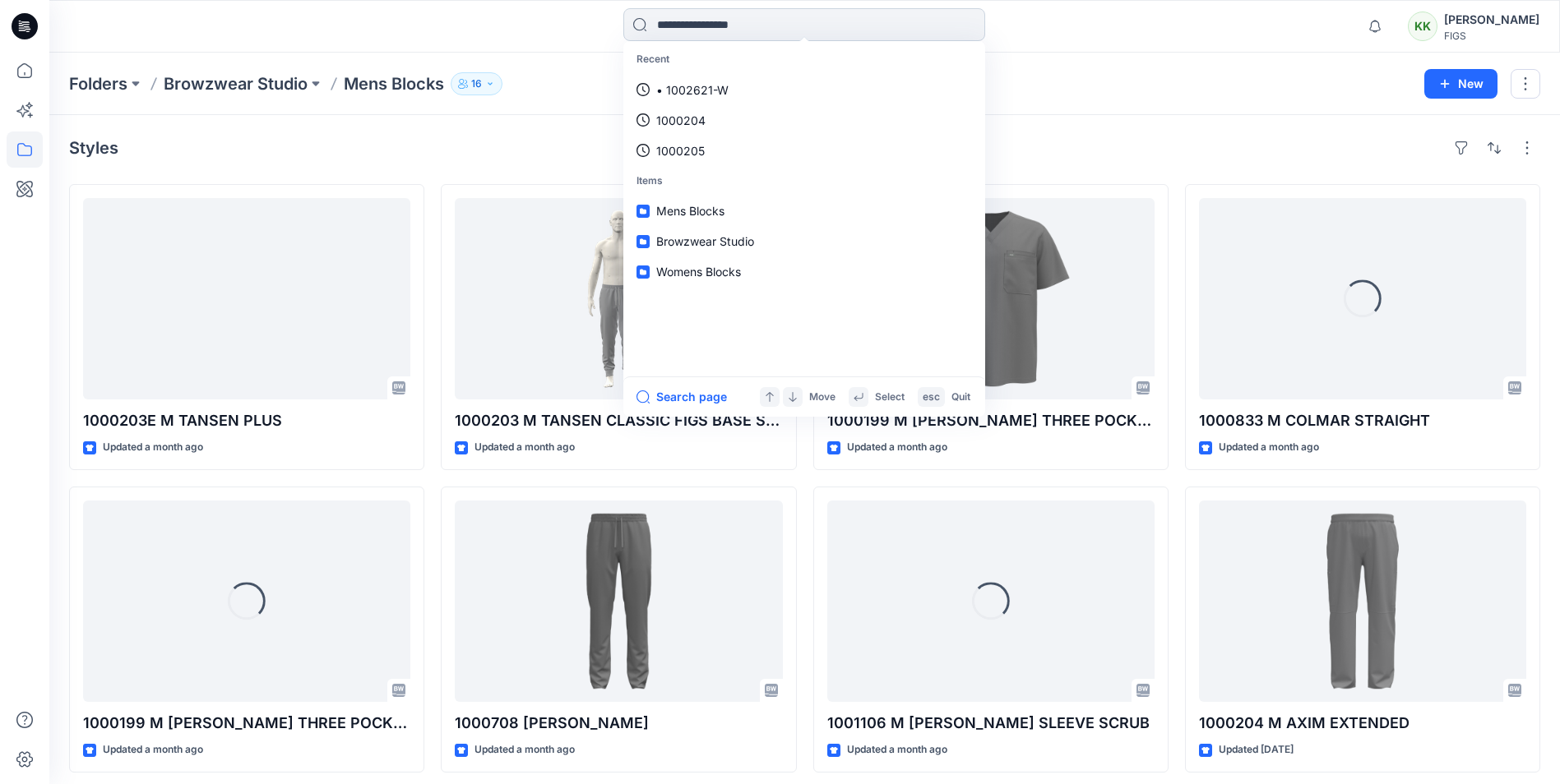
paste input "**********"
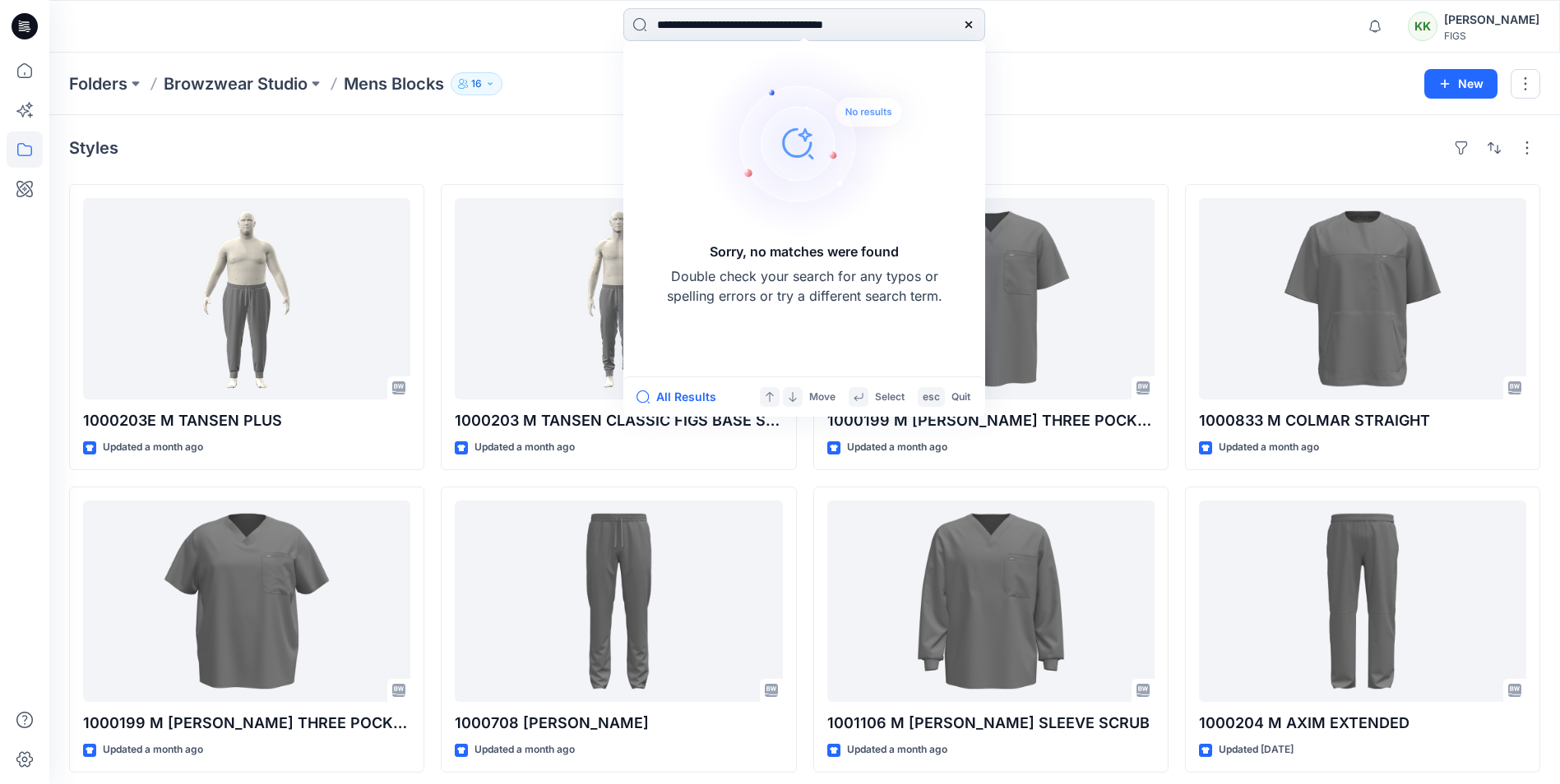
drag, startPoint x: 950, startPoint y: 24, endPoint x: 729, endPoint y: 26, distance: 221.0
click at [729, 26] on input "**********" at bounding box center [804, 25] width 362 height 32
type input "*********"
click at [969, 26] on icon at bounding box center [968, 24] width 13 height 13
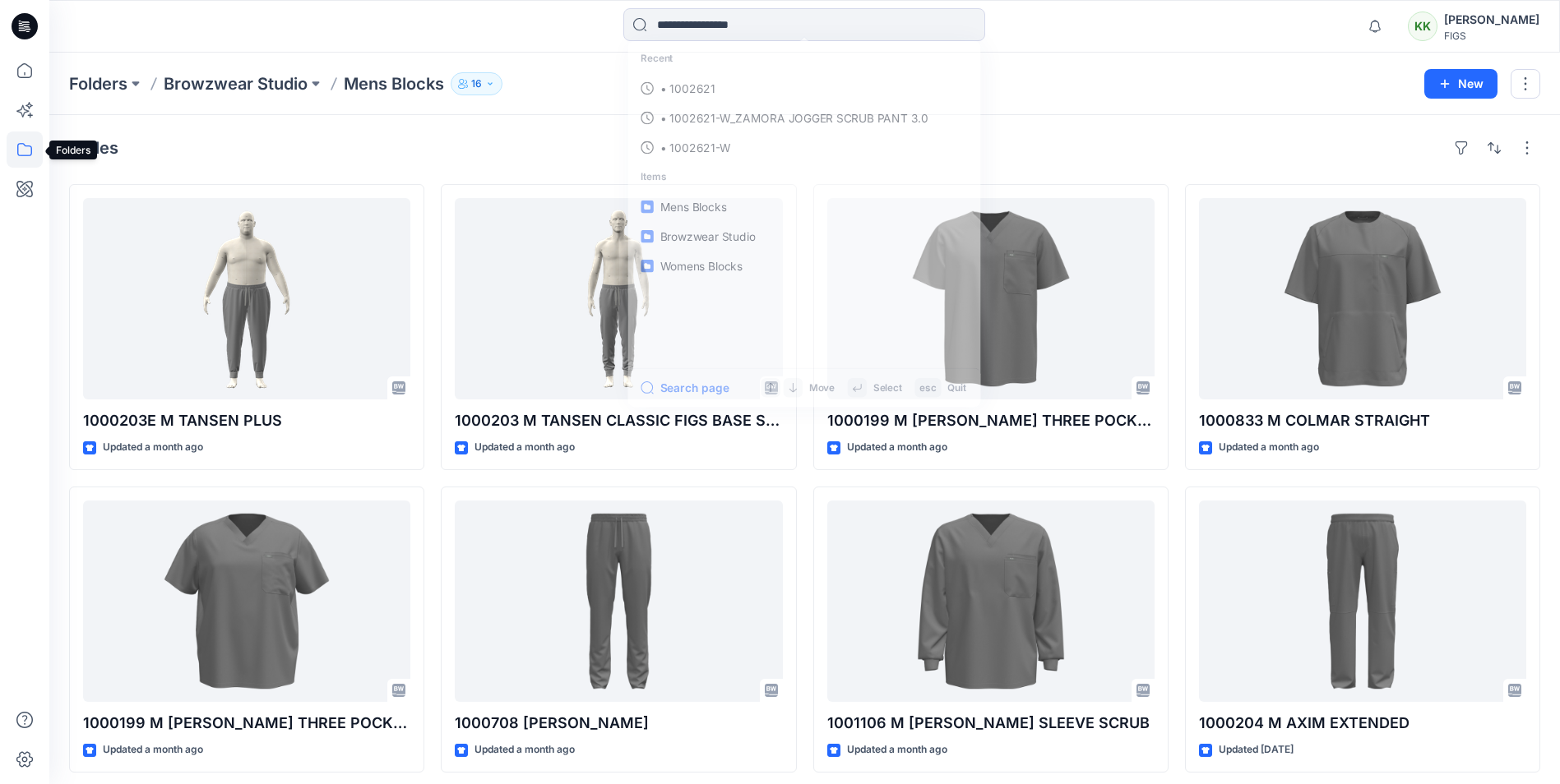
click at [30, 156] on icon at bounding box center [25, 150] width 36 height 36
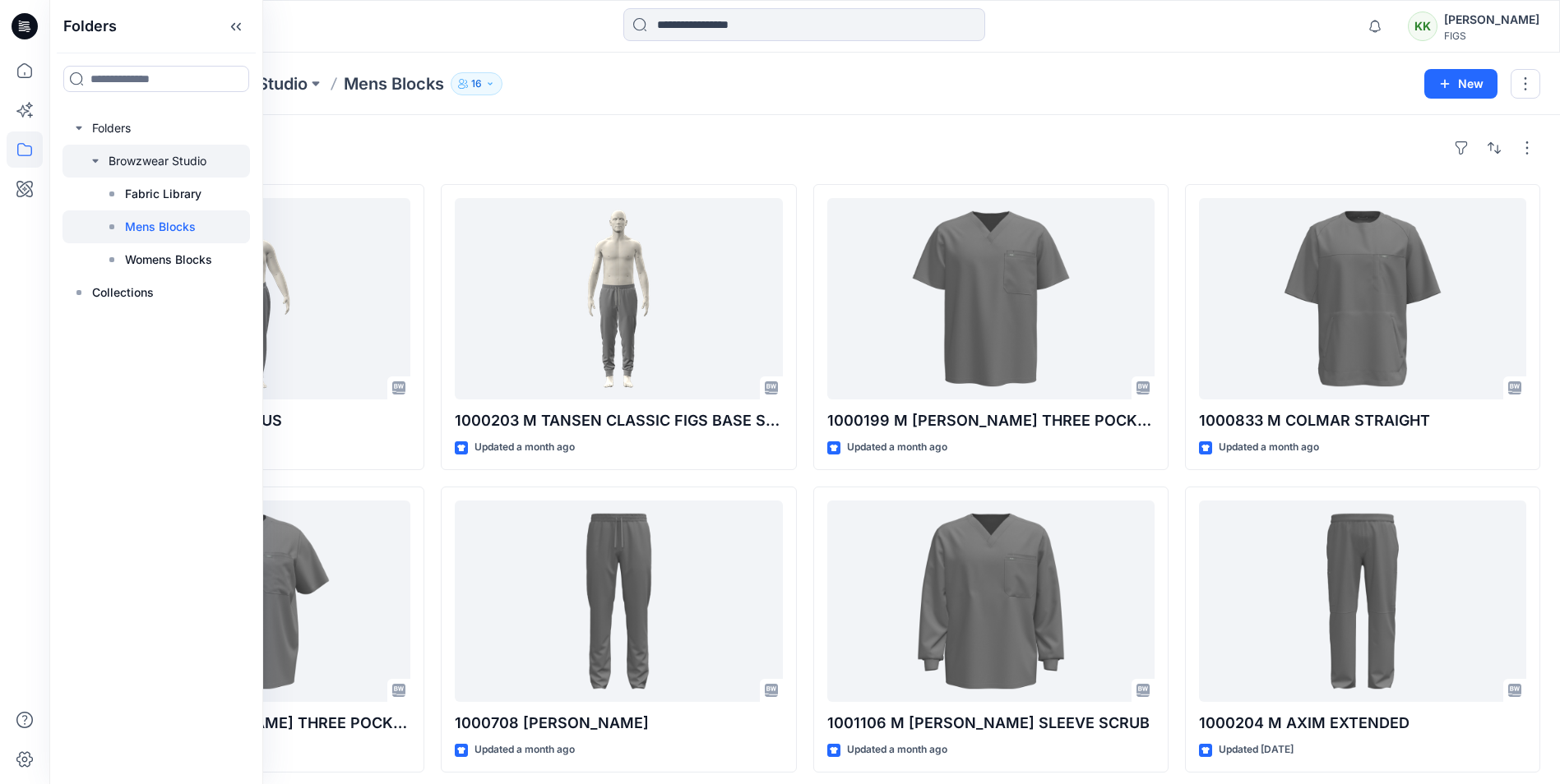
click at [174, 159] on div at bounding box center [156, 161] width 187 height 32
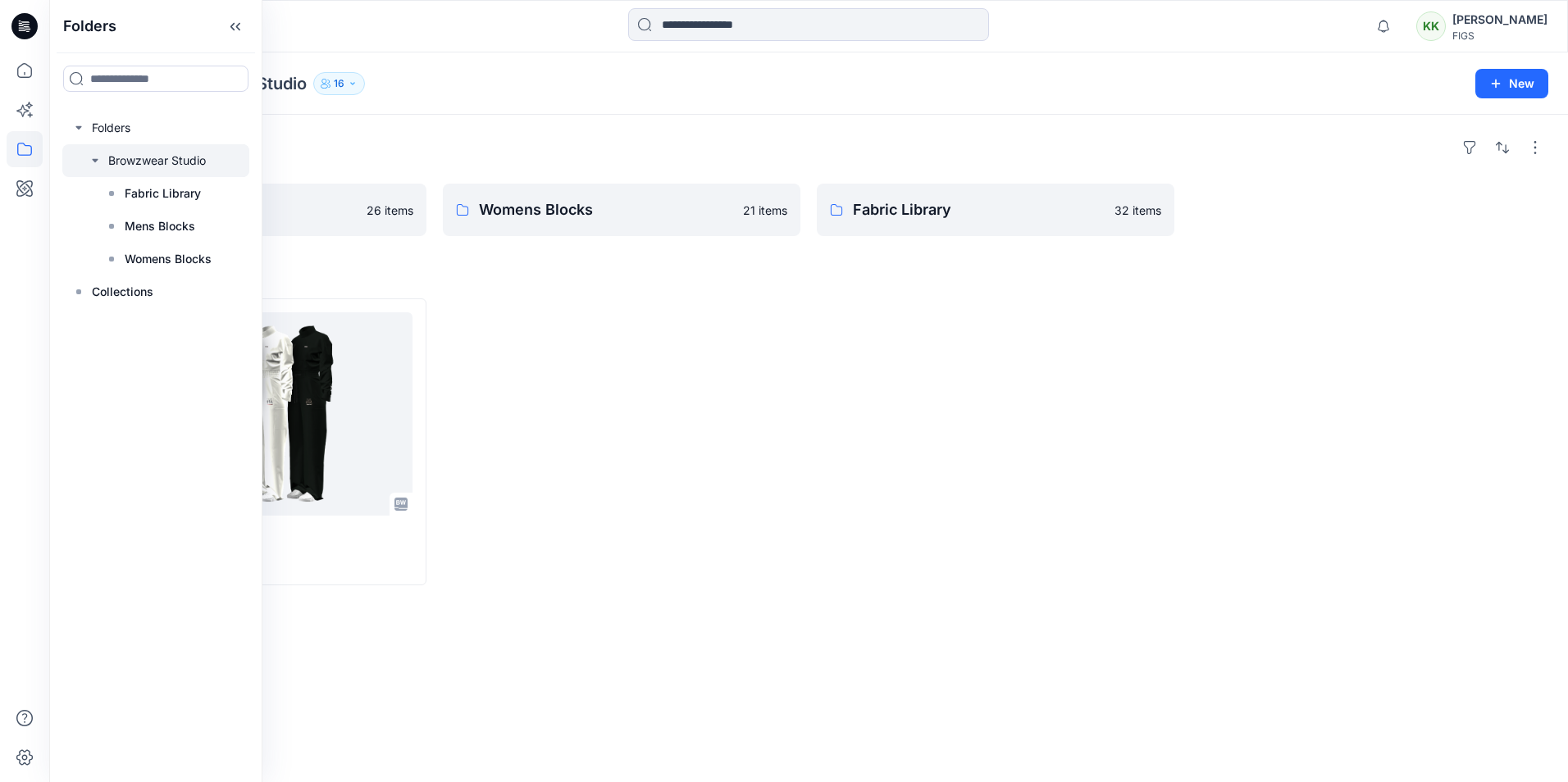
click at [690, 562] on div at bounding box center [621, 442] width 357 height 287
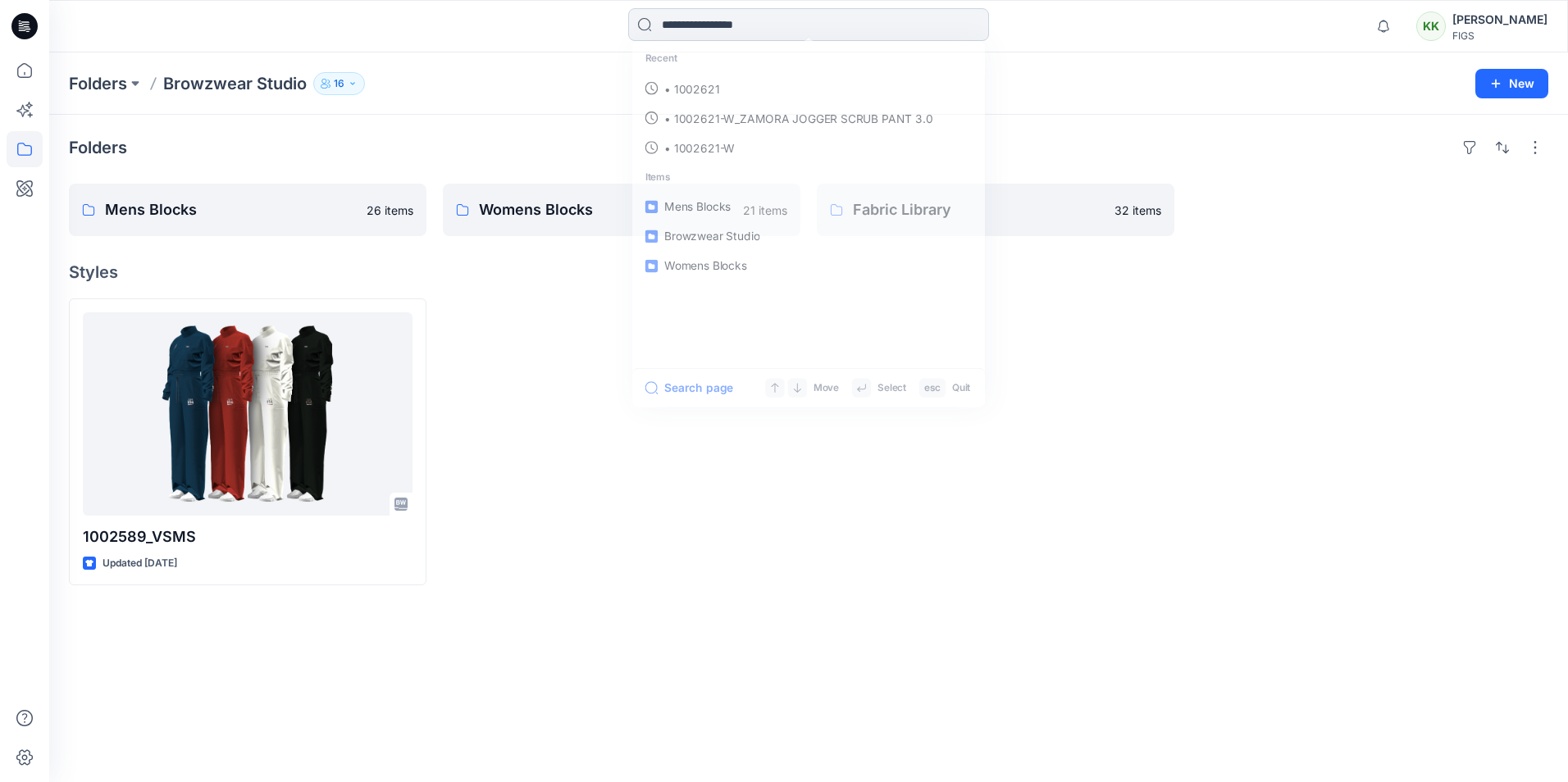
click at [697, 26] on input at bounding box center [809, 25] width 361 height 32
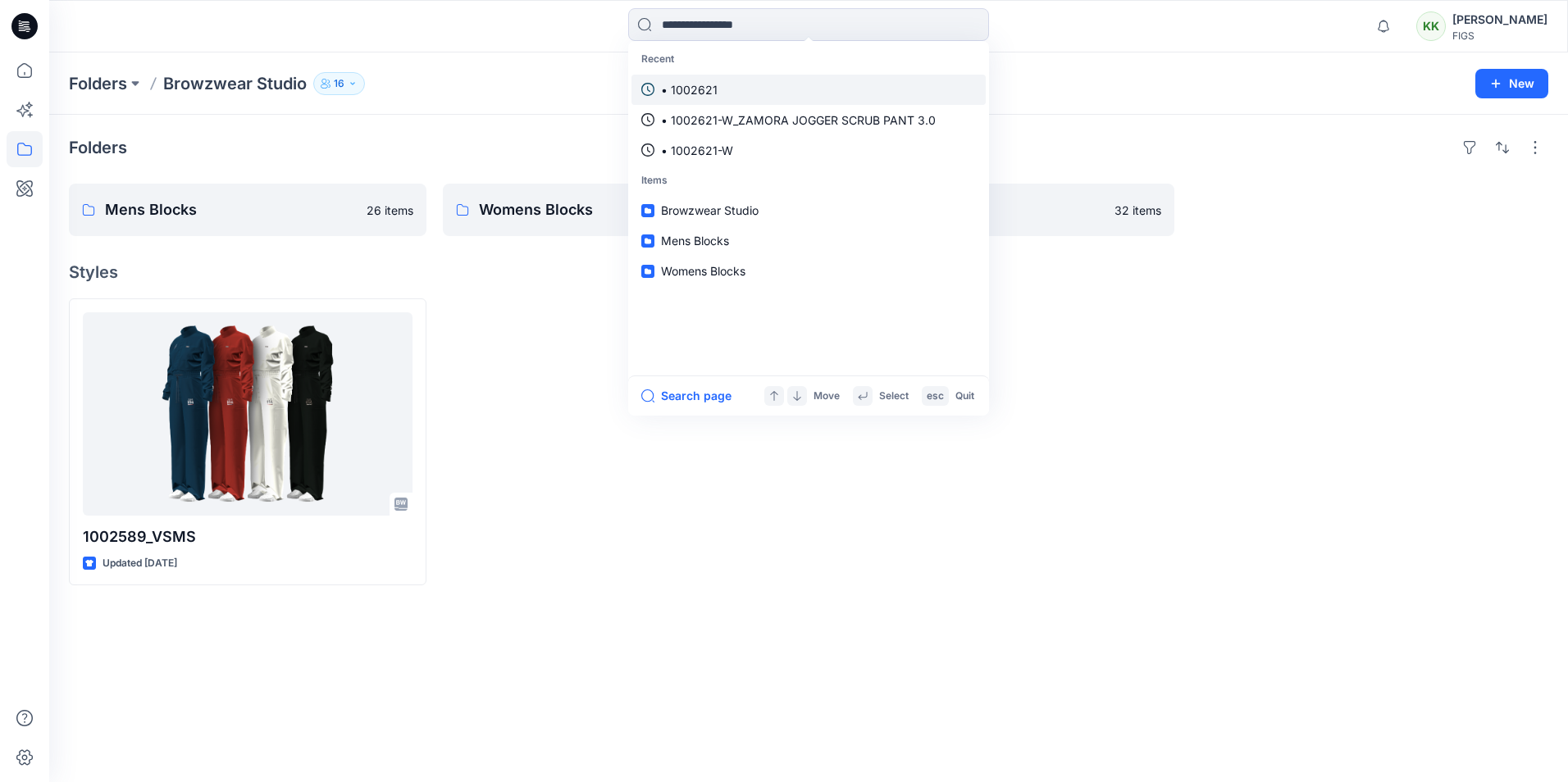
click at [693, 89] on p "• 1002621" at bounding box center [689, 90] width 56 height 17
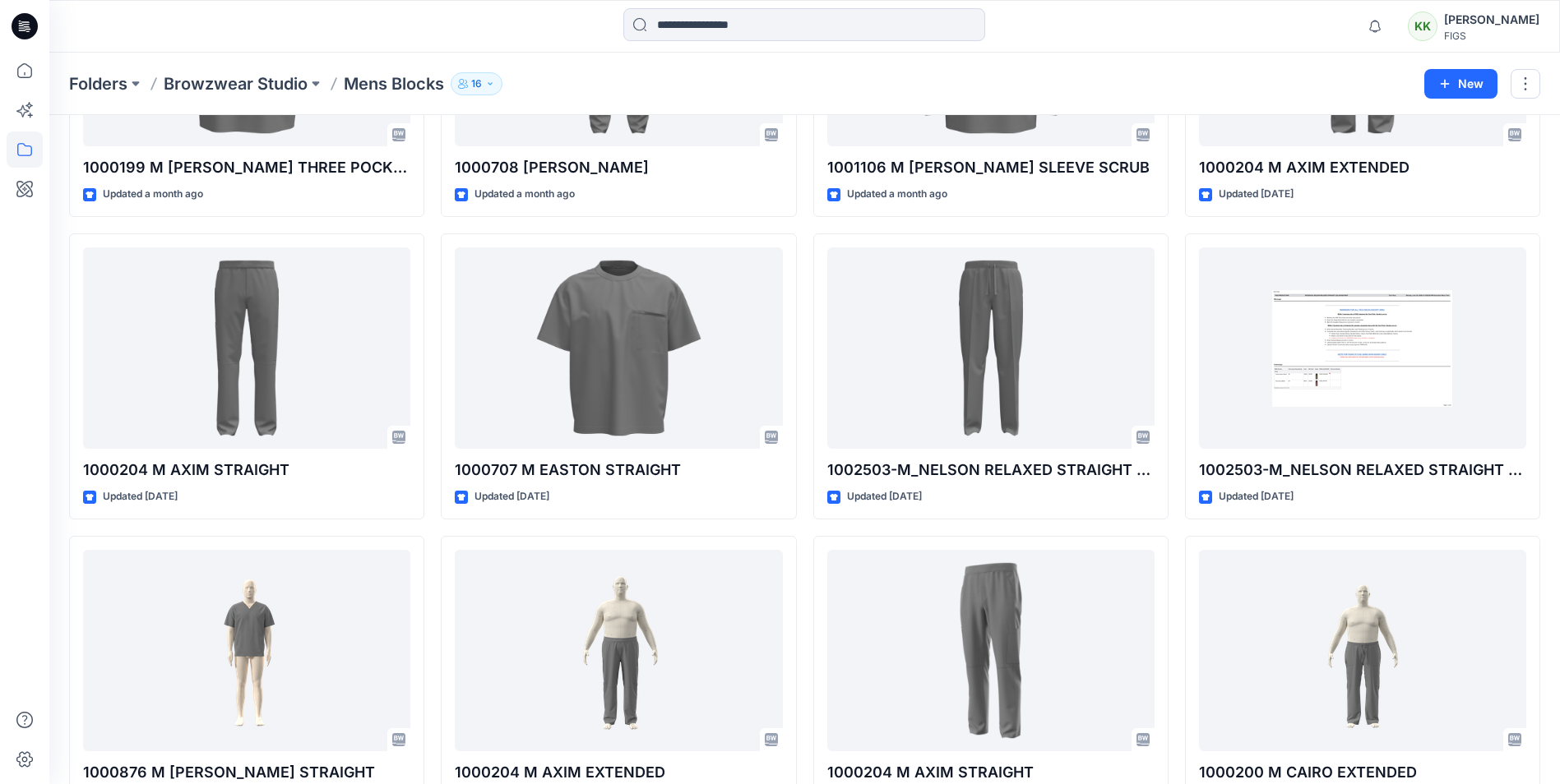
scroll to position [425, 0]
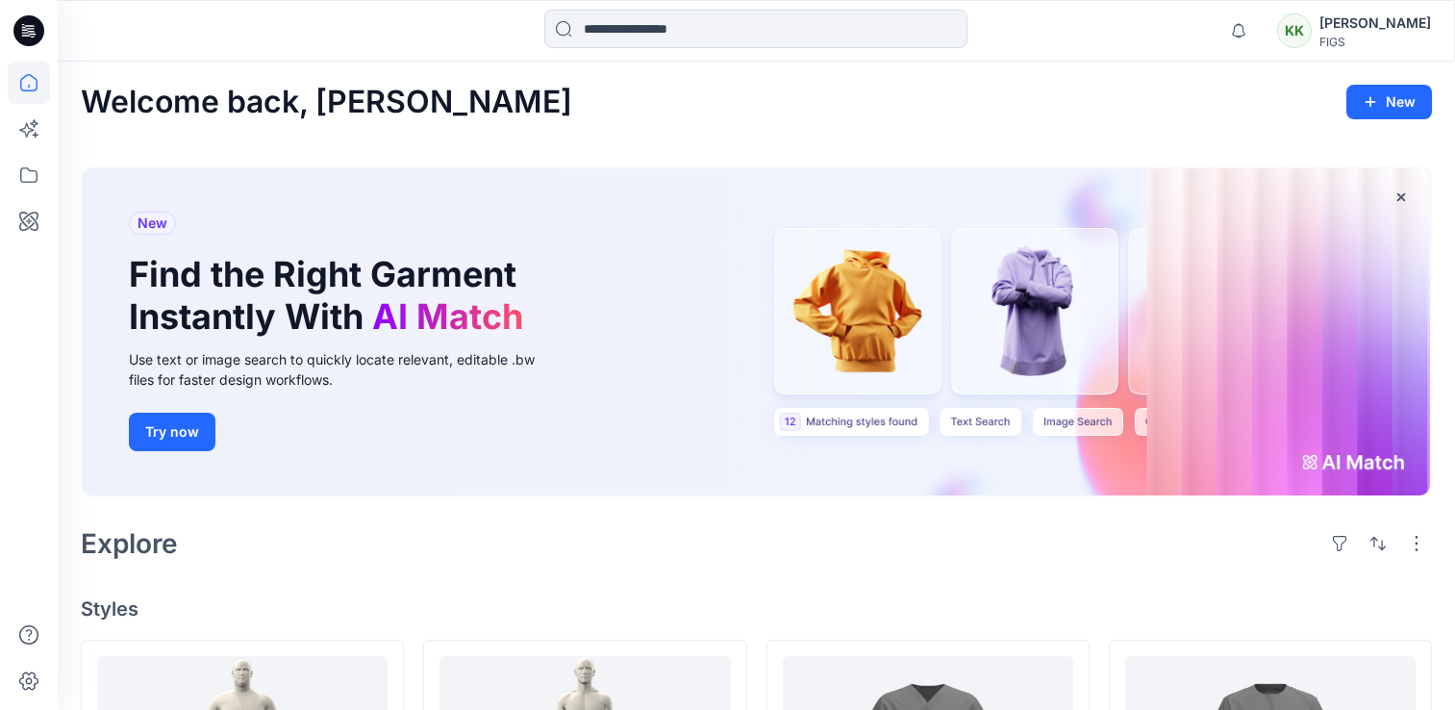
scroll to position [385, 0]
